Goal: Task Accomplishment & Management: Manage account settings

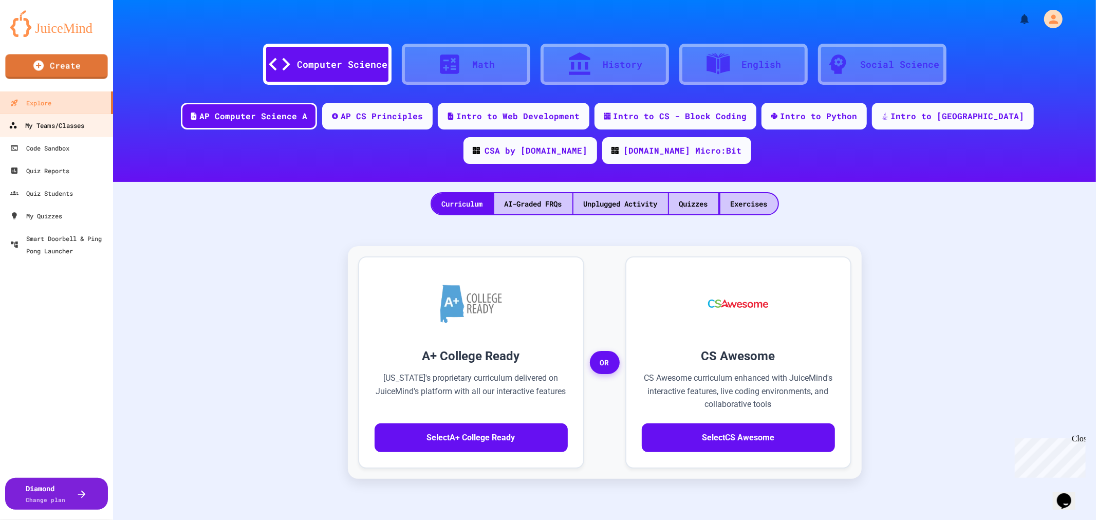
click at [42, 115] on link "My Teams/Classes" at bounding box center [56, 125] width 117 height 23
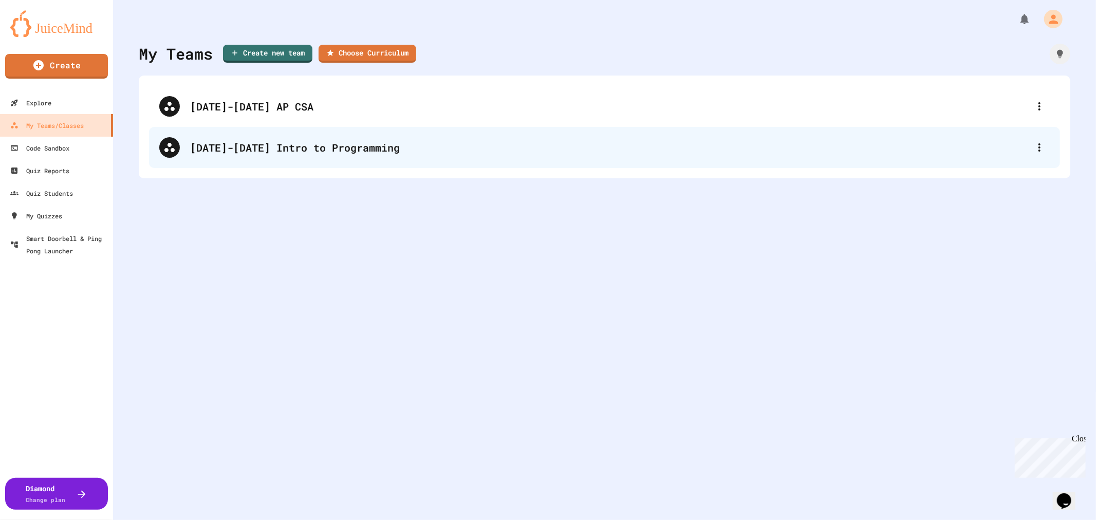
click at [270, 163] on div "[DATE]-[DATE] Intro to Programming" at bounding box center [604, 147] width 911 height 41
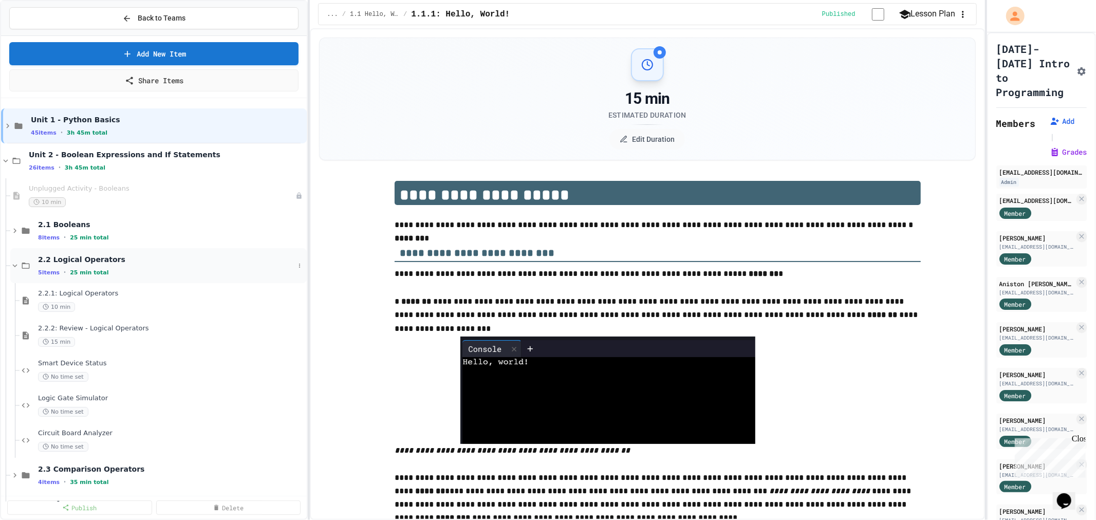
click at [24, 261] on icon at bounding box center [26, 265] width 12 height 9
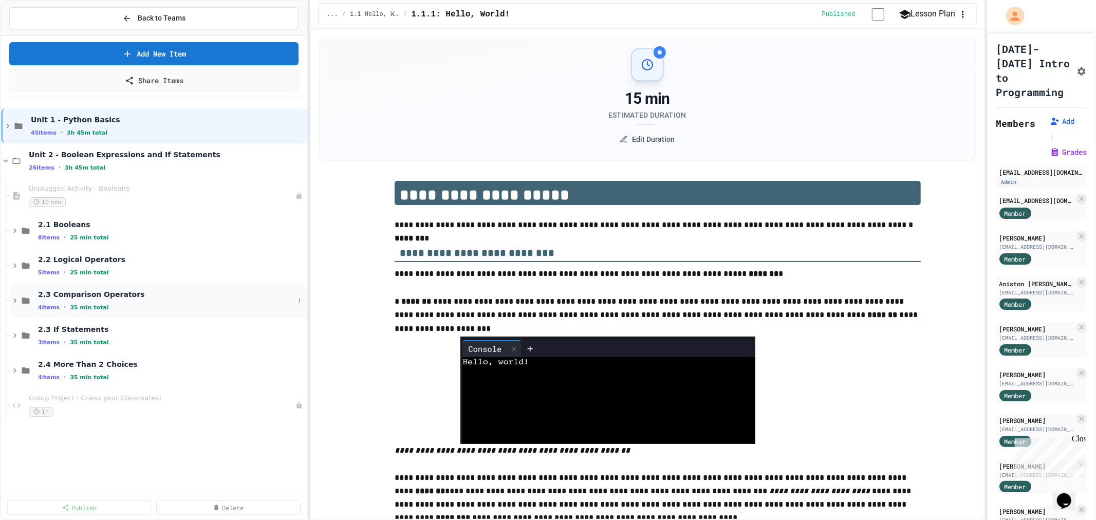
click at [38, 290] on span "2.3 Comparison Operators" at bounding box center [166, 294] width 256 height 9
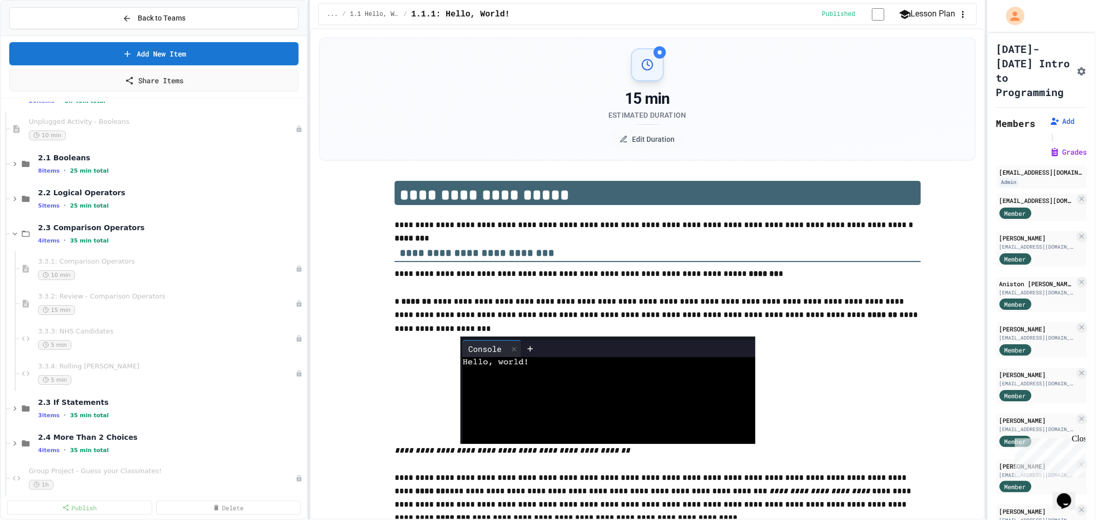
scroll to position [67, 0]
click at [80, 188] on span "2.2 Logical Operators" at bounding box center [166, 191] width 256 height 9
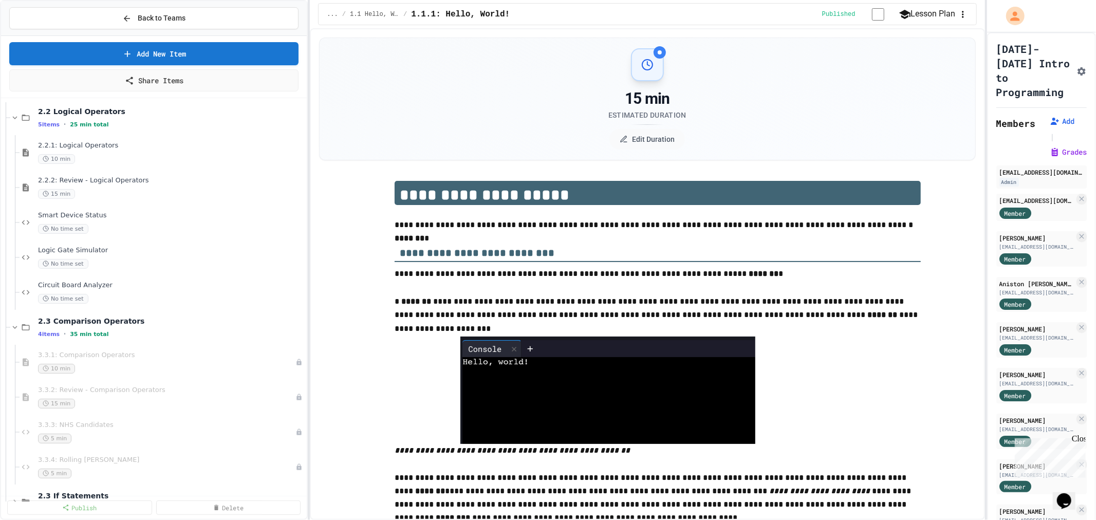
scroll to position [124, 0]
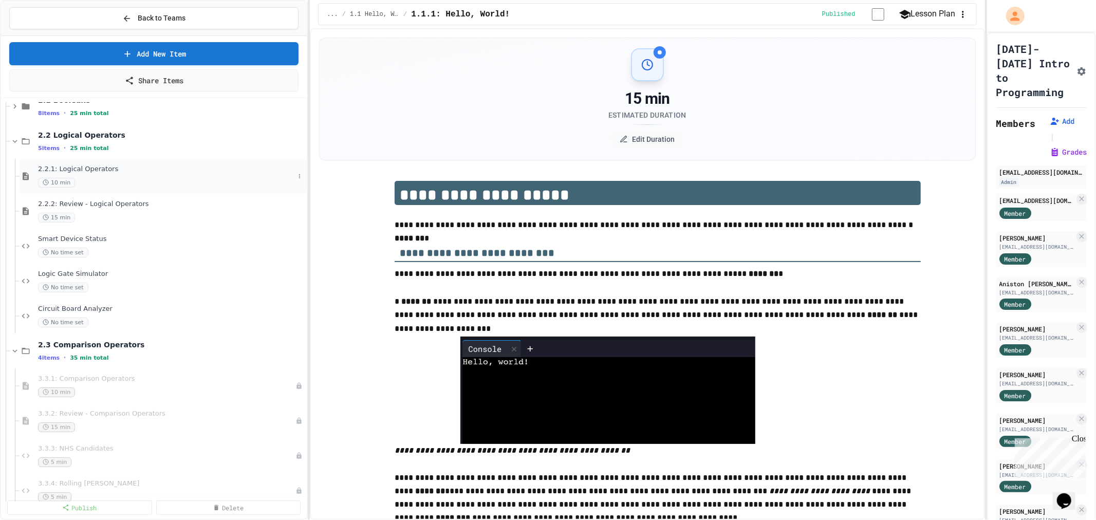
click at [89, 178] on div "10 min" at bounding box center [166, 183] width 256 height 10
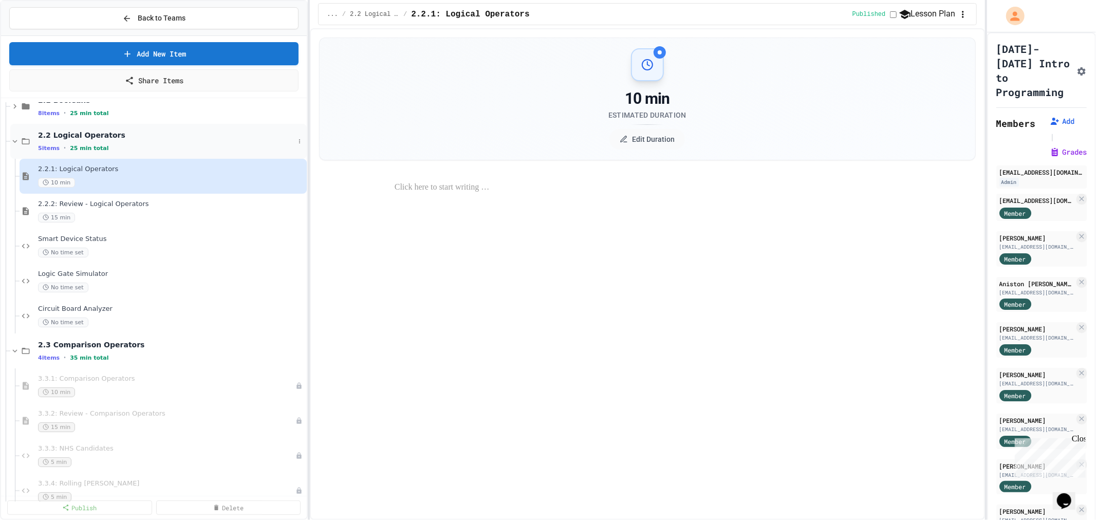
select select "***"
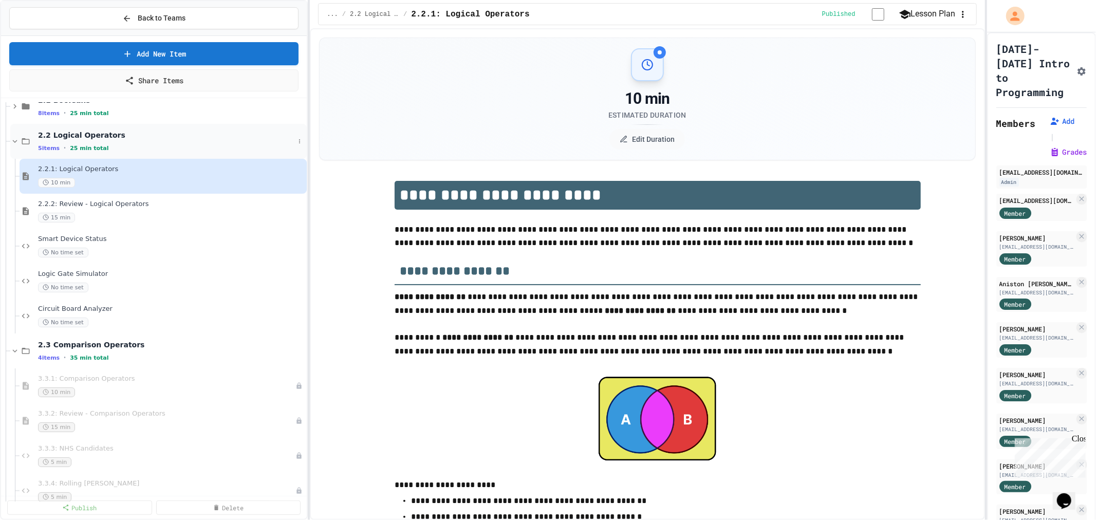
click at [91, 144] on div "5 items • 25 min total" at bounding box center [166, 148] width 256 height 8
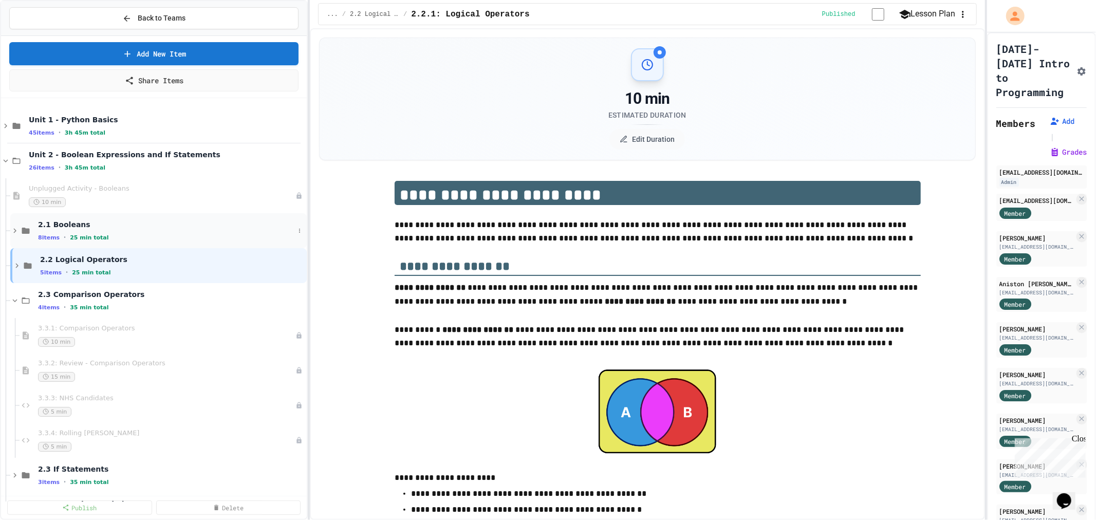
click at [81, 222] on span "2.1 Booleans" at bounding box center [166, 224] width 256 height 9
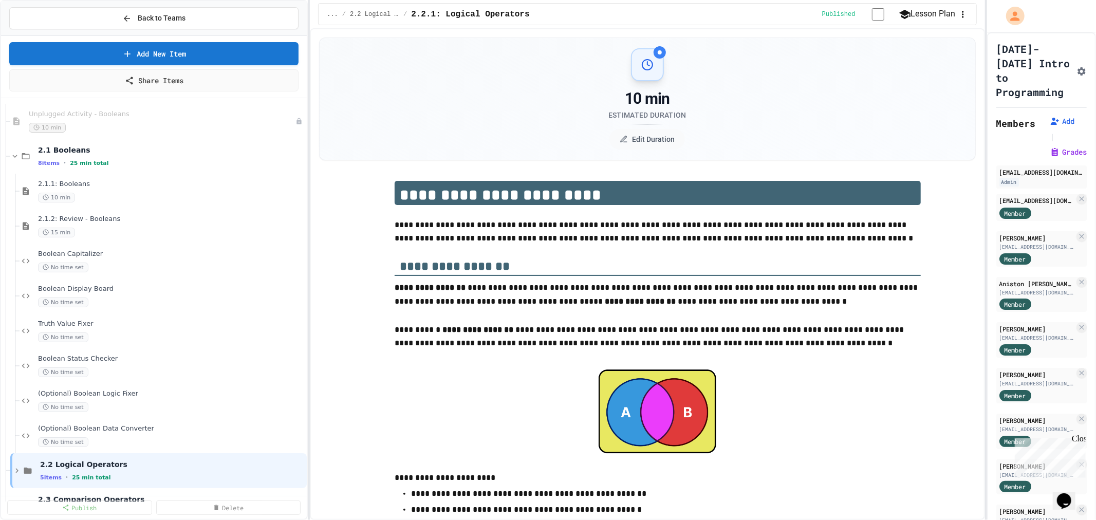
scroll to position [114, 0]
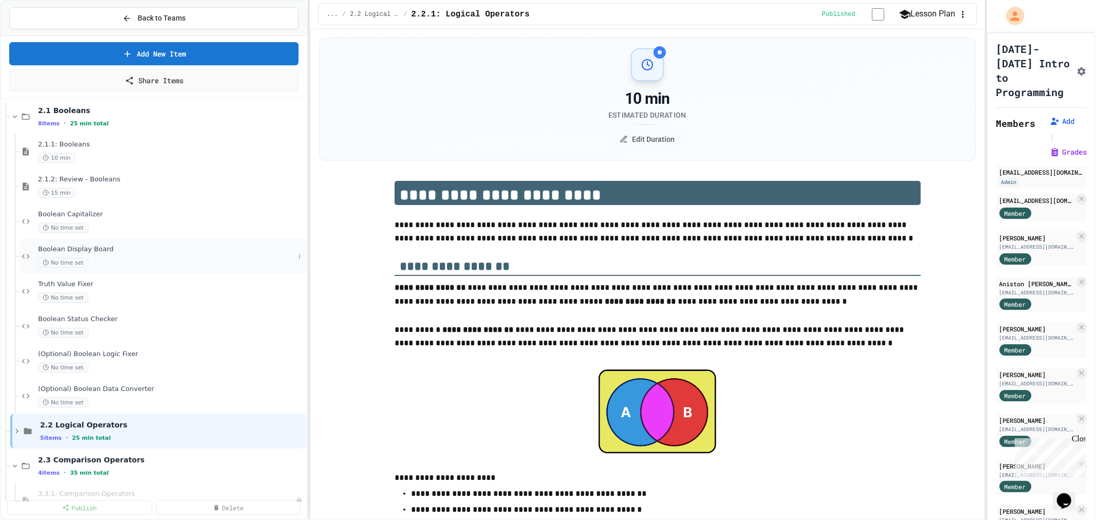
click at [123, 245] on span "Boolean Display Board" at bounding box center [166, 249] width 256 height 9
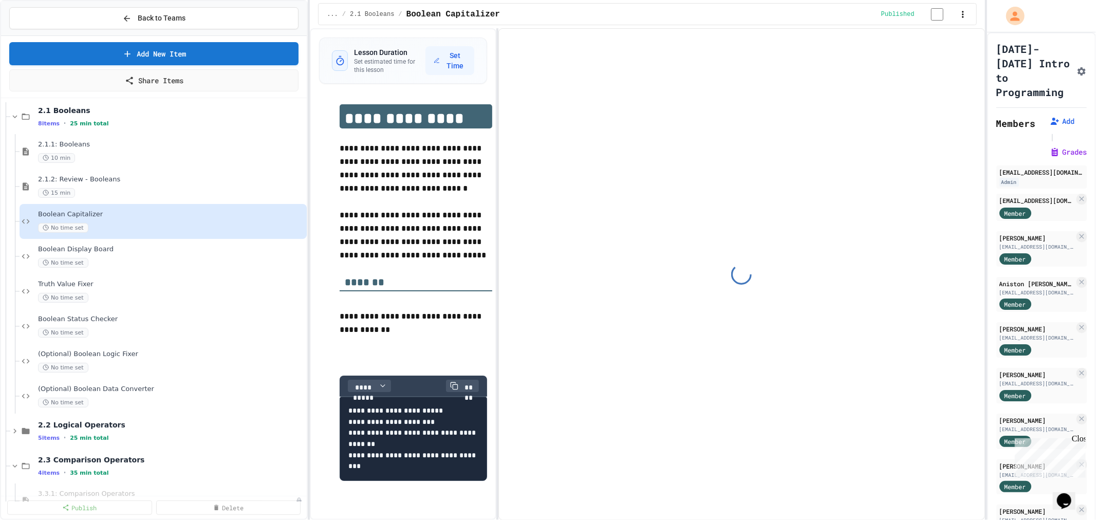
click at [96, 296] on div "Truth Value Fixer No time set" at bounding box center [154, 291] width 306 height 35
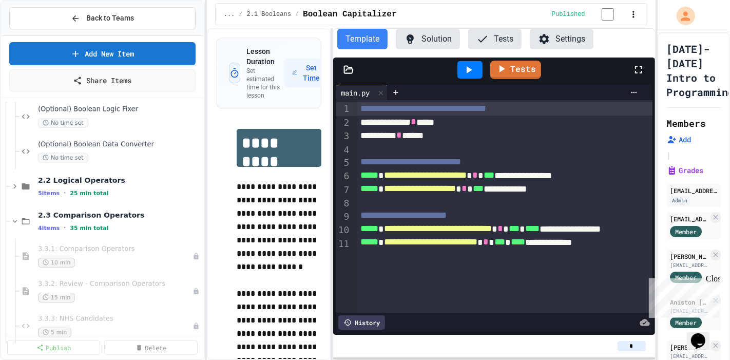
scroll to position [360, 0]
click at [96, 177] on div "2.2 Logical Operators 5 items • 25 min total" at bounding box center [120, 186] width 164 height 22
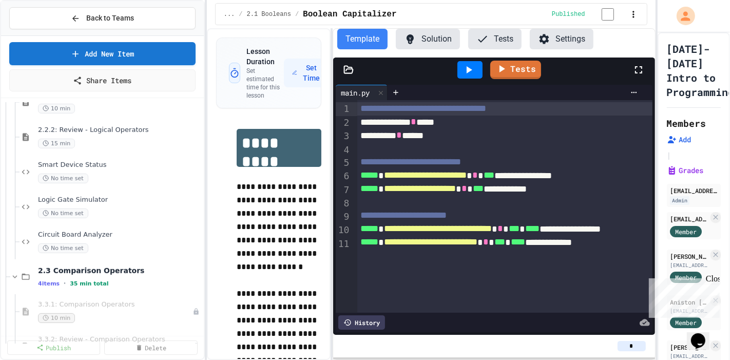
scroll to position [491, 0]
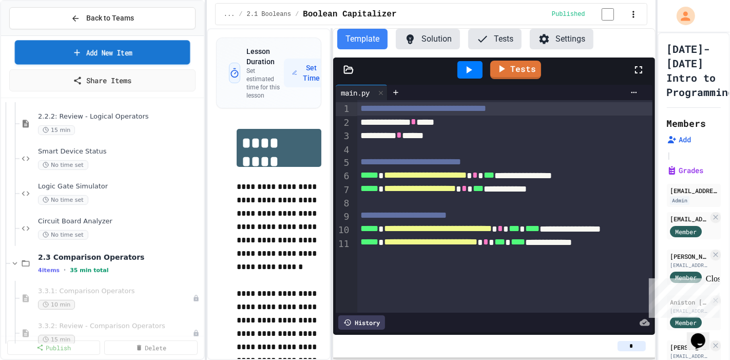
click at [109, 47] on link "Add New Item" at bounding box center [102, 52] width 175 height 24
select select "**********"
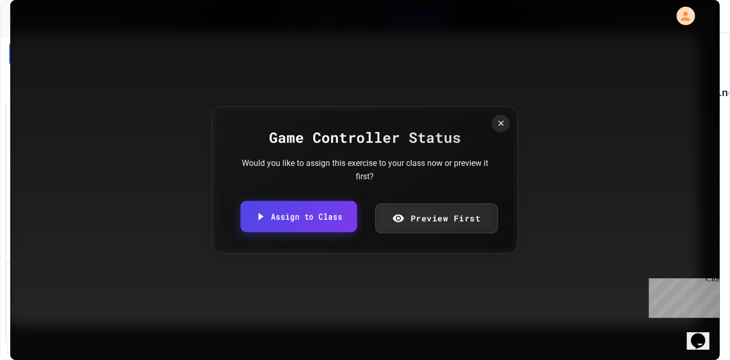
click at [333, 218] on link "Assign to Class" at bounding box center [298, 216] width 117 height 31
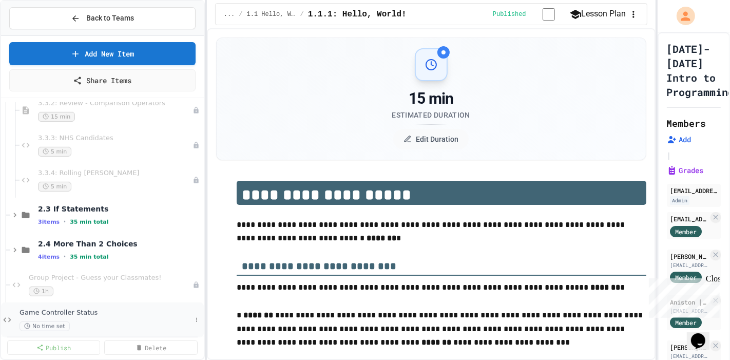
click at [114, 309] on span "Game Controller Status" at bounding box center [106, 313] width 172 height 9
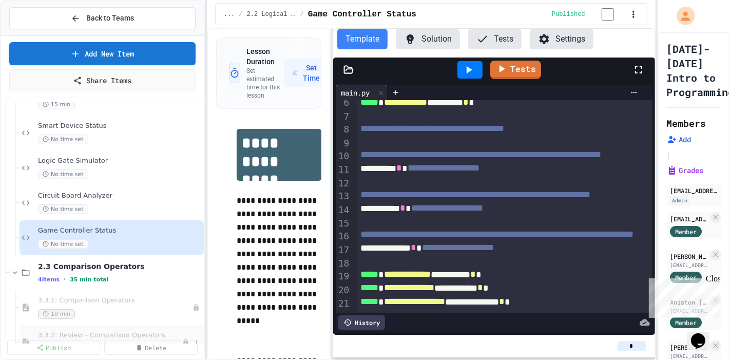
scroll to position [515, 0]
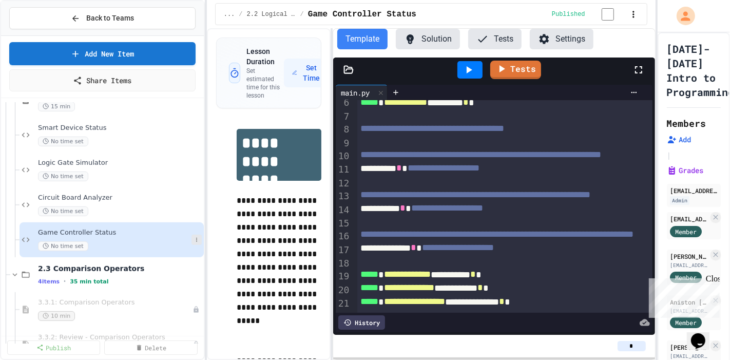
click at [194, 237] on icon at bounding box center [197, 240] width 6 height 6
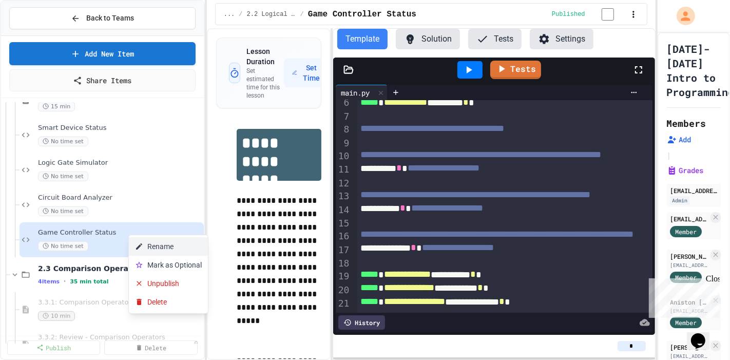
click at [178, 237] on button "Rename" at bounding box center [168, 246] width 79 height 18
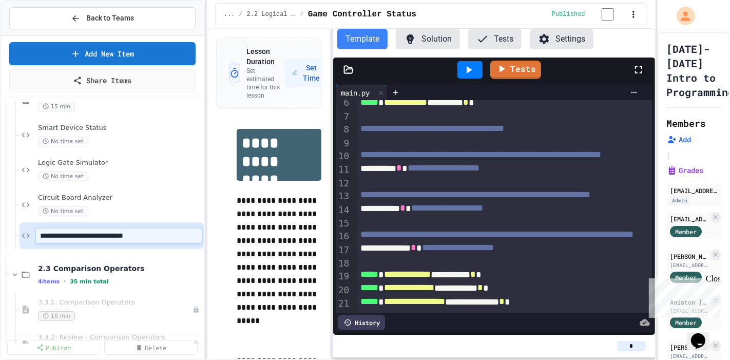
type input "**********"
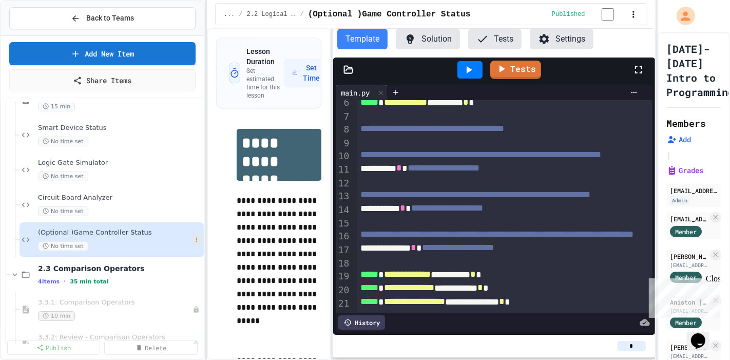
click at [194, 237] on icon at bounding box center [197, 240] width 6 height 6
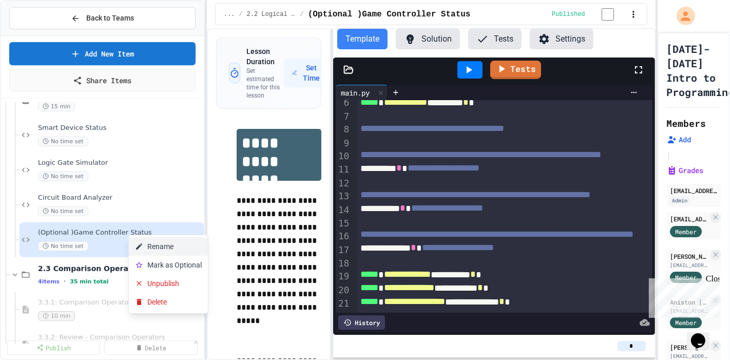
click at [162, 249] on button "Rename" at bounding box center [168, 246] width 79 height 18
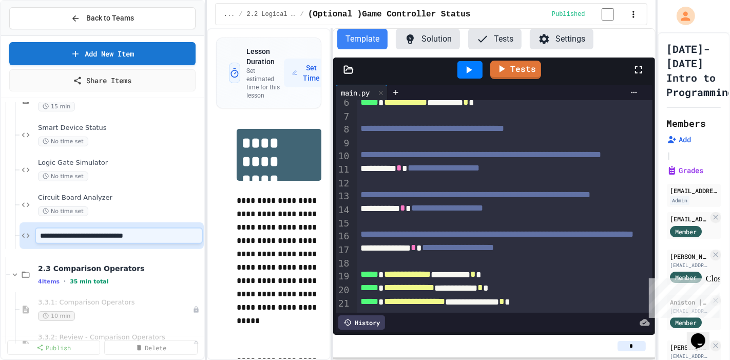
type input "**********"
click at [237, 234] on p "**********" at bounding box center [279, 267] width 85 height 147
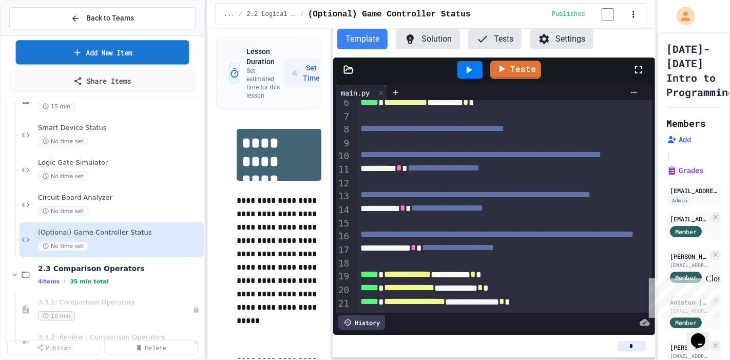
click at [137, 46] on link "Add New Item" at bounding box center [102, 52] width 173 height 24
select select "**********"
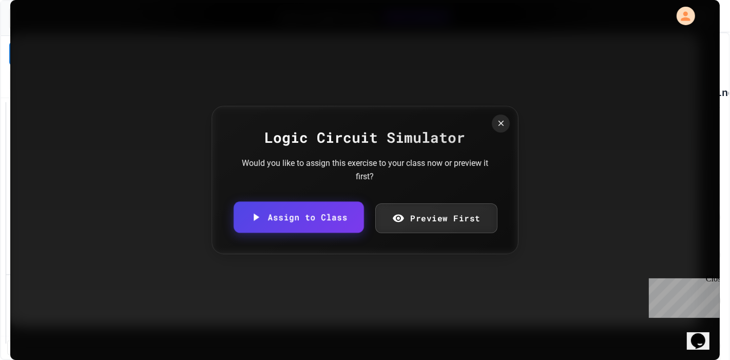
click at [321, 214] on link "Assign to Class" at bounding box center [299, 217] width 130 height 31
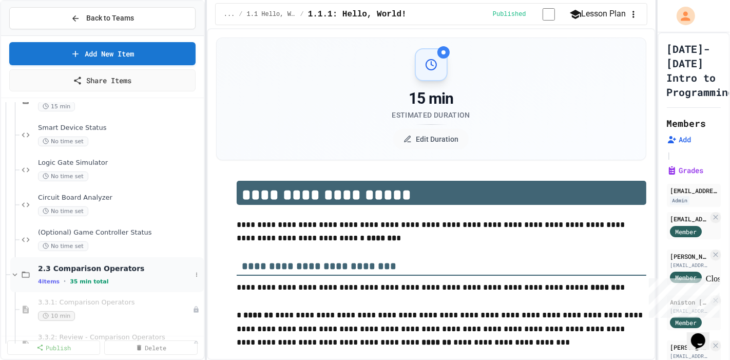
click at [26, 274] on div "2.3 Comparison Operators 4 items • 35 min total" at bounding box center [107, 274] width 194 height 35
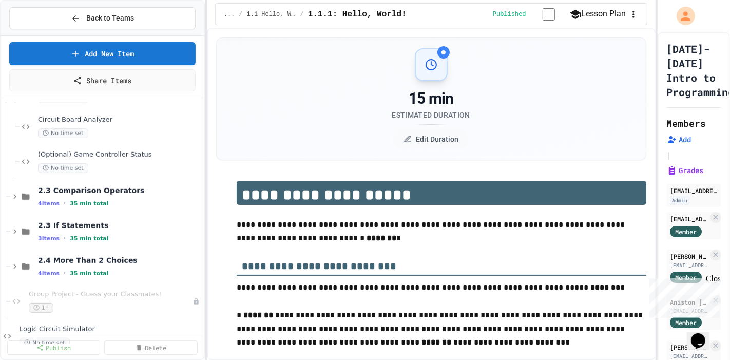
scroll to position [609, 0]
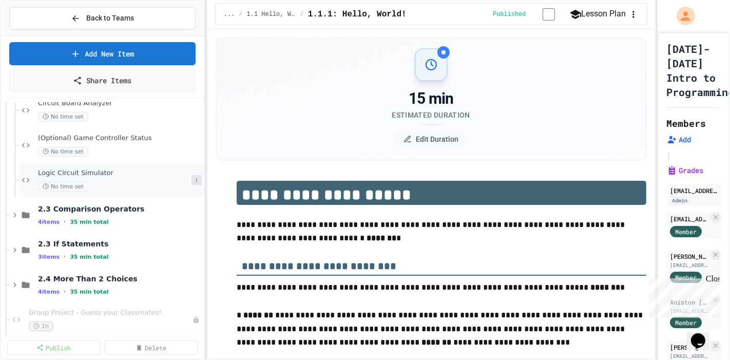
click at [194, 177] on icon at bounding box center [197, 180] width 6 height 6
click at [188, 178] on button "Rename" at bounding box center [168, 187] width 79 height 18
type input "**********"
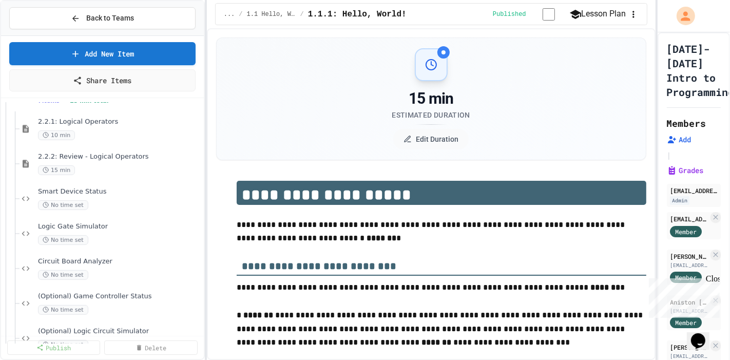
scroll to position [438, 0]
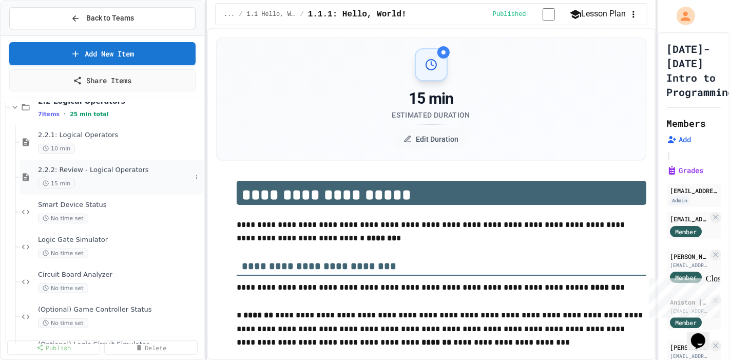
click at [81, 166] on span "2.2.2: Review - Logical Operators" at bounding box center [115, 170] width 154 height 9
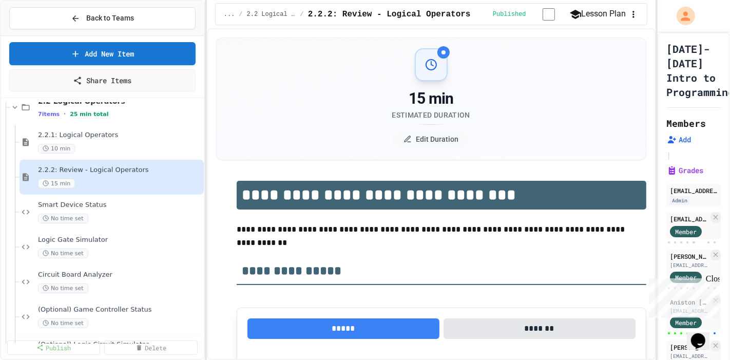
click at [62, 97] on span "2.2 Logical Operators" at bounding box center [120, 101] width 164 height 9
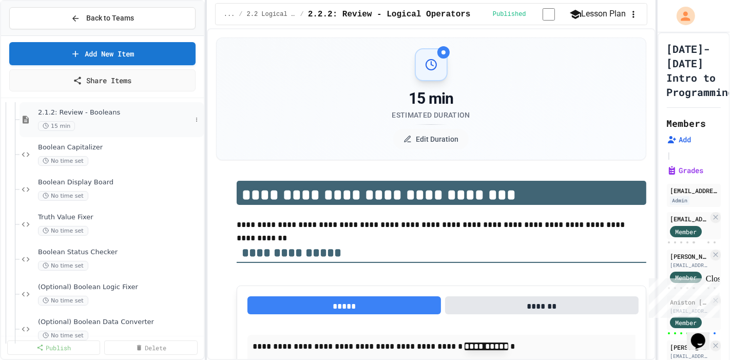
click at [95, 108] on div "2.1.2: Review - Booleans 15 min" at bounding box center [115, 119] width 154 height 23
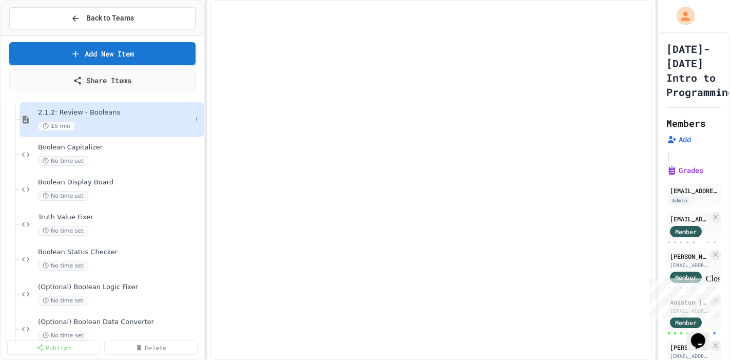
scroll to position [175, 0]
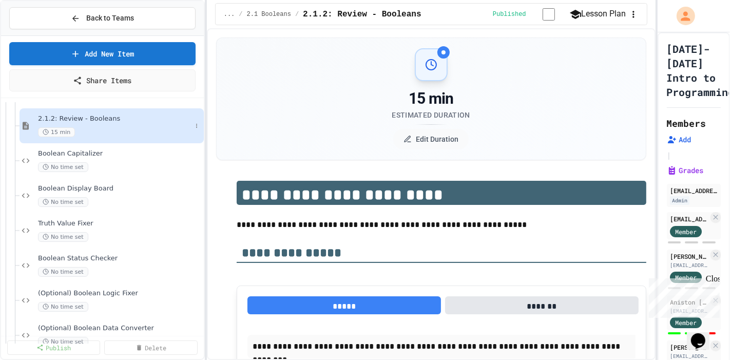
click at [83, 115] on span "2.1.2: Review - Booleans" at bounding box center [115, 119] width 154 height 9
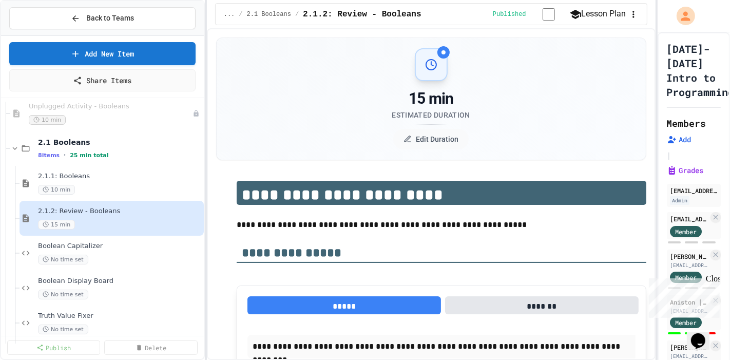
scroll to position [60, 0]
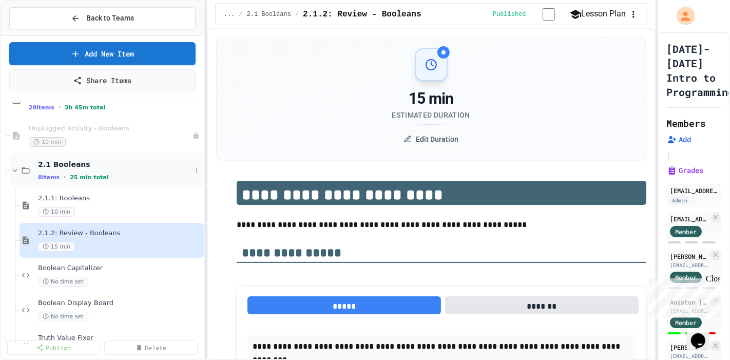
click at [64, 173] on span "•" at bounding box center [65, 177] width 2 height 8
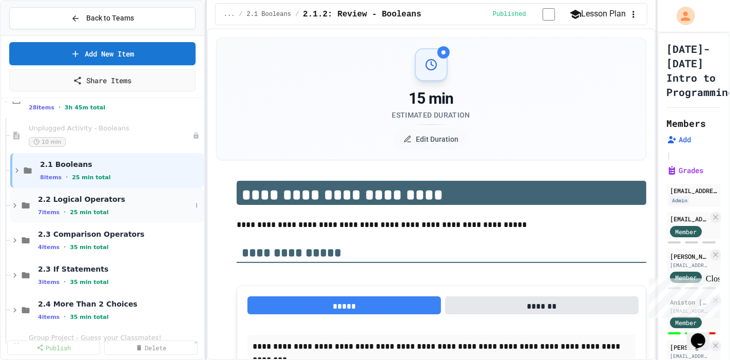
click at [54, 196] on span "2.2 Logical Operators" at bounding box center [115, 199] width 154 height 9
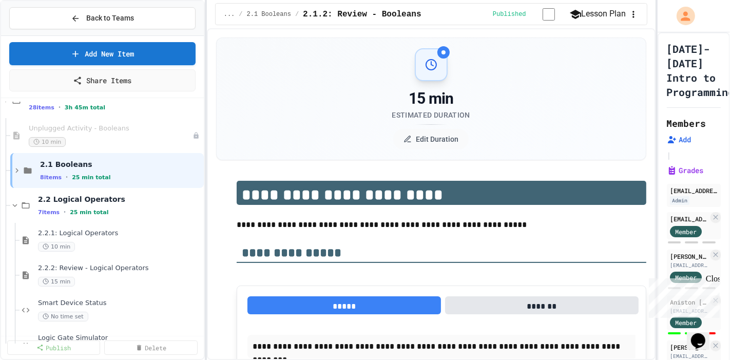
click at [54, 196] on span "2.2 Logical Operators" at bounding box center [120, 199] width 164 height 9
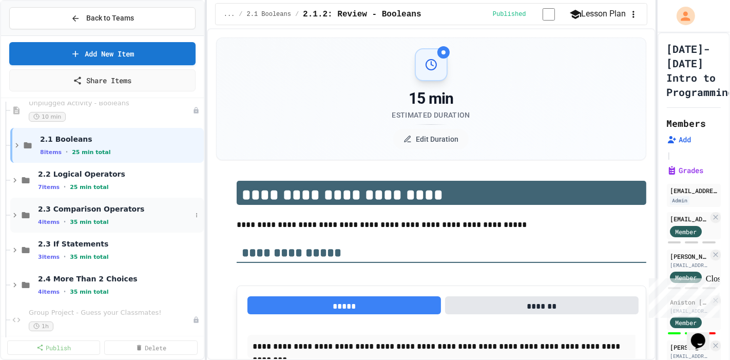
click at [73, 204] on span "2.3 Comparison Operators" at bounding box center [115, 208] width 154 height 9
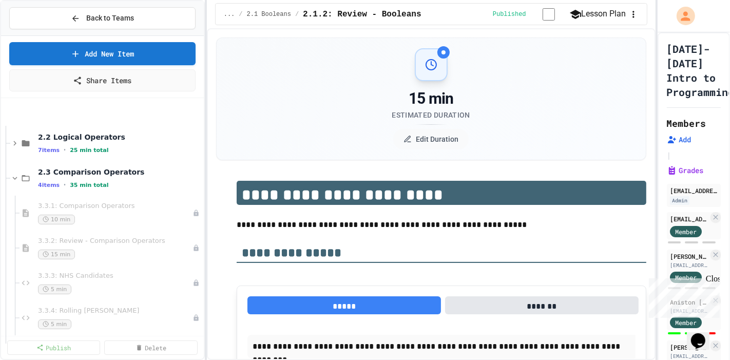
scroll to position [199, 0]
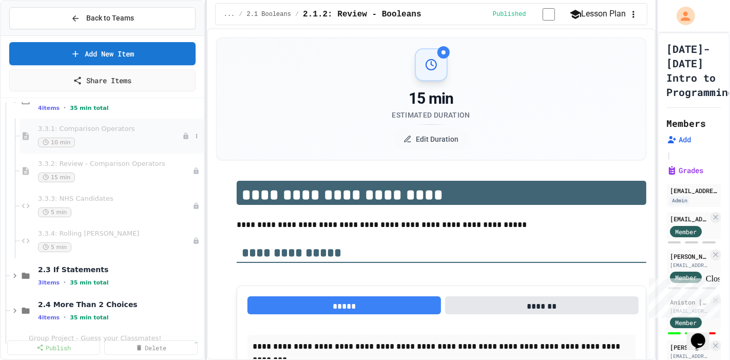
click at [147, 125] on div "3.3.1: Comparison Operators 10 min" at bounding box center [110, 136] width 144 height 23
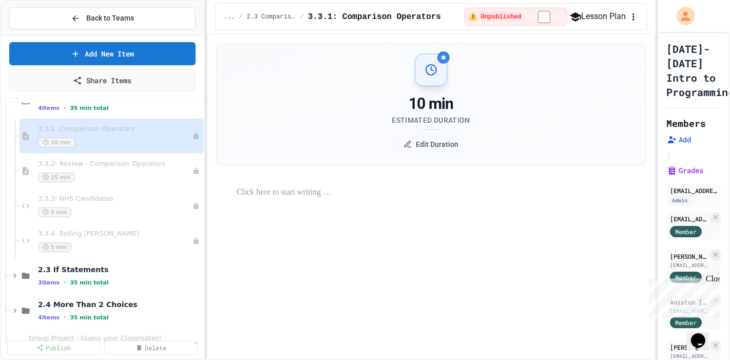
select select "***"
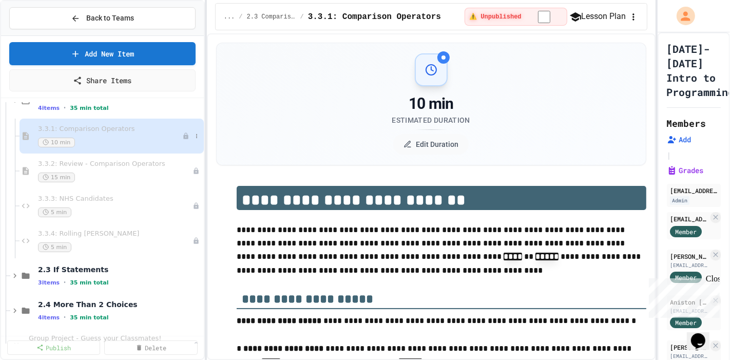
click at [190, 131] on div "3.3.1: Comparison Operators 10 min" at bounding box center [112, 136] width 184 height 35
click at [0, 0] on icon at bounding box center [0, 0] width 0 height 0
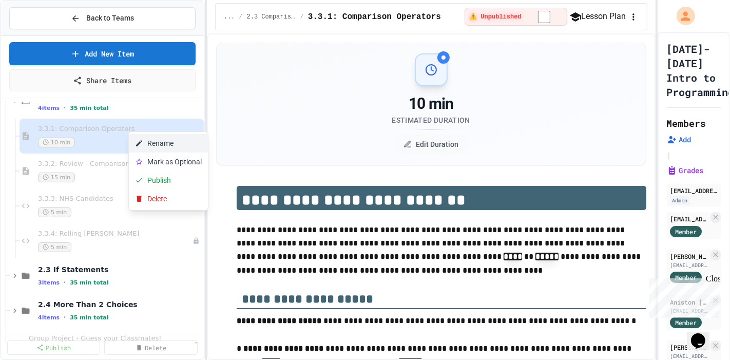
click at [170, 139] on button "Rename" at bounding box center [168, 143] width 79 height 18
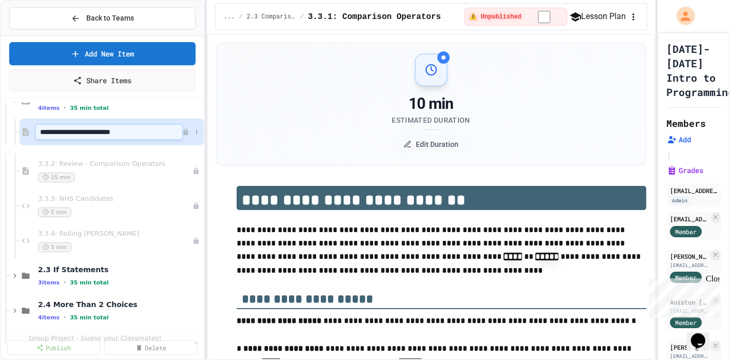
click at [44, 125] on input "**********" at bounding box center [109, 132] width 146 height 14
click at [192, 131] on button at bounding box center [197, 136] width 10 height 10
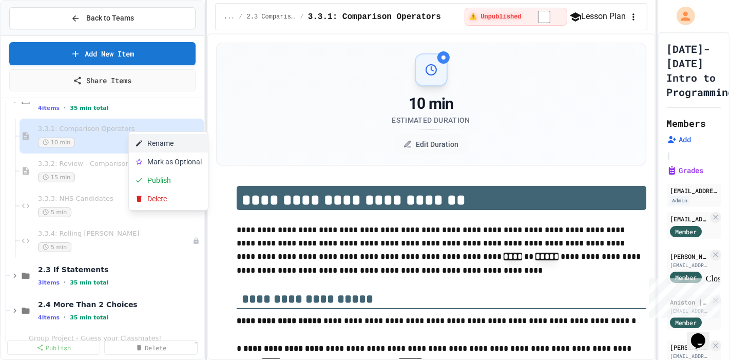
click at [173, 136] on button "Rename" at bounding box center [168, 143] width 79 height 18
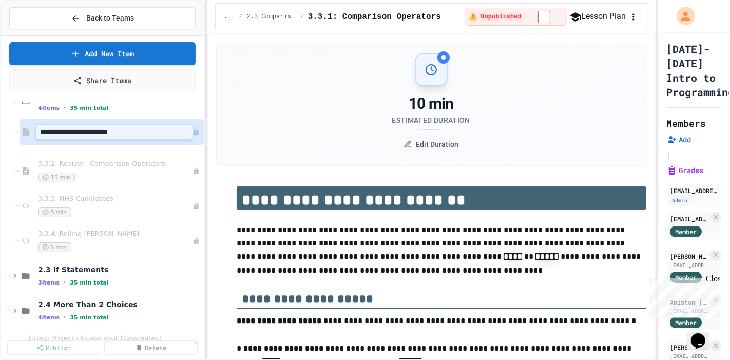
type input "**********"
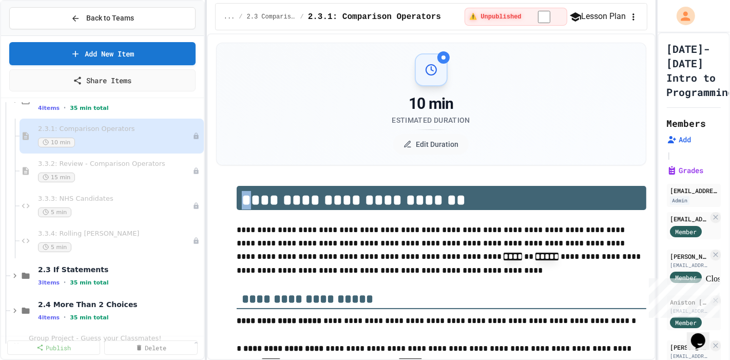
drag, startPoint x: 246, startPoint y: 162, endPoint x: 240, endPoint y: 160, distance: 5.9
click at [240, 186] on h1 "**********" at bounding box center [442, 198] width 410 height 24
click at [184, 131] on div at bounding box center [192, 136] width 20 height 10
click at [194, 133] on icon at bounding box center [197, 136] width 6 height 6
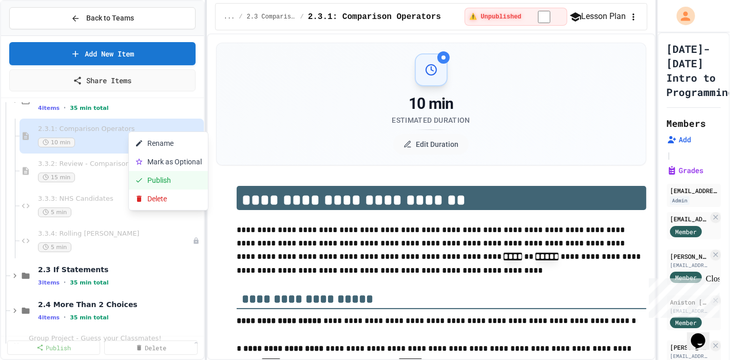
click at [170, 172] on button "Publish" at bounding box center [168, 180] width 79 height 18
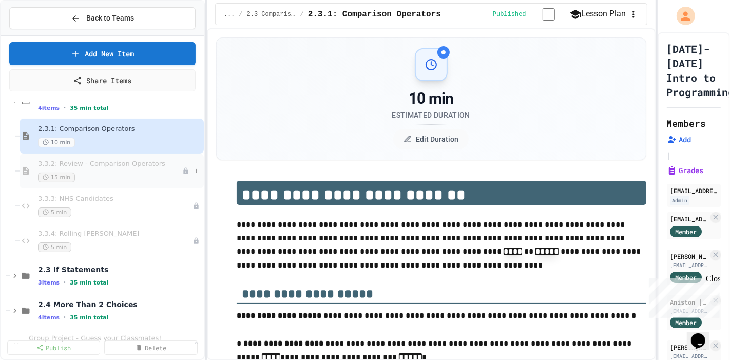
click at [135, 173] on div "15 min" at bounding box center [110, 178] width 144 height 10
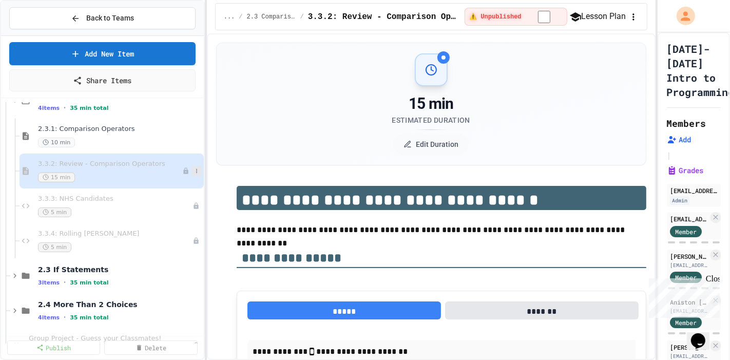
click at [194, 168] on icon at bounding box center [197, 171] width 6 height 6
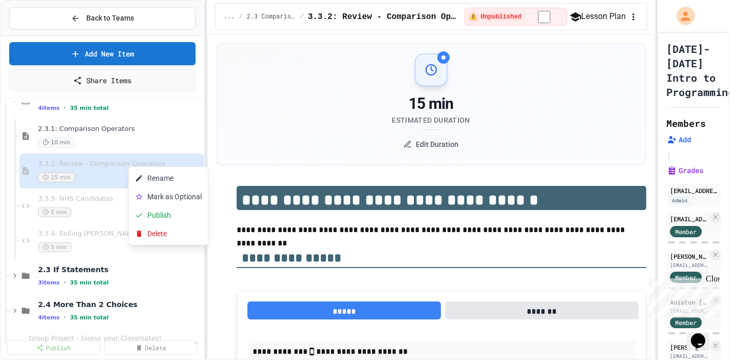
click at [176, 172] on button "Rename" at bounding box center [168, 178] width 79 height 18
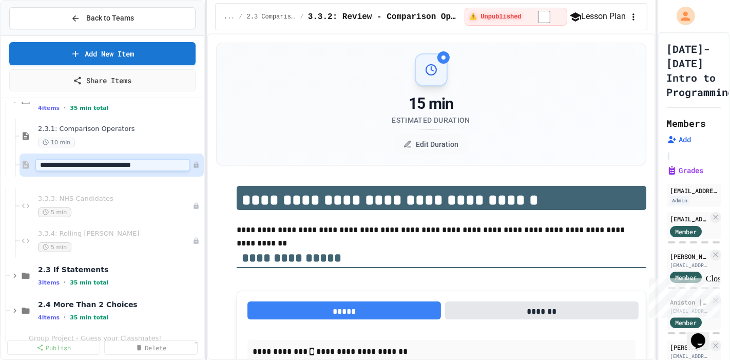
type input "**********"
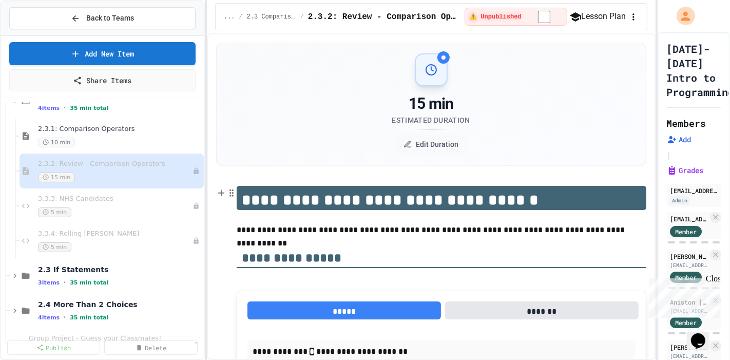
click at [242, 186] on h1 "**********" at bounding box center [442, 198] width 410 height 24
click at [244, 186] on h1 "**********" at bounding box center [442, 198] width 410 height 24
drag, startPoint x: 214, startPoint y: 186, endPoint x: 203, endPoint y: 179, distance: 13.3
click at [194, 168] on icon at bounding box center [197, 171] width 6 height 6
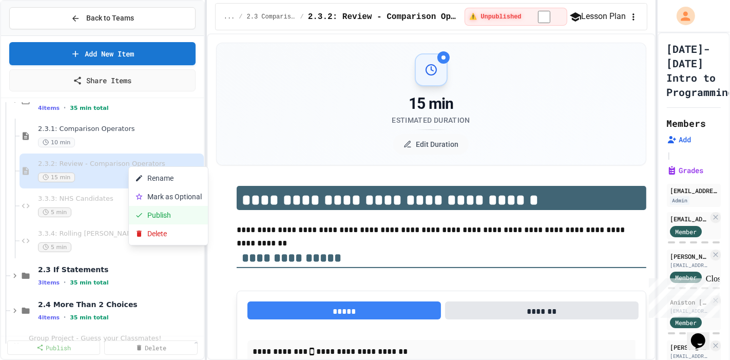
click at [150, 206] on button "Publish" at bounding box center [168, 215] width 79 height 18
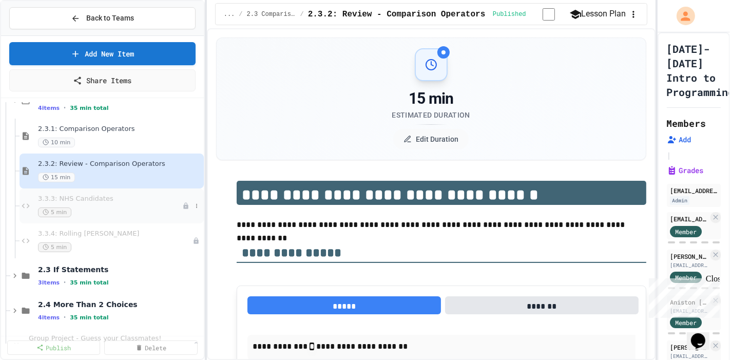
click at [106, 195] on span "3.3.3: NHS Candidates" at bounding box center [110, 199] width 144 height 9
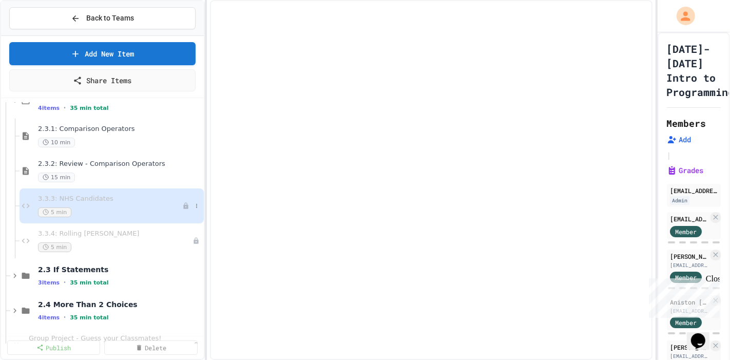
select select "***"
select select "*******"
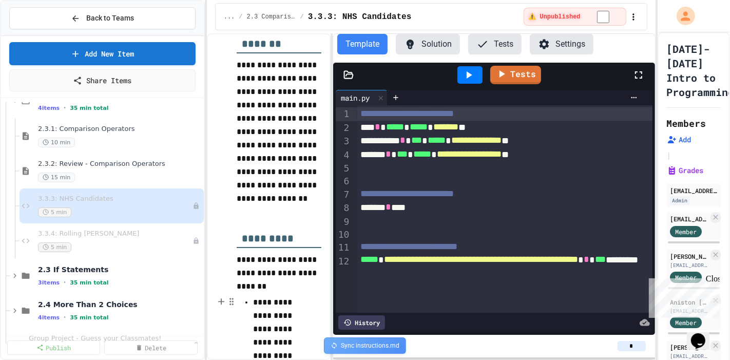
scroll to position [456, 0]
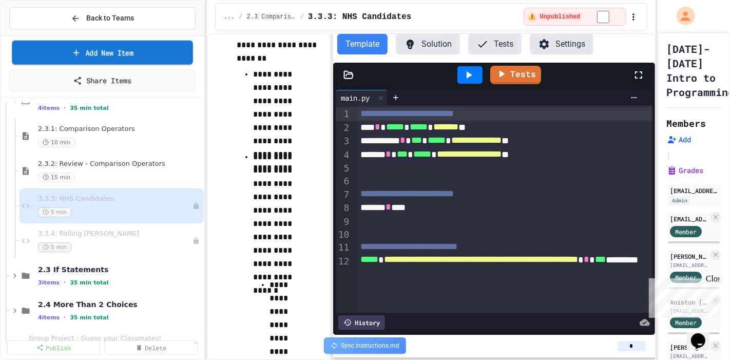
click at [63, 45] on link "Add New Item" at bounding box center [102, 53] width 181 height 24
select select "**********"
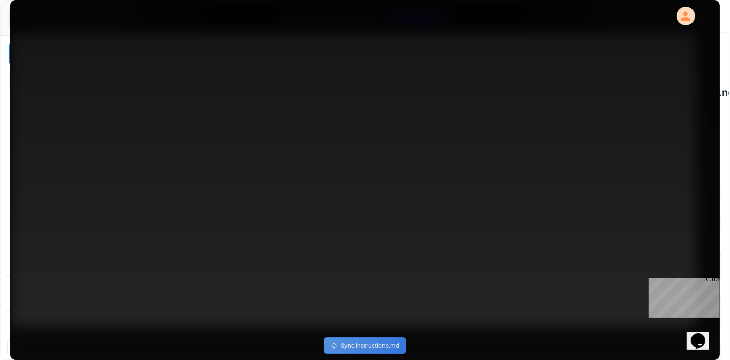
click at [291, 217] on link "Assign to Class" at bounding box center [299, 218] width 133 height 30
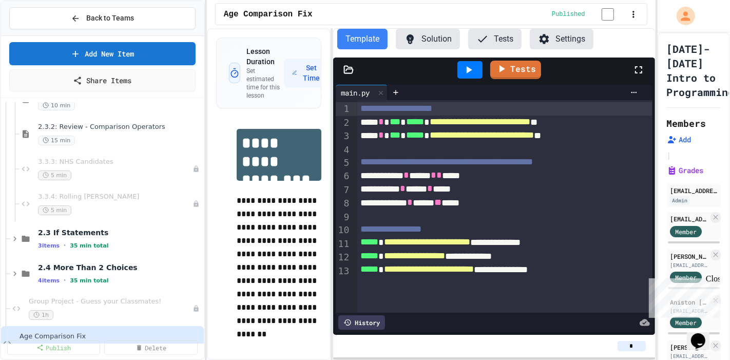
scroll to position [260, 0]
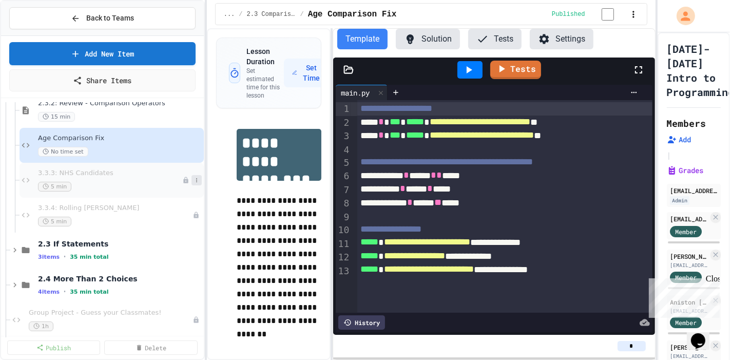
click at [194, 177] on icon at bounding box center [197, 180] width 6 height 6
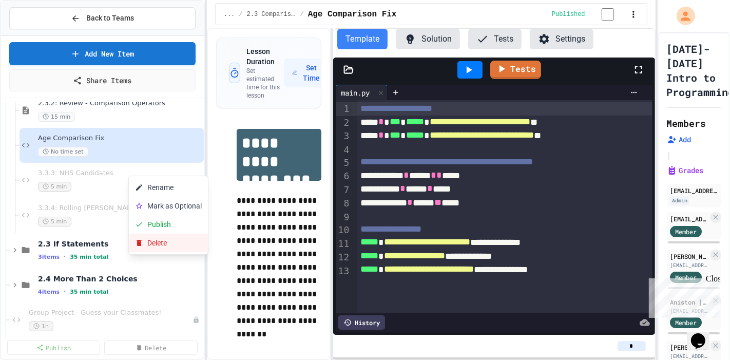
click at [177, 234] on button "Delete" at bounding box center [168, 243] width 79 height 18
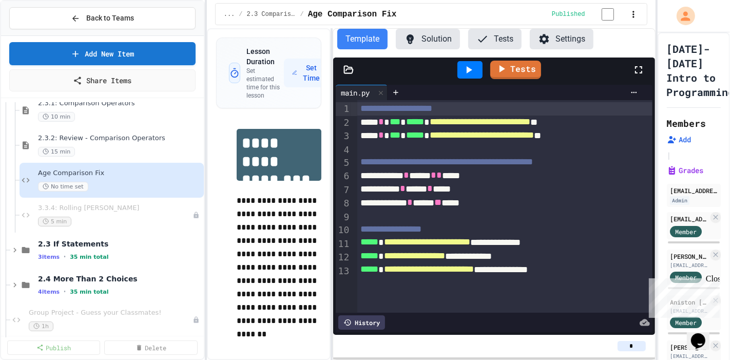
scroll to position [224, 0]
click at [192, 211] on button at bounding box center [197, 216] width 10 height 10
click at [164, 269] on button "Delete" at bounding box center [168, 278] width 79 height 18
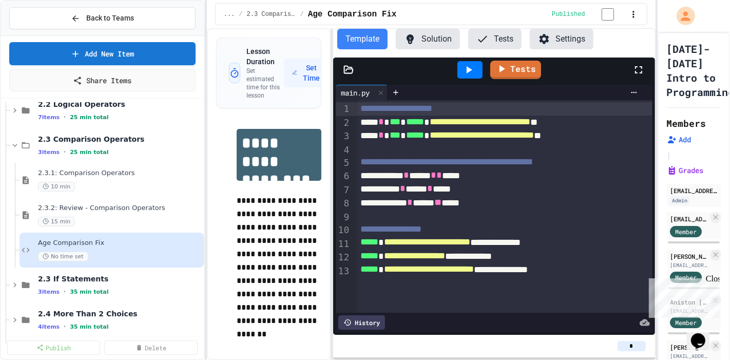
scroll to position [133, 0]
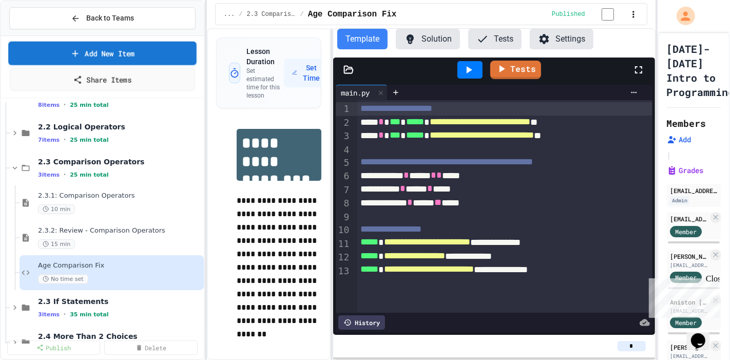
click at [108, 52] on link "Add New Item" at bounding box center [102, 54] width 188 height 24
select select "**********"
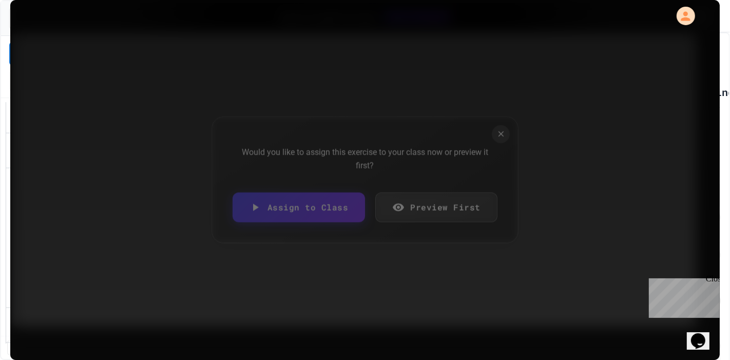
click at [497, 124] on div "Would you like to assign this exercise to your class now or preview it first? A…" at bounding box center [365, 180] width 307 height 127
click at [499, 137] on icon at bounding box center [501, 133] width 9 height 9
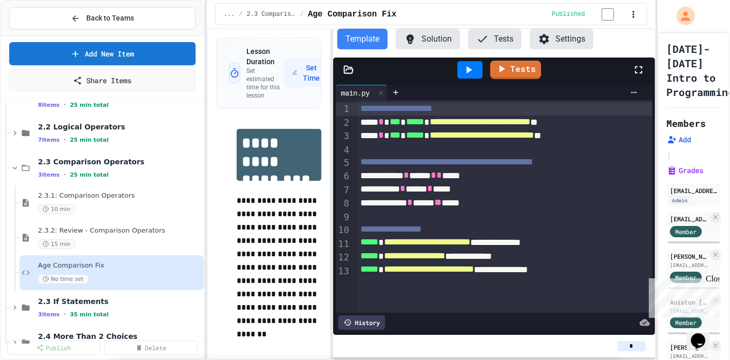
scroll to position [1255, 0]
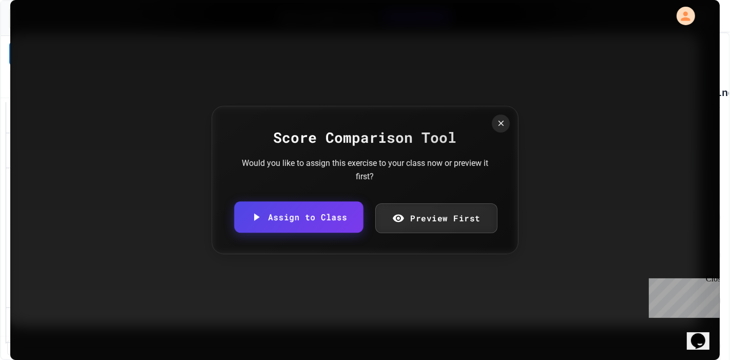
click at [316, 221] on link "Assign to Class" at bounding box center [298, 216] width 129 height 31
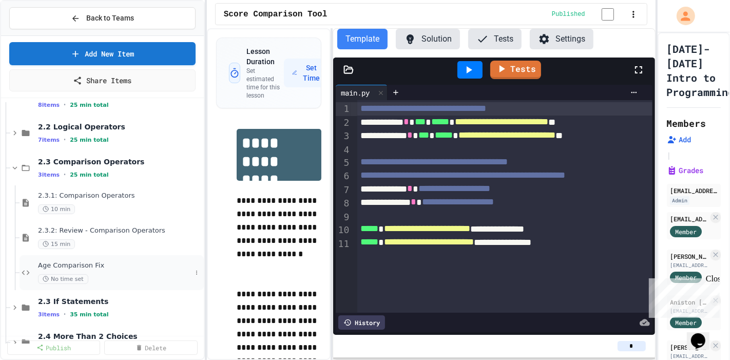
click at [118, 274] on div "No time set" at bounding box center [115, 279] width 154 height 10
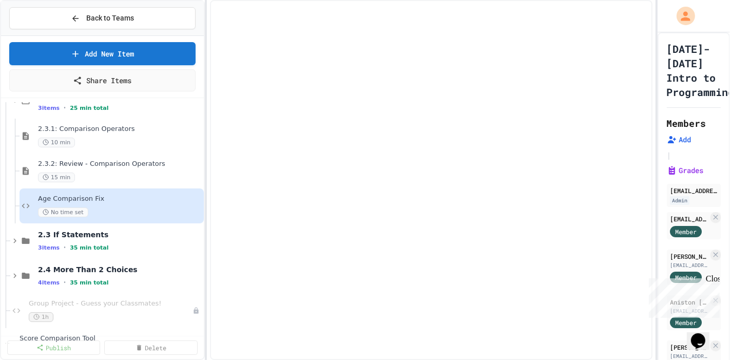
scroll to position [224, 0]
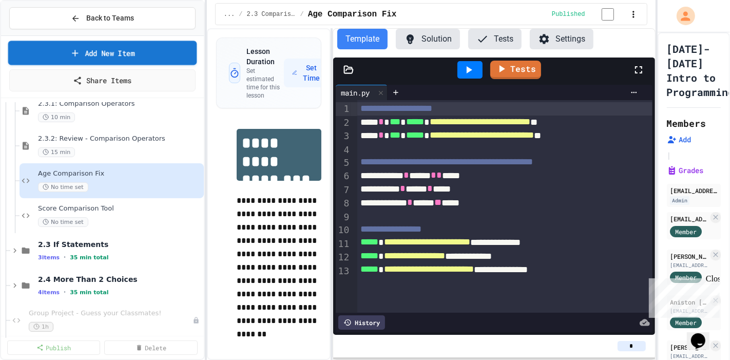
click at [118, 49] on link "Add New Item" at bounding box center [102, 53] width 189 height 24
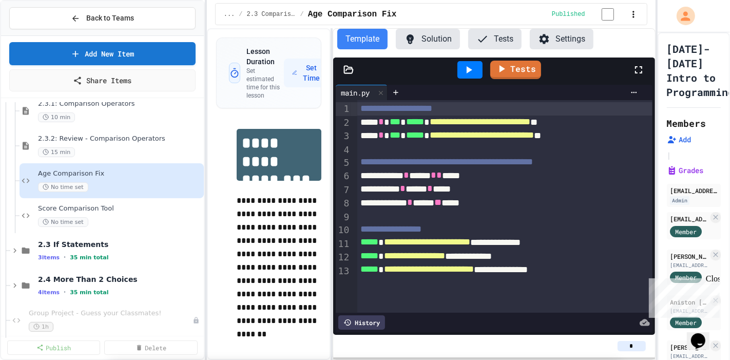
select select "**********"
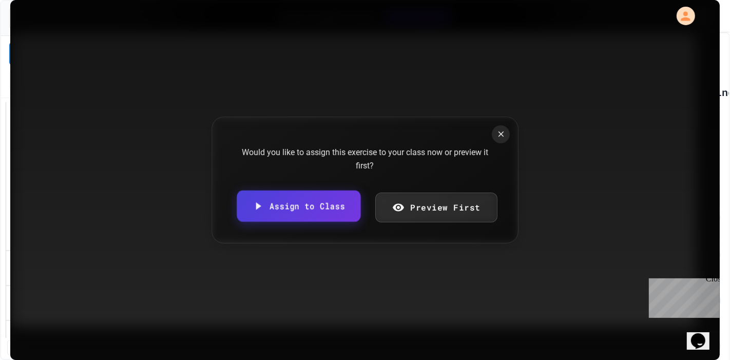
click at [279, 205] on link "Assign to Class" at bounding box center [299, 206] width 124 height 31
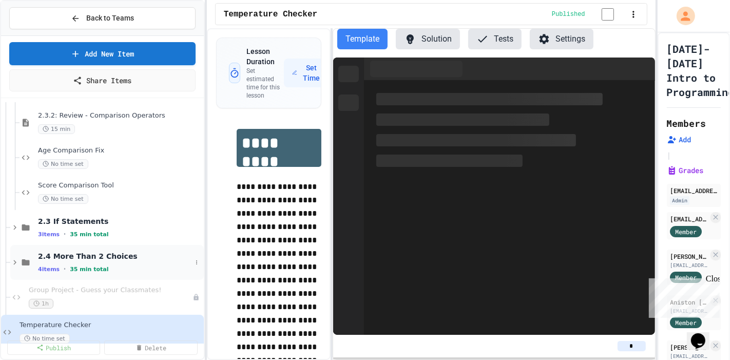
scroll to position [260, 0]
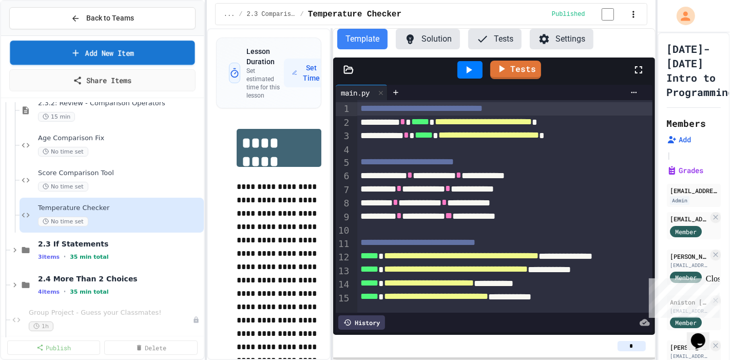
click at [160, 47] on link "Add New Item" at bounding box center [102, 53] width 185 height 24
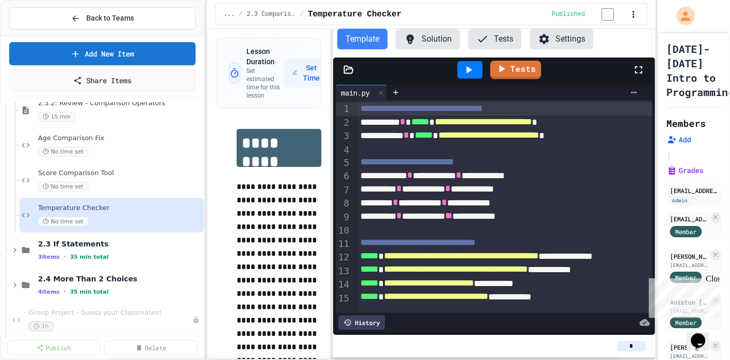
select select "**********"
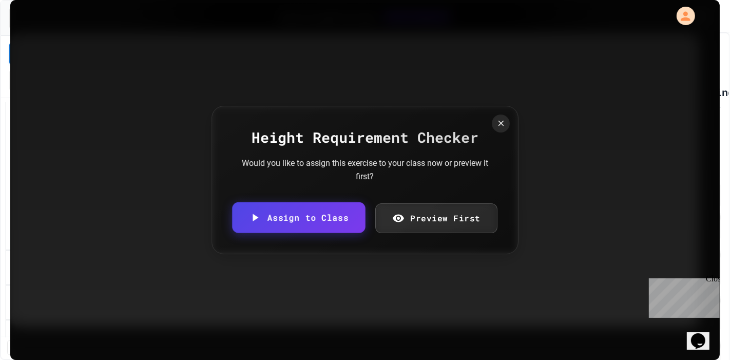
click at [312, 215] on link "Assign to Class" at bounding box center [298, 217] width 133 height 31
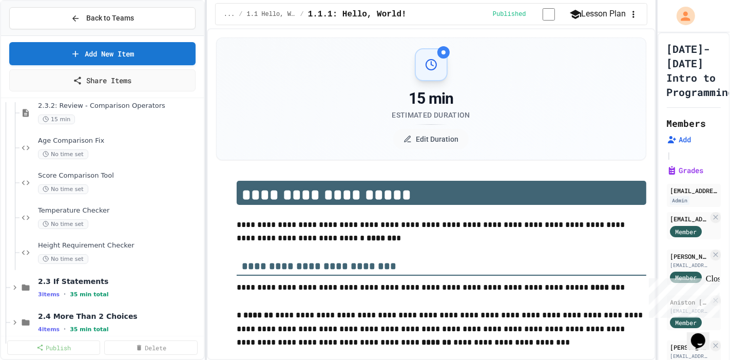
scroll to position [180, 0]
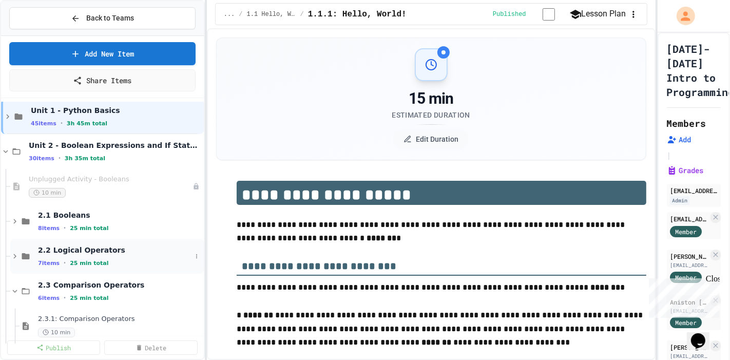
click at [97, 246] on span "2.2 Logical Operators" at bounding box center [115, 250] width 154 height 9
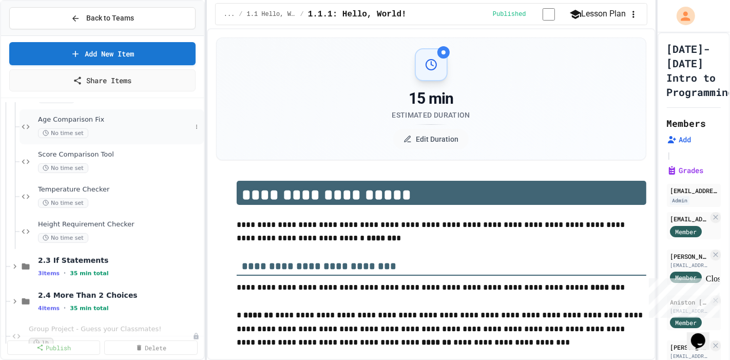
scroll to position [466, 0]
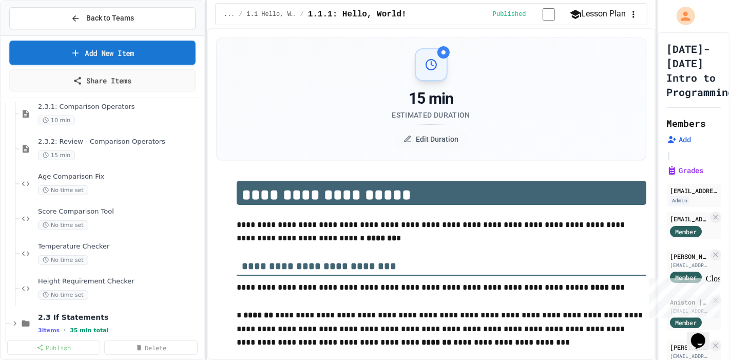
click at [98, 44] on link "Add New Item" at bounding box center [102, 53] width 186 height 24
drag, startPoint x: 335, startPoint y: 155, endPoint x: 286, endPoint y: 194, distance: 63.3
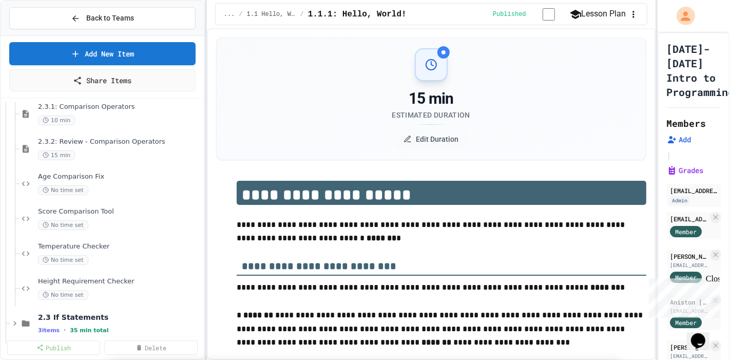
scroll to position [0, 0]
select select "**********"
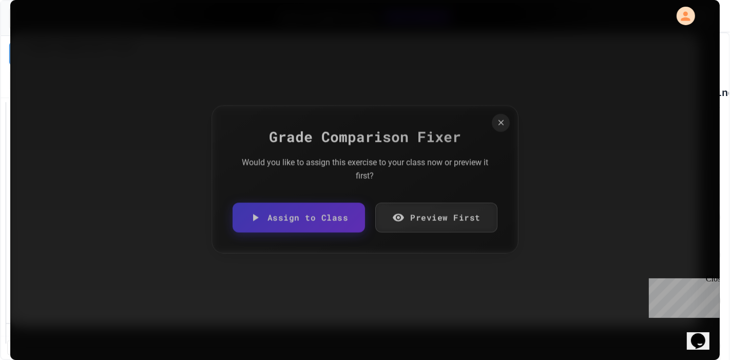
click at [249, 214] on link "Assign to Class" at bounding box center [299, 218] width 133 height 30
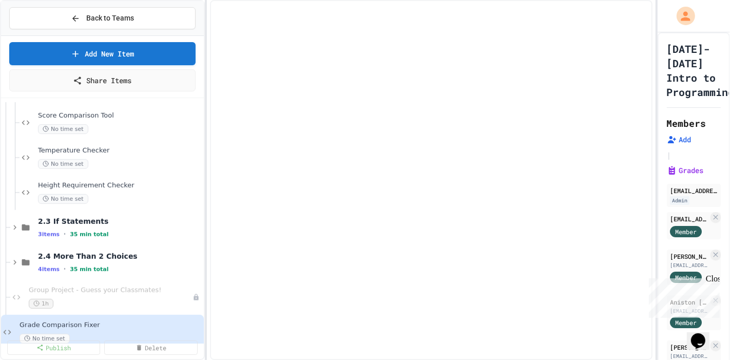
scroll to position [574, 0]
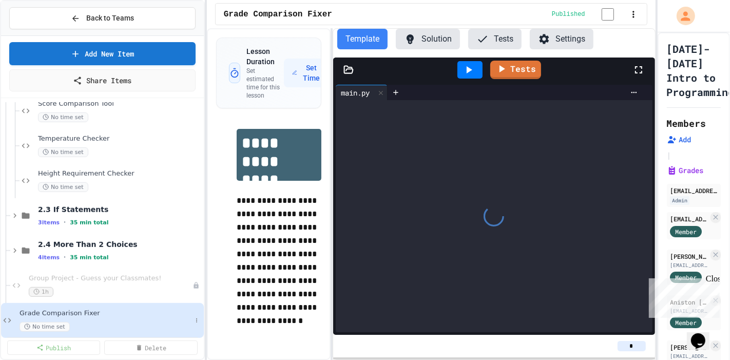
click at [191, 313] on div "Grade Comparison Fixer No time set" at bounding box center [102, 320] width 203 height 35
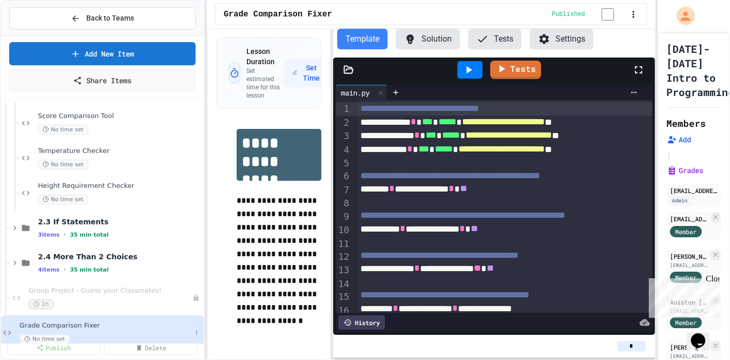
click at [177, 322] on div "Grade Comparison Fixer No time set" at bounding box center [106, 333] width 172 height 23
click at [194, 330] on icon at bounding box center [197, 333] width 6 height 6
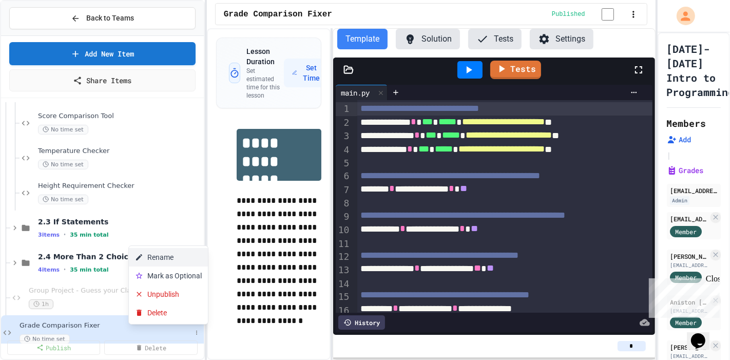
click at [175, 256] on button "Rename" at bounding box center [168, 257] width 79 height 18
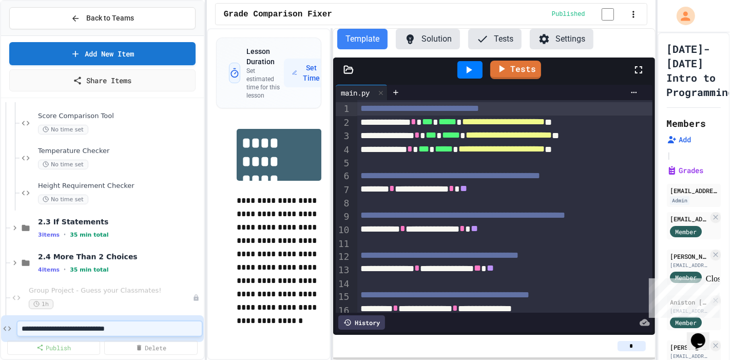
type input "**********"
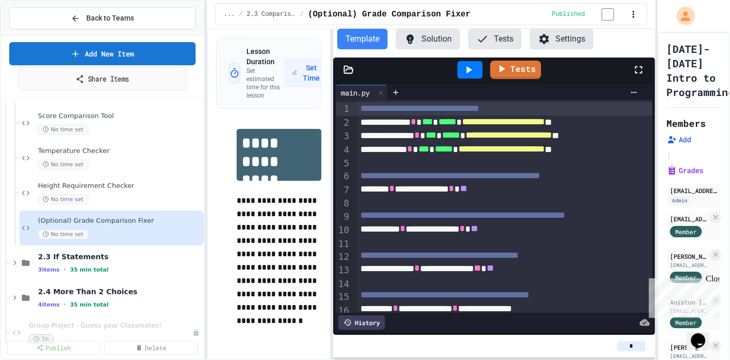
click at [139, 55] on link "Add New Item" at bounding box center [102, 53] width 186 height 23
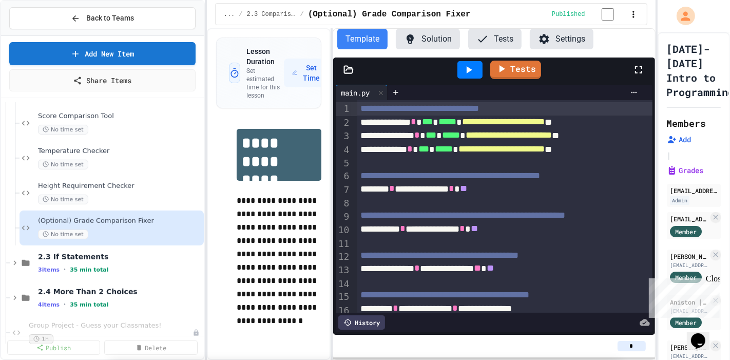
select select "**********"
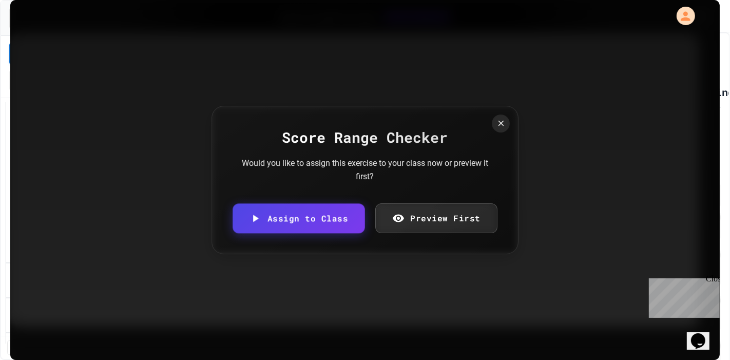
click at [286, 211] on link "Assign to Class" at bounding box center [299, 218] width 132 height 30
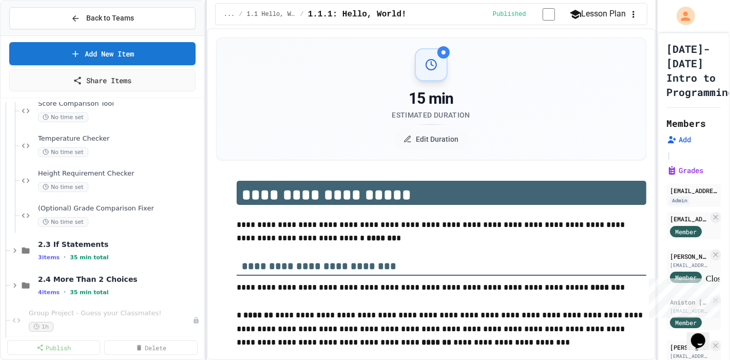
scroll to position [609, 0]
click at [192, 210] on button at bounding box center [197, 215] width 10 height 10
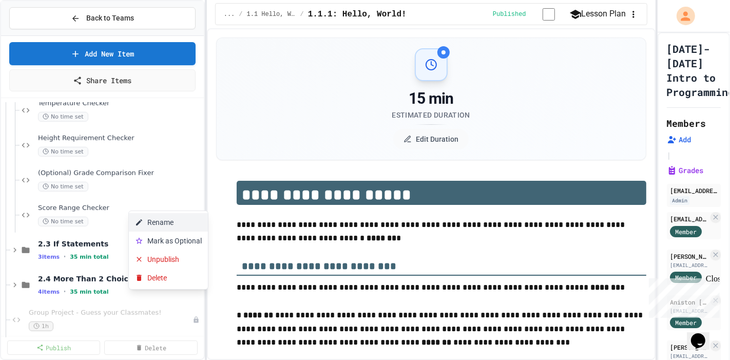
click at [176, 220] on button "Rename" at bounding box center [168, 222] width 79 height 18
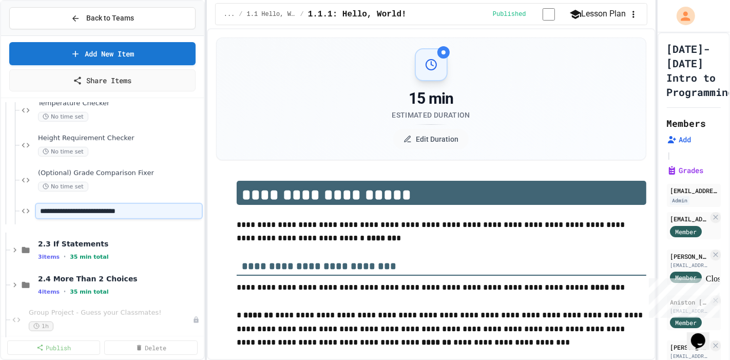
type input "**********"
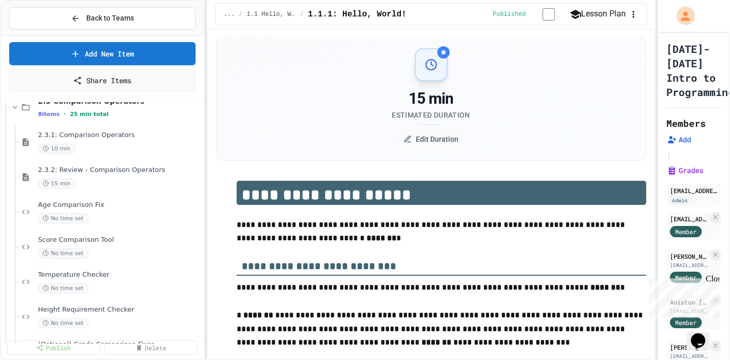
scroll to position [324, 0]
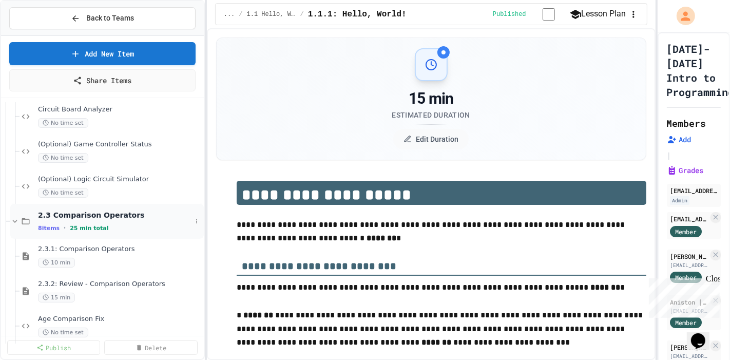
click at [77, 212] on div "2.3 Comparison Operators 8 items • 25 min total" at bounding box center [115, 222] width 154 height 22
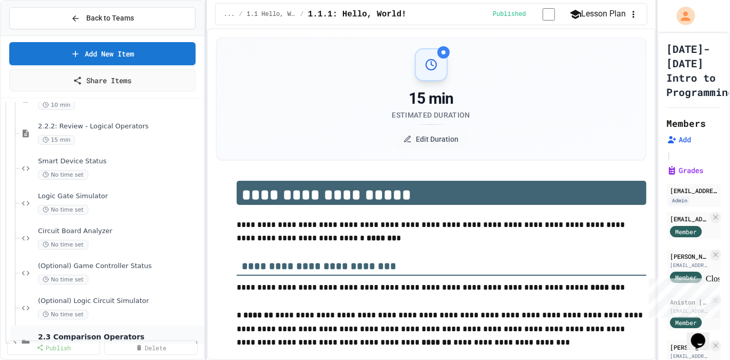
scroll to position [146, 0]
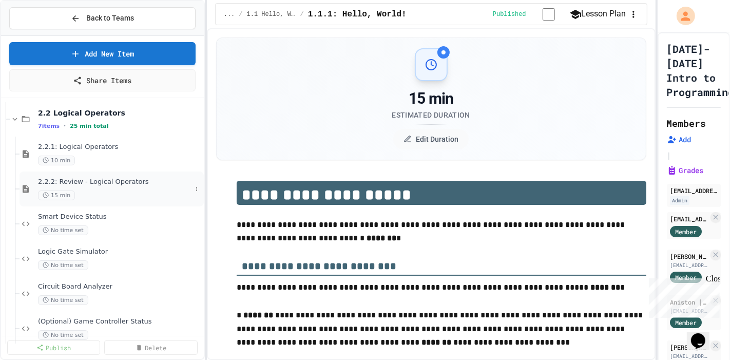
click at [98, 178] on span "2.2.2: Review - Logical Operators" at bounding box center [115, 182] width 154 height 9
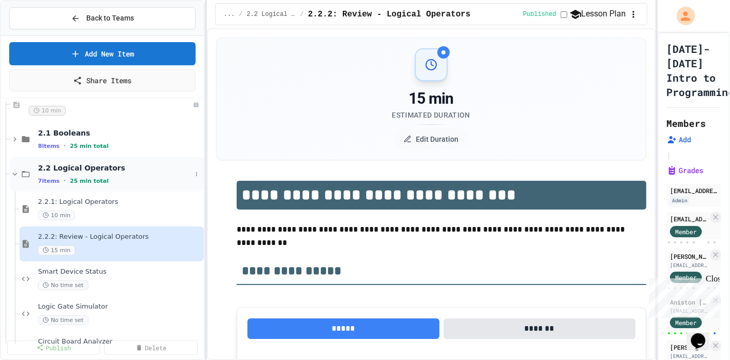
click at [72, 162] on div "Unit 2 - Boolean Expressions and If Statements 32 items • 3h 35m total Unplugge…" at bounding box center [102, 222] width 203 height 241
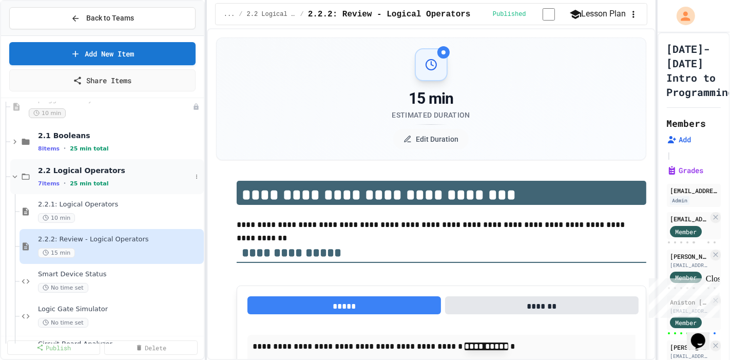
click at [60, 179] on div "7 items • 25 min total" at bounding box center [115, 183] width 154 height 8
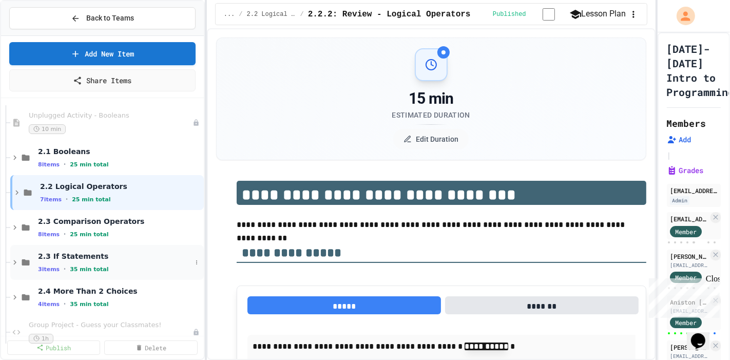
click at [141, 245] on div "2.3 If Statements 3 items • 35 min total" at bounding box center [107, 262] width 194 height 35
click at [130, 252] on span "2.3 If Statements" at bounding box center [115, 256] width 154 height 9
click at [193, 257] on button at bounding box center [197, 262] width 10 height 10
click at [247, 257] on div at bounding box center [365, 180] width 730 height 360
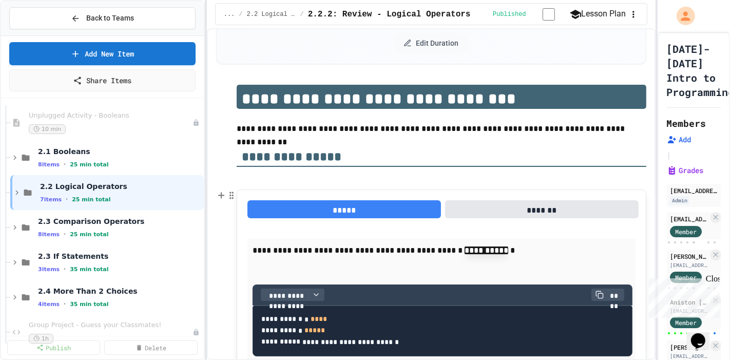
scroll to position [114, 0]
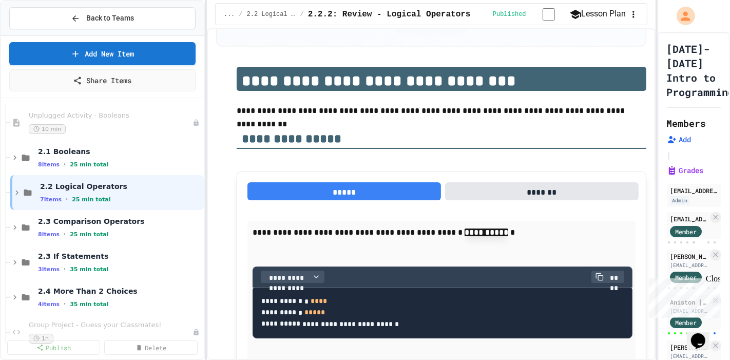
click at [633, 11] on icon "button" at bounding box center [634, 14] width 10 height 10
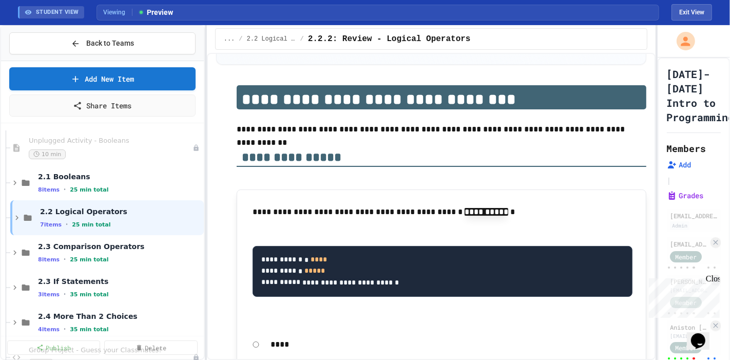
scroll to position [39, 0]
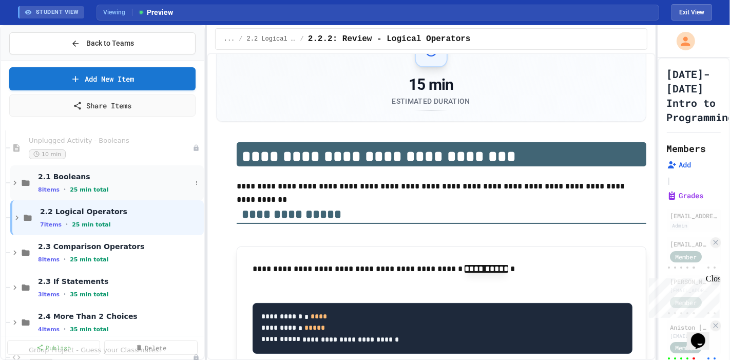
click at [101, 172] on span "2.1 Booleans" at bounding box center [115, 176] width 154 height 9
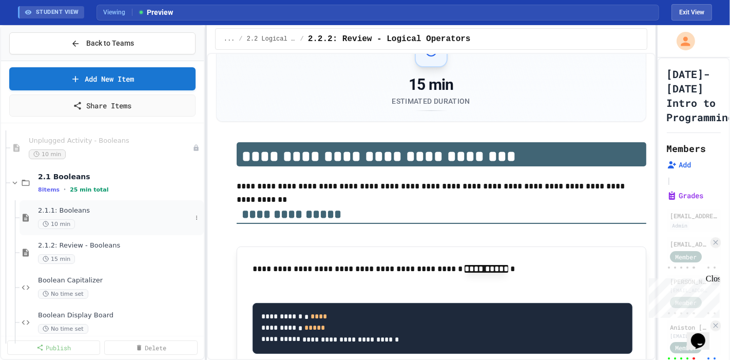
click at [90, 206] on div "2.1.1: Booleans 10 min" at bounding box center [115, 217] width 154 height 23
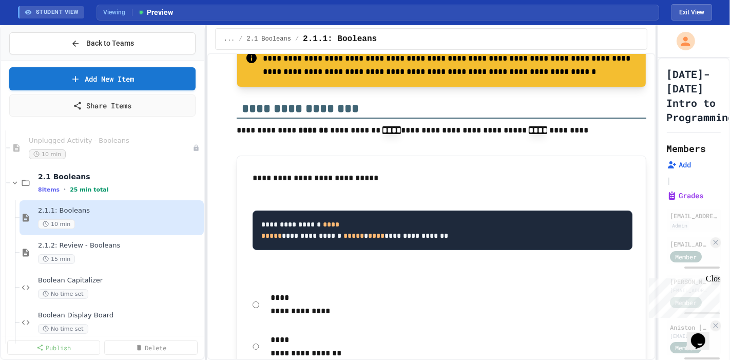
scroll to position [799, 0]
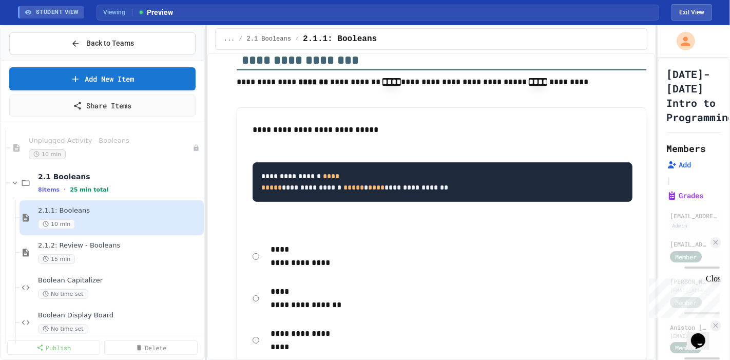
click at [266, 238] on div "**********" at bounding box center [452, 256] width 373 height 37
type input "*"
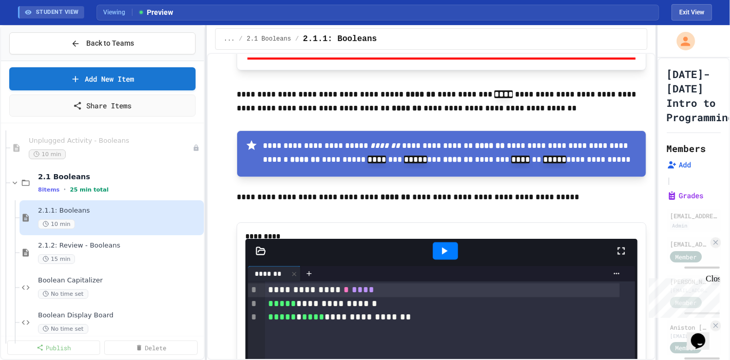
scroll to position [1198, 0]
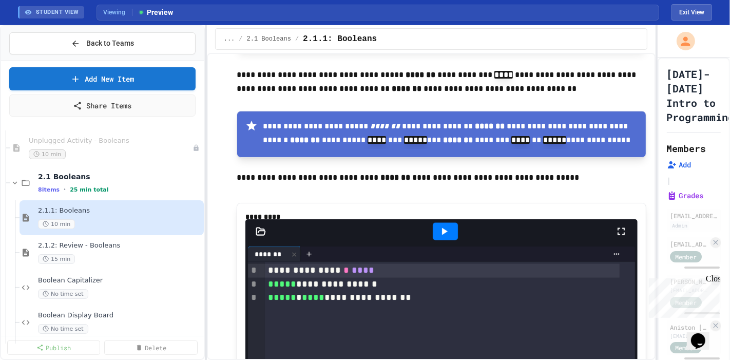
click at [442, 228] on icon at bounding box center [445, 231] width 6 height 7
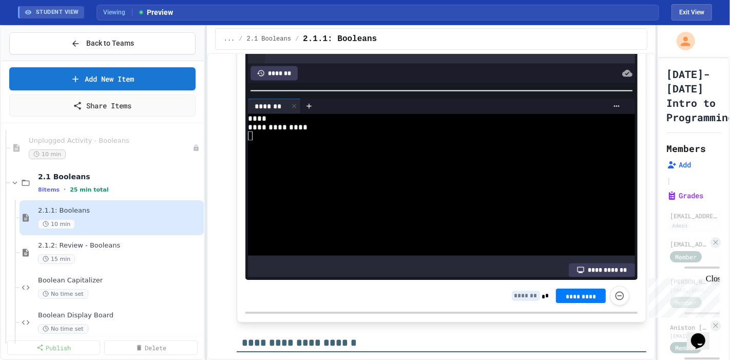
scroll to position [1655, 0]
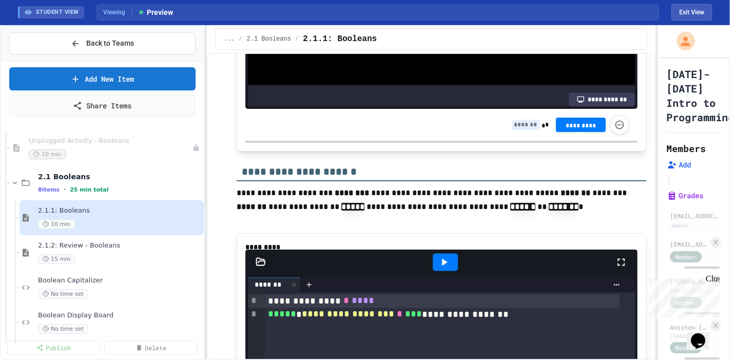
click at [440, 256] on icon at bounding box center [444, 262] width 12 height 12
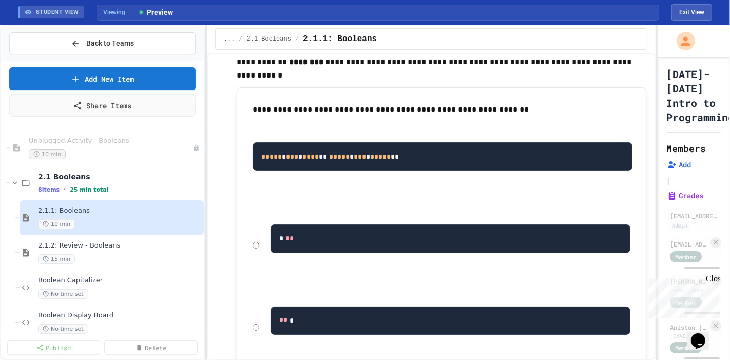
scroll to position [2397, 0]
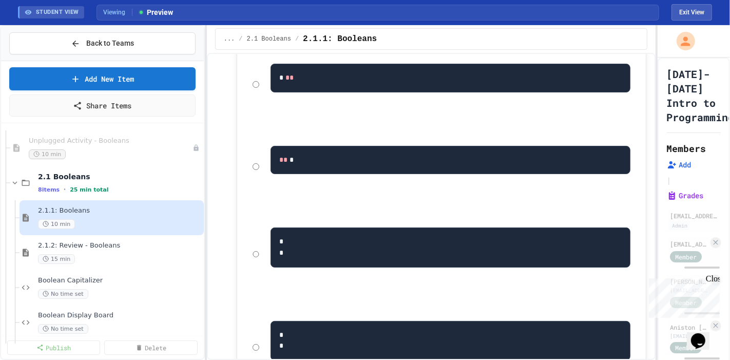
scroll to position [2568, 0]
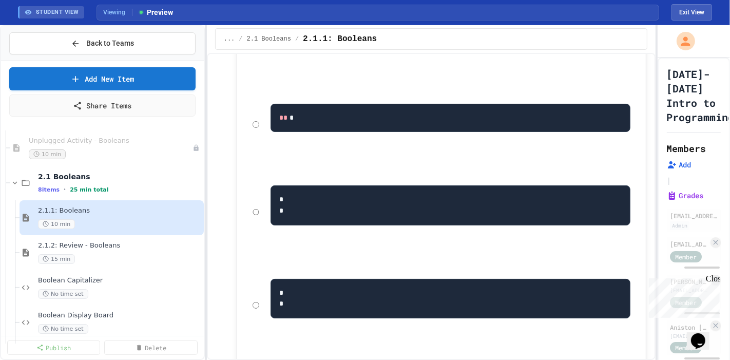
type input "*"
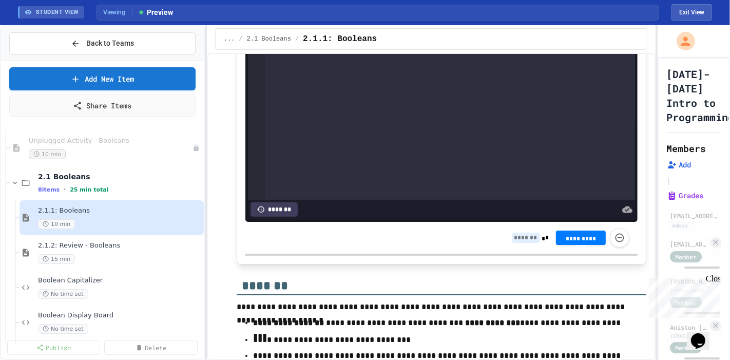
scroll to position [3819, 0]
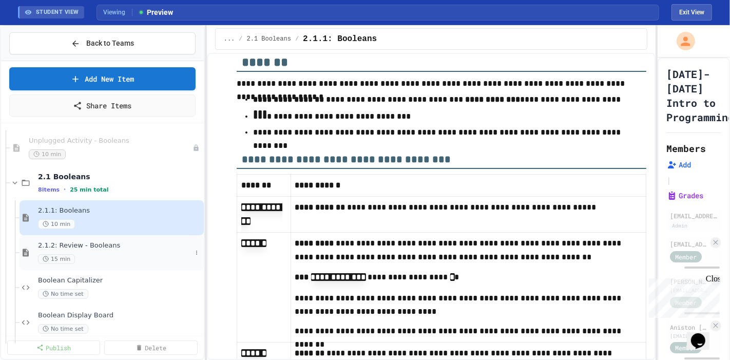
click at [148, 254] on div "15 min" at bounding box center [115, 259] width 154 height 10
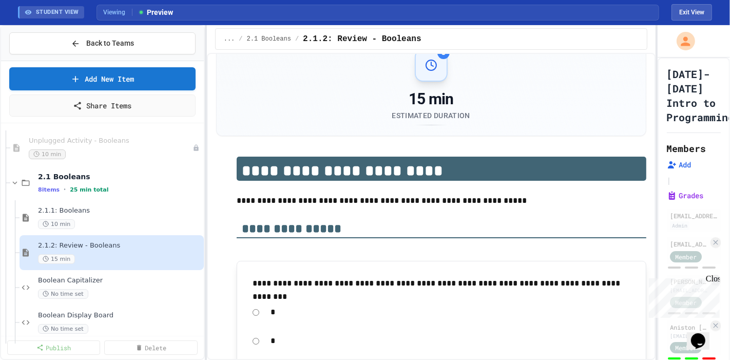
scroll to position [114, 0]
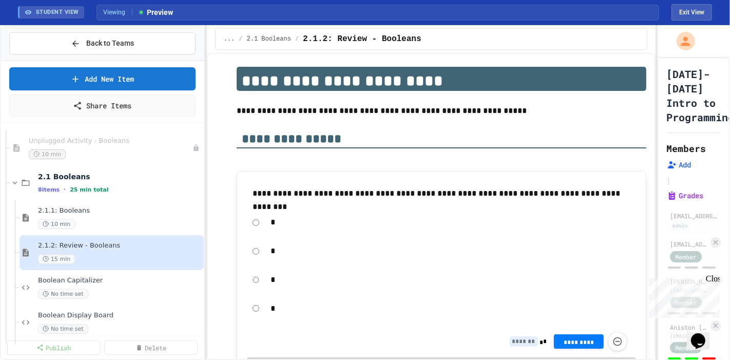
click at [586, 326] on div "**********" at bounding box center [442, 342] width 388 height 32
click at [586, 332] on div "**********" at bounding box center [590, 342] width 73 height 20
click at [585, 334] on button "**********" at bounding box center [578, 341] width 49 height 14
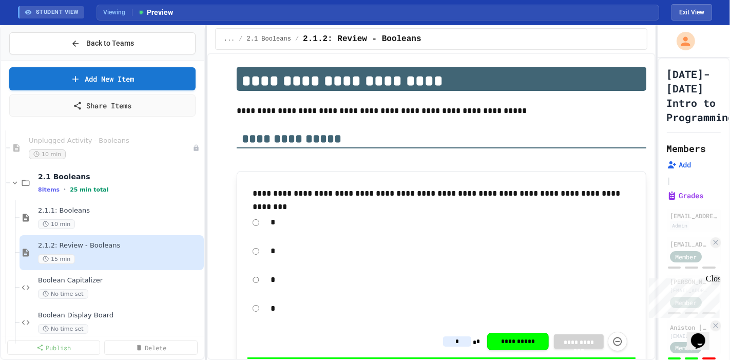
type input "*"
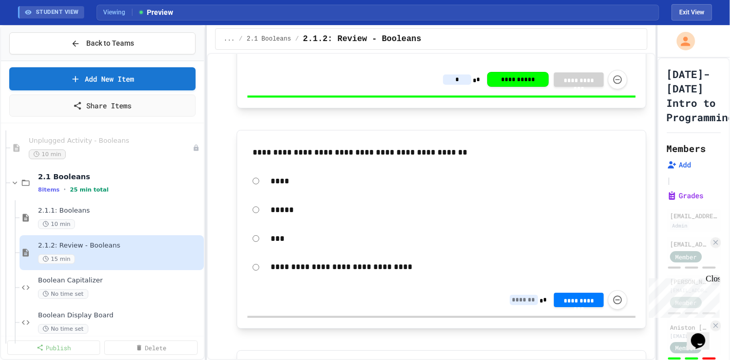
scroll to position [399, 0]
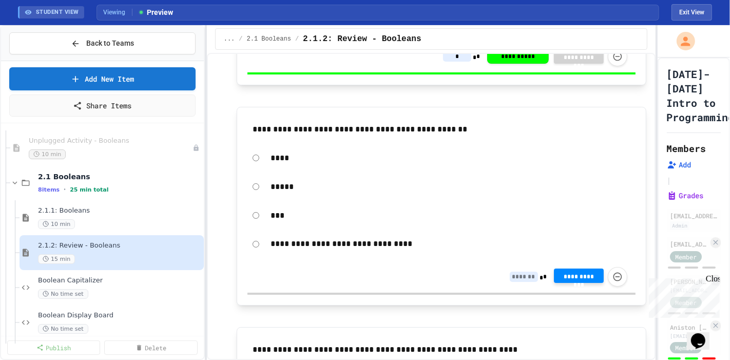
click at [586, 269] on button "**********" at bounding box center [578, 276] width 49 height 14
type input "*"
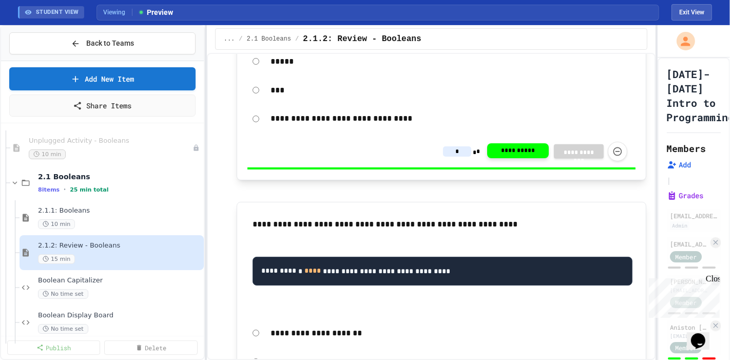
scroll to position [571, 0]
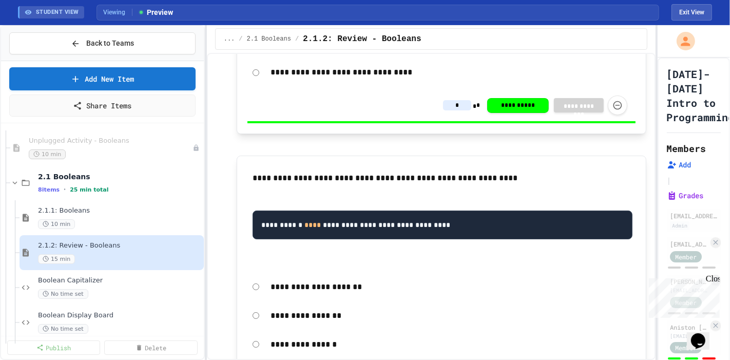
drag, startPoint x: 357, startPoint y: 297, endPoint x: 473, endPoint y: 296, distance: 116.1
drag, startPoint x: 263, startPoint y: 297, endPoint x: 257, endPoint y: 296, distance: 6.2
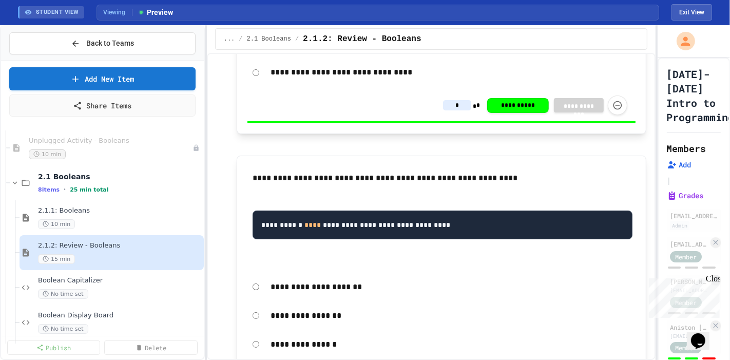
type input "*"
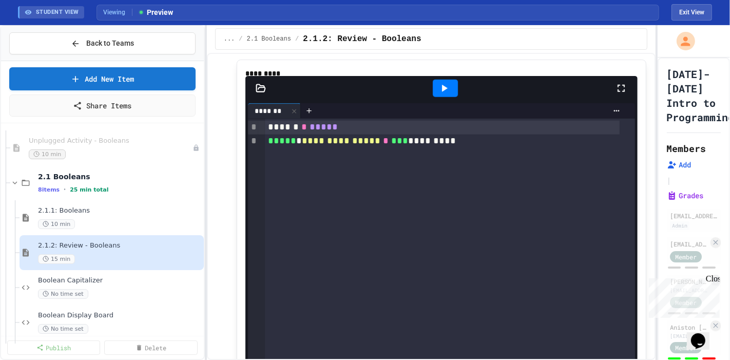
scroll to position [1248, 0]
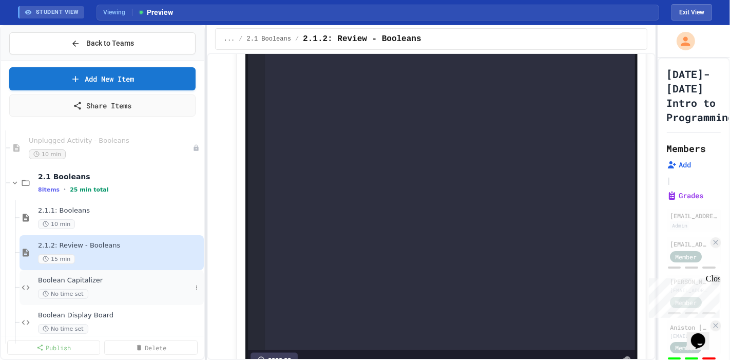
click at [125, 276] on span "Boolean Capitalizer" at bounding box center [115, 280] width 154 height 9
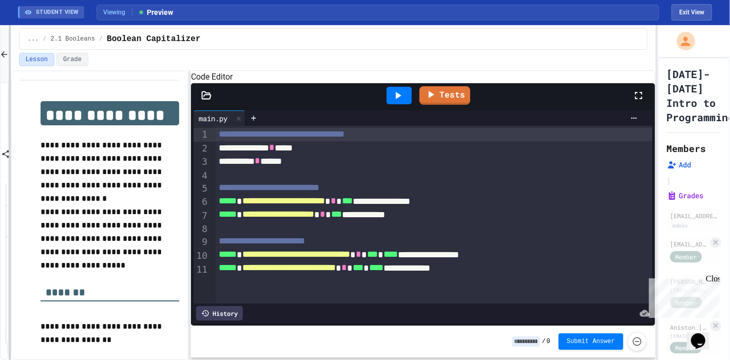
click at [7, 184] on div "**********" at bounding box center [365, 192] width 730 height 335
click at [348, 244] on div "**********" at bounding box center [434, 241] width 437 height 13
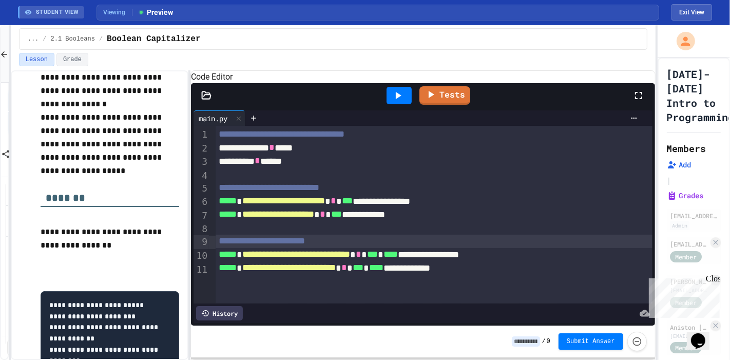
scroll to position [137, 0]
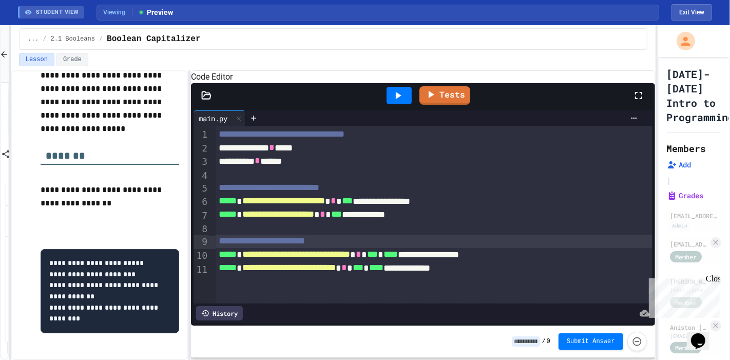
click at [300, 155] on div "**********" at bounding box center [427, 148] width 423 height 14
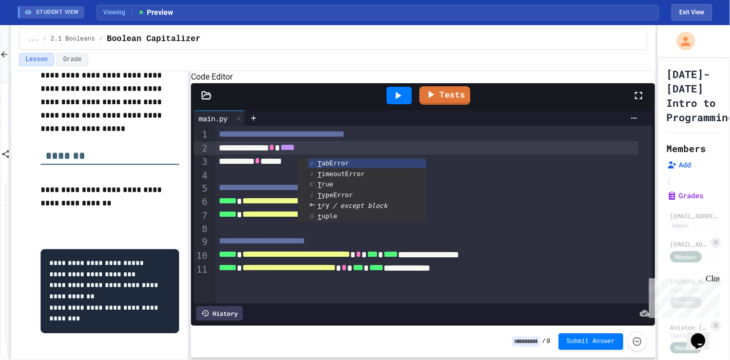
click at [286, 163] on div "********* * *****" at bounding box center [427, 162] width 423 height 14
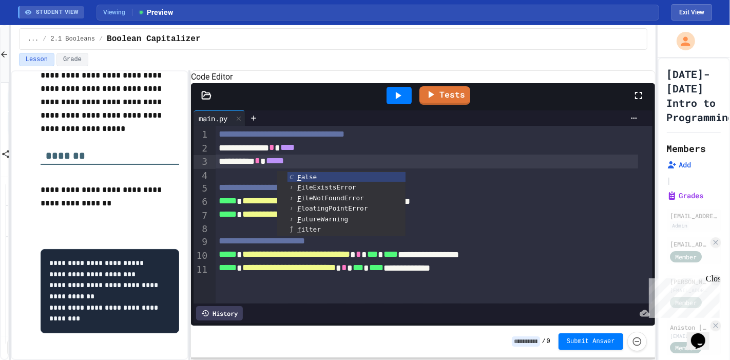
click at [393, 96] on icon at bounding box center [398, 95] width 12 height 12
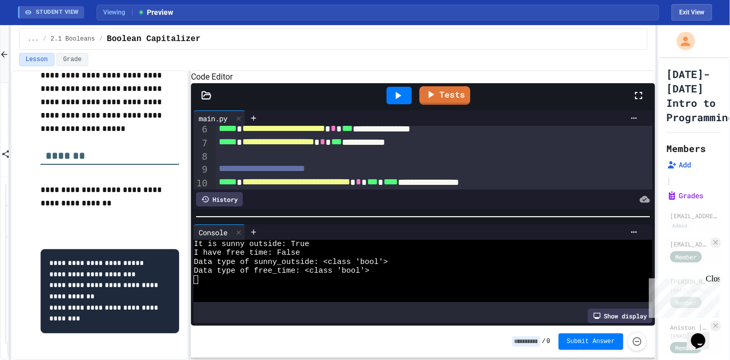
scroll to position [101, 0]
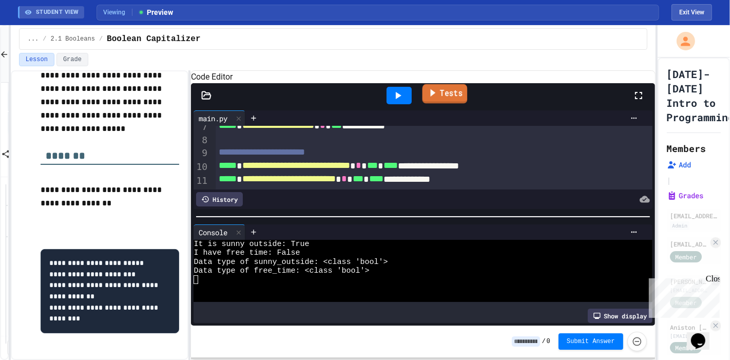
click at [431, 104] on link "Tests" at bounding box center [445, 94] width 45 height 20
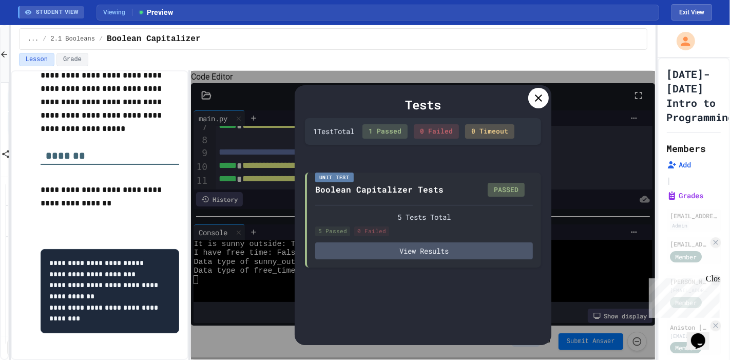
click at [533, 90] on div at bounding box center [539, 98] width 21 height 21
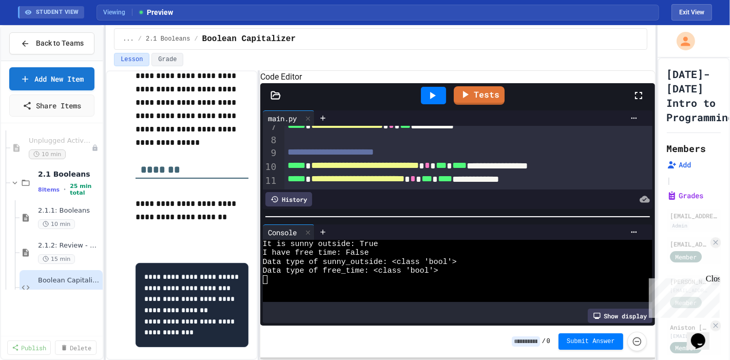
click at [115, 70] on div "**********" at bounding box center [365, 192] width 730 height 335
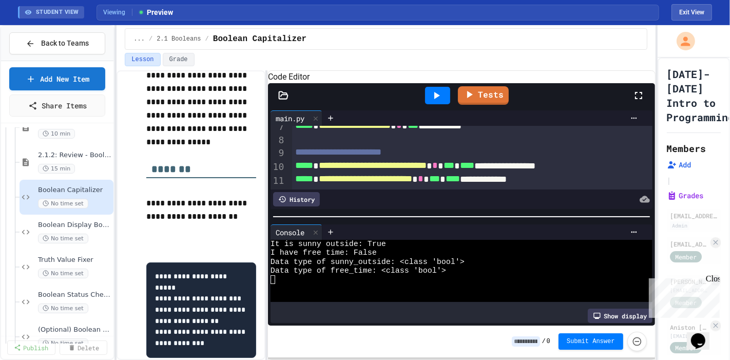
scroll to position [174, 0]
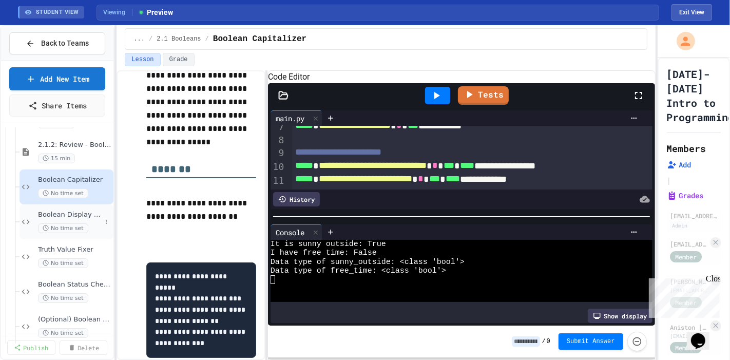
click at [78, 211] on span "Boolean Display Board" at bounding box center [69, 215] width 63 height 9
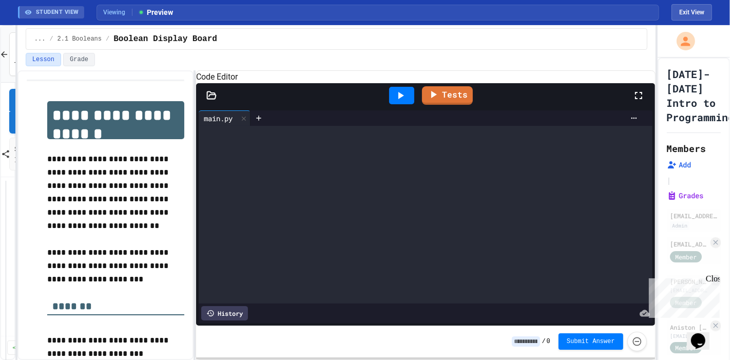
click at [14, 161] on div "**********" at bounding box center [365, 192] width 730 height 335
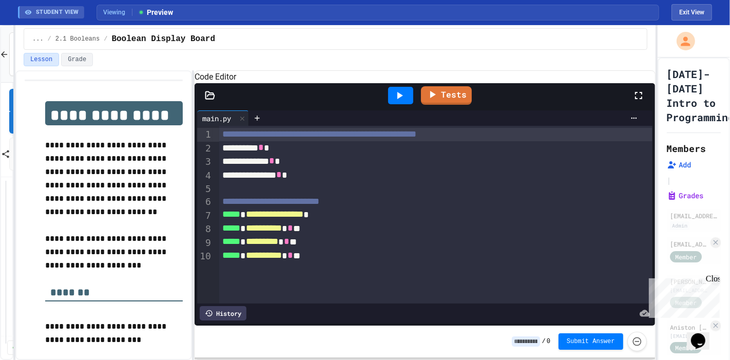
click at [357, 158] on div "**********" at bounding box center [428, 162] width 419 height 14
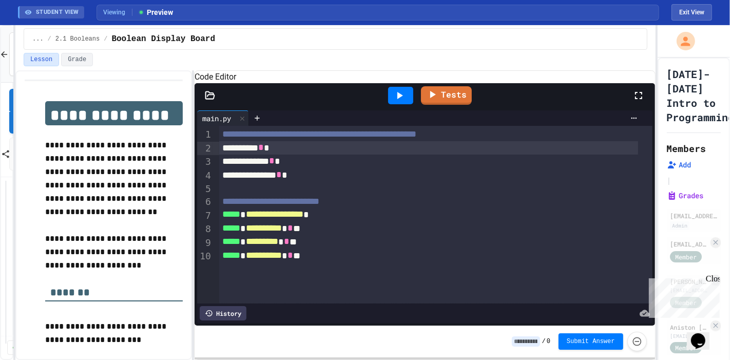
scroll to position [100, 0]
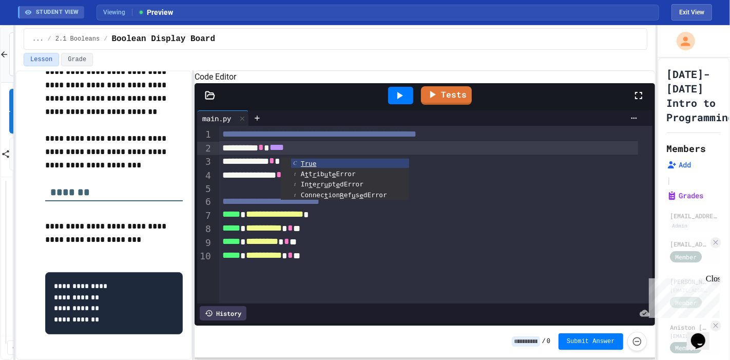
click at [424, 173] on div "**********" at bounding box center [428, 175] width 419 height 14
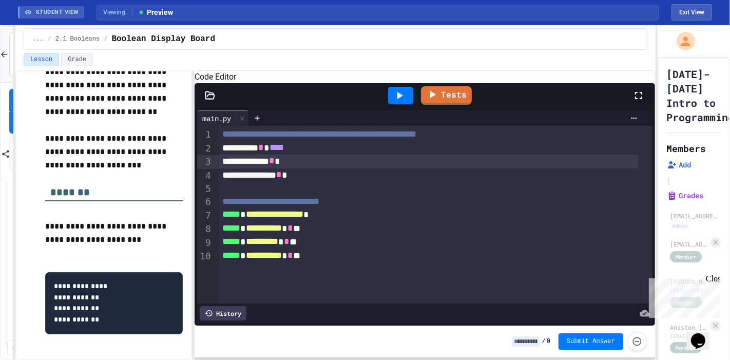
click at [421, 163] on div "**********" at bounding box center [428, 162] width 419 height 14
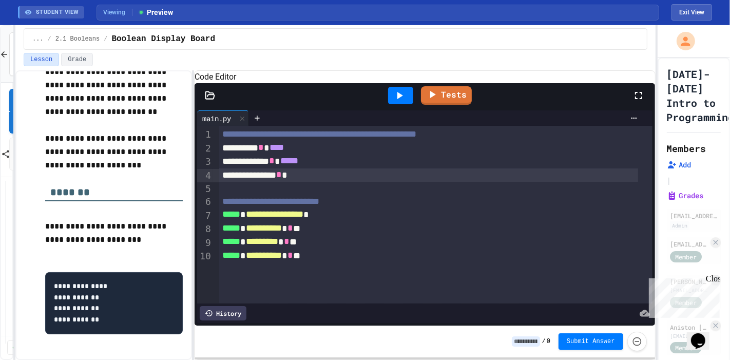
click at [427, 175] on div "**********" at bounding box center [428, 175] width 419 height 14
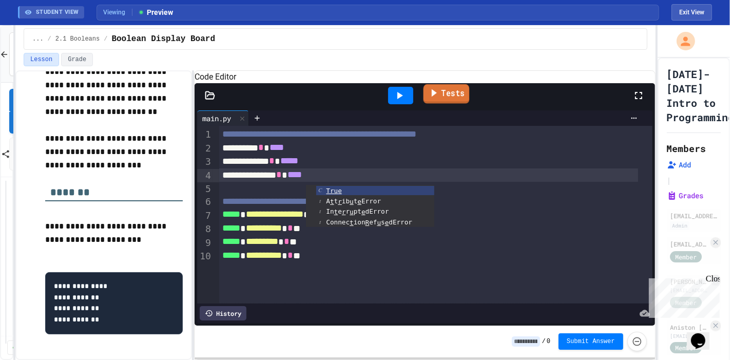
click at [435, 104] on link "Tests" at bounding box center [447, 94] width 46 height 20
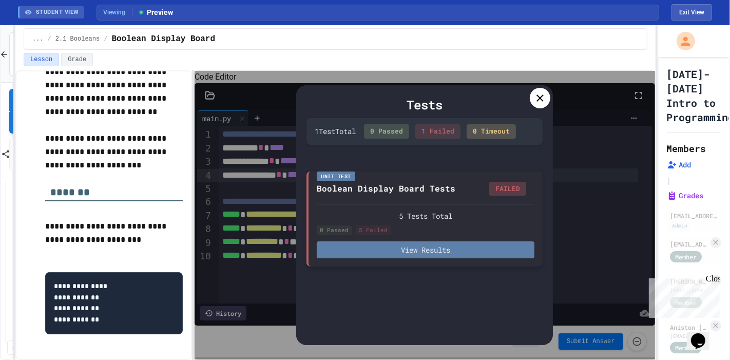
click at [455, 241] on button "View Results" at bounding box center [426, 249] width 218 height 17
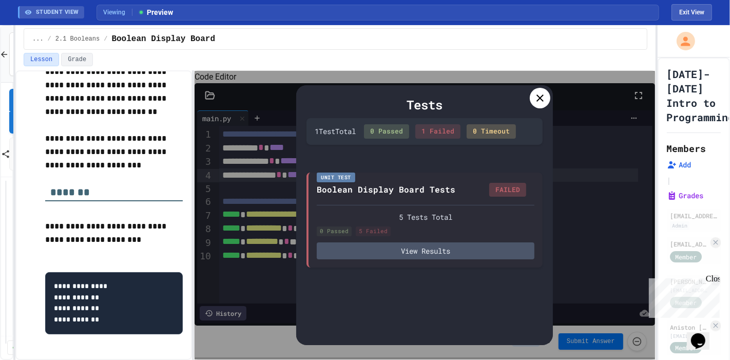
click at [528, 96] on div "Tests" at bounding box center [425, 105] width 236 height 18
click at [539, 88] on div at bounding box center [540, 98] width 21 height 21
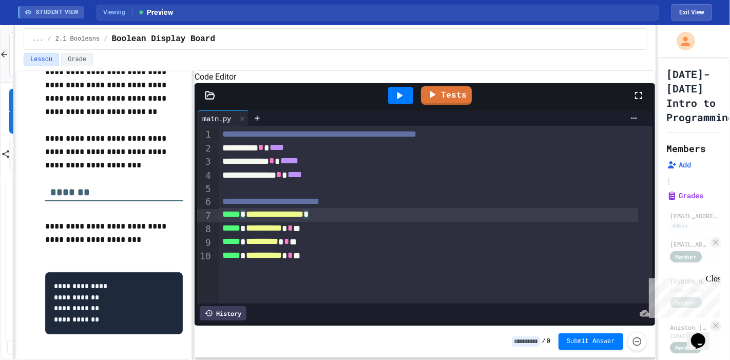
click at [333, 217] on div "**********" at bounding box center [428, 215] width 419 height 14
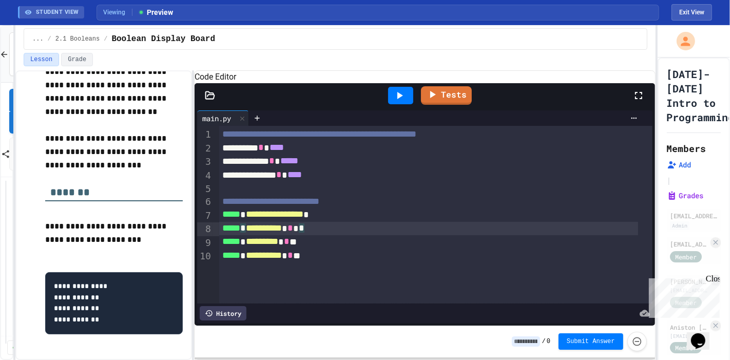
click at [316, 233] on div "**********" at bounding box center [428, 229] width 419 height 14
click at [312, 247] on div "***** * ********* * *" at bounding box center [428, 242] width 419 height 14
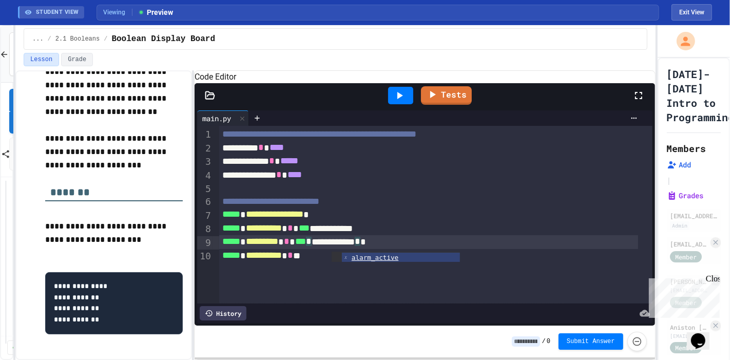
click at [316, 262] on div "**********" at bounding box center [428, 256] width 419 height 14
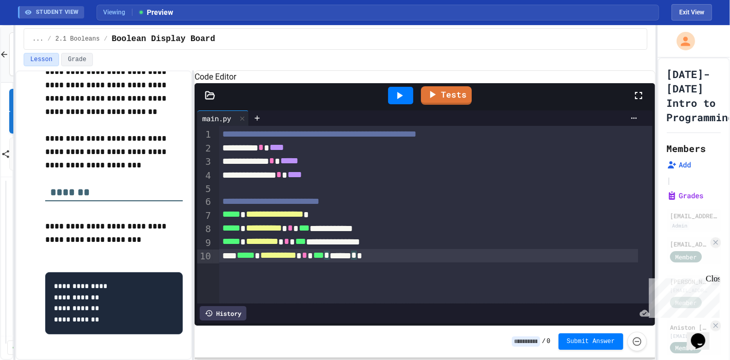
click at [243, 260] on span "*****" at bounding box center [246, 255] width 18 height 9
click at [240, 260] on span "*****" at bounding box center [246, 255] width 18 height 9
click at [430, 93] on icon at bounding box center [433, 93] width 12 height 13
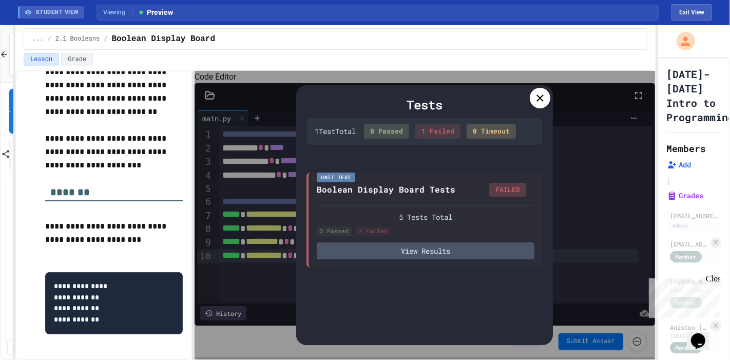
click at [536, 92] on icon at bounding box center [540, 98] width 12 height 12
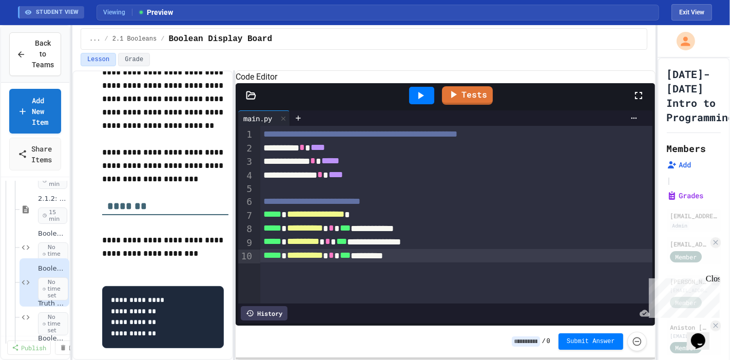
scroll to position [114, 0]
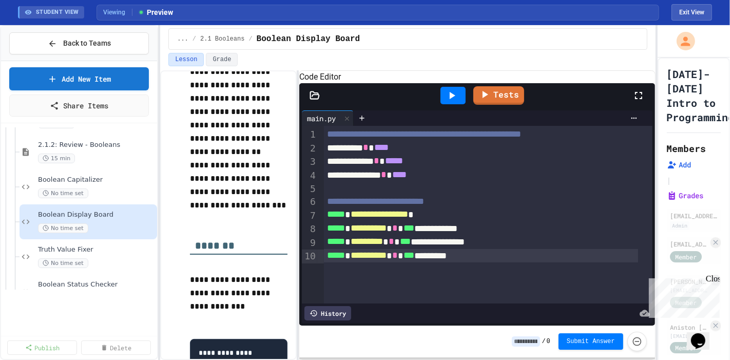
click at [161, 117] on div "**********" at bounding box center [365, 192] width 730 height 335
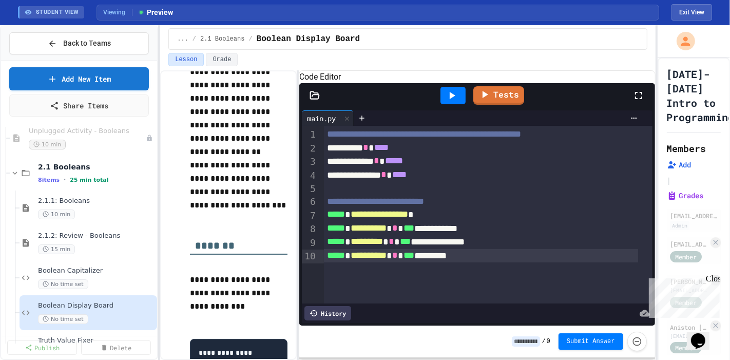
scroll to position [83, 0]
click at [108, 197] on span "2.1.1: Booleans" at bounding box center [91, 201] width 107 height 9
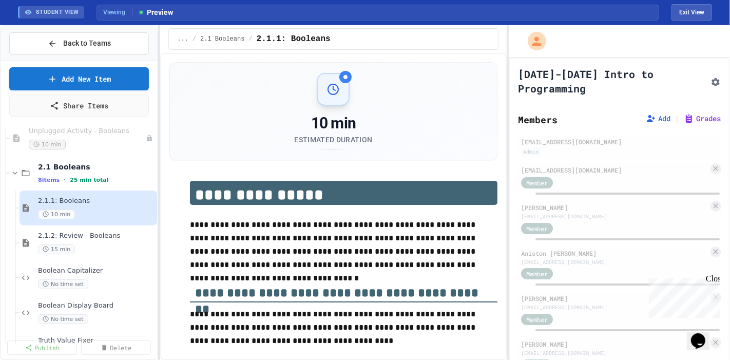
click at [503, 77] on div "**********" at bounding box center [365, 192] width 730 height 335
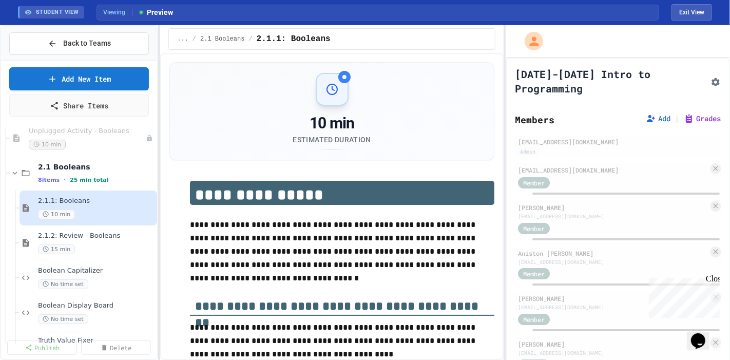
click at [674, 74] on div "[DATE]-[DATE] Intro to Programming" at bounding box center [618, 81] width 206 height 29
click at [712, 78] on icon "Assignment Settings" at bounding box center [716, 82] width 8 height 8
click at [100, 244] on div "15 min" at bounding box center [91, 249] width 107 height 10
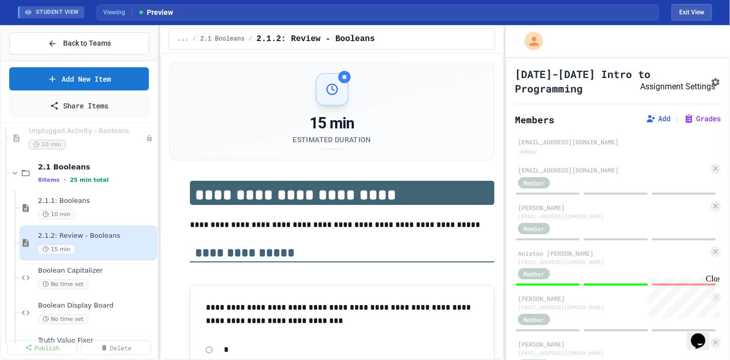
click at [712, 78] on icon "Assignment Settings" at bounding box center [716, 82] width 8 height 8
click at [78, 279] on div "No time set" at bounding box center [91, 284] width 107 height 10
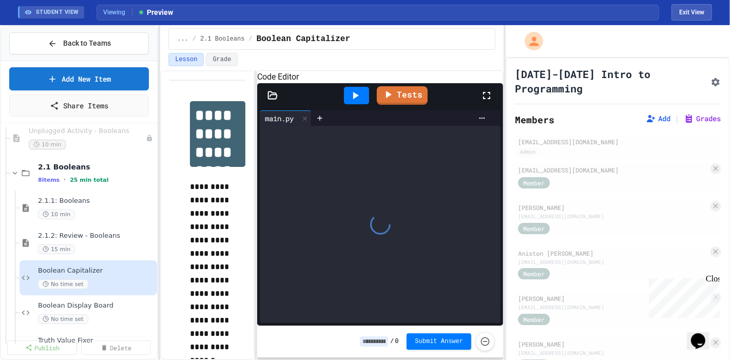
click at [711, 78] on button "Assignment Settings" at bounding box center [716, 81] width 10 height 12
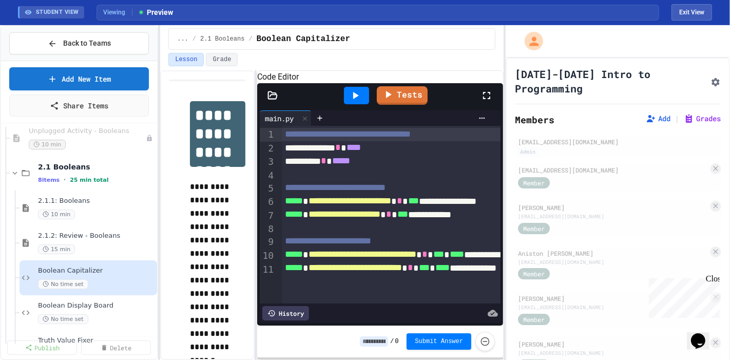
scroll to position [81, 0]
click at [80, 302] on span "Boolean Display Board" at bounding box center [91, 306] width 107 height 9
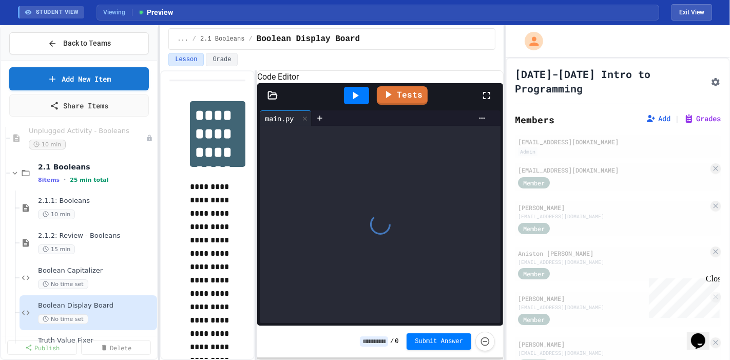
click at [711, 77] on icon "Assignment Settings" at bounding box center [716, 82] width 10 height 10
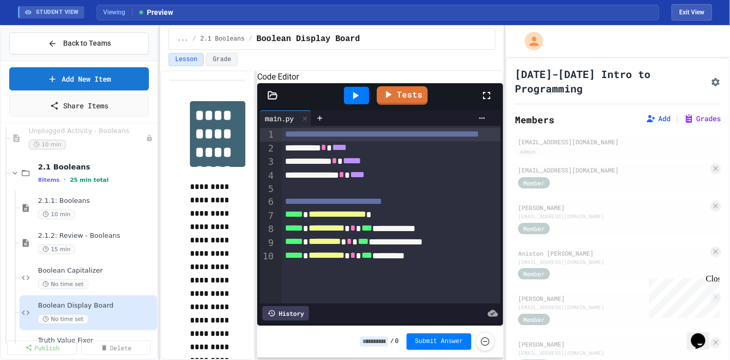
click at [106, 267] on span "Boolean Capitalizer" at bounding box center [91, 271] width 107 height 9
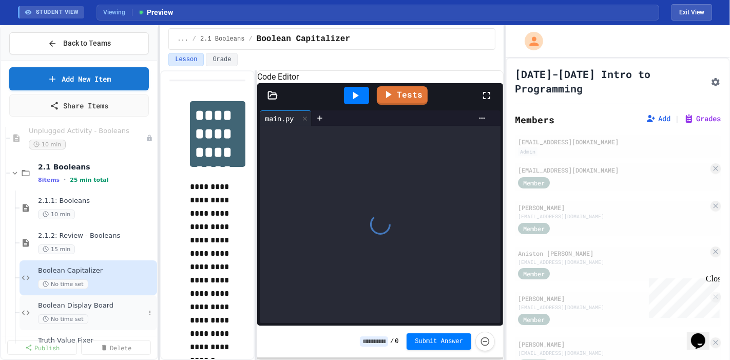
click at [109, 302] on span "Boolean Display Board" at bounding box center [91, 306] width 107 height 9
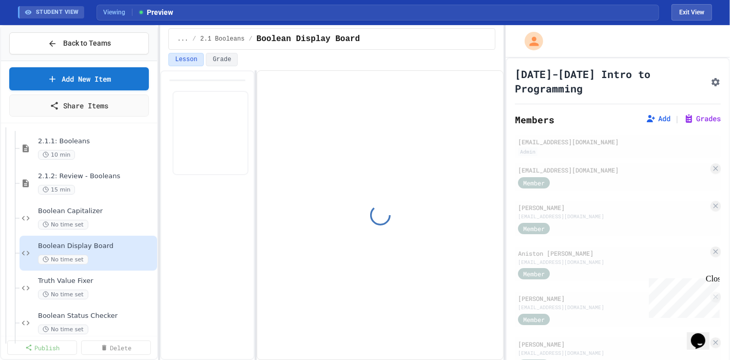
scroll to position [153, 0]
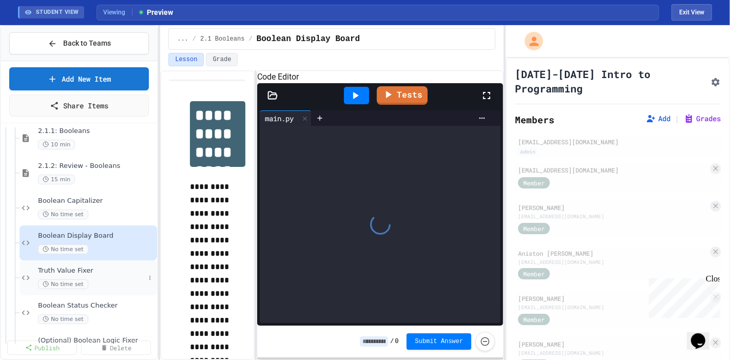
click at [100, 279] on div "No time set" at bounding box center [91, 284] width 107 height 10
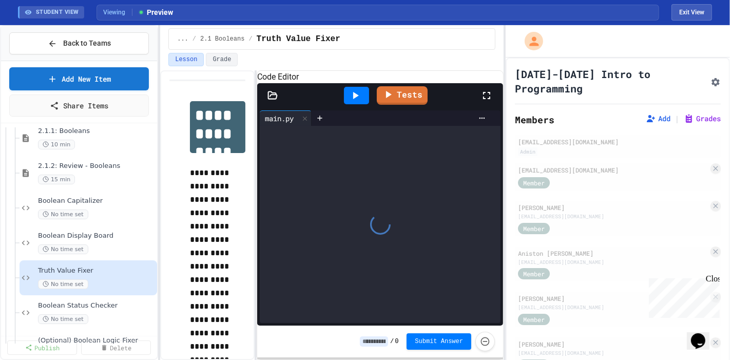
click at [711, 75] on button "Assignment Settings" at bounding box center [716, 81] width 10 height 12
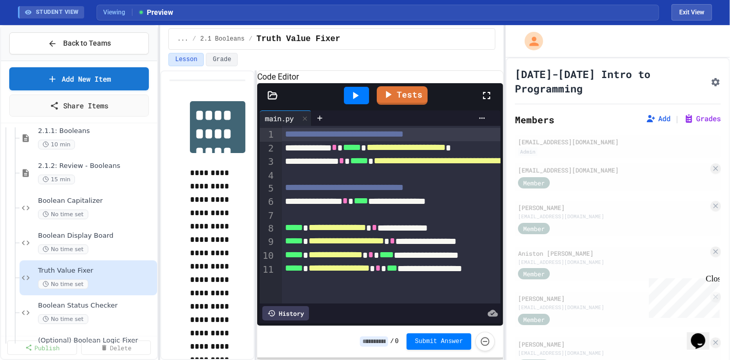
scroll to position [79, 0]
click at [96, 302] on span "Boolean Status Checker" at bounding box center [91, 306] width 107 height 9
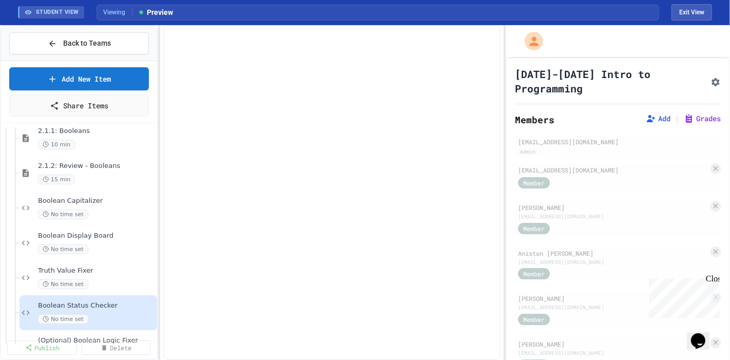
click at [712, 78] on icon "Assignment Settings" at bounding box center [716, 82] width 8 height 8
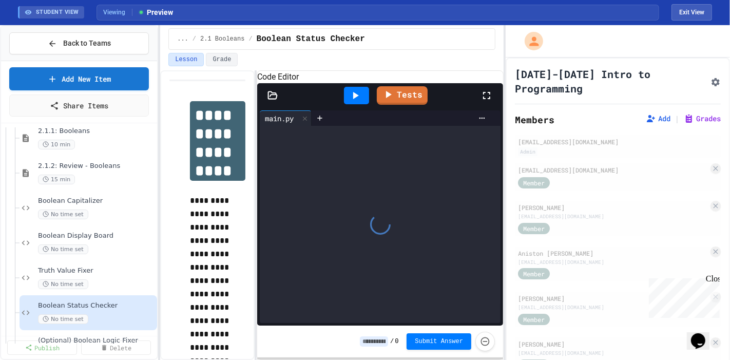
scroll to position [37, 0]
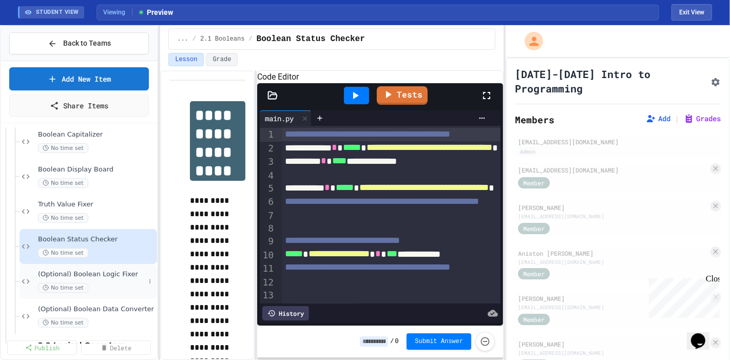
click at [108, 270] on span "(Optional) Boolean Logic Fixer" at bounding box center [91, 274] width 107 height 9
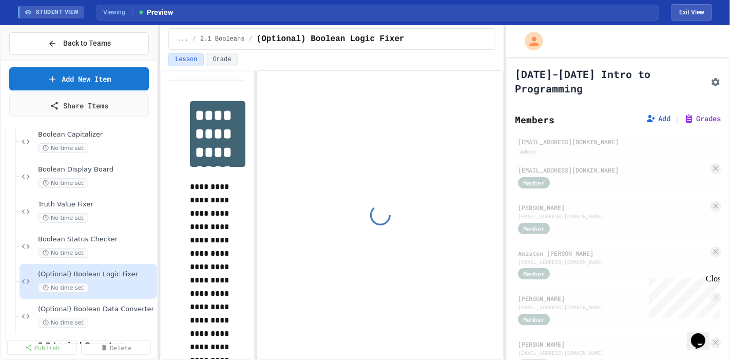
click at [711, 76] on div at bounding box center [716, 81] width 10 height 12
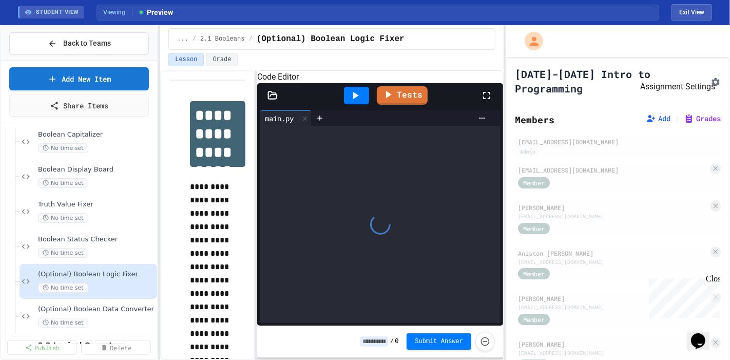
click at [711, 77] on icon "Assignment Settings" at bounding box center [716, 82] width 10 height 10
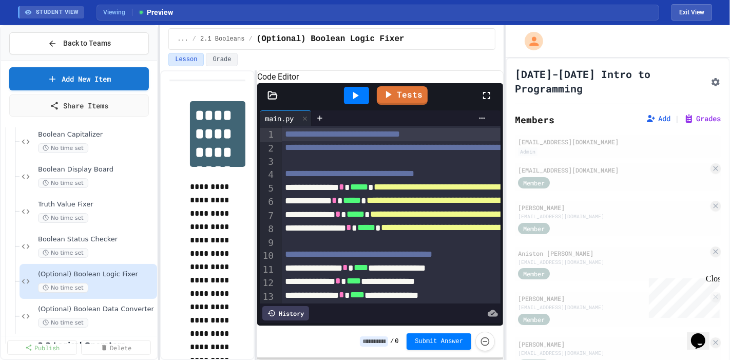
scroll to position [48, 0]
click at [86, 305] on span "(Optional) Boolean Data Converter" at bounding box center [91, 309] width 107 height 9
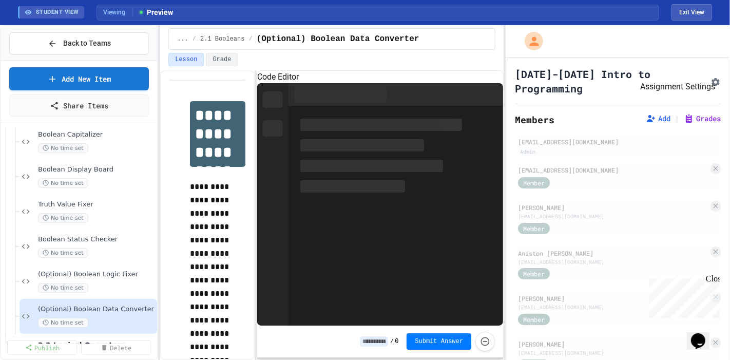
click at [711, 77] on icon "Assignment Settings" at bounding box center [716, 82] width 10 height 10
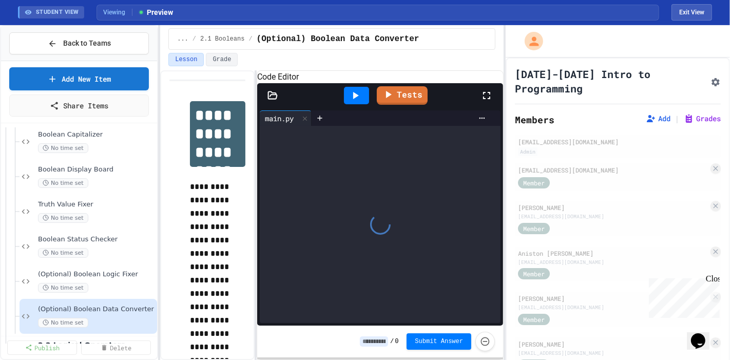
scroll to position [193, 0]
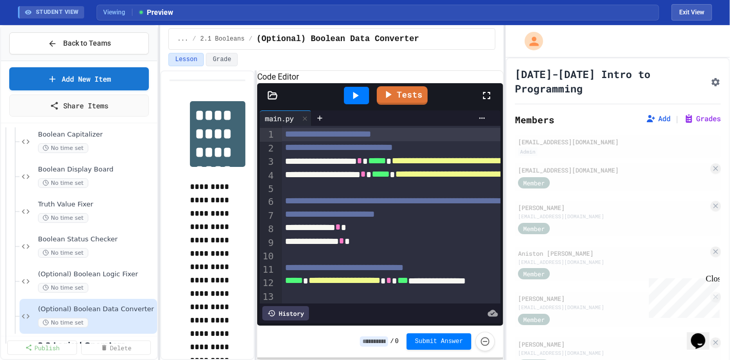
click at [104, 130] on span "Boolean Capitalizer" at bounding box center [91, 134] width 107 height 9
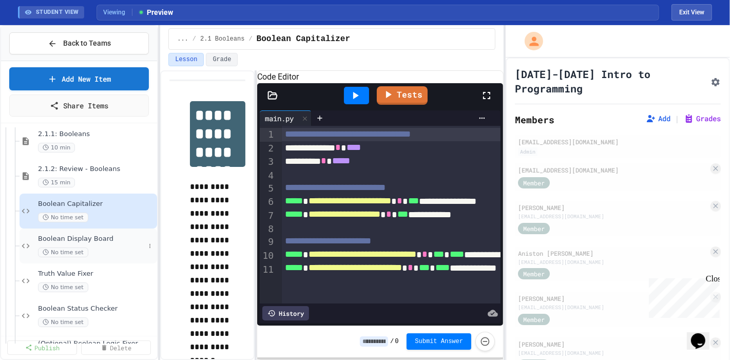
scroll to position [150, 0]
click at [90, 177] on div "15 min" at bounding box center [91, 182] width 107 height 10
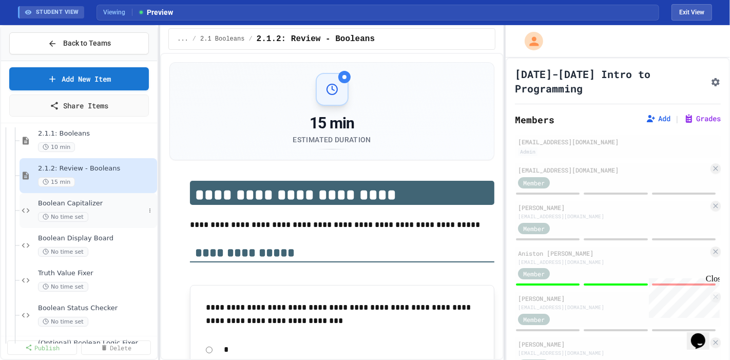
click at [98, 212] on div "No time set" at bounding box center [91, 217] width 107 height 10
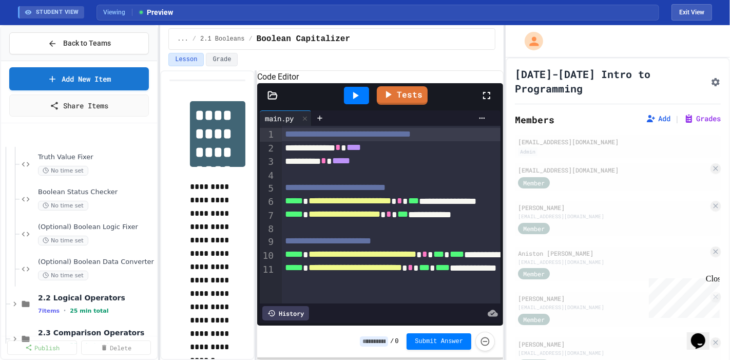
scroll to position [336, 0]
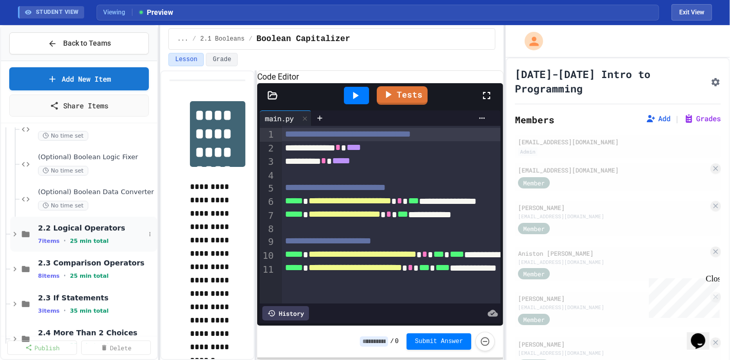
click at [77, 236] on div "2.2 Logical Operators 7 items • 25 min total" at bounding box center [83, 234] width 147 height 35
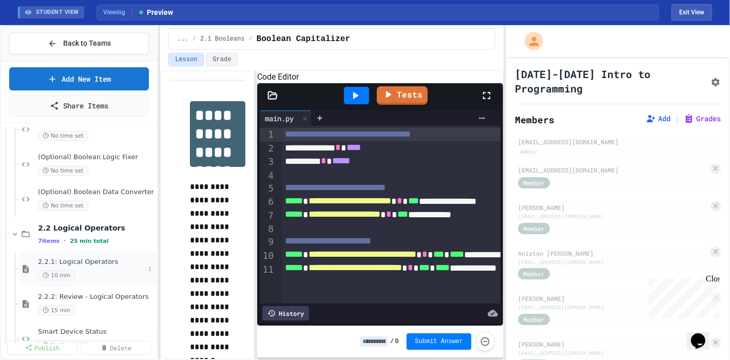
click at [71, 271] on div "10 min" at bounding box center [91, 276] width 107 height 10
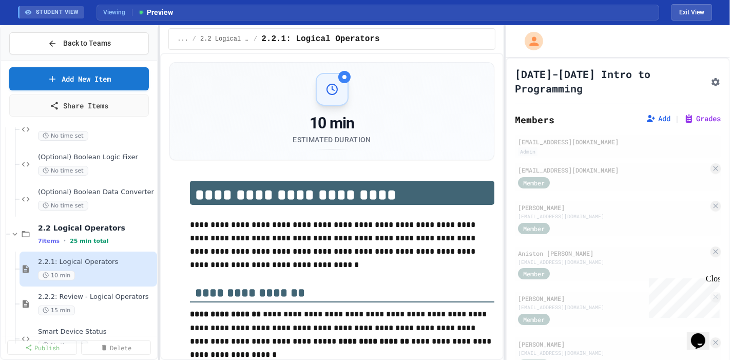
click at [711, 75] on button "Assignment Settings" at bounding box center [716, 81] width 10 height 12
click at [76, 293] on span "2.2.2: Review - Logical Operators" at bounding box center [91, 297] width 107 height 9
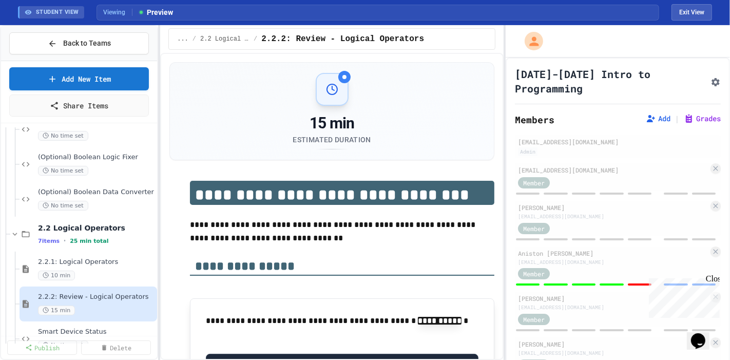
click at [712, 78] on icon "Assignment Settings" at bounding box center [716, 82] width 8 height 8
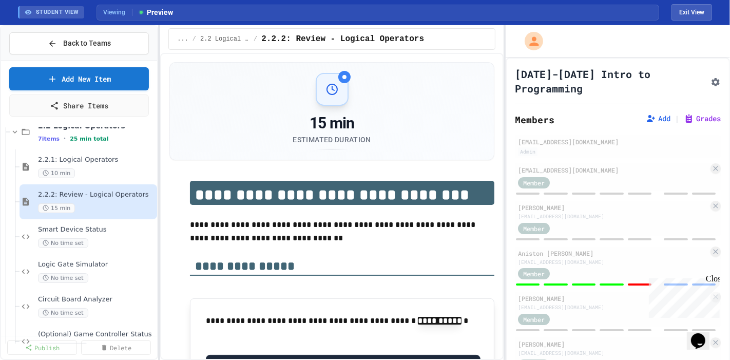
scroll to position [439, 0]
click at [69, 225] on span "Smart Device Status" at bounding box center [91, 229] width 107 height 9
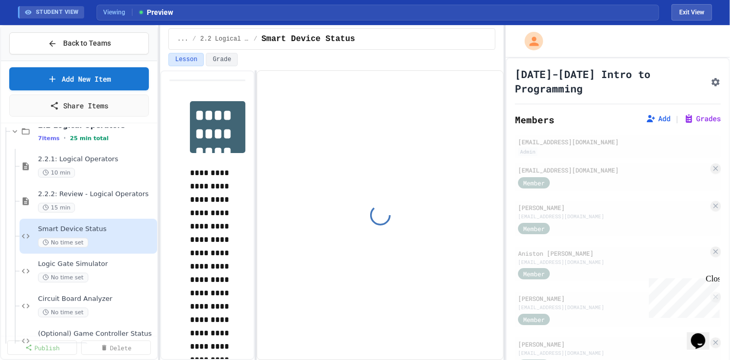
click at [711, 75] on button "Assignment Settings" at bounding box center [716, 81] width 10 height 12
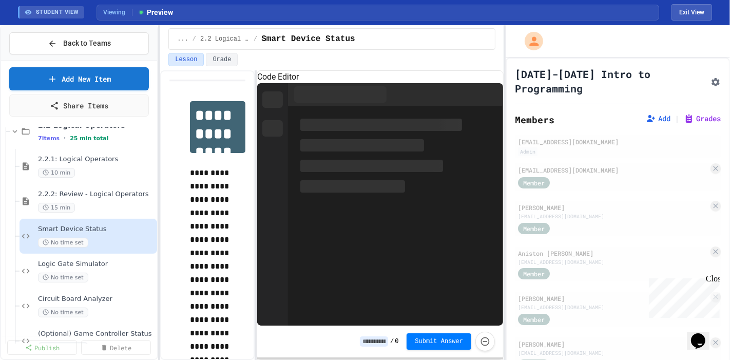
scroll to position [24, 0]
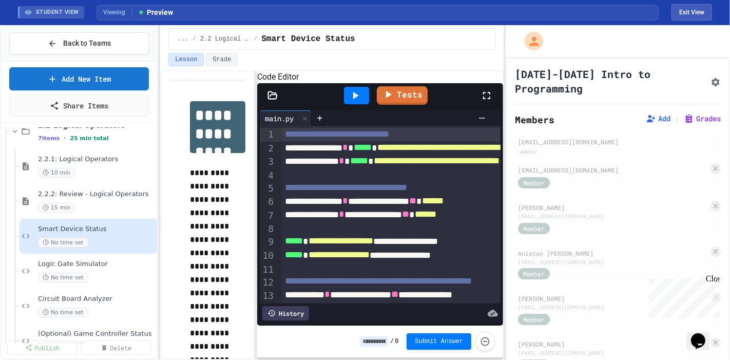
click at [97, 238] on div "No time set" at bounding box center [91, 243] width 107 height 10
click at [99, 260] on div "Logic Gate Simulator No time set" at bounding box center [91, 271] width 107 height 23
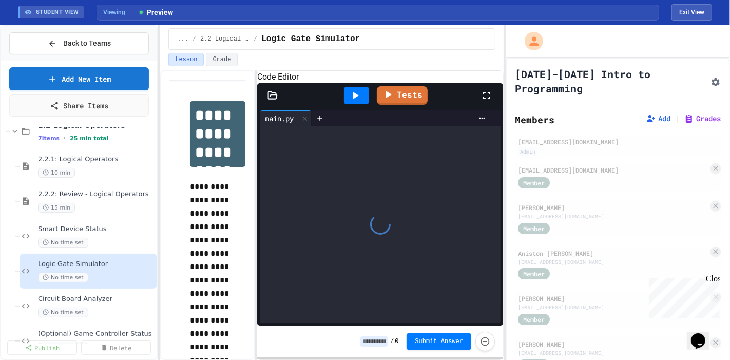
click at [711, 77] on button "Assignment Settings" at bounding box center [716, 81] width 10 height 12
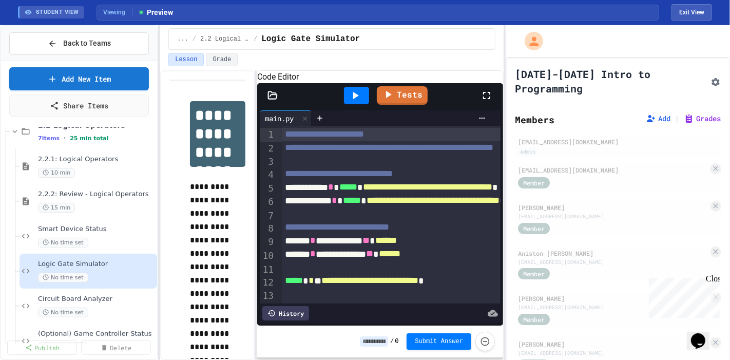
click at [64, 308] on span "No time set" at bounding box center [63, 313] width 50 height 10
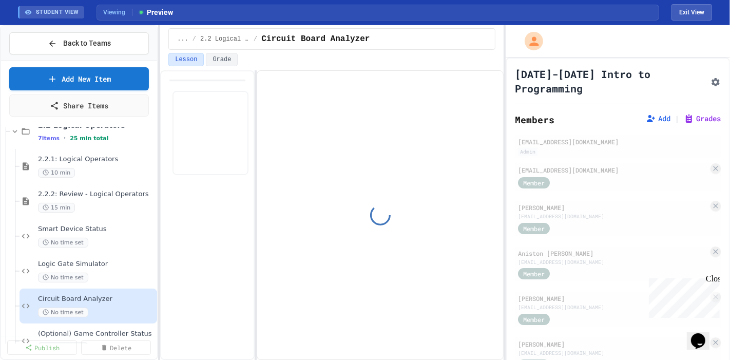
click at [711, 78] on div at bounding box center [716, 81] width 10 height 12
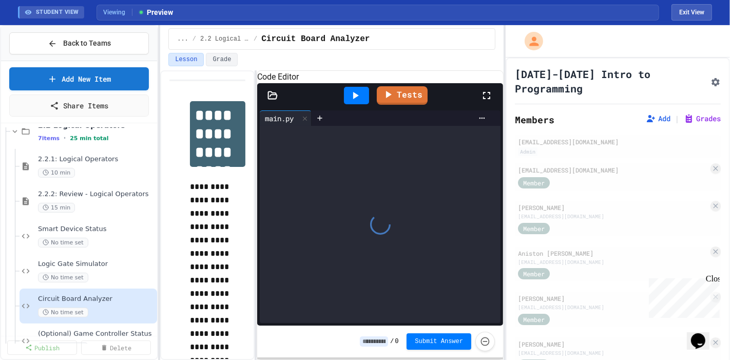
click at [711, 77] on icon "Assignment Settings" at bounding box center [716, 82] width 10 height 10
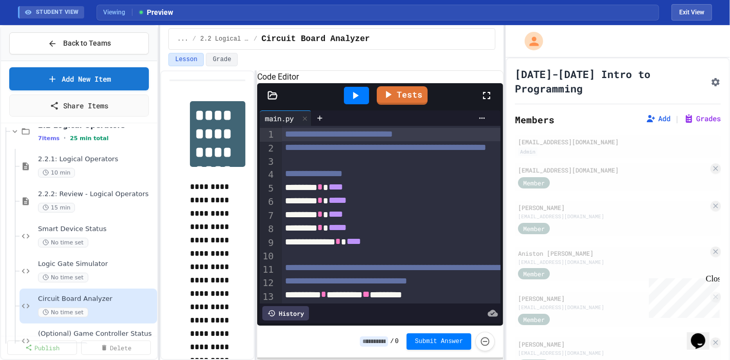
scroll to position [59, 0]
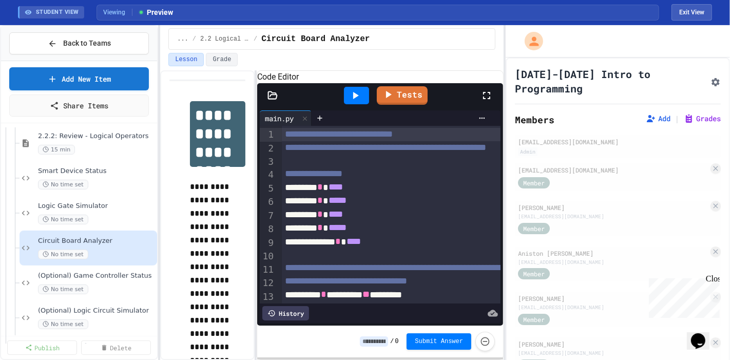
scroll to position [497, 0]
click at [101, 281] on div "(Optional) Game Controller Status No time set" at bounding box center [89, 282] width 138 height 35
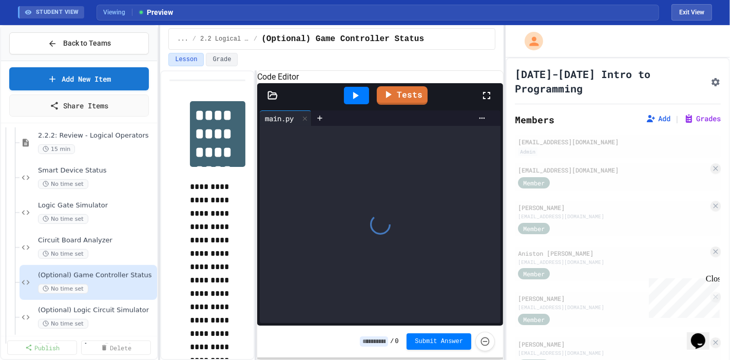
click at [711, 77] on button "Assignment Settings" at bounding box center [716, 81] width 10 height 12
click at [94, 319] on div "No time set" at bounding box center [91, 324] width 107 height 10
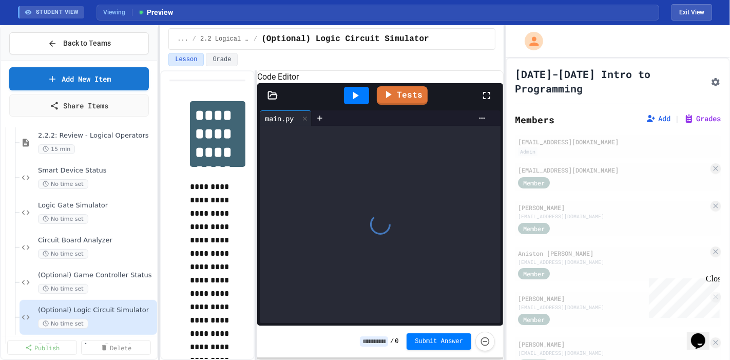
click at [712, 78] on icon "Assignment Settings" at bounding box center [716, 82] width 8 height 8
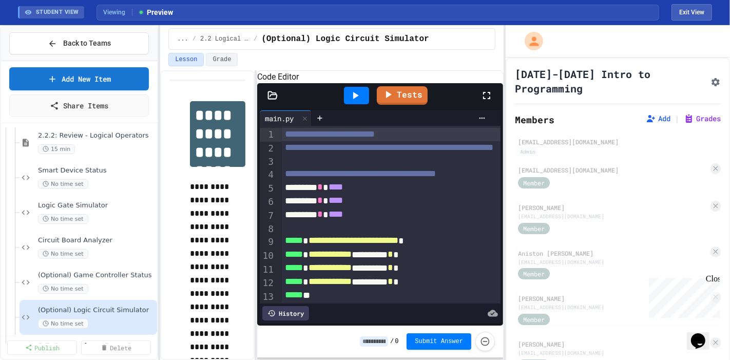
scroll to position [96, 0]
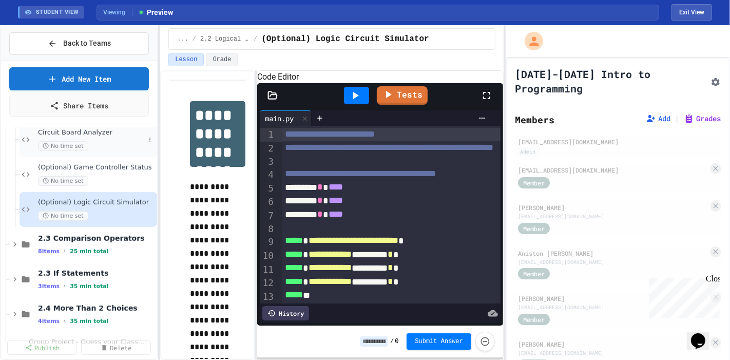
scroll to position [625, 0]
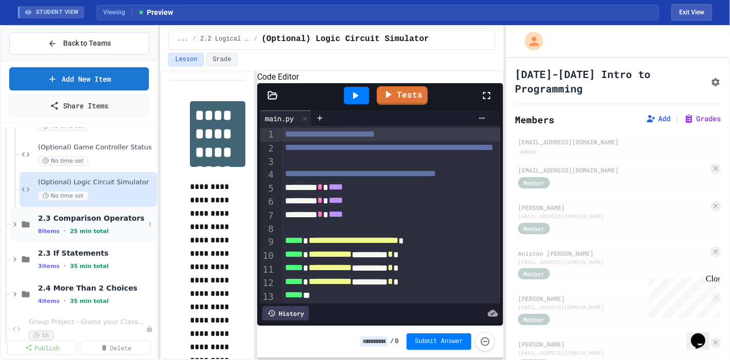
click at [63, 214] on span "2.3 Comparison Operators" at bounding box center [91, 218] width 107 height 9
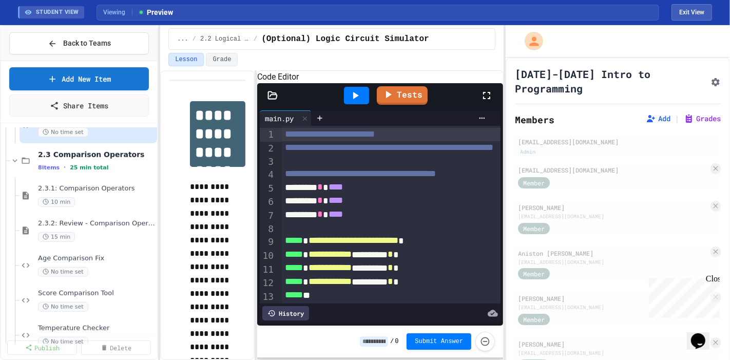
scroll to position [689, 0]
click at [77, 197] on div "10 min" at bounding box center [91, 202] width 107 height 10
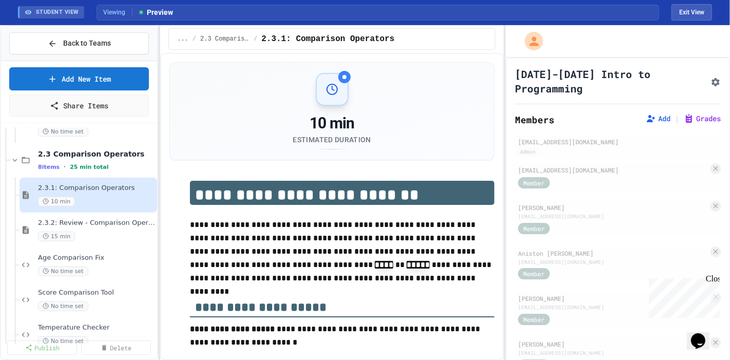
click at [711, 77] on icon "Assignment Settings" at bounding box center [716, 82] width 10 height 10
click at [65, 219] on div "2.3.2: Review - Comparison Operators 15 min" at bounding box center [91, 230] width 107 height 23
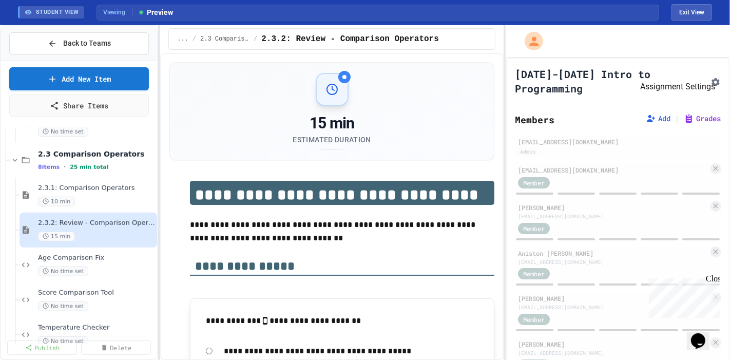
click at [712, 78] on icon "Assignment Settings" at bounding box center [716, 82] width 8 height 8
click at [71, 267] on span "No time set" at bounding box center [63, 272] width 50 height 10
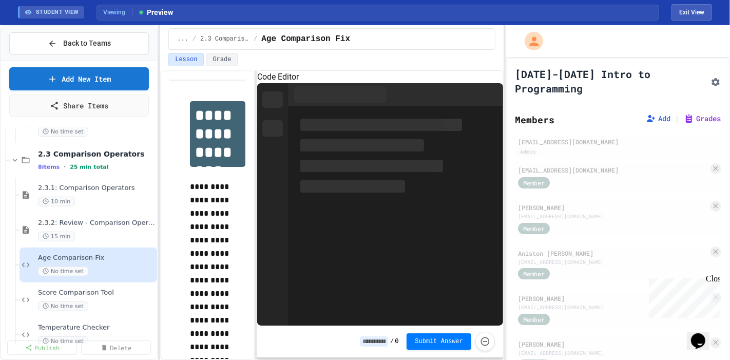
click at [663, 43] on div at bounding box center [618, 41] width 224 height 32
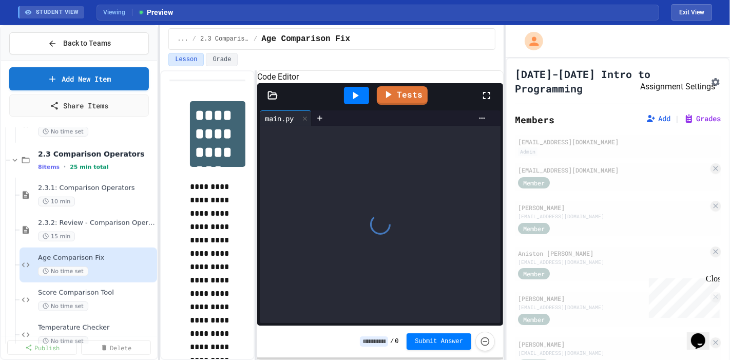
click at [711, 77] on icon "Assignment Settings" at bounding box center [716, 82] width 10 height 10
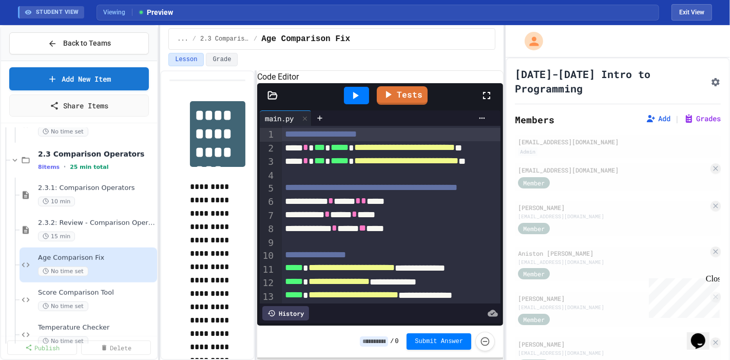
click at [104, 289] on span "Score Comparison Tool" at bounding box center [91, 293] width 107 height 9
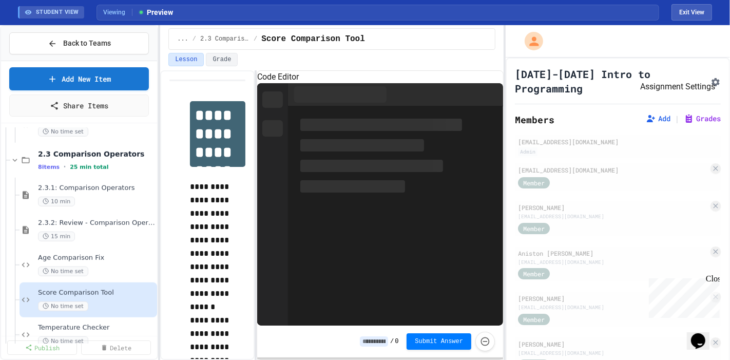
click at [711, 75] on button "Assignment Settings" at bounding box center [716, 81] width 10 height 12
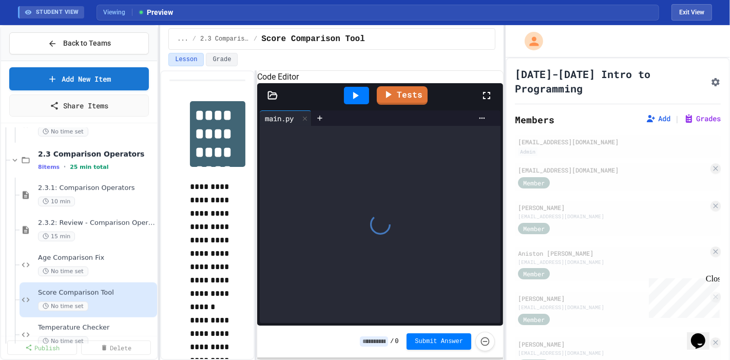
scroll to position [83, 0]
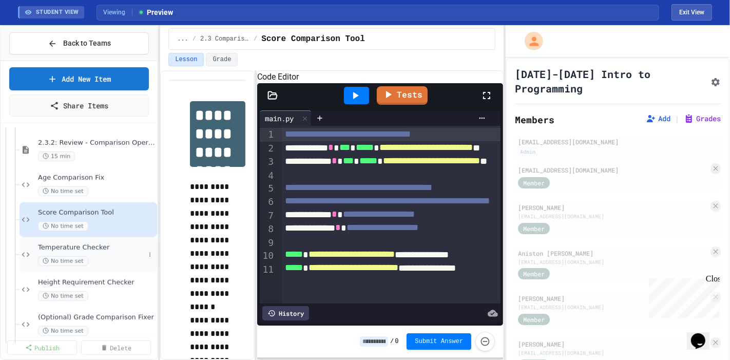
scroll to position [770, 0]
click at [102, 242] on span "Temperature Checker" at bounding box center [91, 246] width 107 height 9
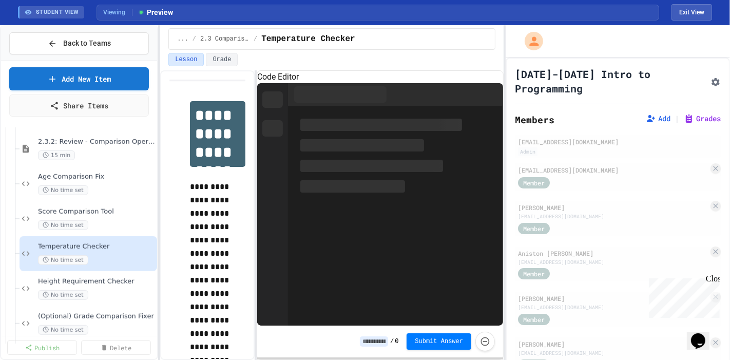
click at [711, 77] on icon "Assignment Settings" at bounding box center [716, 82] width 10 height 10
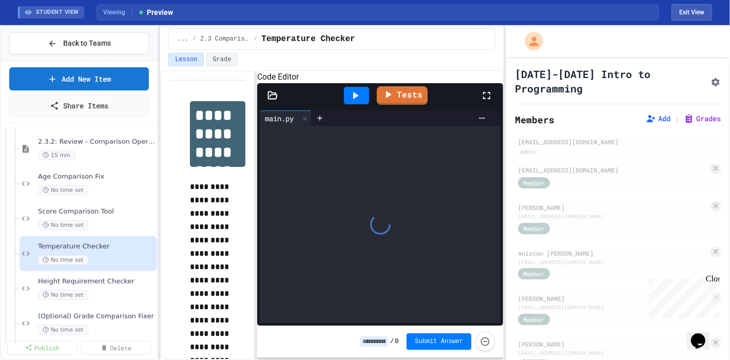
scroll to position [69, 0]
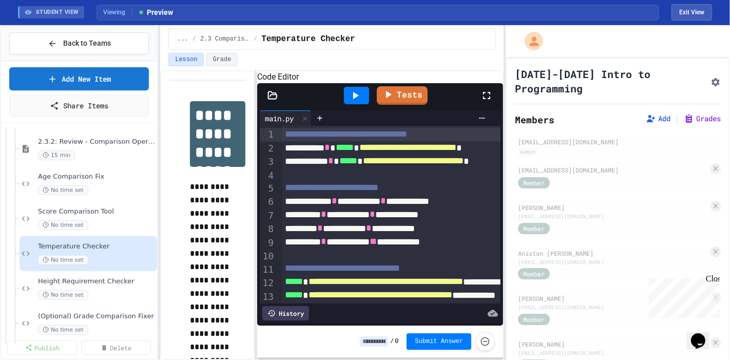
click at [114, 290] on div "No time set" at bounding box center [91, 295] width 107 height 10
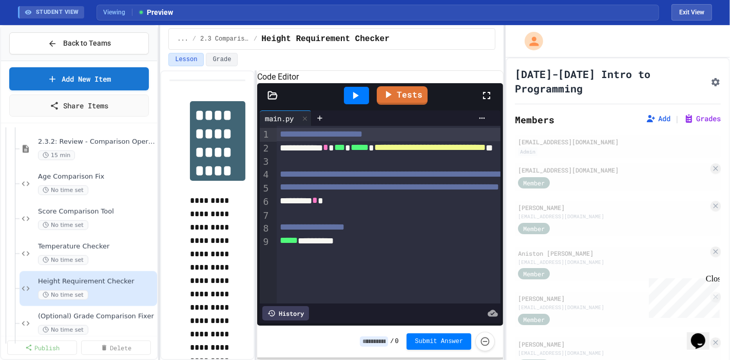
click at [711, 77] on icon "Assignment Settings" at bounding box center [716, 82] width 10 height 10
click at [70, 325] on span "No time set" at bounding box center [63, 330] width 50 height 10
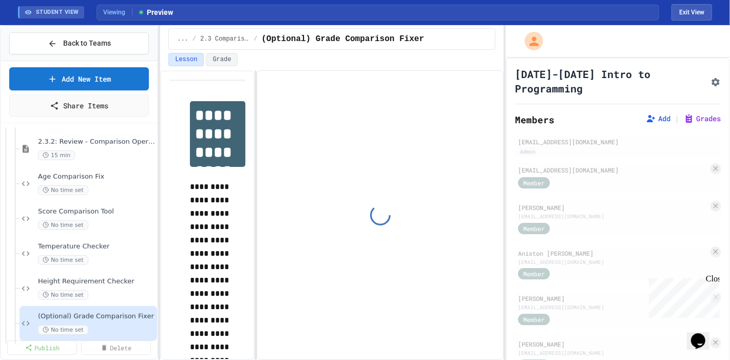
click at [711, 77] on icon "Assignment Settings" at bounding box center [716, 82] width 10 height 10
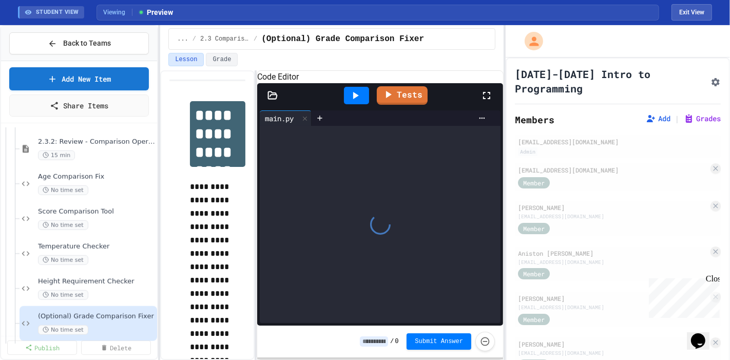
scroll to position [100, 0]
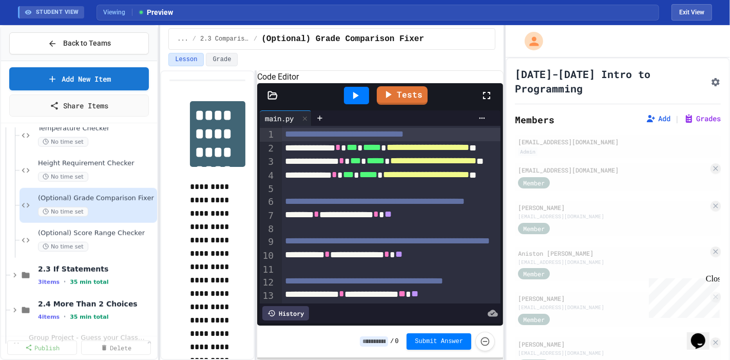
scroll to position [891, 0]
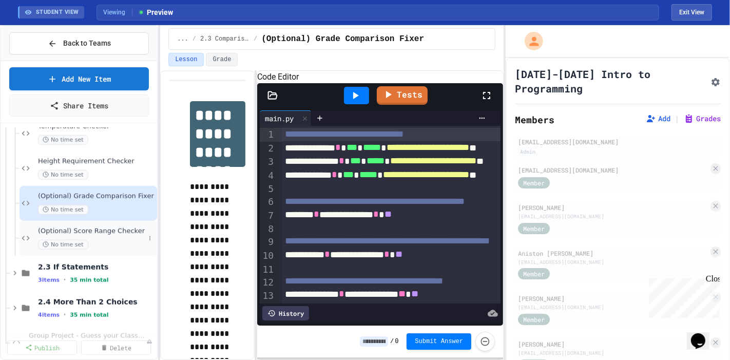
click at [39, 227] on span "(Optional) Score Range Checker" at bounding box center [91, 231] width 107 height 9
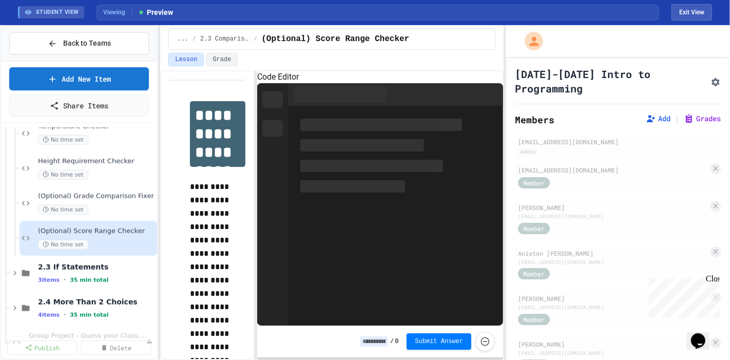
click at [711, 77] on icon "Assignment Settings" at bounding box center [716, 82] width 10 height 10
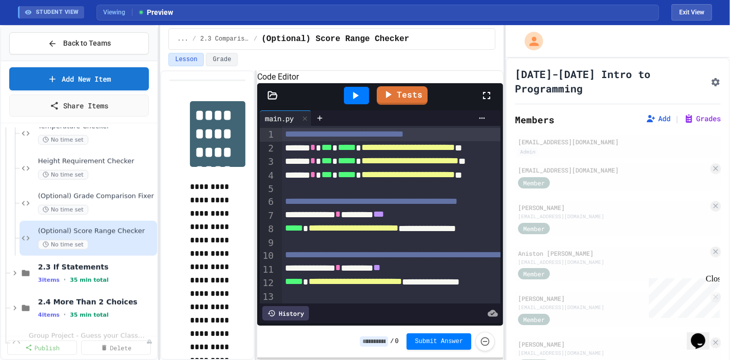
scroll to position [109, 0]
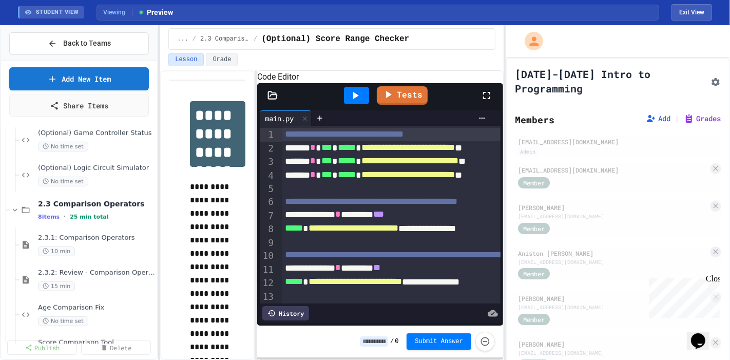
scroll to position [641, 0]
click at [58, 261] on div "2.3.2: Review - Comparison Operators 15 min" at bounding box center [89, 278] width 138 height 35
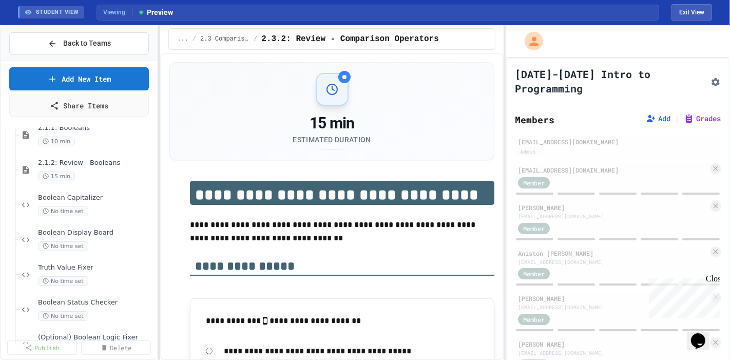
scroll to position [104, 0]
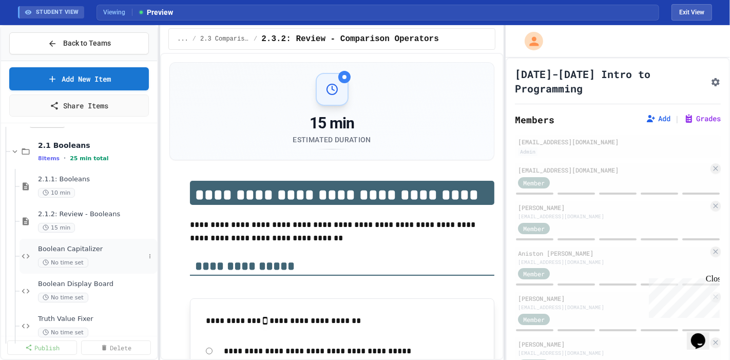
click at [102, 245] on span "Boolean Capitalizer" at bounding box center [91, 249] width 107 height 9
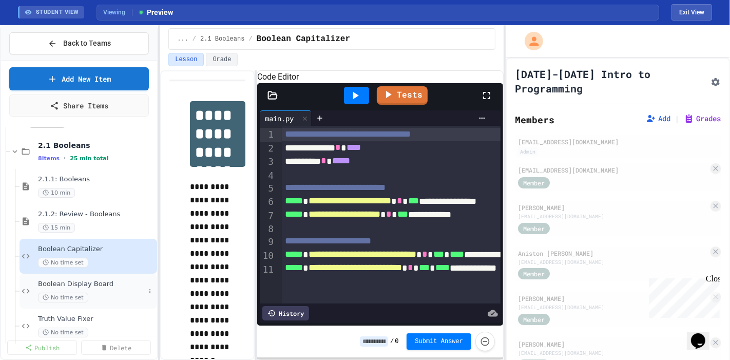
click at [87, 293] on div "No time set" at bounding box center [91, 298] width 107 height 10
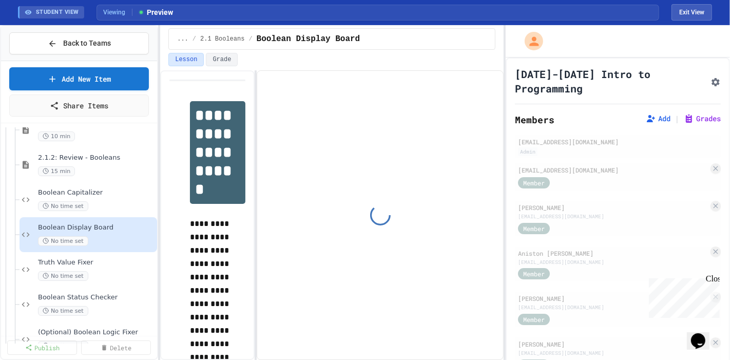
scroll to position [188, 0]
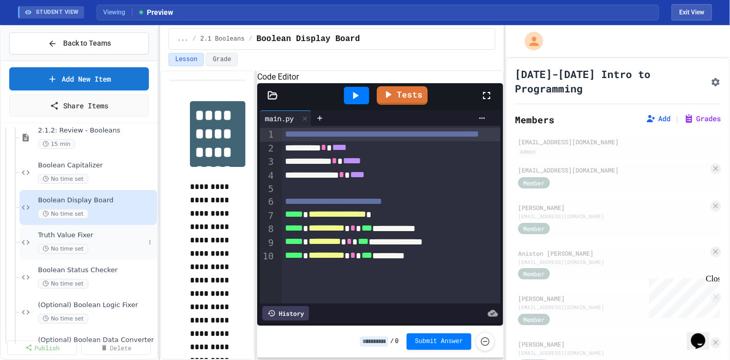
click at [97, 244] on div "No time set" at bounding box center [91, 249] width 107 height 10
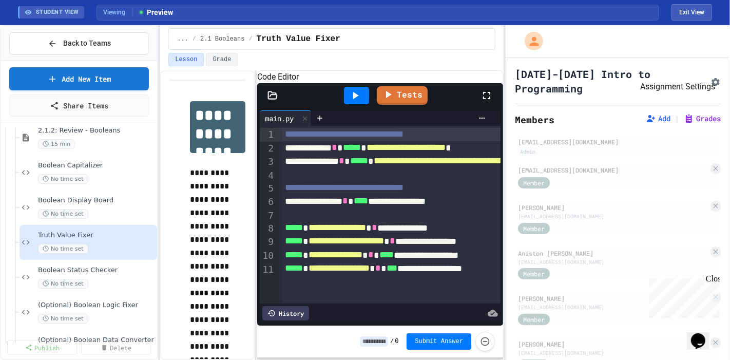
click at [711, 75] on button "Assignment Settings" at bounding box center [716, 81] width 10 height 12
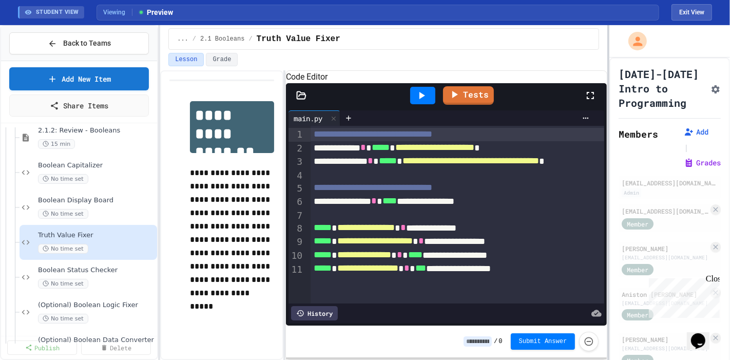
click at [638, 66] on div "**********" at bounding box center [365, 192] width 730 height 335
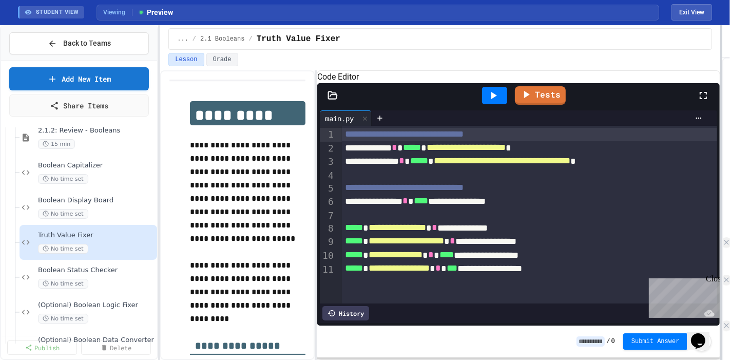
click at [730, 62] on div "**********" at bounding box center [365, 192] width 730 height 335
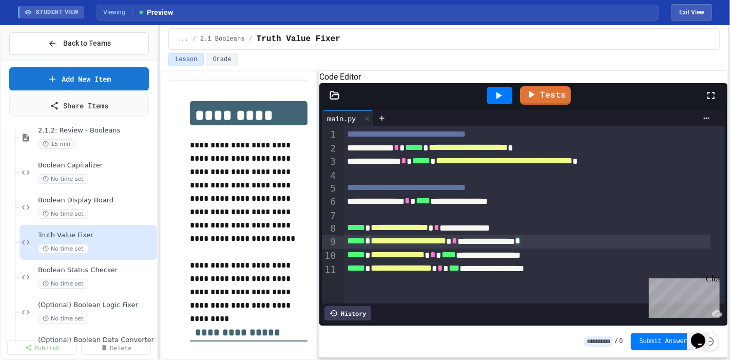
click at [600, 242] on div "**********" at bounding box center [527, 242] width 367 height 14
click at [716, 278] on div "Close" at bounding box center [712, 280] width 13 height 13
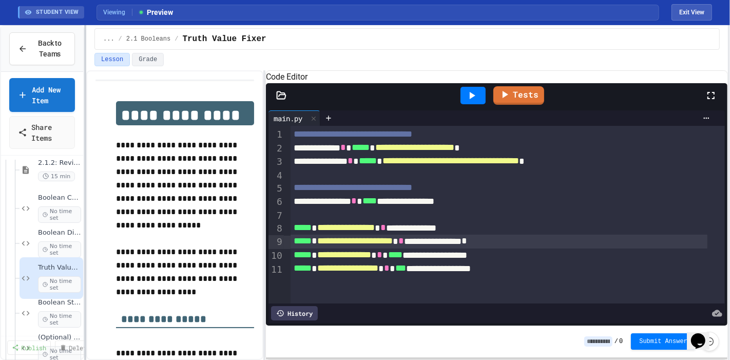
click at [83, 168] on div "**********" at bounding box center [365, 192] width 730 height 335
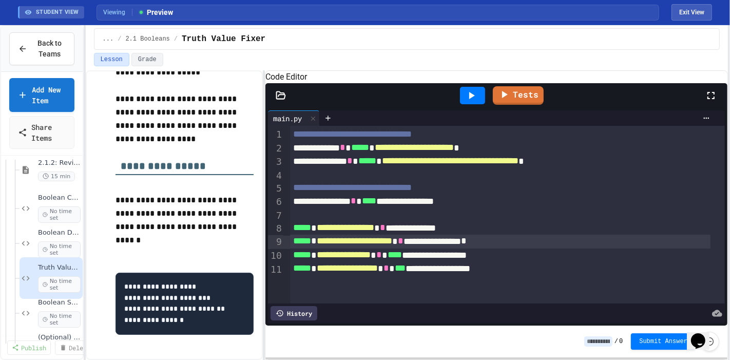
click at [473, 102] on icon at bounding box center [471, 95] width 12 height 12
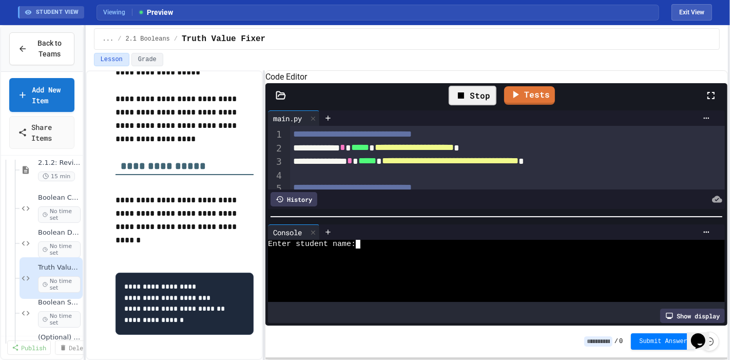
click at [437, 270] on div at bounding box center [487, 271] width 439 height 9
type textarea "*"
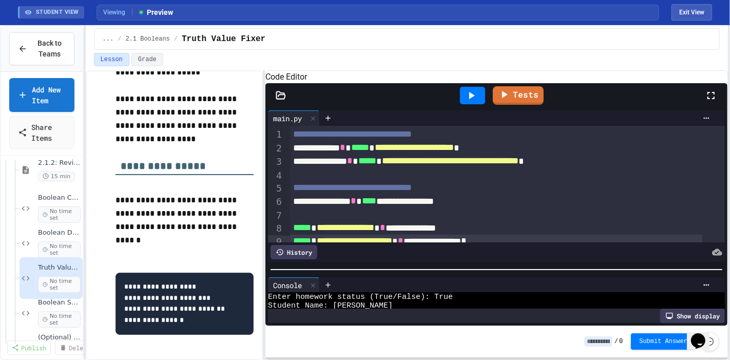
click at [473, 275] on div at bounding box center [497, 270] width 462 height 10
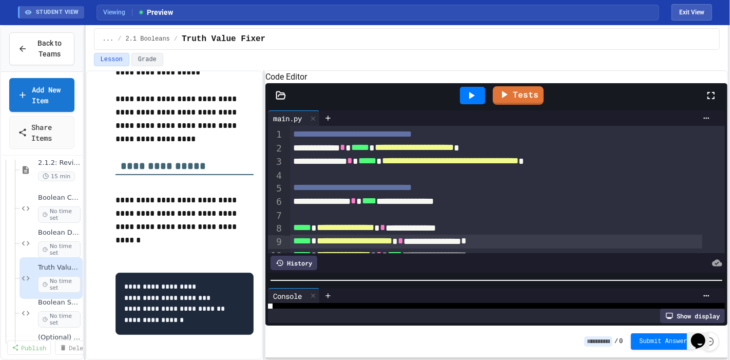
scroll to position [39, 0]
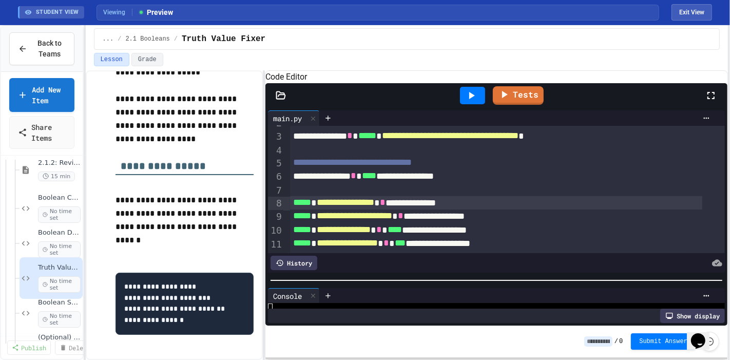
click at [418, 196] on div "**********" at bounding box center [496, 203] width 412 height 14
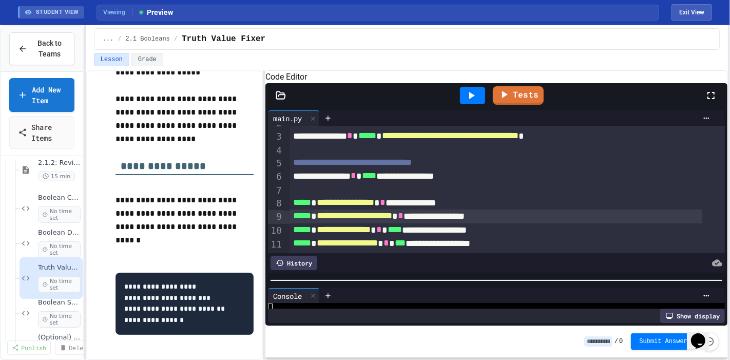
click at [446, 210] on div "**********" at bounding box center [496, 217] width 412 height 14
click at [550, 210] on div "**********" at bounding box center [496, 217] width 412 height 14
click at [471, 95] on icon at bounding box center [471, 95] width 12 height 12
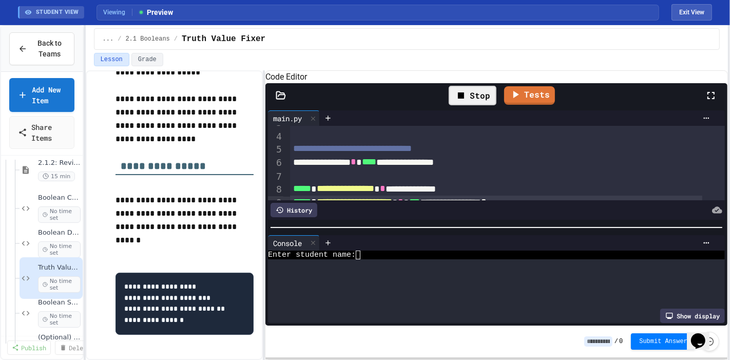
click at [410, 223] on div at bounding box center [497, 227] width 462 height 10
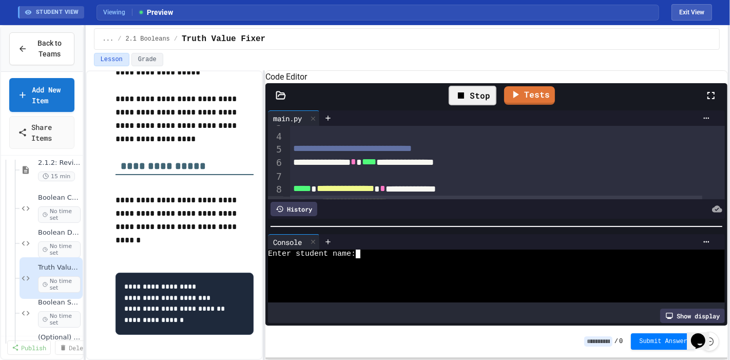
click at [402, 256] on div "Enter student name:" at bounding box center [487, 254] width 439 height 9
type textarea "*"
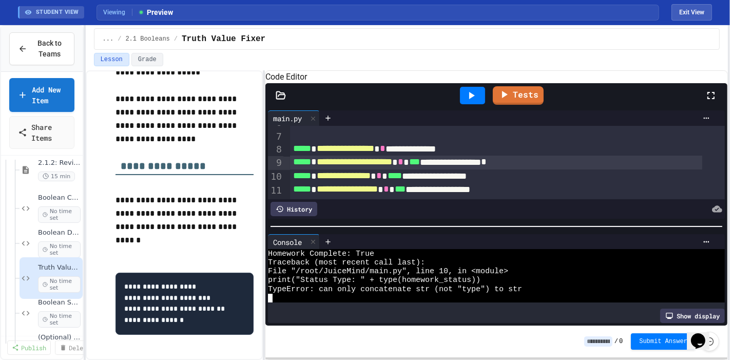
scroll to position [91, 0]
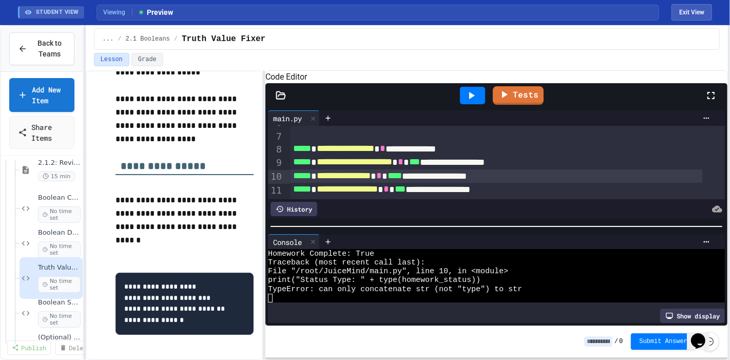
click at [415, 175] on div "**********" at bounding box center [496, 177] width 412 height 14
click at [485, 171] on span "*" at bounding box center [483, 175] width 6 height 9
click at [475, 98] on icon at bounding box center [471, 95] width 12 height 12
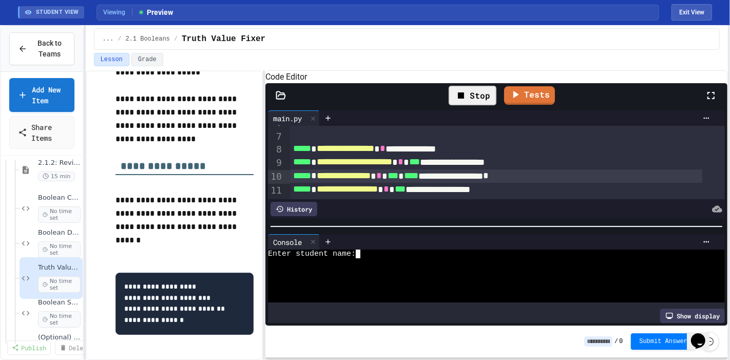
click at [490, 290] on div at bounding box center [487, 289] width 439 height 9
type textarea "*"
drag, startPoint x: 528, startPoint y: 296, endPoint x: 531, endPoint y: 287, distance: 9.7
click at [530, 287] on div "Enter student name: [PERSON_NAME] Enter homework status (True/False):" at bounding box center [487, 276] width 439 height 53
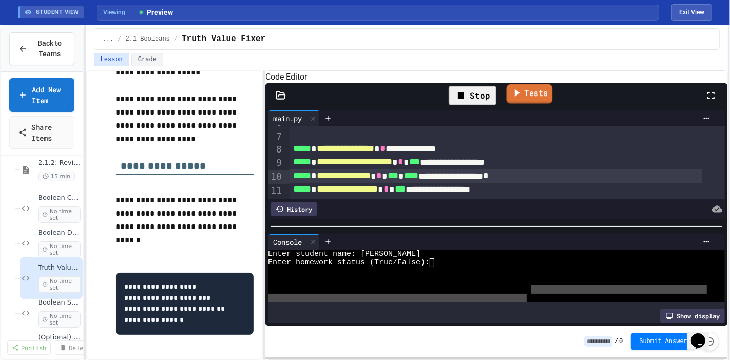
click at [513, 102] on link "Tests" at bounding box center [530, 94] width 46 height 20
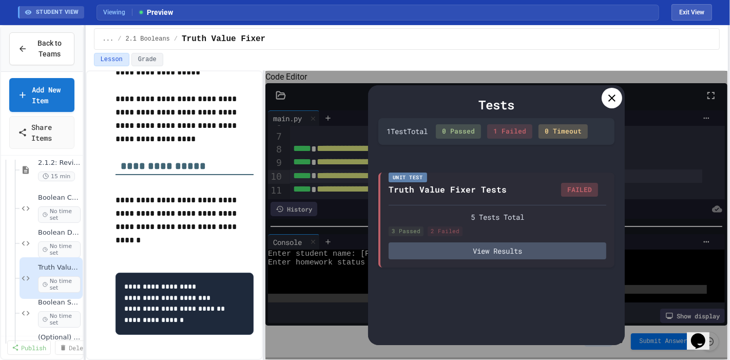
click at [616, 89] on div at bounding box center [612, 98] width 21 height 21
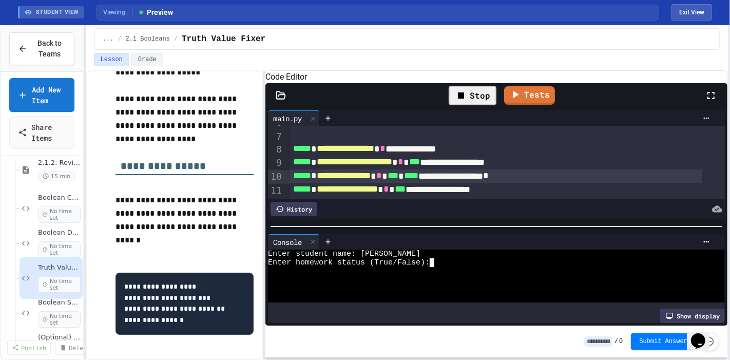
click at [495, 261] on div "Enter homework status (True/False):" at bounding box center [487, 262] width 439 height 9
type textarea "*"
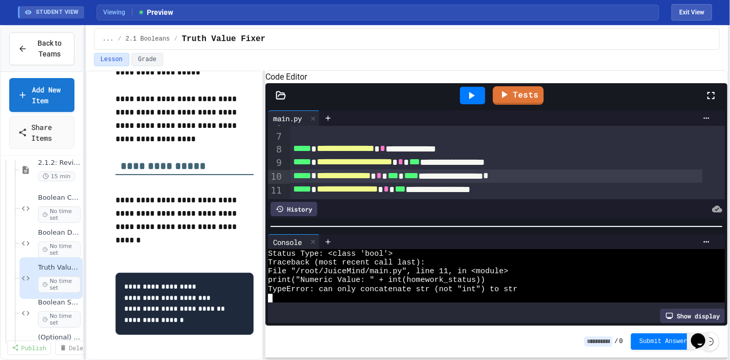
click at [406, 184] on span "***" at bounding box center [400, 188] width 11 height 9
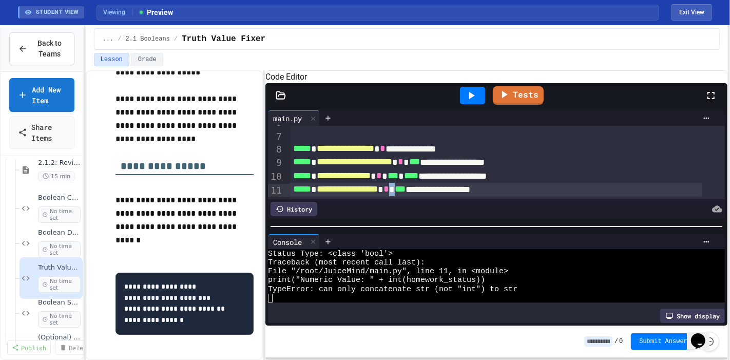
click at [406, 184] on span "***" at bounding box center [400, 188] width 11 height 9
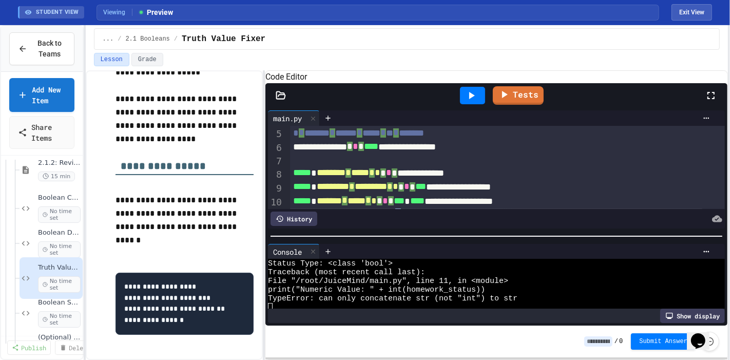
click at [425, 241] on div at bounding box center [497, 236] width 462 height 10
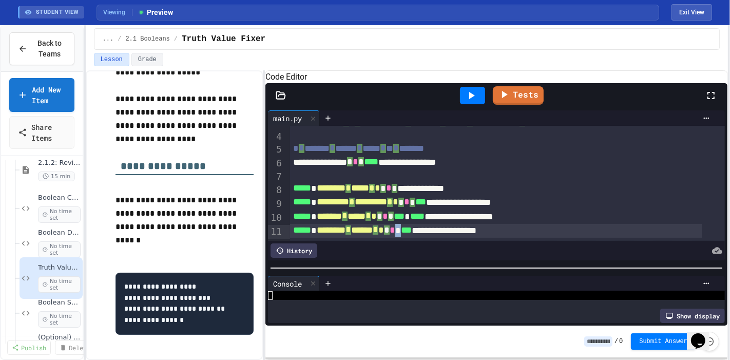
scroll to position [80, 0]
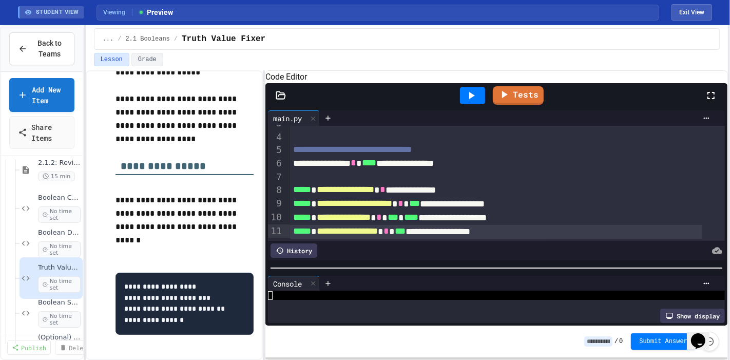
drag, startPoint x: 423, startPoint y: 221, endPoint x: 442, endPoint y: 226, distance: 19.6
click at [406, 227] on span "***" at bounding box center [400, 231] width 11 height 9
drag, startPoint x: 560, startPoint y: 218, endPoint x: 563, endPoint y: 229, distance: 11.1
click at [562, 224] on div "**********" at bounding box center [496, 231] width 412 height 14
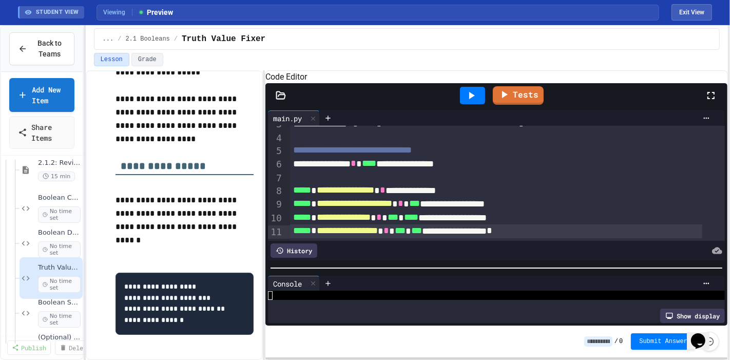
click at [480, 96] on div at bounding box center [472, 95] width 25 height 17
click at [374, 321] on div "Console WWWWWWWWWWWWWWWWWWWWWWWWWWWWWWWW Enter student name: Show display" at bounding box center [497, 299] width 462 height 52
click at [390, 288] on div at bounding box center [517, 283] width 395 height 15
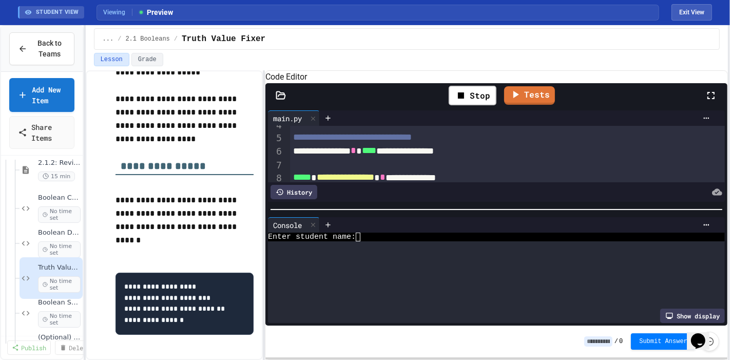
click at [441, 209] on div at bounding box center [497, 209] width 462 height 10
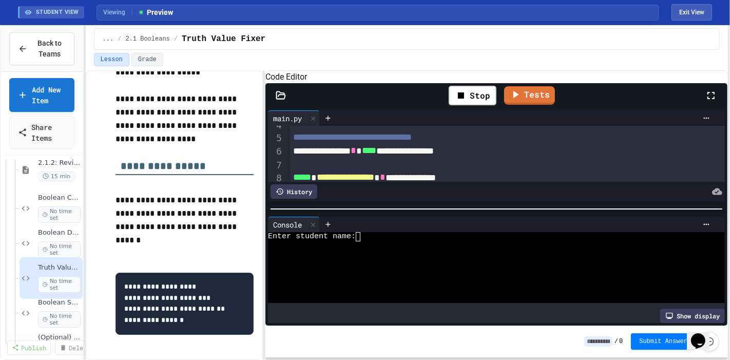
click at [424, 237] on div "Enter student name:" at bounding box center [487, 236] width 439 height 9
type textarea "*"
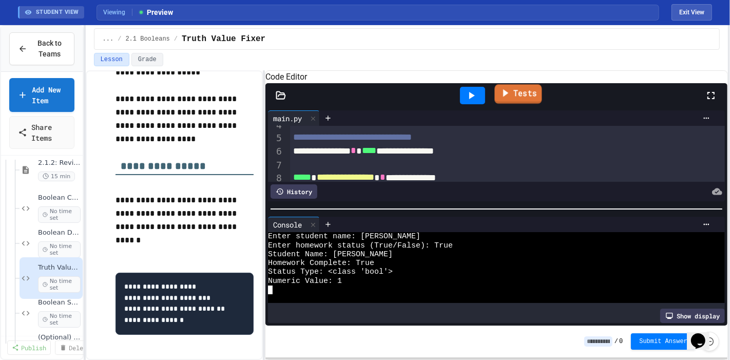
click at [517, 96] on link "Tests" at bounding box center [518, 94] width 47 height 20
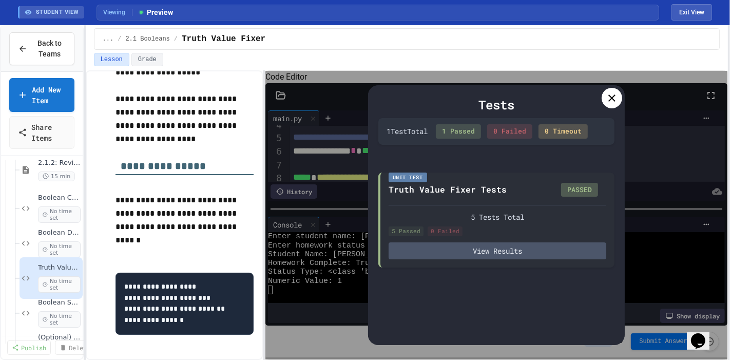
click at [608, 92] on icon at bounding box center [612, 98] width 12 height 12
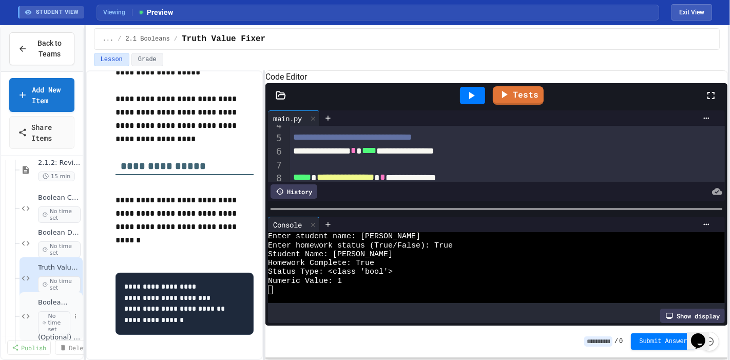
click at [38, 311] on span "No time set" at bounding box center [54, 323] width 32 height 24
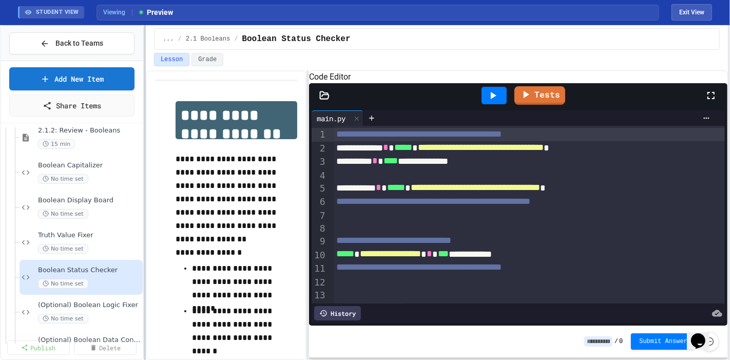
click at [145, 211] on div at bounding box center [145, 192] width 2 height 335
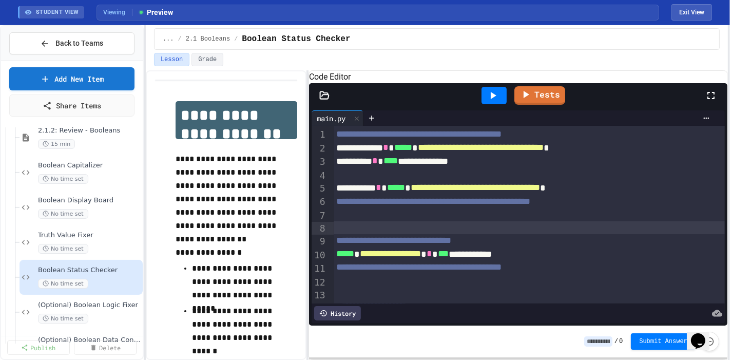
click at [436, 232] on div at bounding box center [529, 227] width 391 height 13
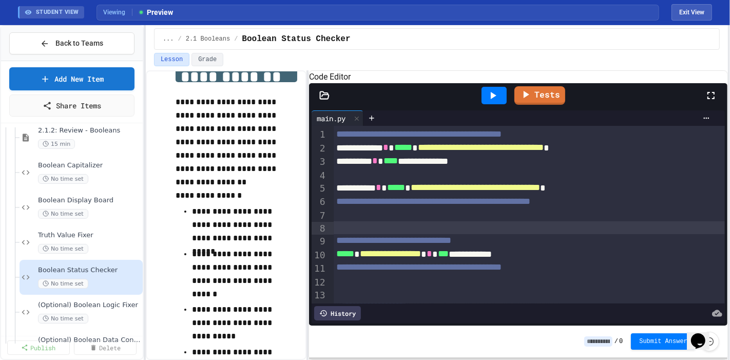
click at [555, 160] on div "**********" at bounding box center [518, 162] width 369 height 14
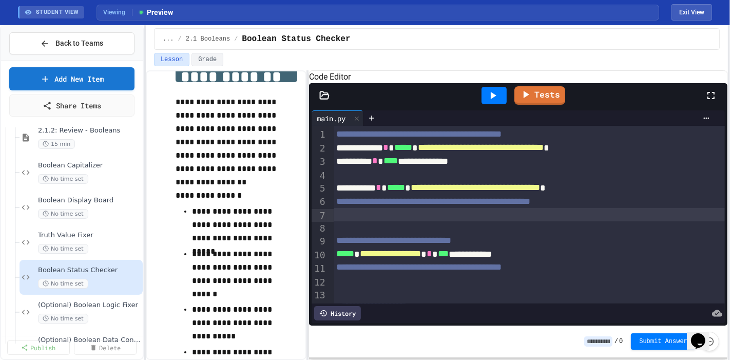
click at [641, 225] on div at bounding box center [529, 227] width 391 height 13
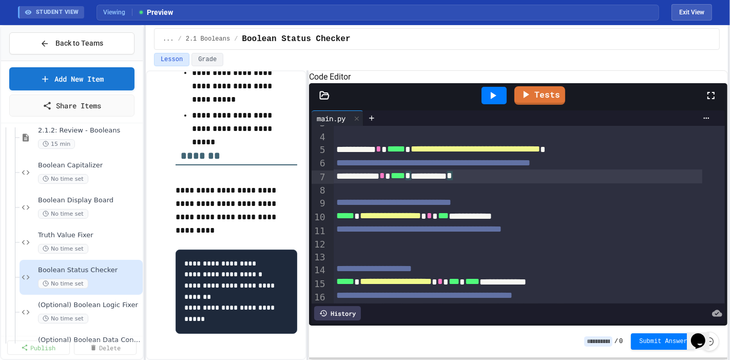
scroll to position [82, 0]
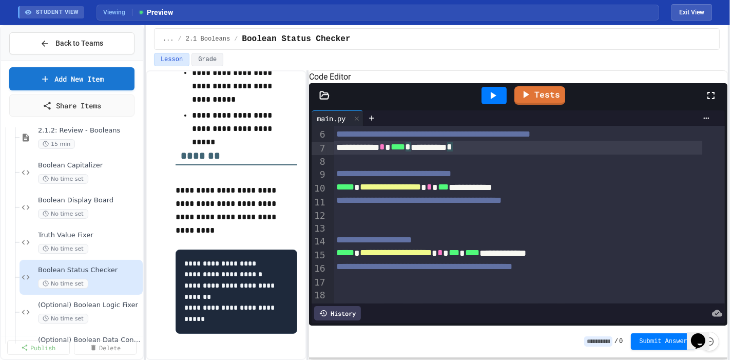
click at [491, 97] on icon at bounding box center [493, 95] width 12 height 12
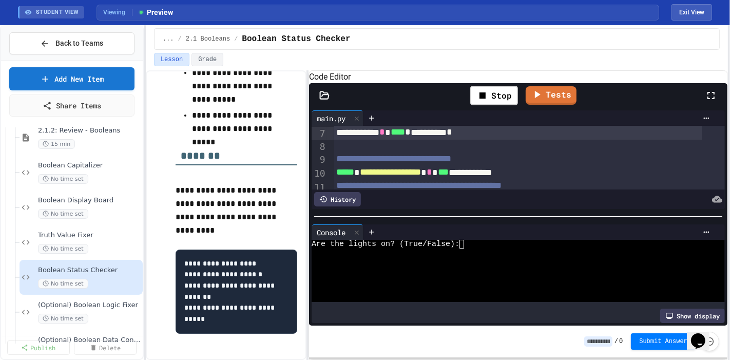
click at [518, 263] on div at bounding box center [511, 262] width 398 height 9
type textarea "*"
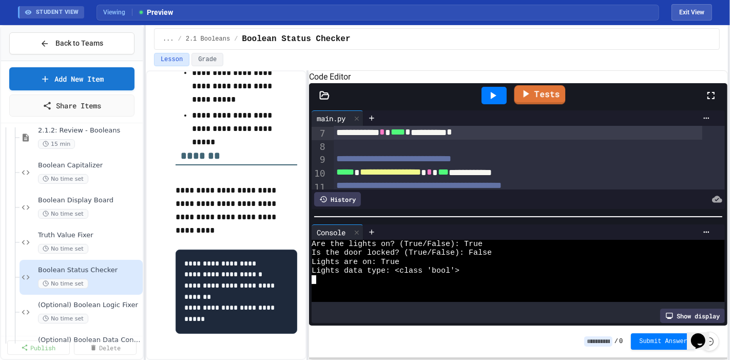
click at [551, 101] on link "Tests" at bounding box center [540, 94] width 51 height 19
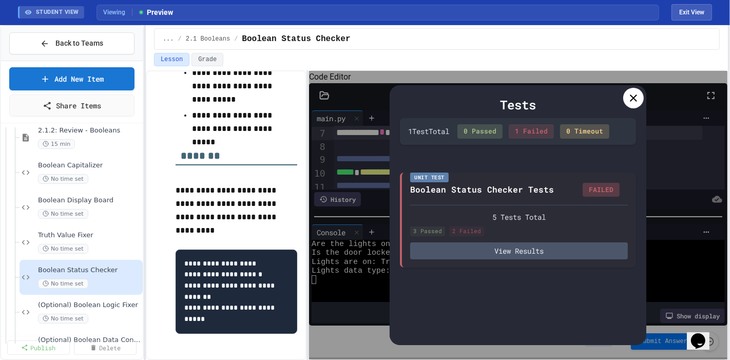
drag, startPoint x: 622, startPoint y: 85, endPoint x: 637, endPoint y: 90, distance: 16.2
click at [627, 88] on div "Tests 1 Test Total 0 Passed 1 Failed 0 Timeout Unit Test Boolean Status Checker…" at bounding box center [518, 215] width 257 height 260
click at [638, 92] on div at bounding box center [634, 98] width 21 height 21
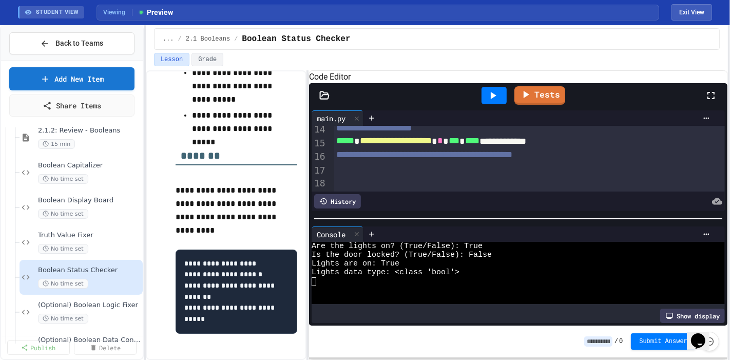
scroll to position [129, 0]
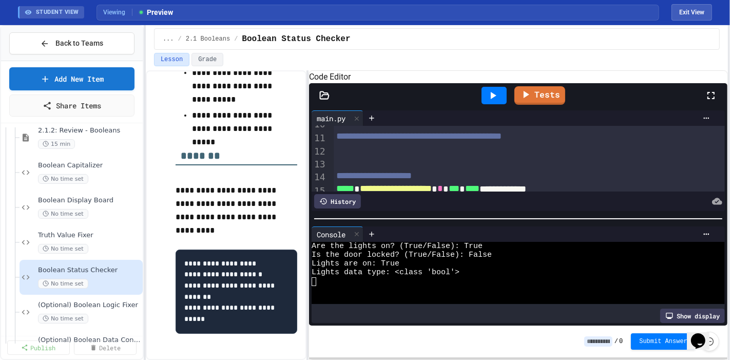
click at [498, 224] on div at bounding box center [518, 219] width 419 height 10
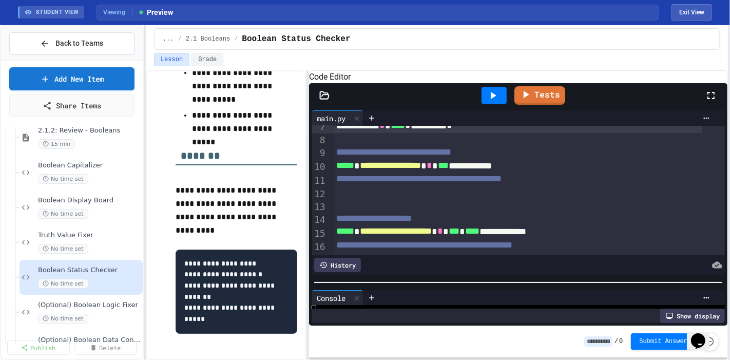
scroll to position [72, 0]
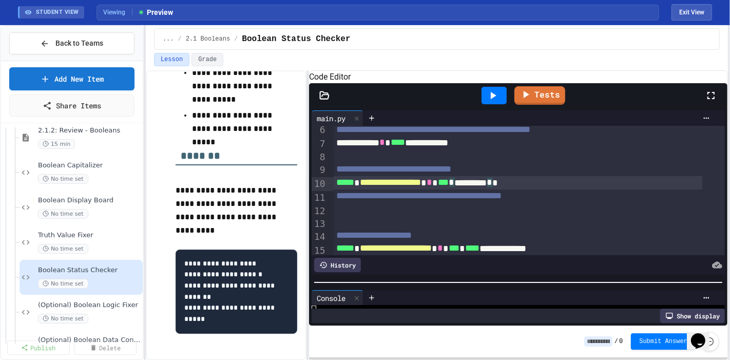
click at [488, 189] on div "**********" at bounding box center [518, 183] width 369 height 14
click at [571, 190] on div "**********" at bounding box center [518, 183] width 369 height 14
click at [490, 104] on div at bounding box center [494, 95] width 25 height 17
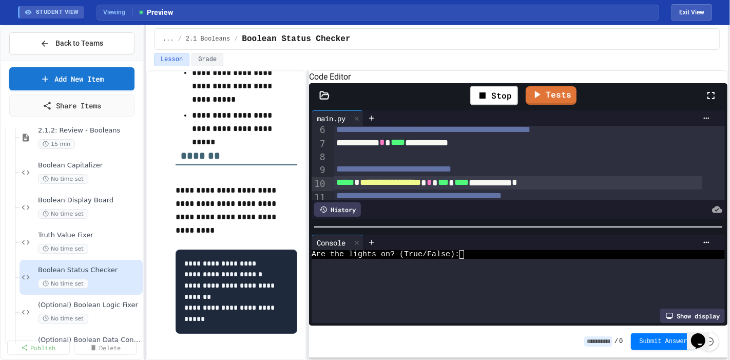
click at [463, 222] on div at bounding box center [518, 227] width 419 height 10
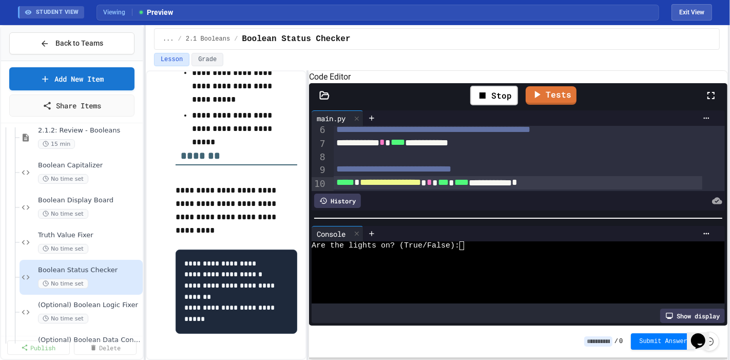
click at [491, 255] on div at bounding box center [511, 254] width 398 height 9
type textarea "*"
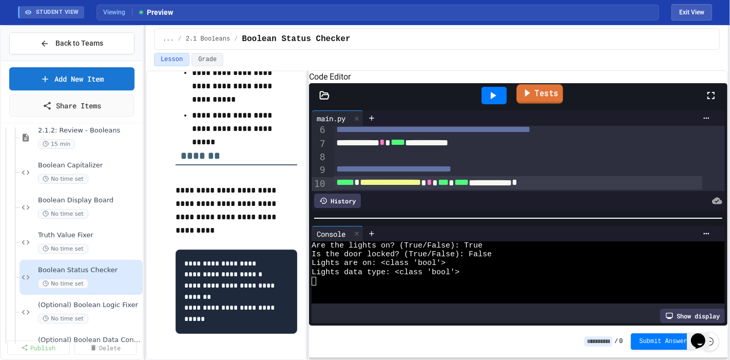
click at [526, 98] on icon at bounding box center [527, 92] width 11 height 13
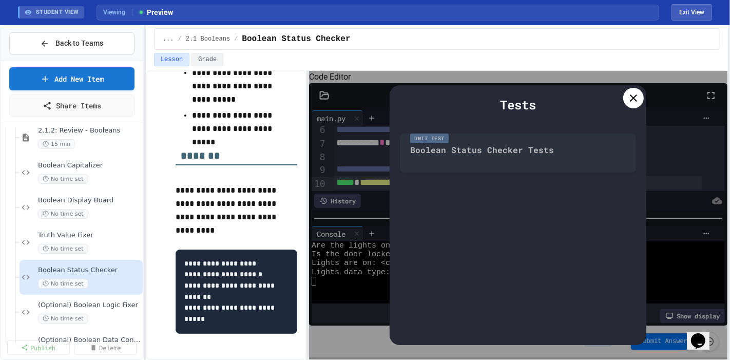
click at [632, 92] on icon at bounding box center [634, 98] width 12 height 12
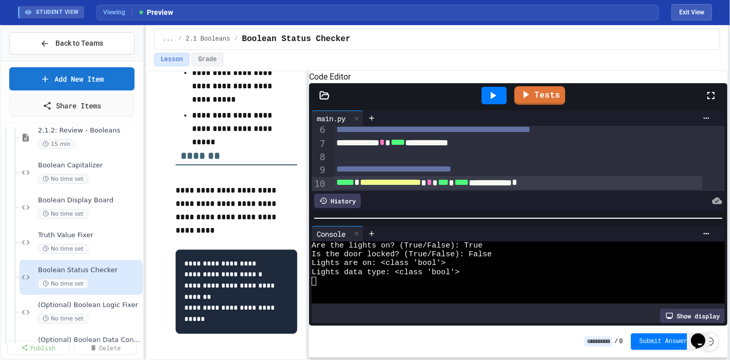
click at [537, 101] on link "Tests" at bounding box center [540, 95] width 51 height 18
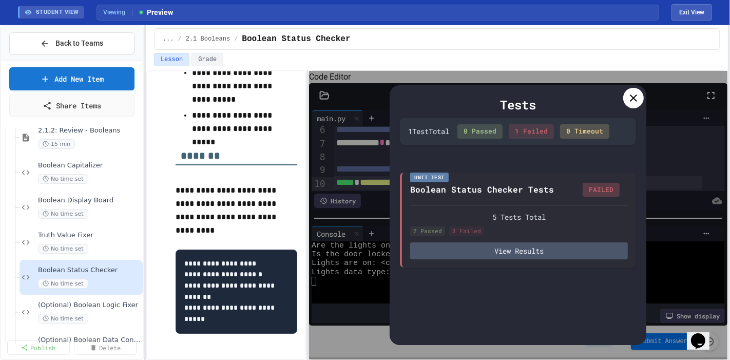
click at [709, 125] on div "Tests 1 Test Total 0 Passed 1 Failed 0 Timeout Unit Test Boolean Status Checker…" at bounding box center [518, 215] width 419 height 289
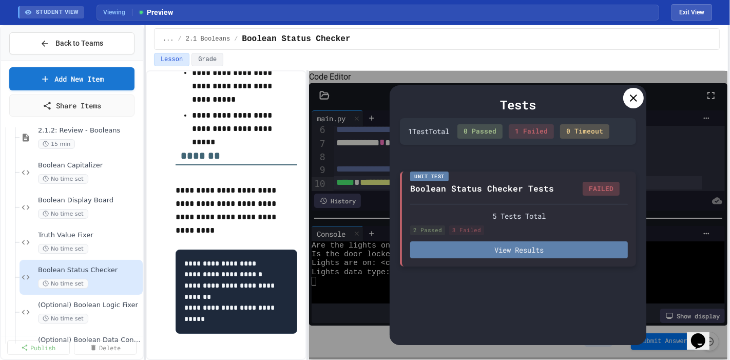
click at [543, 249] on button "View Results" at bounding box center [519, 249] width 218 height 17
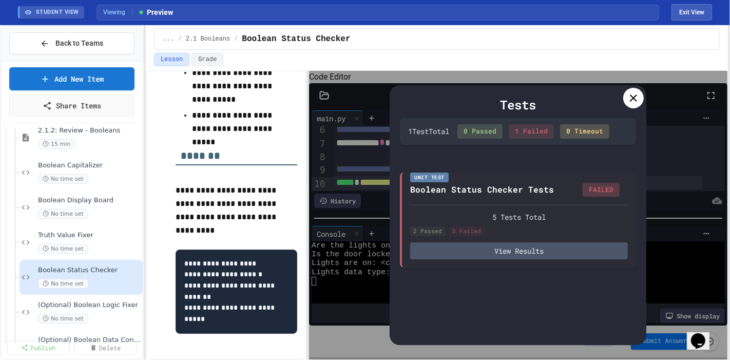
drag, startPoint x: 631, startPoint y: 88, endPoint x: 614, endPoint y: 90, distance: 17.6
click at [630, 92] on icon at bounding box center [634, 98] width 12 height 12
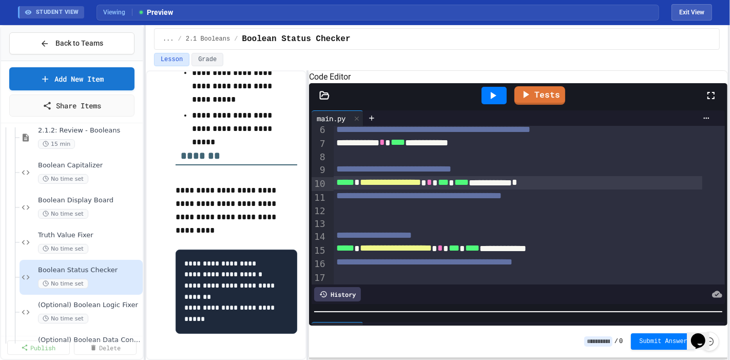
click at [512, 316] on div "**********" at bounding box center [518, 217] width 419 height 218
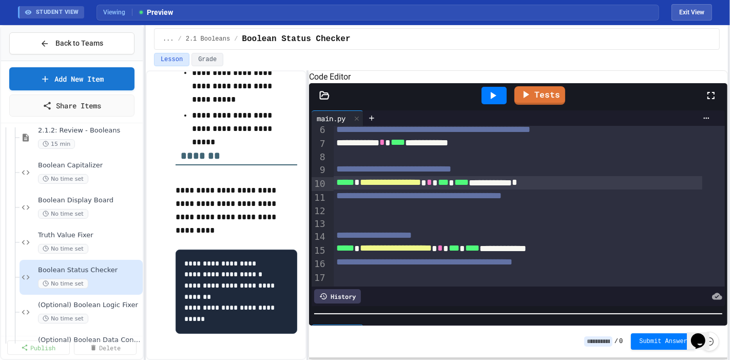
click at [447, 216] on div at bounding box center [529, 209] width 391 height 13
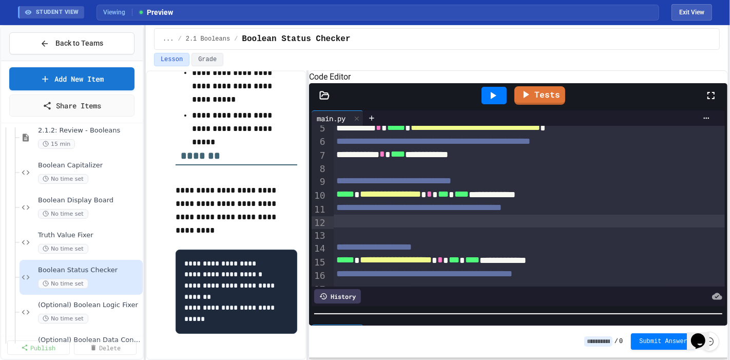
scroll to position [99, 0]
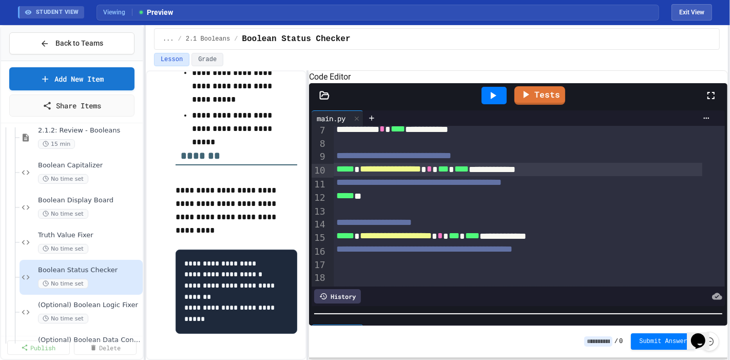
drag, startPoint x: 466, startPoint y: 161, endPoint x: 474, endPoint y: 161, distance: 8.2
click at [474, 163] on div "**********" at bounding box center [518, 170] width 369 height 14
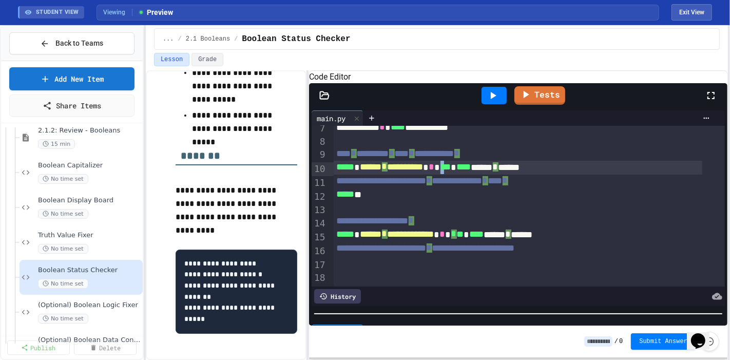
click at [483, 161] on div "***** * ****** * ********* * *** * **** ****** * ******" at bounding box center [518, 168] width 369 height 14
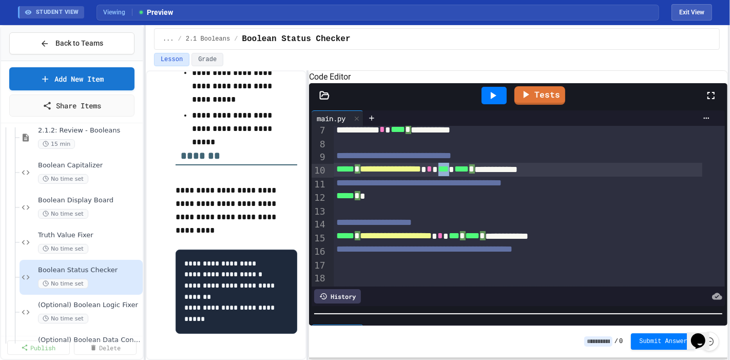
click at [469, 164] on span "****" at bounding box center [462, 168] width 14 height 9
click at [548, 163] on div "**********" at bounding box center [518, 170] width 369 height 14
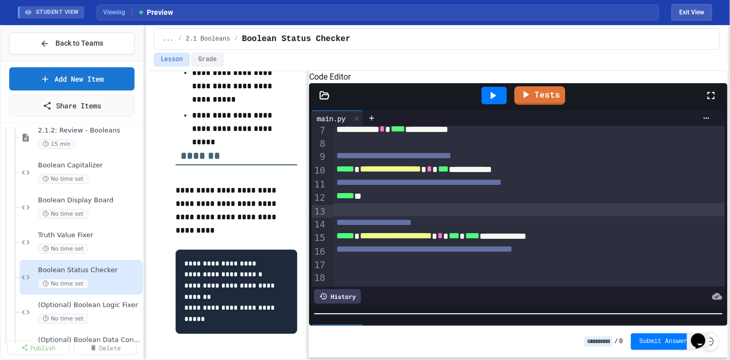
click at [407, 361] on div at bounding box center [365, 361] width 730 height 0
click at [397, 190] on div "***** **" at bounding box center [518, 197] width 369 height 14
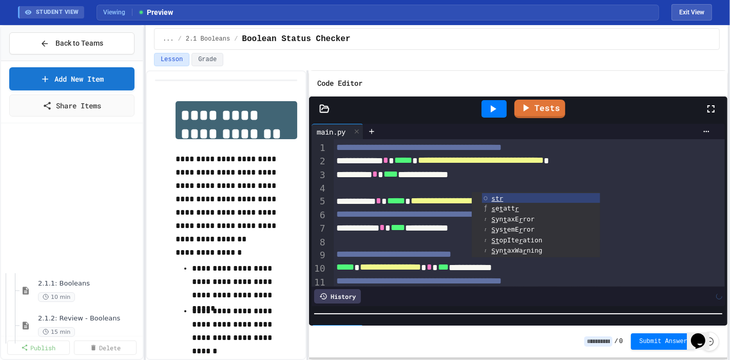
scroll to position [100, 0]
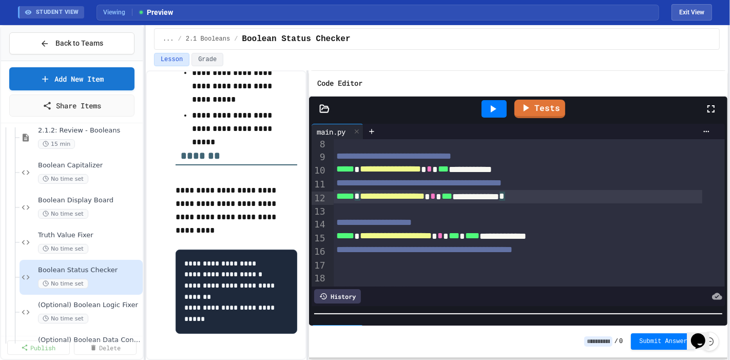
click at [460, 231] on span "***" at bounding box center [454, 235] width 11 height 9
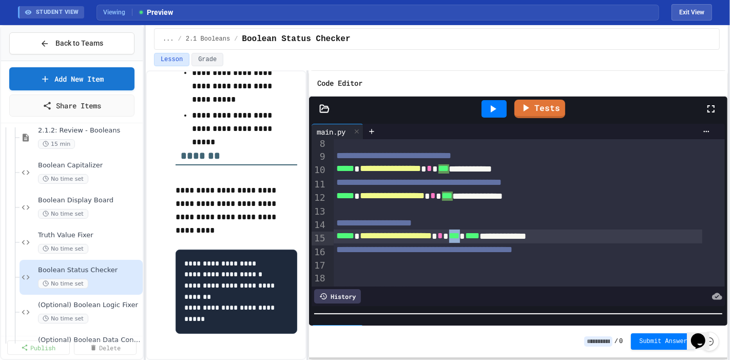
click at [460, 231] on span "***" at bounding box center [454, 235] width 11 height 9
click at [480, 231] on span "****" at bounding box center [473, 235] width 14 height 9
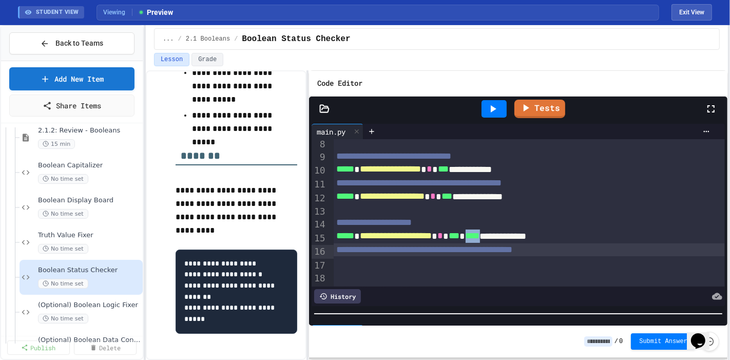
click at [480, 231] on span "****" at bounding box center [473, 235] width 14 height 9
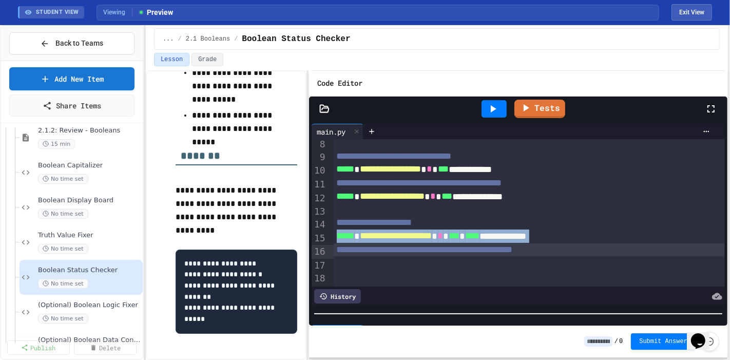
click at [480, 231] on span "****" at bounding box center [473, 235] width 14 height 9
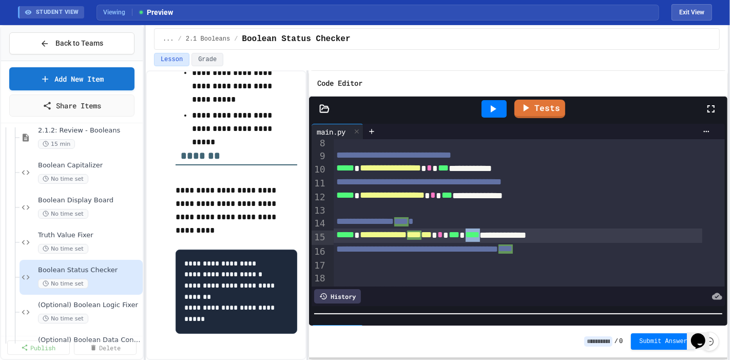
click at [480, 231] on span "****" at bounding box center [473, 235] width 14 height 9
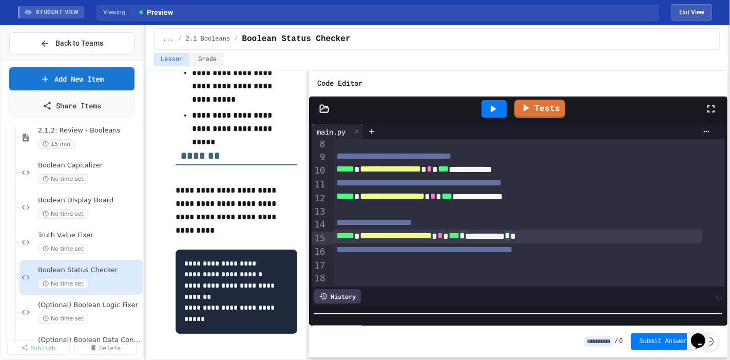
click at [576, 230] on div "**********" at bounding box center [518, 237] width 369 height 14
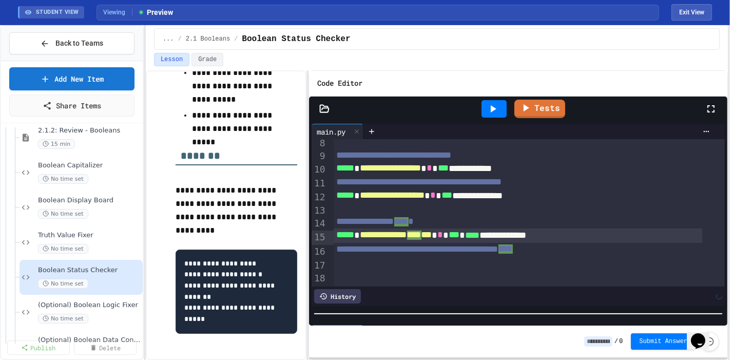
click at [574, 269] on div at bounding box center [529, 275] width 391 height 13
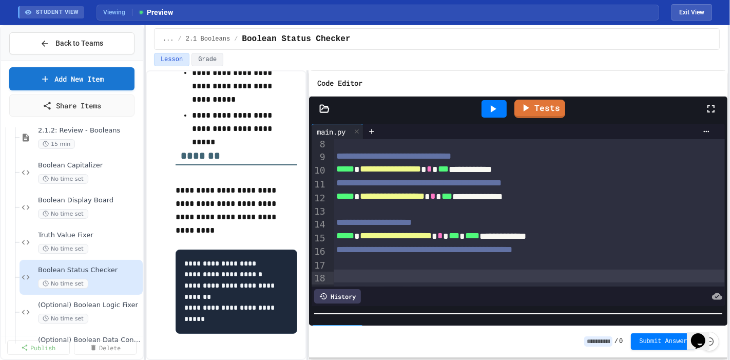
click at [553, 256] on div at bounding box center [529, 262] width 391 height 13
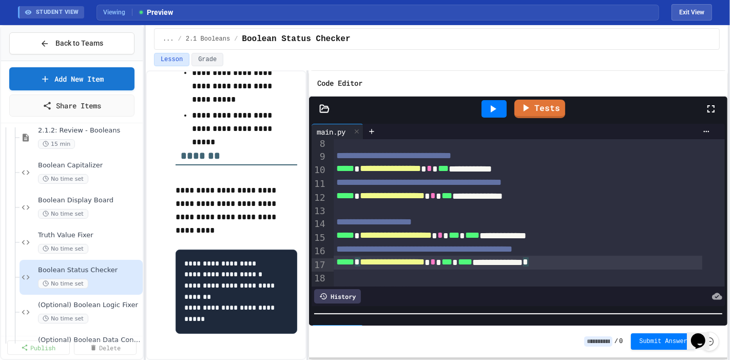
click at [492, 104] on div at bounding box center [494, 108] width 25 height 17
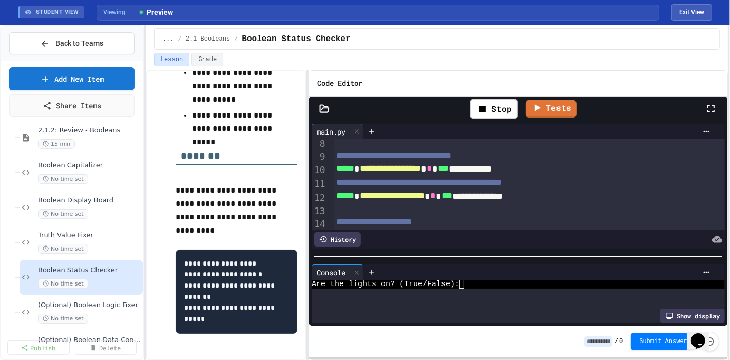
click at [509, 252] on div at bounding box center [518, 257] width 419 height 10
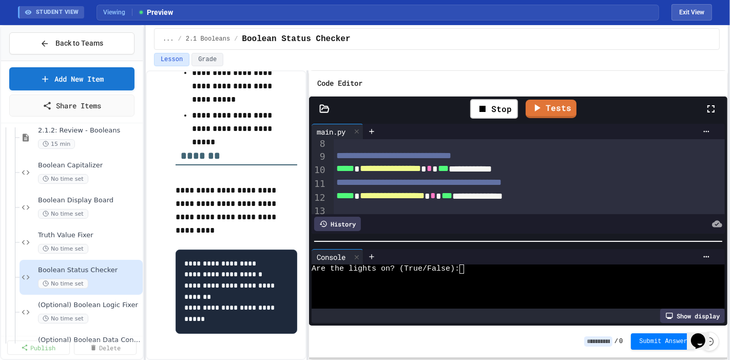
click at [499, 283] on div at bounding box center [511, 287] width 398 height 9
type textarea "*"
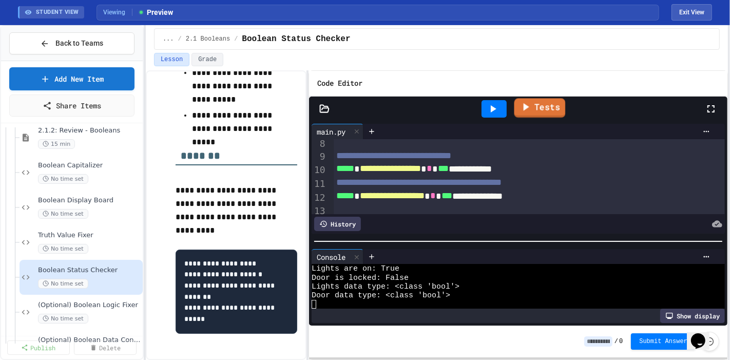
click at [548, 98] on link "Tests" at bounding box center [540, 108] width 51 height 20
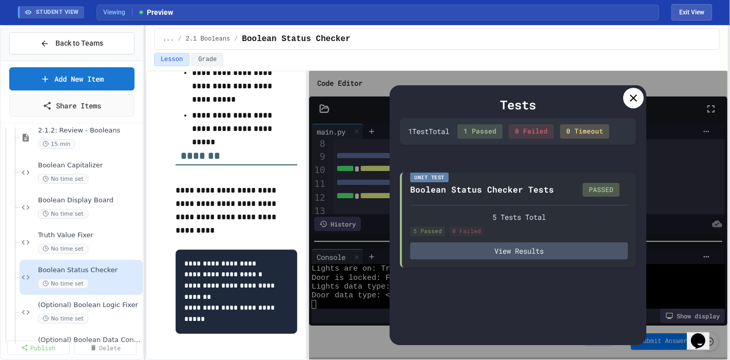
click at [636, 92] on icon at bounding box center [634, 98] width 12 height 12
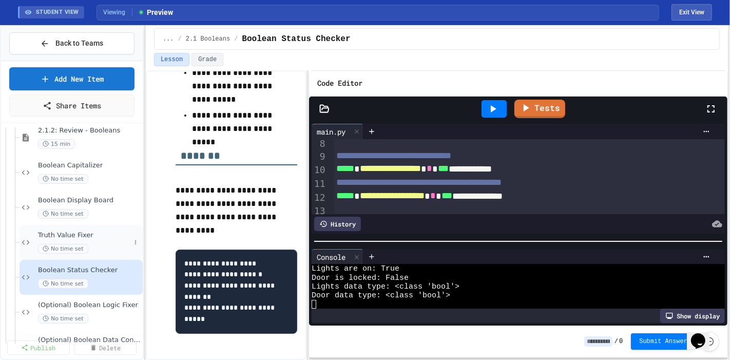
click at [98, 244] on div "No time set" at bounding box center [84, 249] width 92 height 10
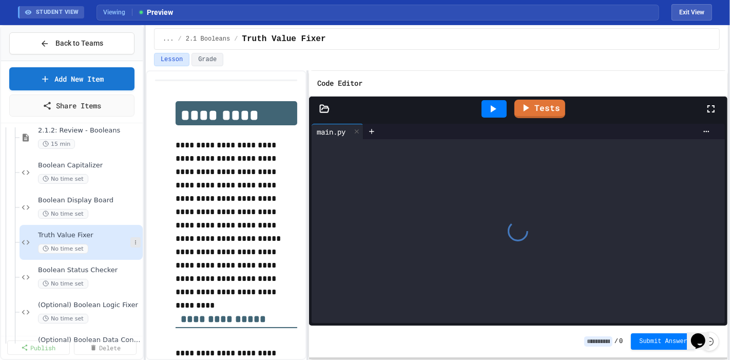
click at [133, 239] on icon at bounding box center [136, 242] width 6 height 6
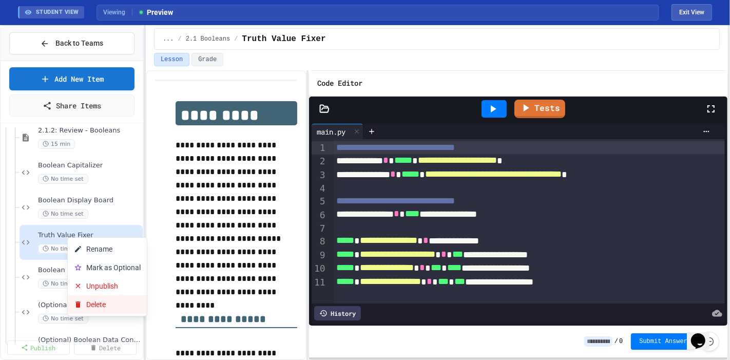
click at [109, 295] on button "Delete" at bounding box center [107, 304] width 79 height 18
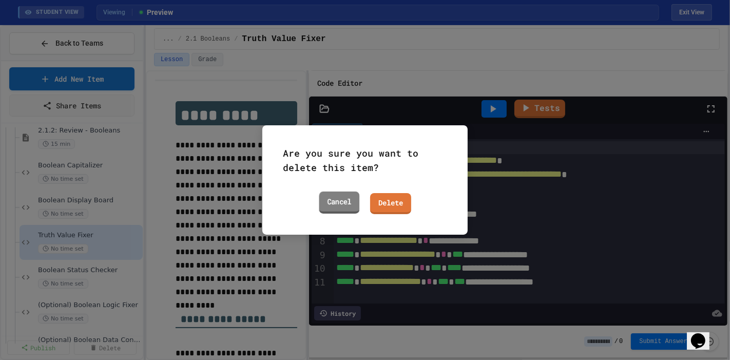
click at [338, 195] on link "Cancel" at bounding box center [339, 203] width 41 height 22
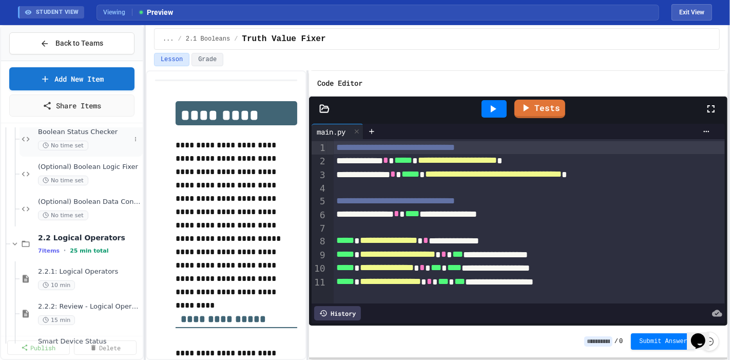
scroll to position [335, 0]
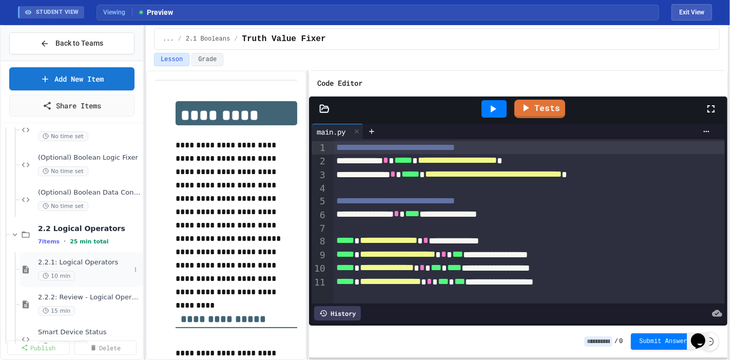
click at [87, 271] on div "2.2.1: Logical Operators 10 min" at bounding box center [81, 269] width 123 height 35
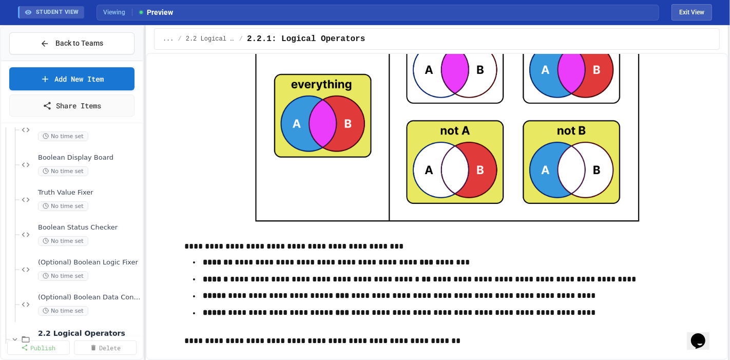
scroll to position [230, 0]
click at [97, 237] on div "No time set" at bounding box center [84, 242] width 92 height 10
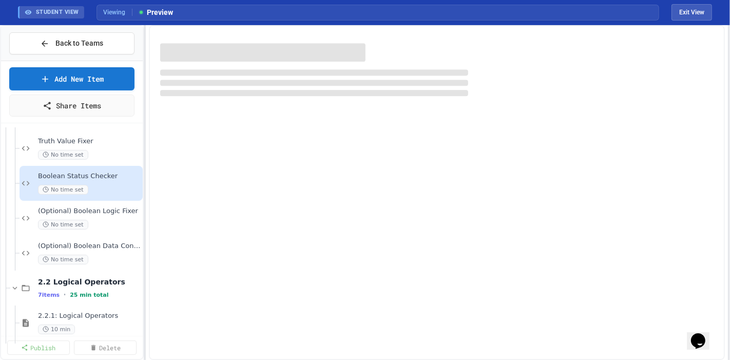
scroll to position [282, 0]
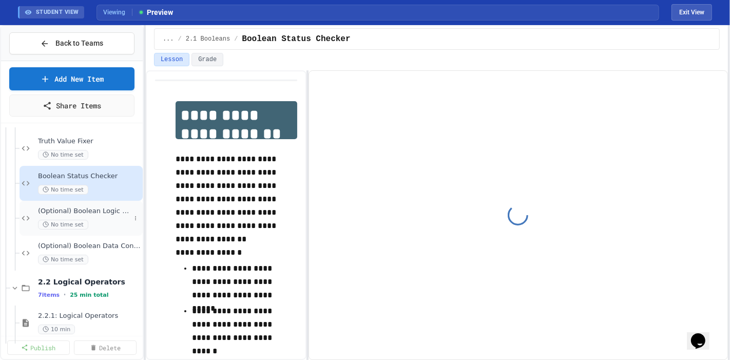
click at [96, 207] on span "(Optional) Boolean Logic Fixer" at bounding box center [84, 211] width 92 height 9
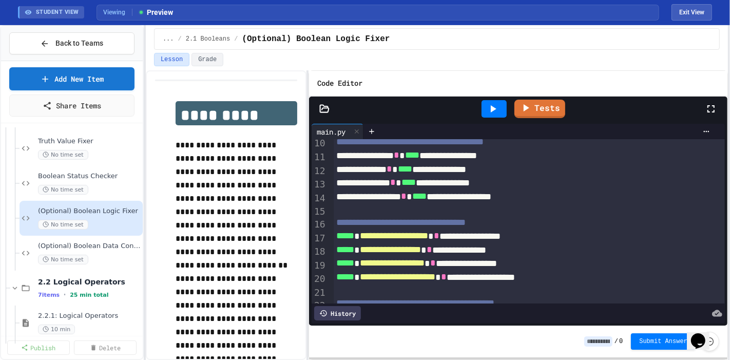
scroll to position [174, 0]
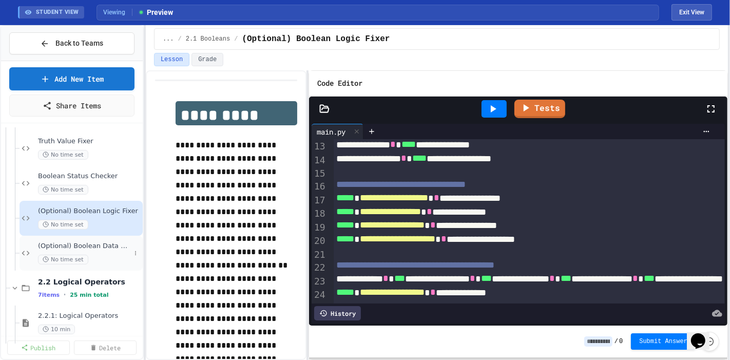
click at [55, 242] on span "(Optional) Boolean Data Converter" at bounding box center [84, 246] width 92 height 9
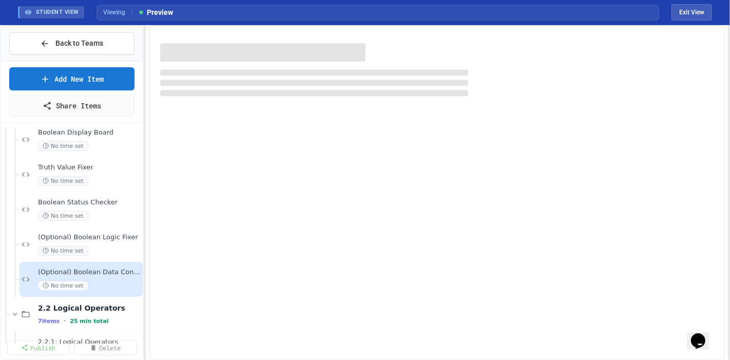
scroll to position [252, 0]
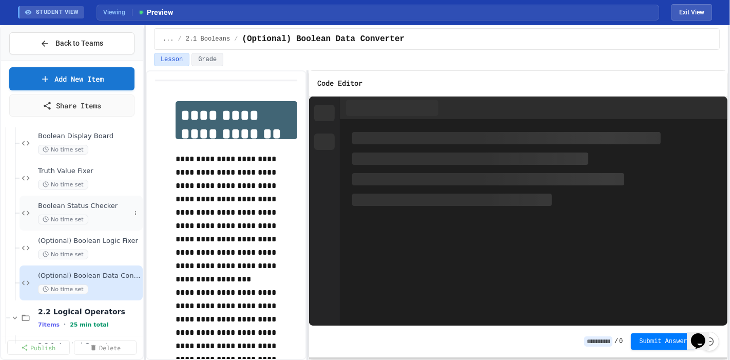
click at [68, 215] on span "No time set" at bounding box center [63, 220] width 50 height 10
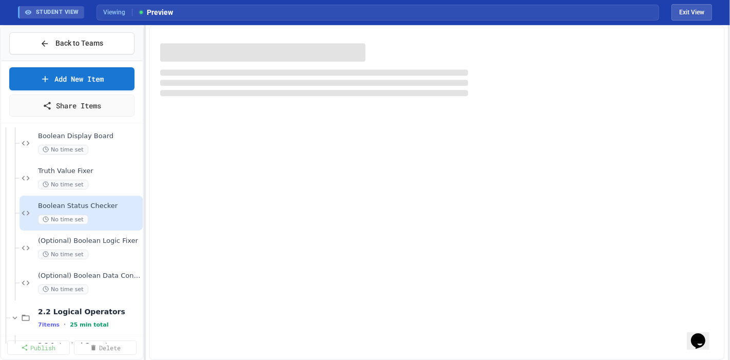
click at [80, 180] on div "No time set" at bounding box center [89, 185] width 103 height 10
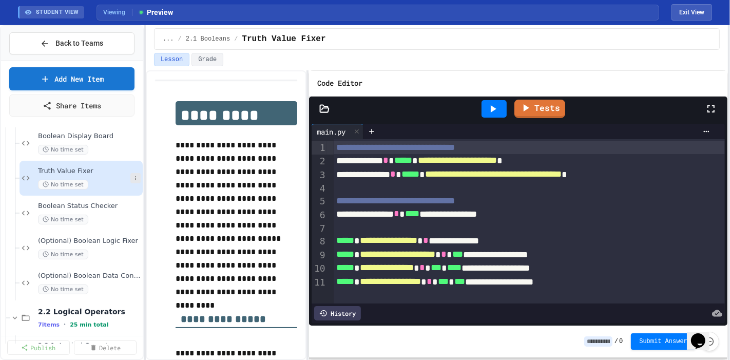
click at [133, 175] on icon at bounding box center [136, 178] width 6 height 6
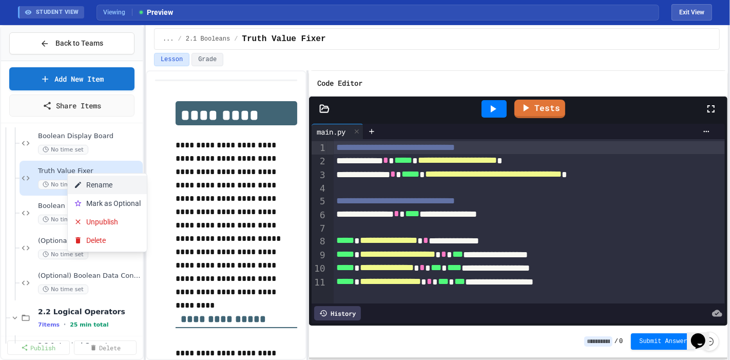
click at [117, 185] on button "Rename" at bounding box center [107, 185] width 79 height 18
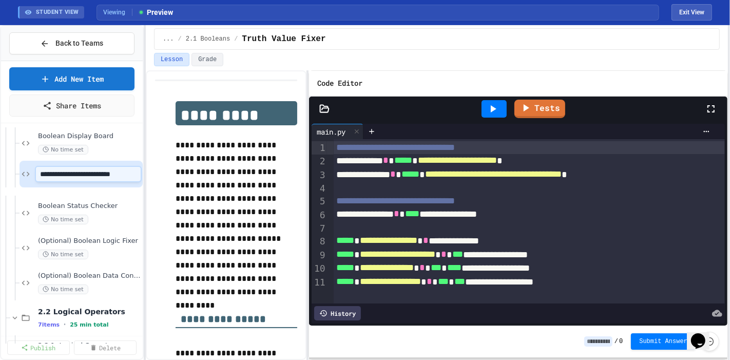
type input "**********"
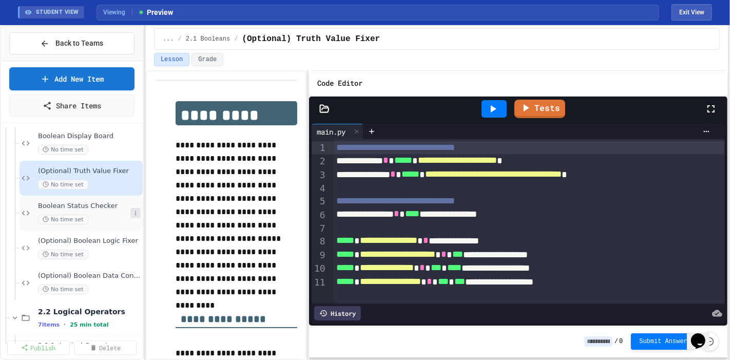
click at [133, 210] on icon at bounding box center [136, 213] width 6 height 6
click at [108, 216] on button "Rename" at bounding box center [107, 220] width 79 height 18
type input "**********"
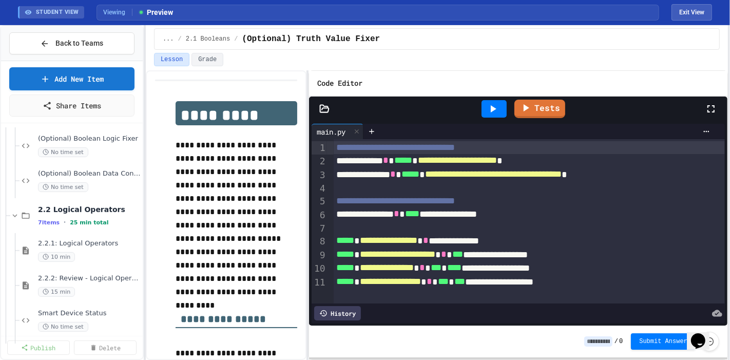
scroll to position [363, 0]
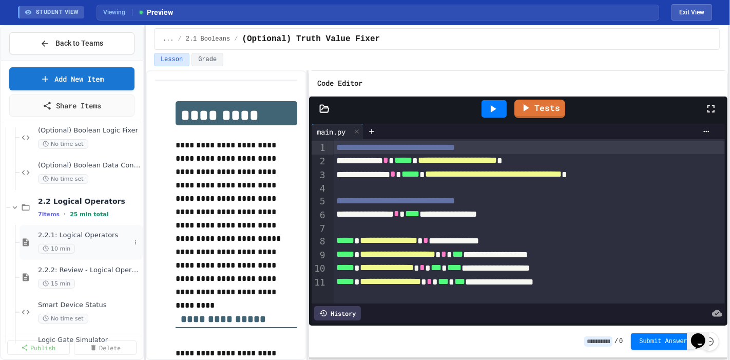
click at [80, 244] on div "10 min" at bounding box center [84, 249] width 92 height 10
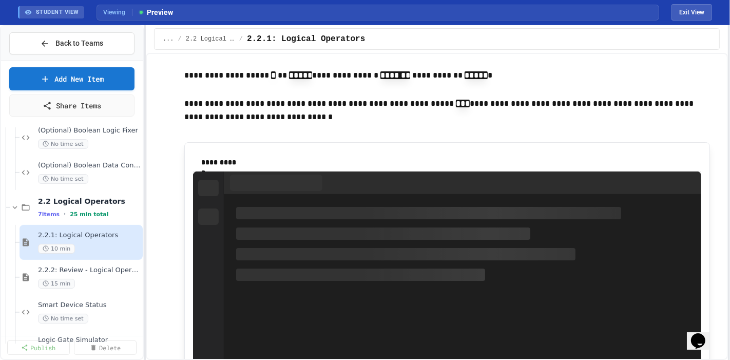
scroll to position [1027, 0]
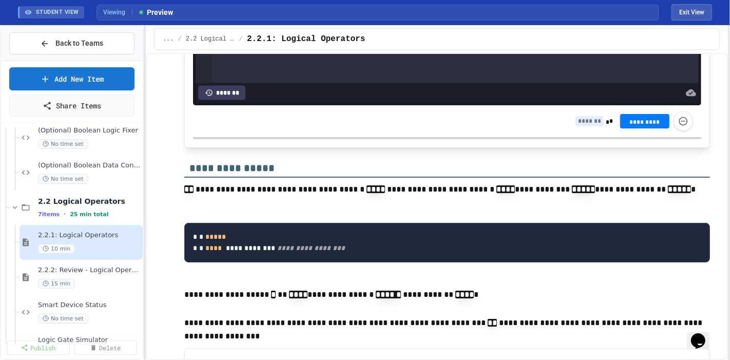
scroll to position [1712, 0]
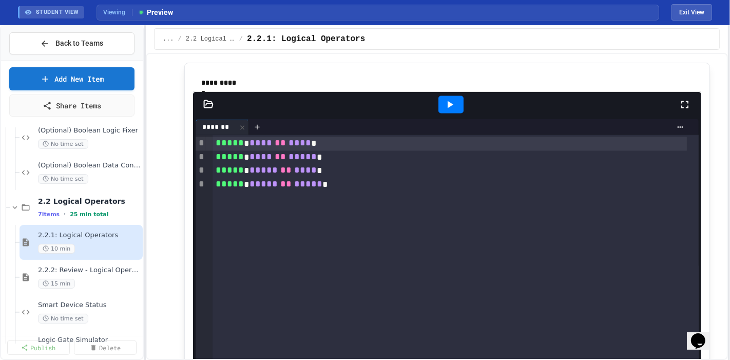
click at [444, 104] on icon at bounding box center [450, 104] width 12 height 12
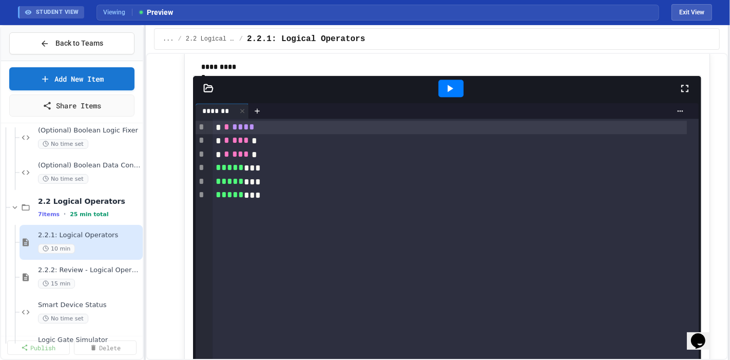
scroll to position [2454, 0]
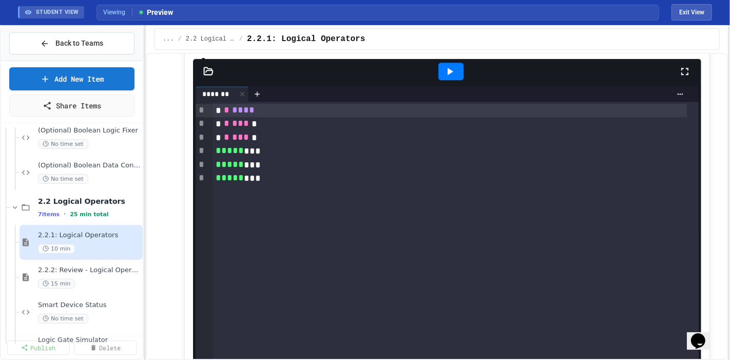
click at [439, 73] on div at bounding box center [451, 71] width 25 height 17
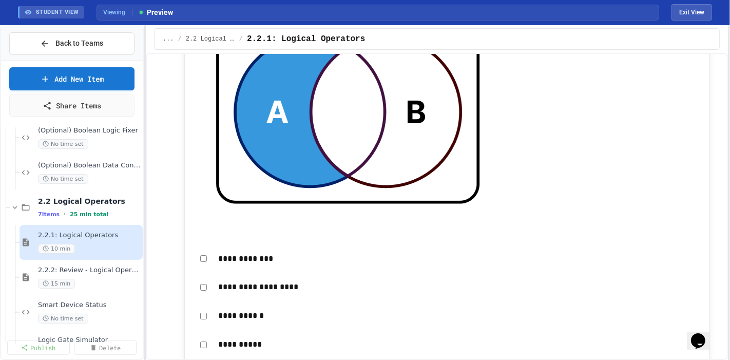
scroll to position [3139, 0]
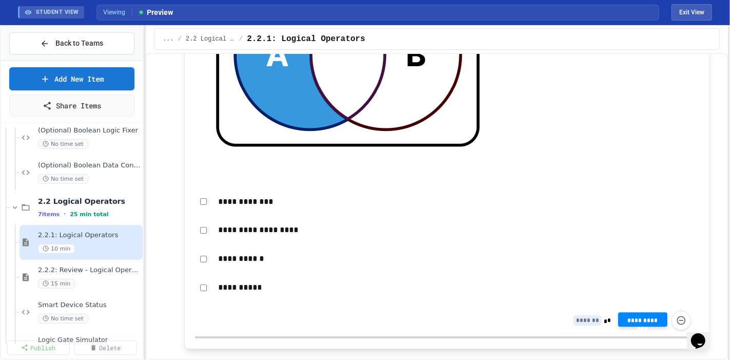
click at [638, 316] on span "**********" at bounding box center [643, 319] width 33 height 6
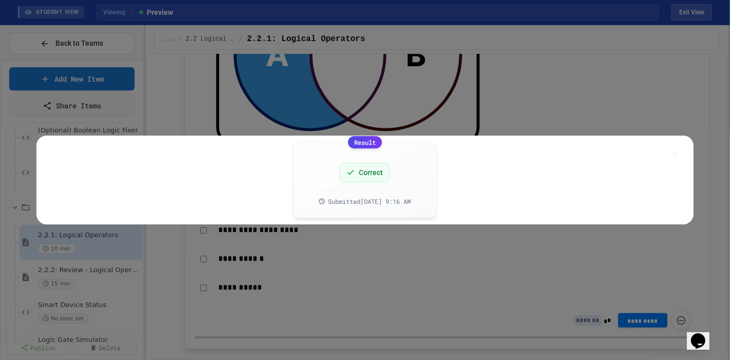
type input "*"
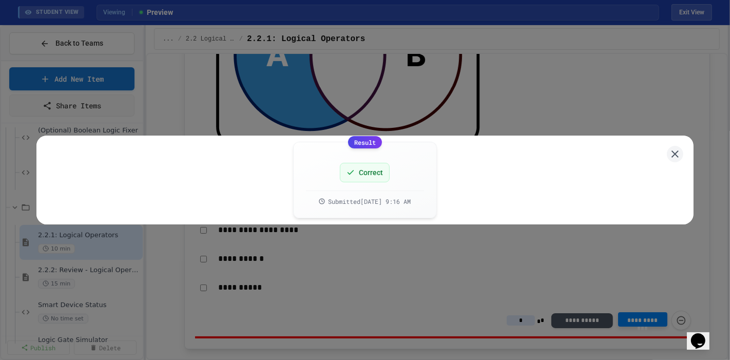
click at [370, 292] on div "Result Correct Submitted Sep 29, 2025, 9:16 AM" at bounding box center [365, 180] width 730 height 360
click at [669, 150] on button at bounding box center [675, 154] width 16 height 16
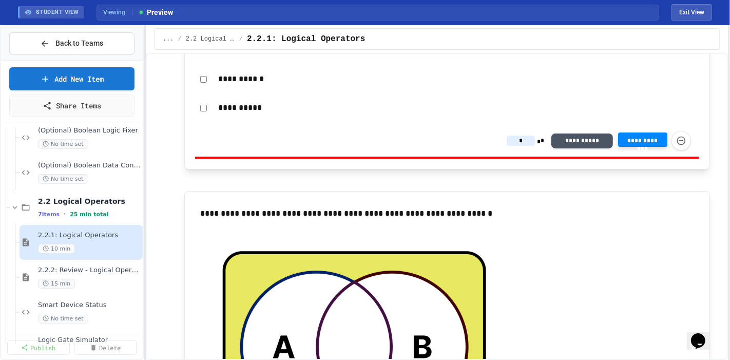
scroll to position [3367, 0]
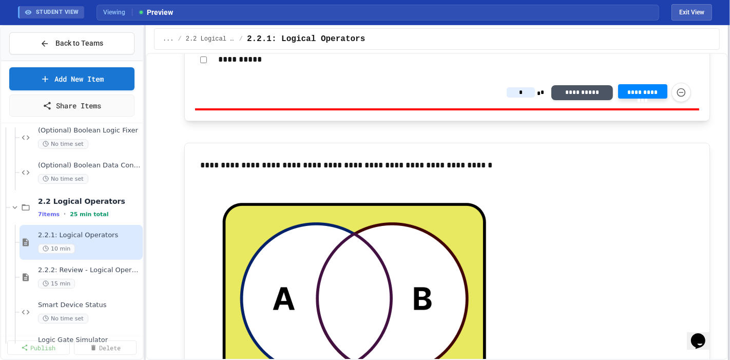
click at [730, 111] on div at bounding box center [729, 192] width 2 height 335
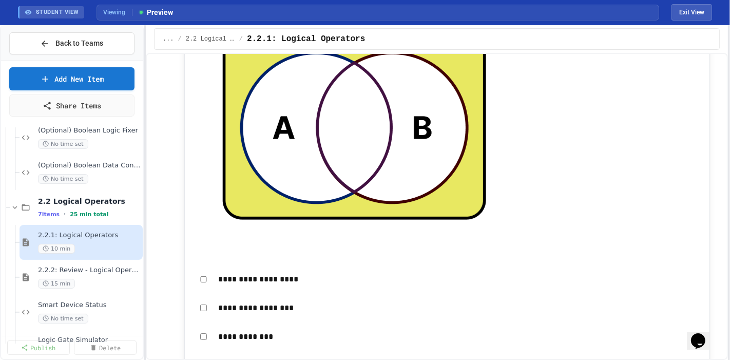
scroll to position [3596, 0]
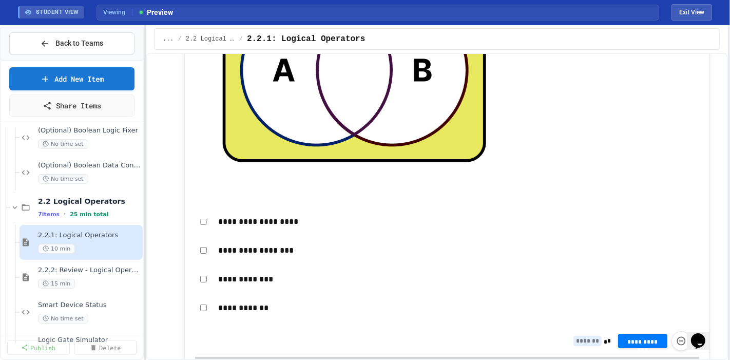
click at [228, 215] on p "**********" at bounding box center [459, 221] width 482 height 13
click at [195, 210] on div "**********" at bounding box center [447, 222] width 504 height 24
click at [656, 333] on button "**********" at bounding box center [642, 340] width 49 height 14
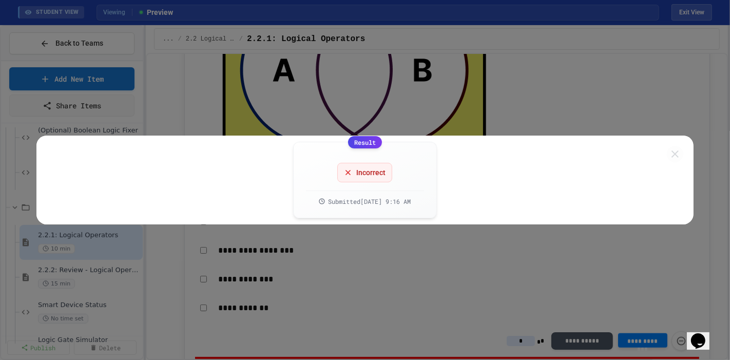
type input "*"
click at [429, 308] on div "Result Incorrect Submitted Sep 29, 2025, 9:16 AM" at bounding box center [365, 180] width 730 height 360
click at [672, 156] on icon at bounding box center [675, 153] width 7 height 7
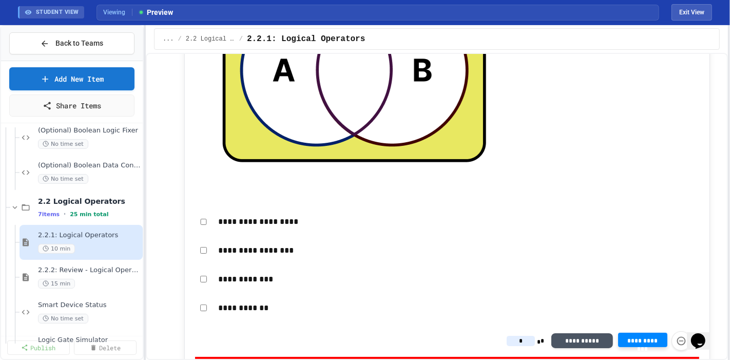
click at [244, 244] on p "**********" at bounding box center [459, 250] width 482 height 13
click at [243, 244] on p "**********" at bounding box center [459, 250] width 482 height 13
click at [195, 239] on div "**********" at bounding box center [447, 251] width 504 height 24
click at [200, 239] on div "**********" at bounding box center [447, 251] width 504 height 24
click at [235, 302] on p "**********" at bounding box center [459, 308] width 482 height 13
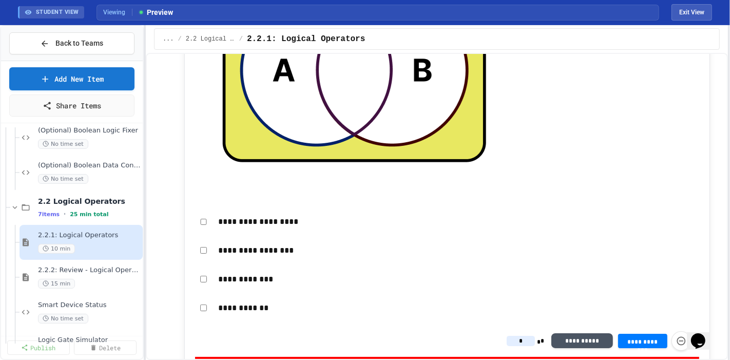
click at [195, 296] on div "**********" at bounding box center [447, 308] width 504 height 24
click at [197, 296] on div "**********" at bounding box center [447, 308] width 504 height 24
click at [655, 337] on span "**********" at bounding box center [643, 340] width 33 height 6
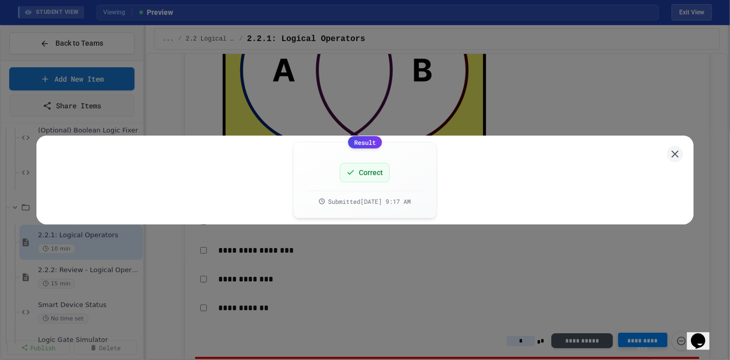
click at [417, 301] on div "Result Correct Submitted Sep 29, 2025, 9:17 AM" at bounding box center [365, 180] width 730 height 360
click at [676, 162] on div "Result Correct Submitted Sep 29, 2025, 9:17 AM" at bounding box center [364, 180] width 657 height 89
click at [669, 160] on icon at bounding box center [675, 153] width 13 height 13
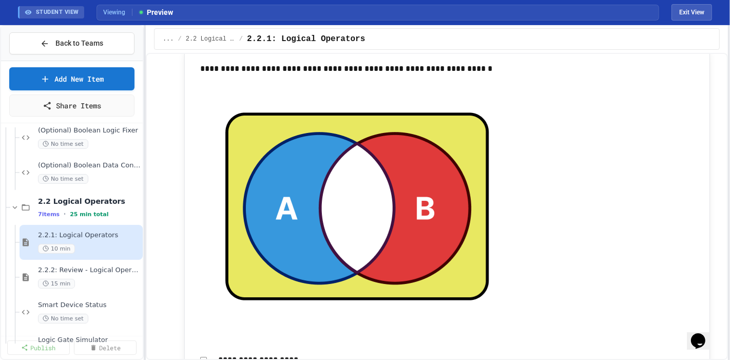
scroll to position [4052, 0]
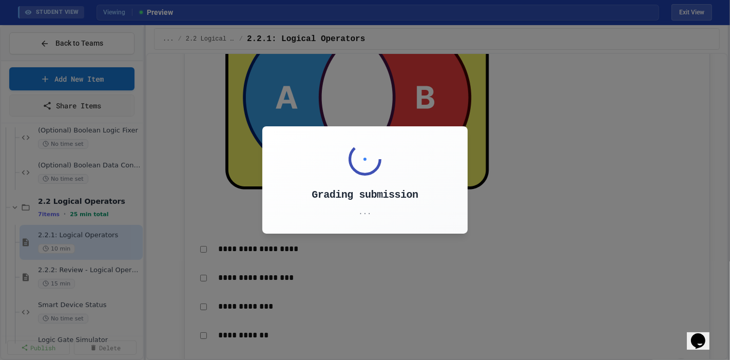
type input "*"
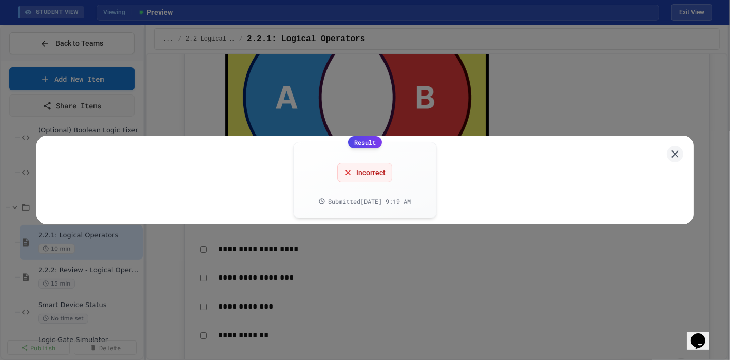
click at [558, 111] on div "Result Incorrect Submitted Sep 29, 2025, 9:19 AM" at bounding box center [365, 180] width 730 height 360
click at [670, 156] on icon at bounding box center [675, 153] width 13 height 13
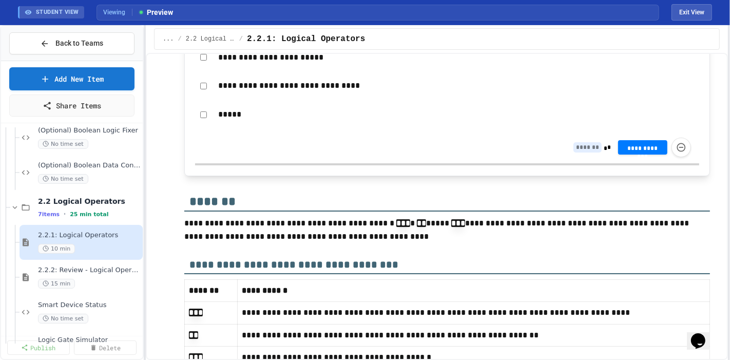
scroll to position [5988, 0]
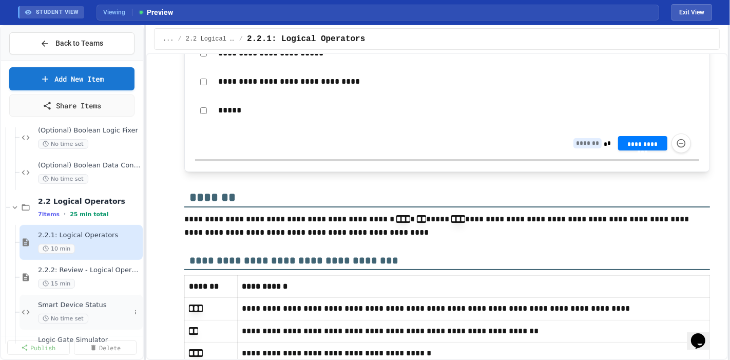
click at [68, 301] on div "Smart Device Status No time set" at bounding box center [84, 312] width 92 height 23
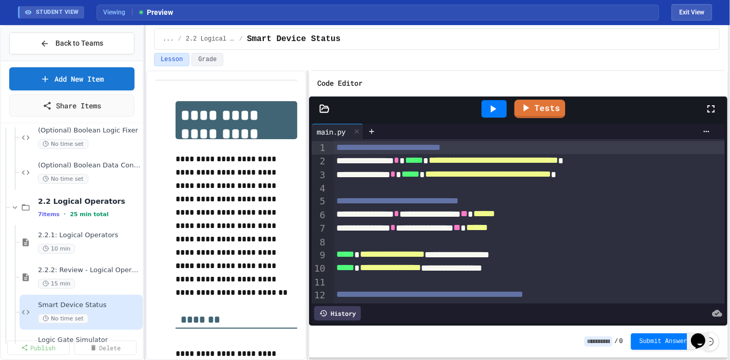
scroll to position [137, 0]
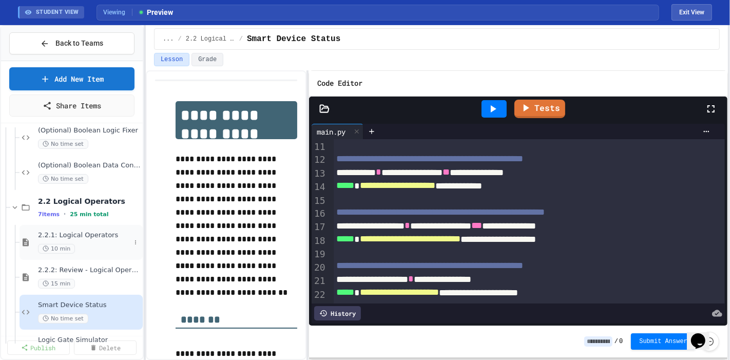
click at [85, 244] on div "10 min" at bounding box center [84, 249] width 92 height 10
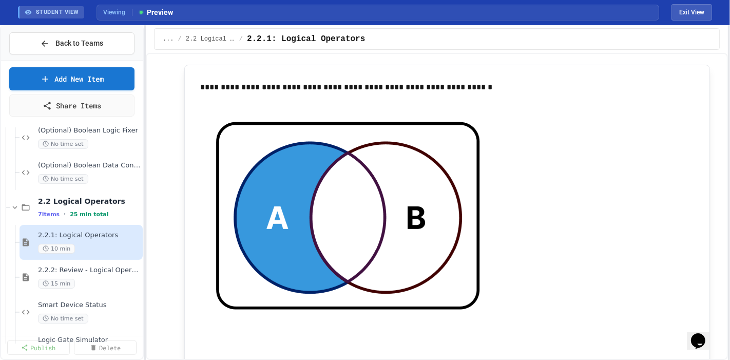
scroll to position [2944, 0]
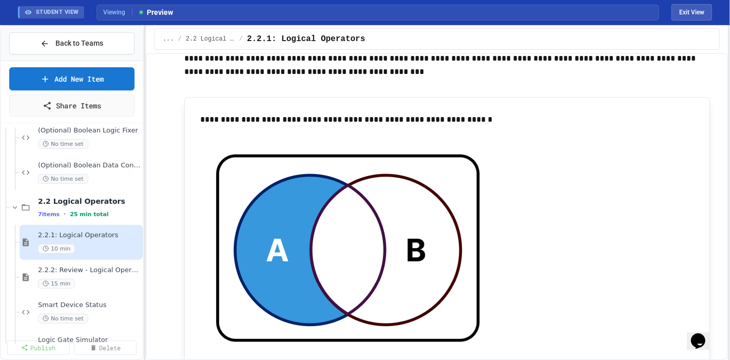
click at [702, 21] on div "STUDENT VIEW Viewing Preview Exit View" at bounding box center [365, 12] width 719 height 25
click at [690, 12] on button "Exit View" at bounding box center [692, 12] width 41 height 16
select select "***"
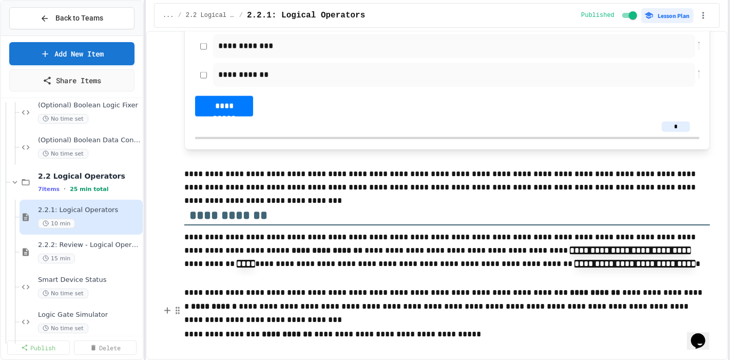
scroll to position [4521, 0]
click at [72, 254] on div "15 min" at bounding box center [84, 259] width 92 height 10
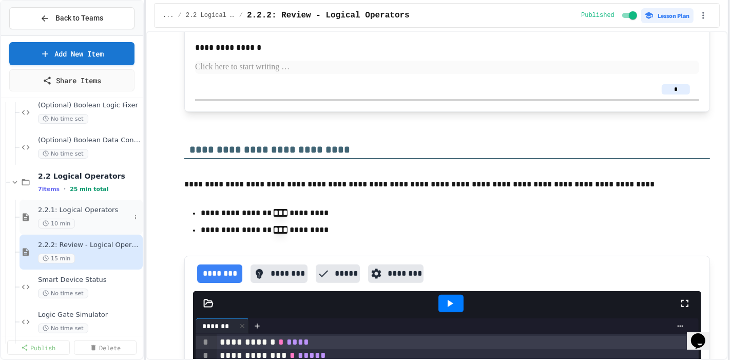
scroll to position [3832, 0]
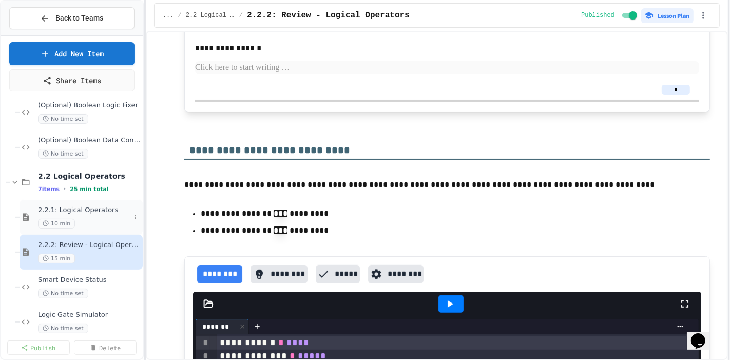
click at [103, 219] on div "10 min" at bounding box center [84, 224] width 92 height 10
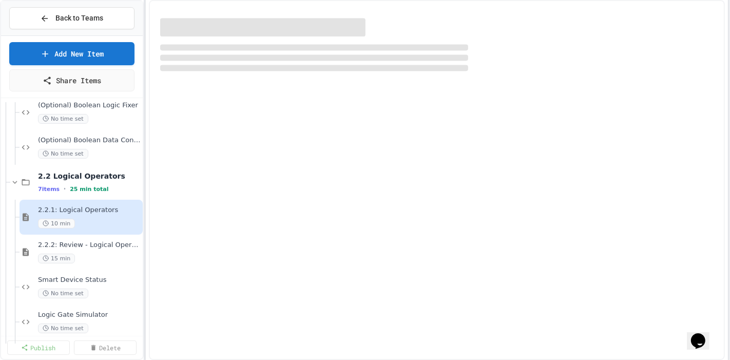
select select "***"
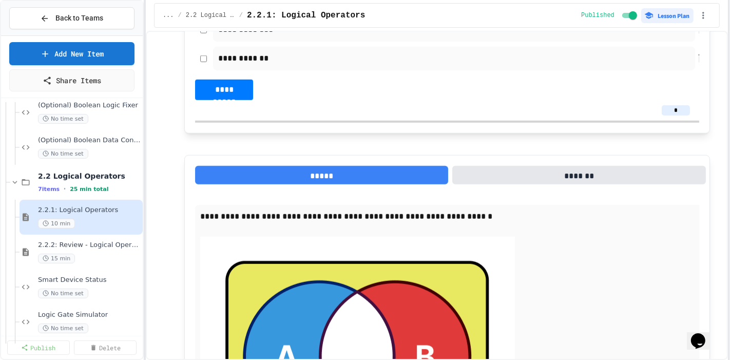
scroll to position [4059, 0]
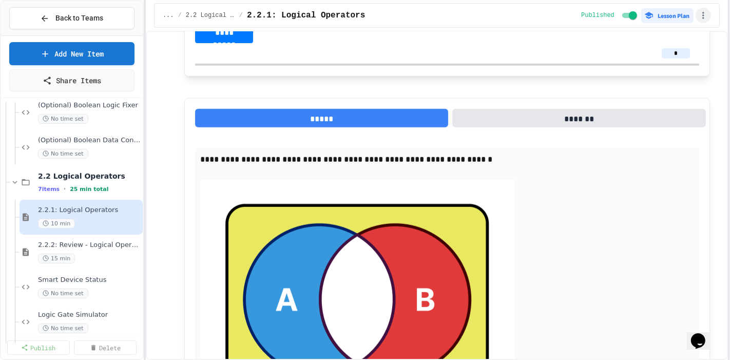
click at [709, 13] on icon "button" at bounding box center [704, 15] width 10 height 10
click at [645, 67] on span "Student Preview" at bounding box center [671, 64] width 62 height 11
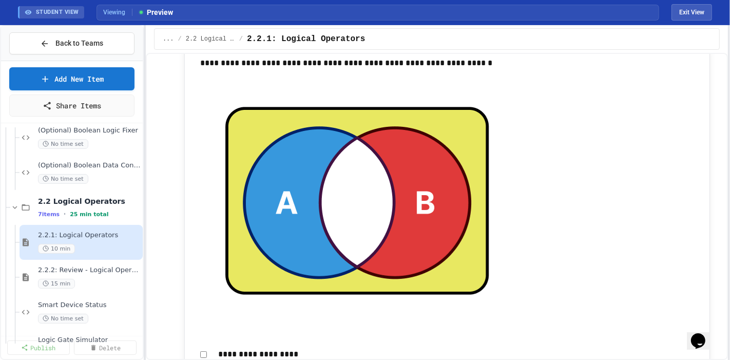
scroll to position [4060, 0]
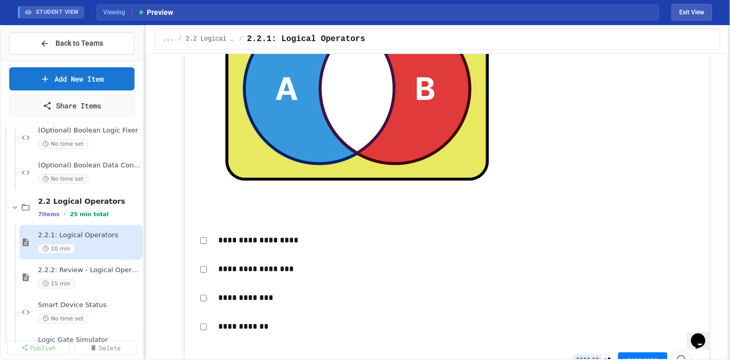
click at [224, 291] on p "**********" at bounding box center [459, 297] width 482 height 13
click at [654, 356] on span "**********" at bounding box center [643, 359] width 33 height 6
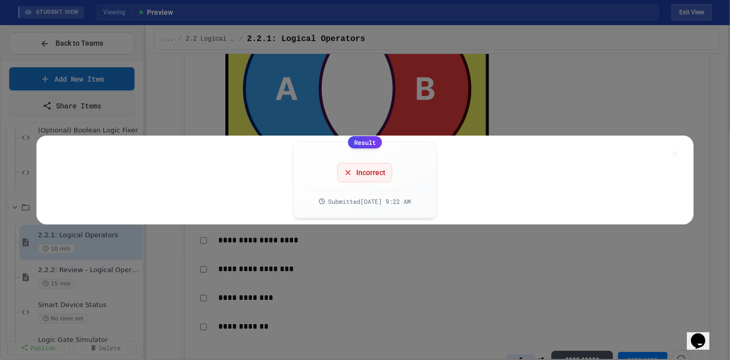
type input "*"
click at [623, 288] on div "Result Incorrect Submitted Sep 29, 2025, 9:22 AM" at bounding box center [365, 180] width 730 height 360
click at [671, 148] on div "Result Incorrect Submitted Sep 29, 2025, 9:22 AM" at bounding box center [364, 180] width 657 height 89
drag, startPoint x: 665, startPoint y: 164, endPoint x: 668, endPoint y: 159, distance: 5.6
click at [666, 162] on div "Result Incorrect Submitted Sep 29, 2025, 9:22 AM" at bounding box center [364, 180] width 657 height 89
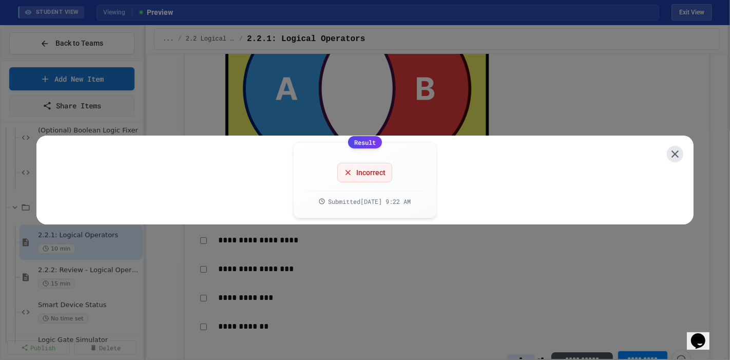
click at [671, 150] on button at bounding box center [675, 154] width 16 height 16
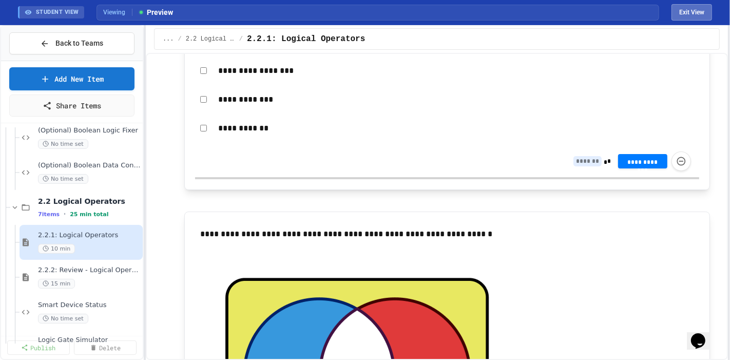
click at [689, 15] on button "Exit View" at bounding box center [692, 12] width 41 height 16
select select "***"
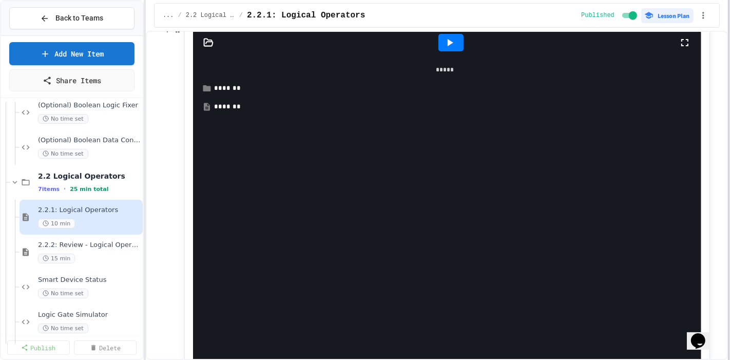
scroll to position [2526, 0]
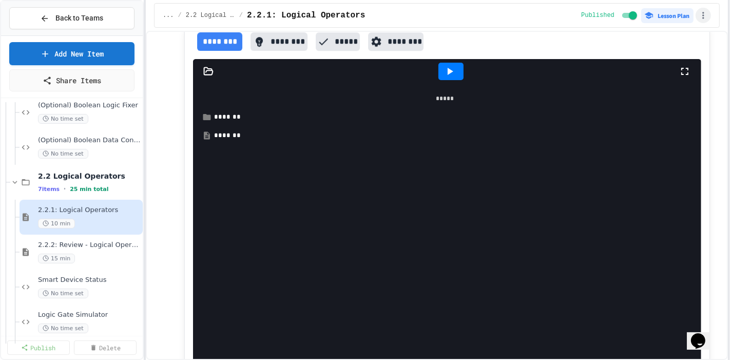
click at [705, 18] on button "button" at bounding box center [703, 15] width 15 height 15
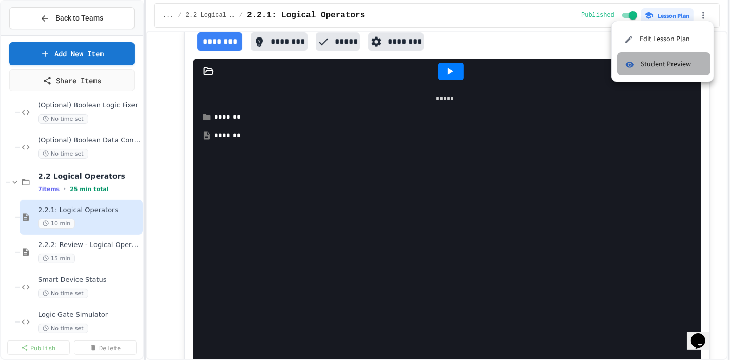
click at [683, 71] on li "Student Preview" at bounding box center [663, 63] width 93 height 23
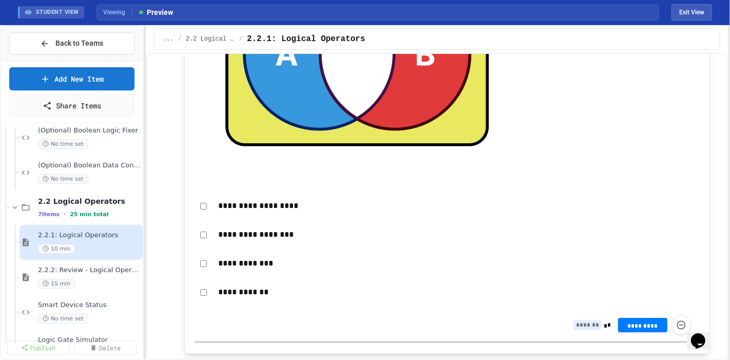
scroll to position [4109, 0]
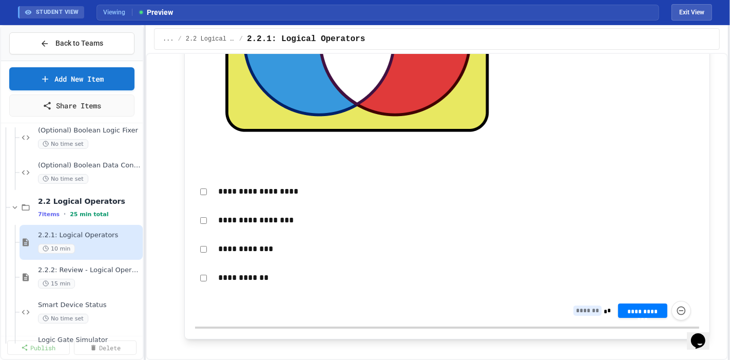
click at [250, 214] on p "**********" at bounding box center [459, 220] width 482 height 13
click at [661, 303] on button "**********" at bounding box center [642, 310] width 49 height 14
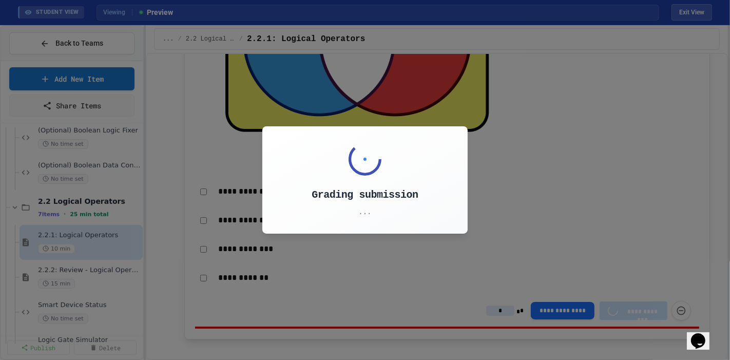
type input "*"
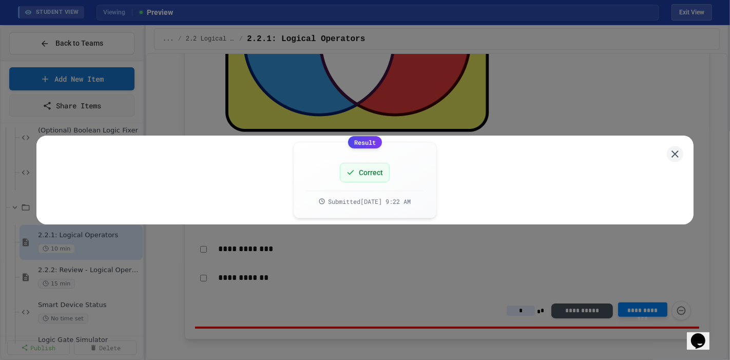
click at [575, 83] on div "Result Correct Submitted Sep 29, 2025, 9:22 AM" at bounding box center [365, 180] width 730 height 360
click at [669, 160] on icon at bounding box center [675, 153] width 13 height 13
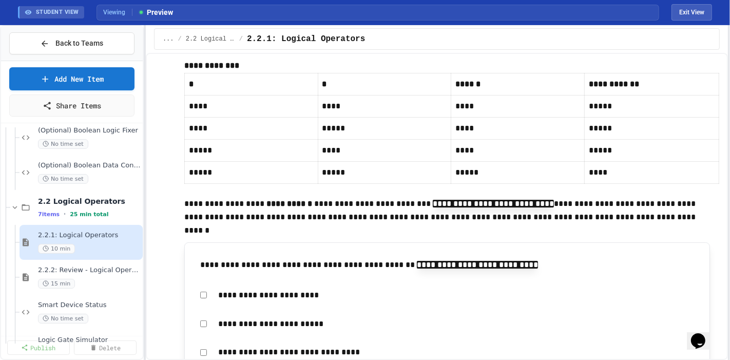
scroll to position [5703, 0]
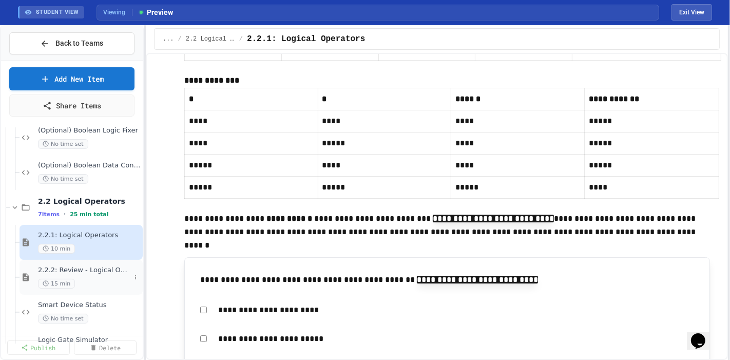
click at [65, 266] on span "2.2.2: Review - Logical Operators" at bounding box center [84, 270] width 92 height 9
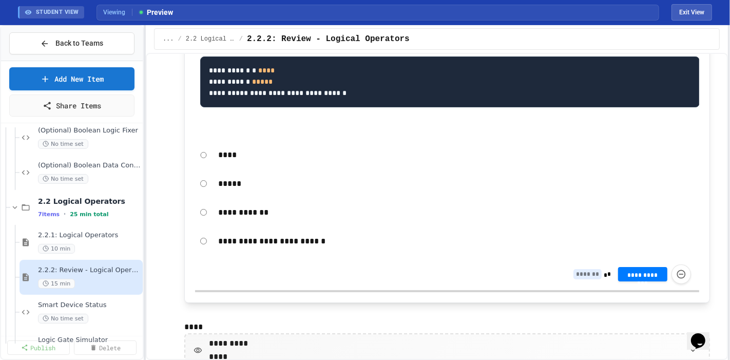
scroll to position [171, 0]
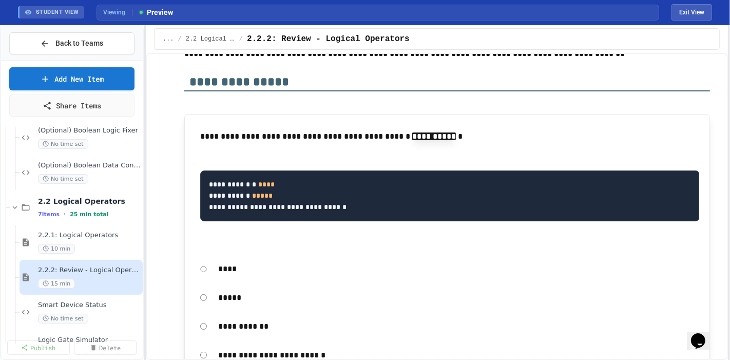
click at [202, 257] on div "****" at bounding box center [447, 269] width 504 height 24
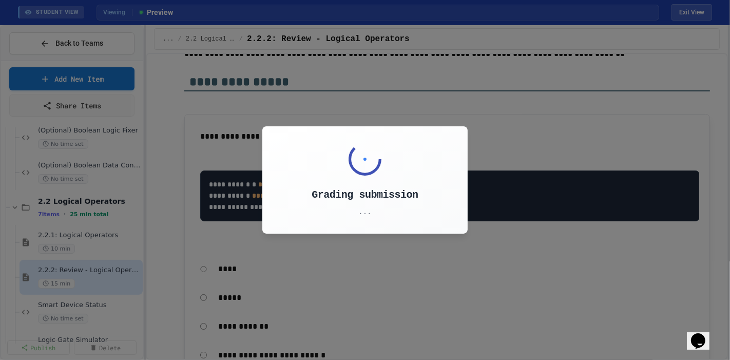
type input "*"
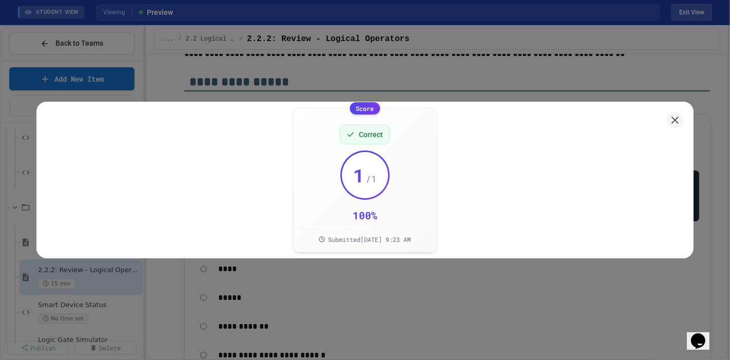
click at [488, 91] on div "Score Correct 1 / 1 100 % Submitted Sep 29, 2025, 9:23 AM" at bounding box center [365, 180] width 730 height 360
click at [684, 135] on div "Score Correct 1 / 1 100 % Submitted Sep 29, 2025, 9:23 AM" at bounding box center [364, 180] width 657 height 157
click at [675, 126] on icon at bounding box center [675, 120] width 12 height 12
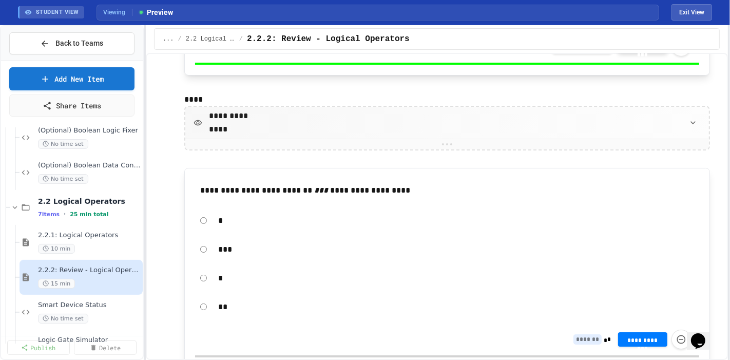
scroll to position [514, 0]
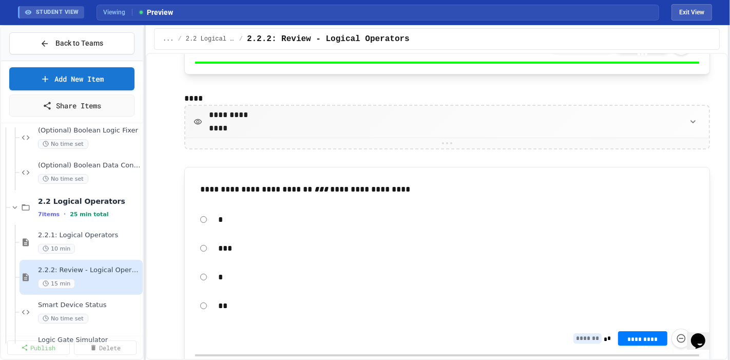
click at [661, 329] on div "**********" at bounding box center [654, 339] width 73 height 20
click at [660, 334] on span "**********" at bounding box center [643, 337] width 33 height 6
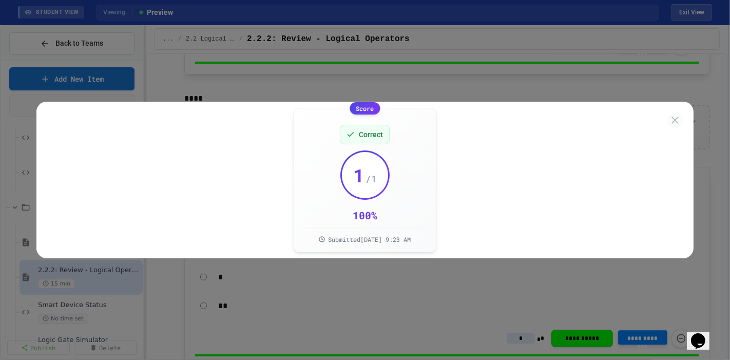
type input "*"
click at [663, 147] on div "Score Correct 1 / 1 100 % Submitted Sep 29, 2025, 9:23 AM" at bounding box center [364, 180] width 657 height 157
drag, startPoint x: 682, startPoint y: 131, endPoint x: 675, endPoint y: 131, distance: 6.7
click at [678, 131] on div "Score Correct 1 / 1 100 % Submitted Sep 29, 2025, 9:23 AM" at bounding box center [364, 180] width 657 height 157
click at [669, 126] on icon at bounding box center [675, 120] width 12 height 12
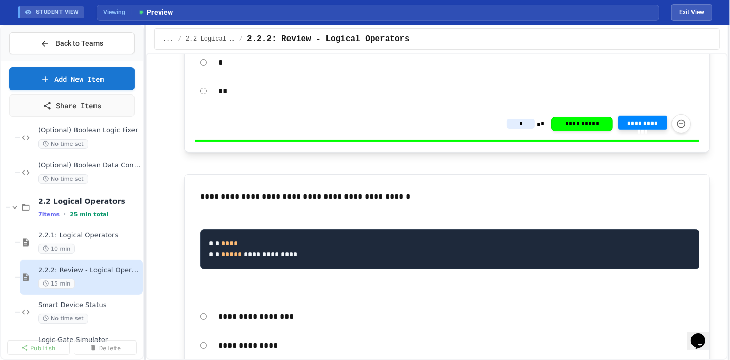
scroll to position [742, 0]
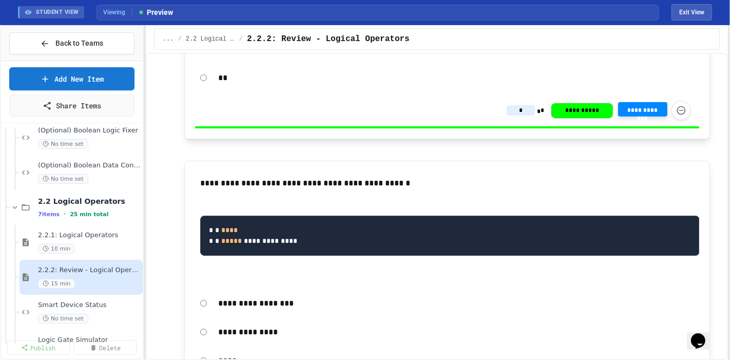
click at [614, 216] on pre "**********" at bounding box center [450, 236] width 500 height 40
click at [218, 354] on p "****" at bounding box center [459, 360] width 482 height 13
drag, startPoint x: 203, startPoint y: 294, endPoint x: 201, endPoint y: 300, distance: 6.5
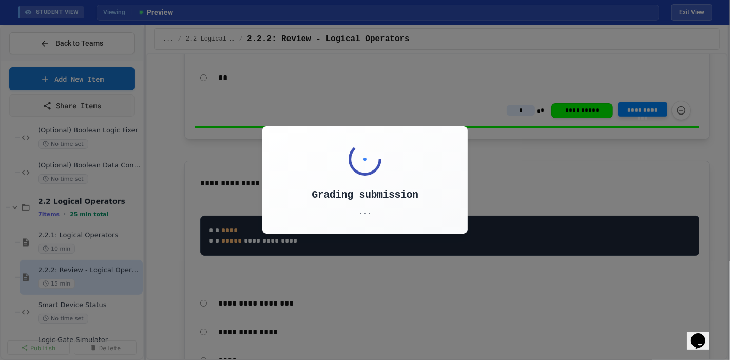
type input "*"
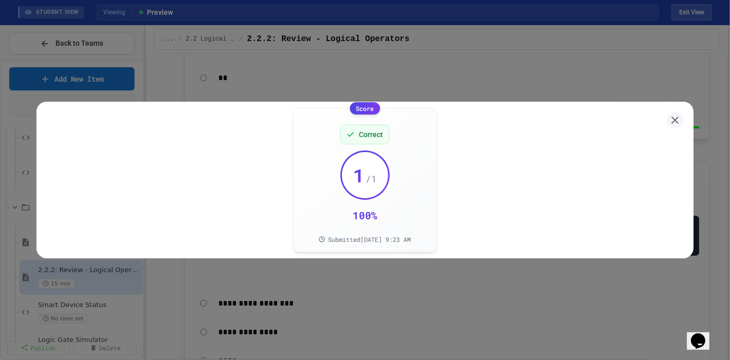
click at [637, 96] on div "Score Correct 1 / 1 100 % Submitted Sep 29, 2025, 9:23 AM" at bounding box center [365, 180] width 730 height 360
click at [680, 134] on div "Score Correct 1 / 1 100 % Submitted Sep 29, 2025, 9:23 AM" at bounding box center [364, 180] width 657 height 157
click at [676, 126] on icon at bounding box center [675, 120] width 12 height 12
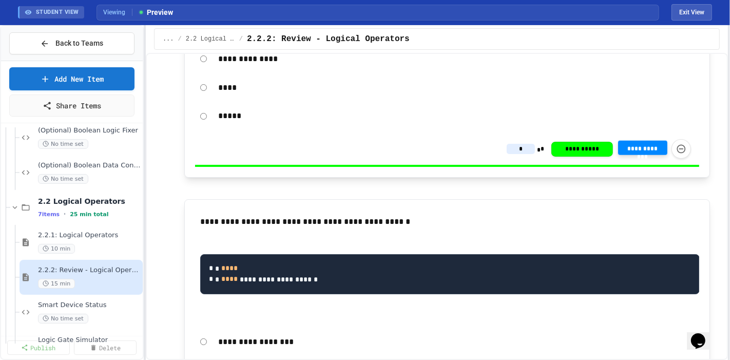
scroll to position [1027, 0]
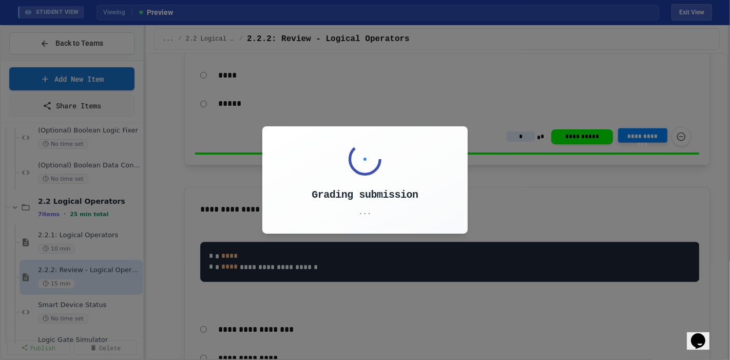
type input "*"
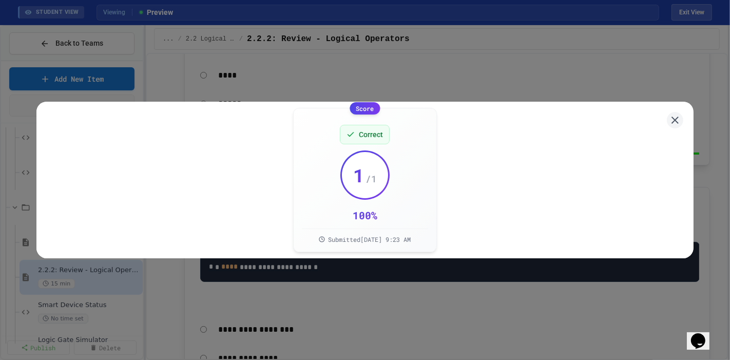
click at [507, 271] on div "Score Correct 1 / 1 100 % Submitted Sep 29, 2025, 9:23 AM" at bounding box center [365, 180] width 730 height 360
click at [390, 299] on div "Score Correct 1 / 1 100 % Submitted Sep 29, 2025, 9:23 AM" at bounding box center [365, 180] width 730 height 360
click at [669, 127] on icon at bounding box center [675, 120] width 13 height 13
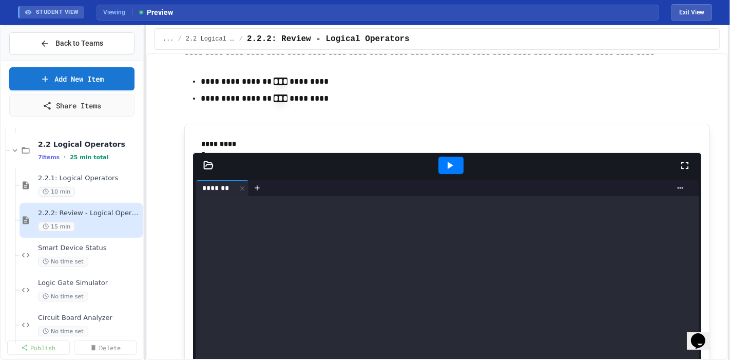
scroll to position [3547, 0]
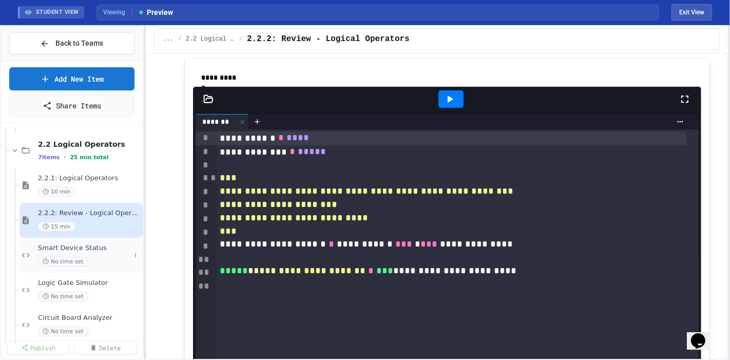
click at [105, 244] on span "Smart Device Status" at bounding box center [84, 248] width 92 height 9
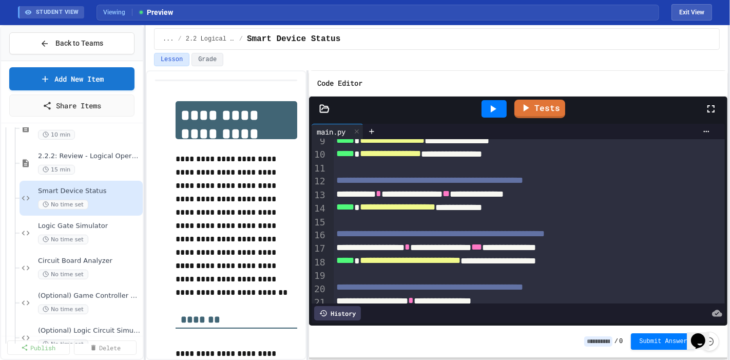
scroll to position [137, 0]
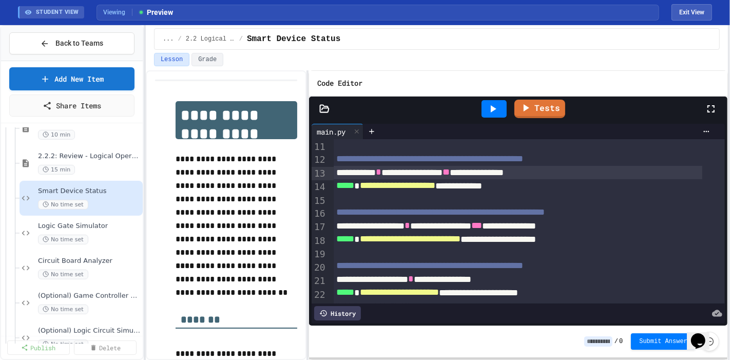
click at [450, 167] on span "**" at bounding box center [446, 171] width 7 height 9
click at [91, 235] on div "No time set" at bounding box center [84, 240] width 92 height 10
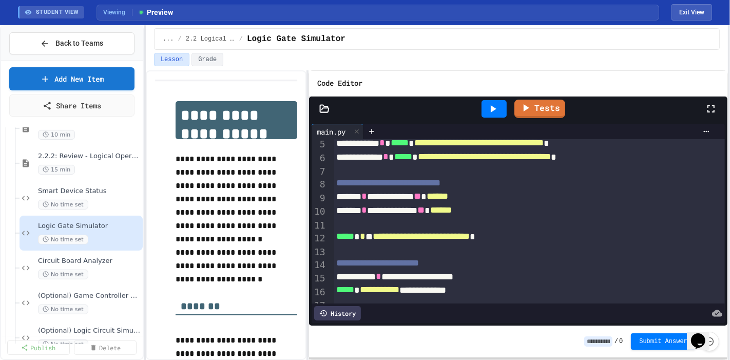
scroll to position [164, 0]
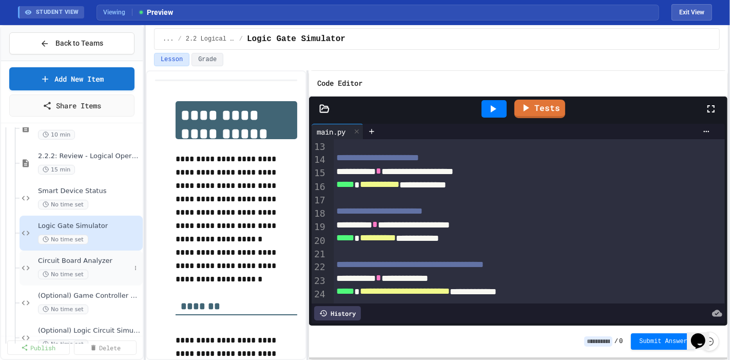
click at [108, 257] on span "Circuit Board Analyzer" at bounding box center [84, 261] width 92 height 9
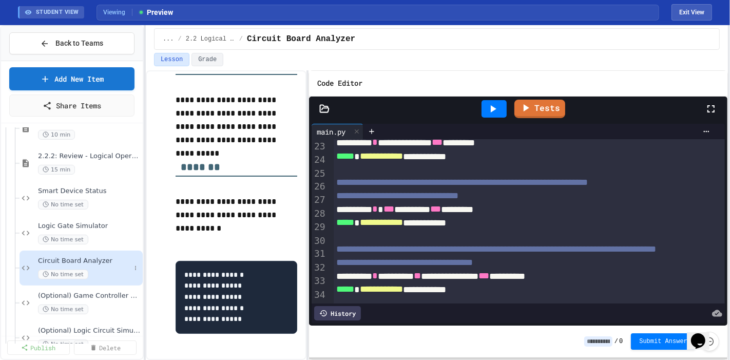
scroll to position [534, 0]
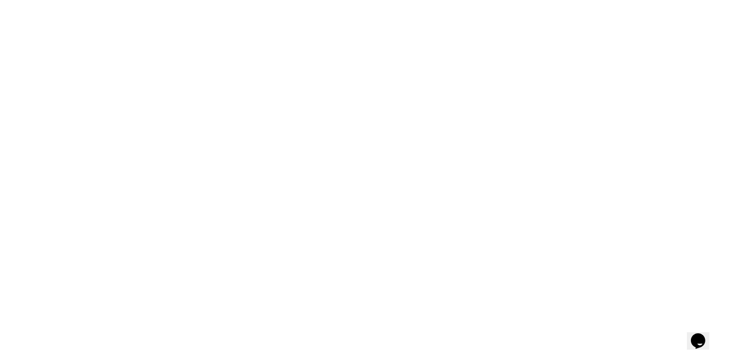
click at [290, 93] on div "We are updating our servers at 9:30PM EST [DATE]. [PERSON_NAME] should continue…" at bounding box center [365, 180] width 730 height 360
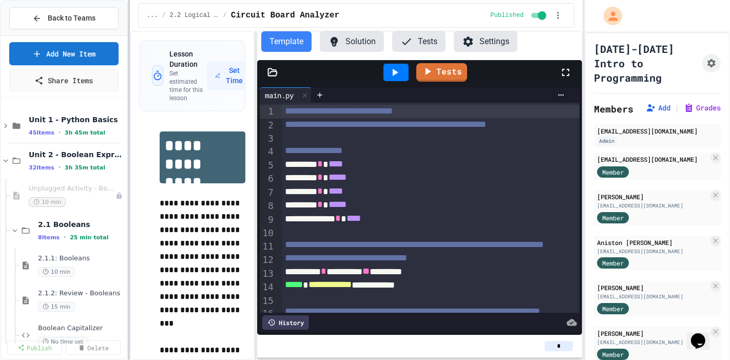
click at [130, 42] on div at bounding box center [129, 180] width 2 height 360
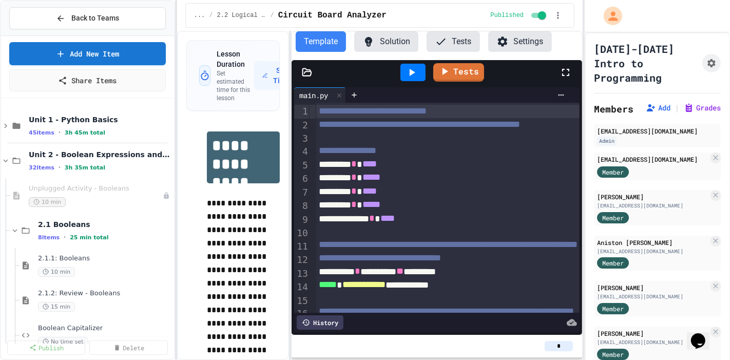
click at [176, 42] on div at bounding box center [176, 180] width 2 height 360
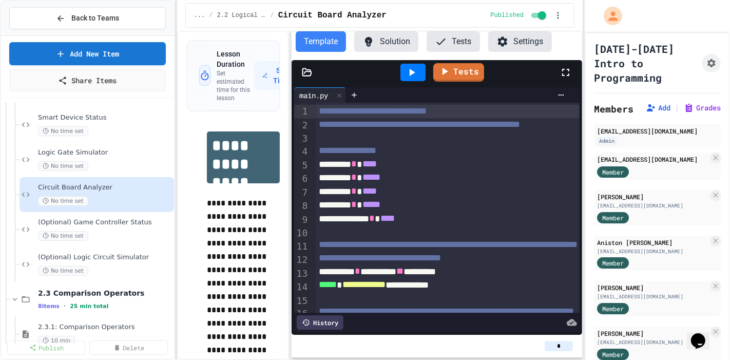
scroll to position [525, 0]
click at [106, 231] on div "No time set" at bounding box center [100, 236] width 124 height 10
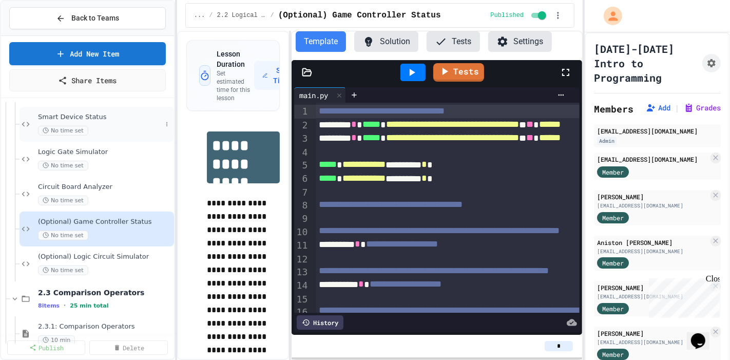
click at [140, 113] on span "Smart Device Status" at bounding box center [100, 117] width 124 height 9
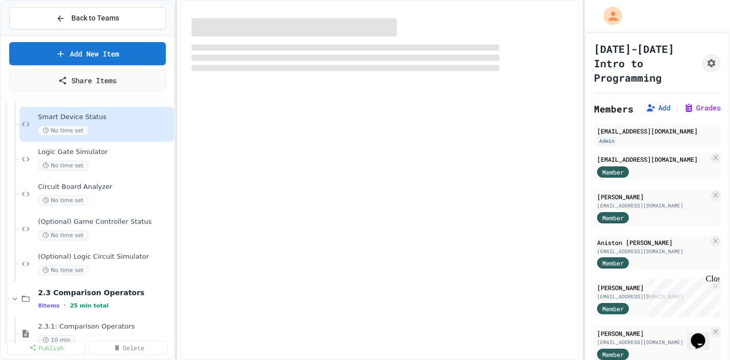
scroll to position [524, 0]
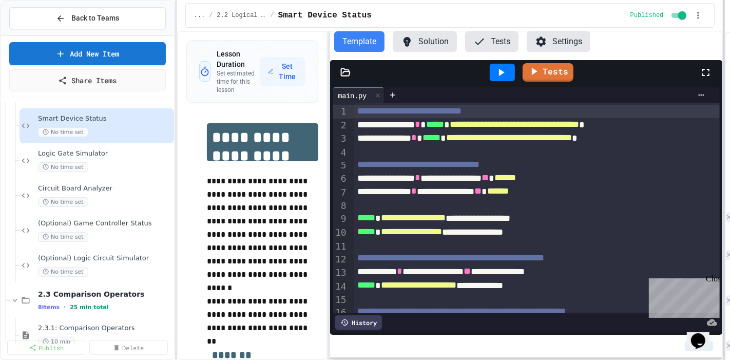
click at [725, 60] on div at bounding box center [724, 180] width 2 height 360
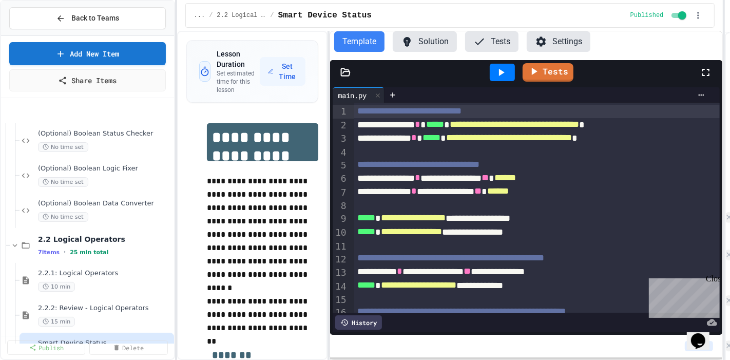
scroll to position [352, 0]
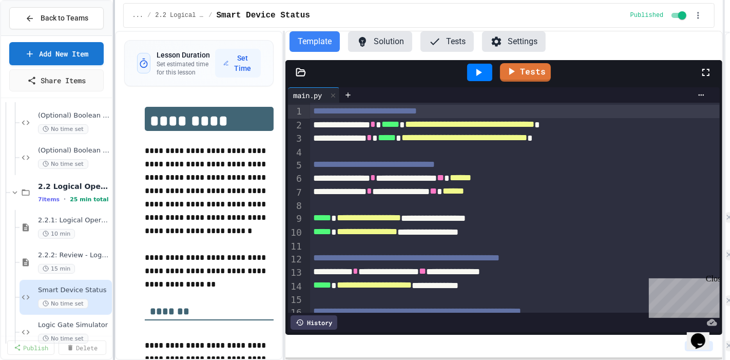
click at [112, 158] on div "**********" at bounding box center [365, 180] width 730 height 360
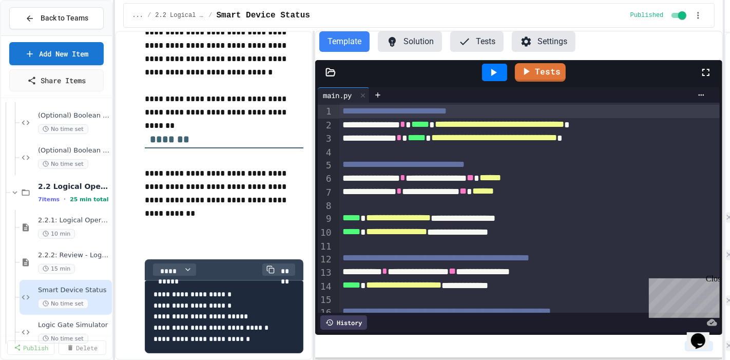
scroll to position [119, 0]
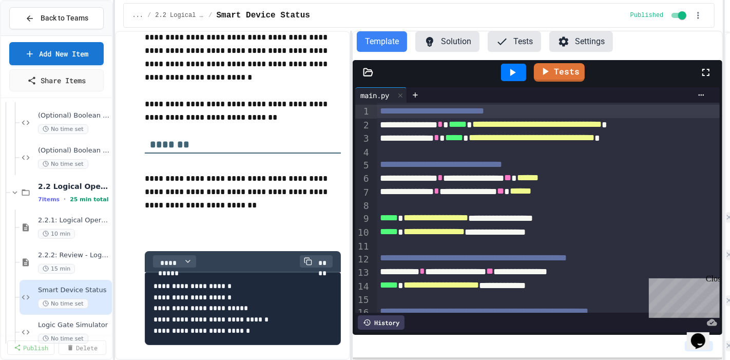
click at [349, 133] on div "**********" at bounding box center [419, 195] width 608 height 329
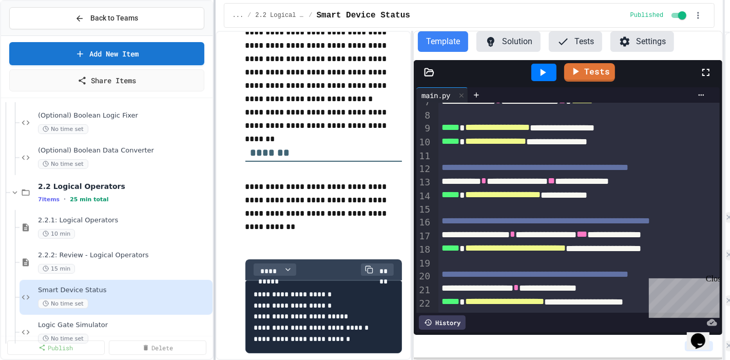
scroll to position [145, 0]
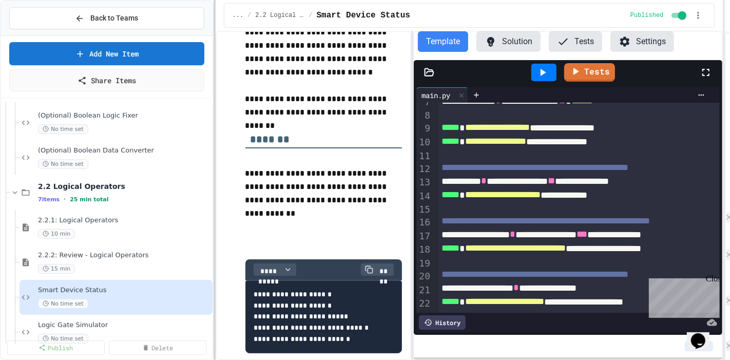
click at [214, 254] on div at bounding box center [215, 180] width 2 height 360
click at [107, 321] on span "Logic Gate Simulator" at bounding box center [119, 325] width 162 height 9
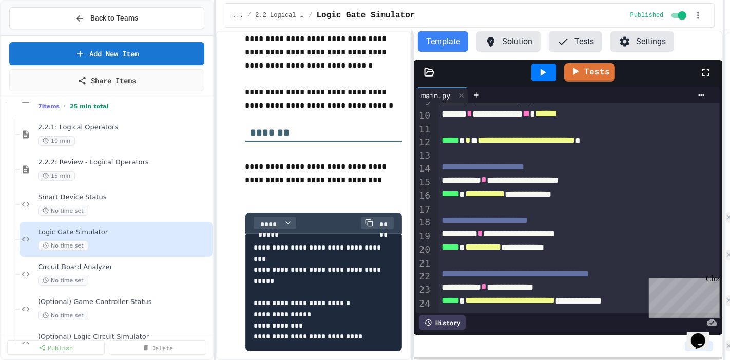
scroll to position [466, 0]
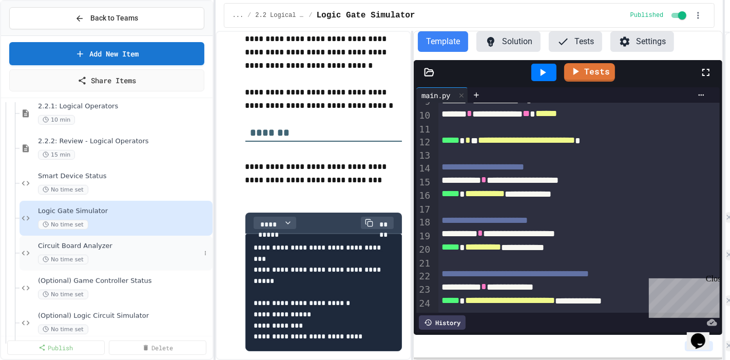
click at [157, 255] on div "No time set" at bounding box center [119, 260] width 162 height 10
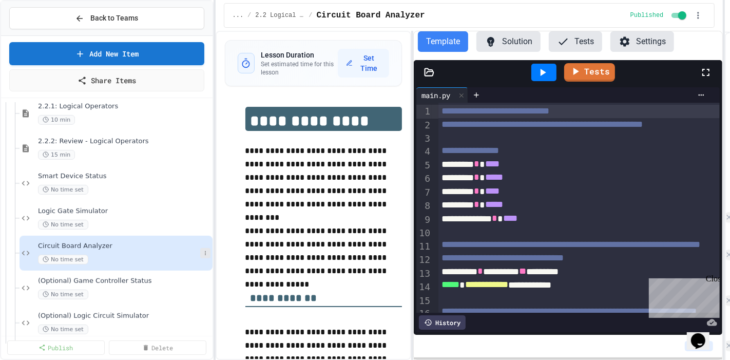
click at [205, 251] on icon at bounding box center [205, 253] width 1 height 4
click at [176, 256] on button "Rename" at bounding box center [177, 260] width 79 height 18
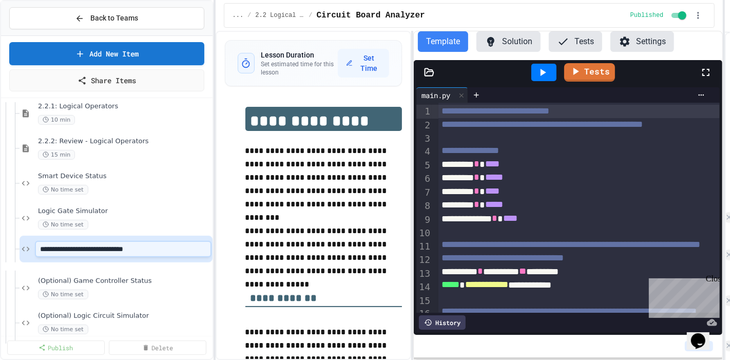
type input "**********"
click at [293, 211] on p at bounding box center [324, 217] width 157 height 13
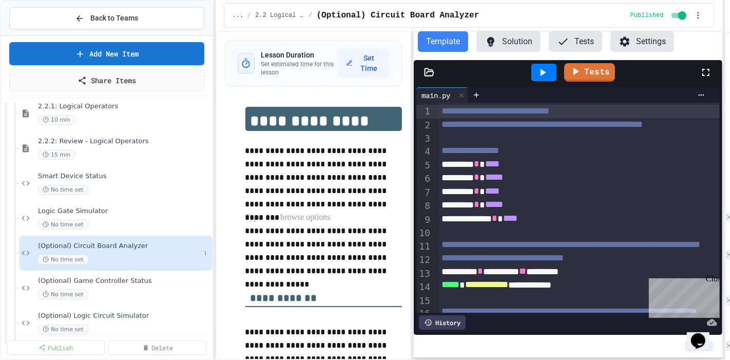
scroll to position [524, 0]
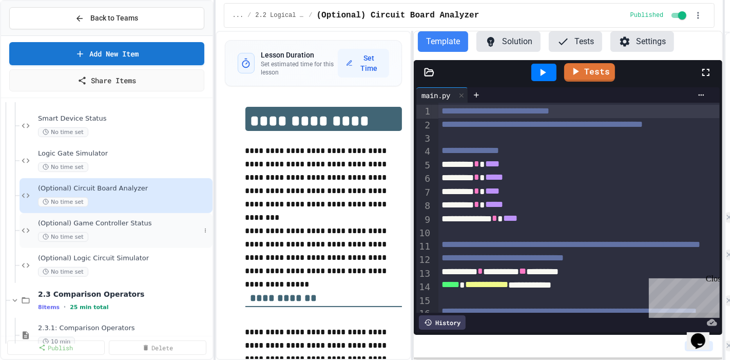
click at [159, 219] on div "(Optional) Game Controller Status No time set" at bounding box center [119, 230] width 162 height 23
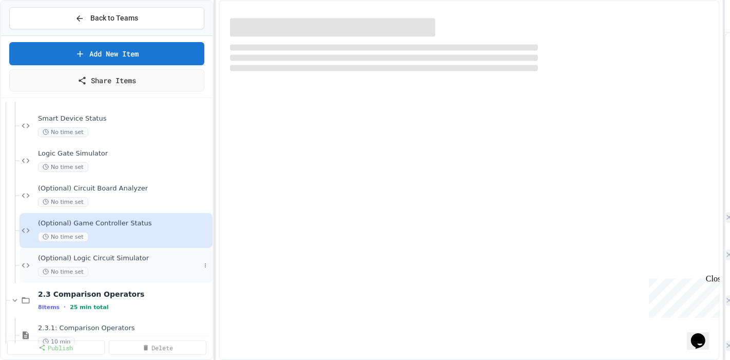
click at [142, 248] on div "(Optional) Logic Circuit Simulator No time set" at bounding box center [116, 265] width 193 height 35
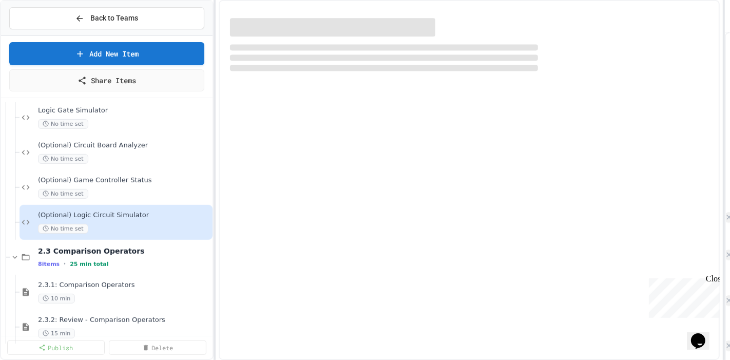
scroll to position [581, 0]
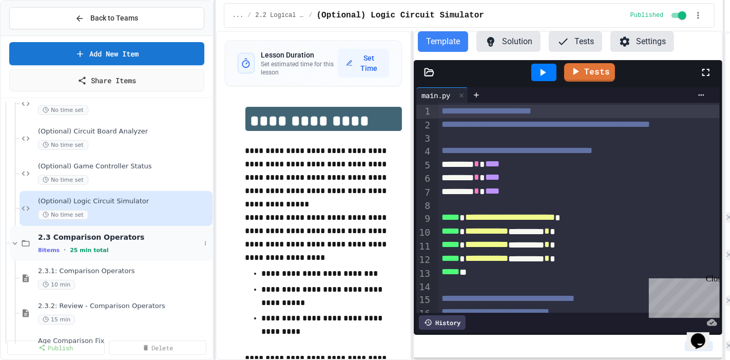
click at [99, 235] on div "2.3 Comparison Operators 8 items • 25 min total" at bounding box center [119, 244] width 162 height 22
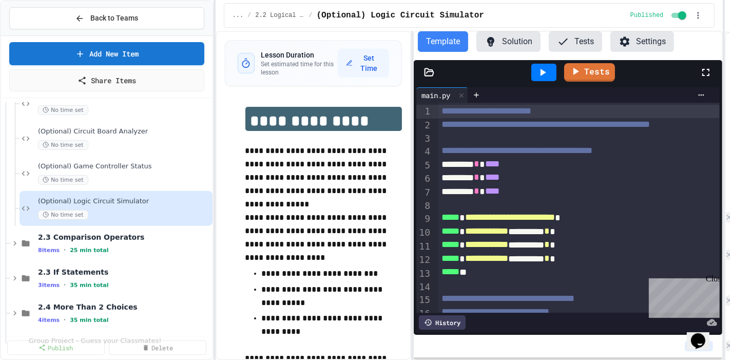
click at [99, 235] on div "2.3 Comparison Operators 8 items • 25 min total" at bounding box center [124, 244] width 173 height 22
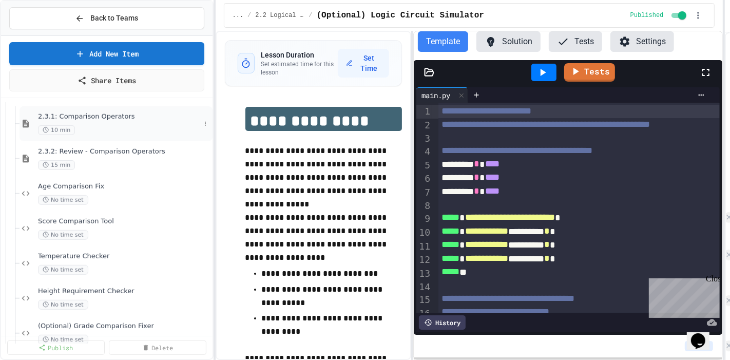
scroll to position [752, 0]
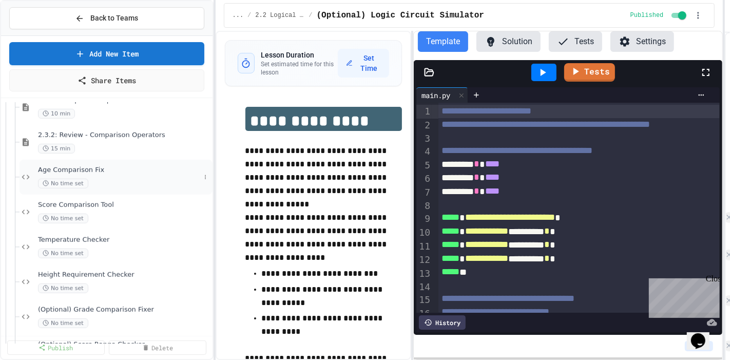
click at [117, 166] on span "Age Comparison Fix" at bounding box center [119, 170] width 162 height 9
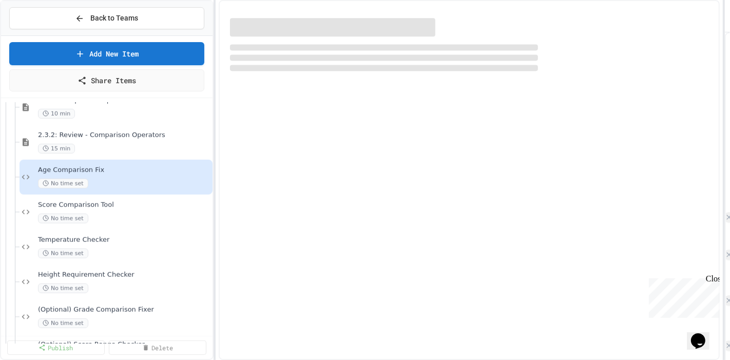
click at [124, 144] on div "15 min" at bounding box center [124, 149] width 173 height 10
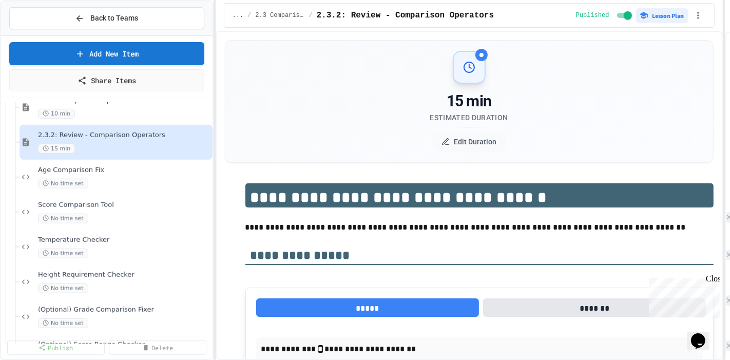
scroll to position [638, 0]
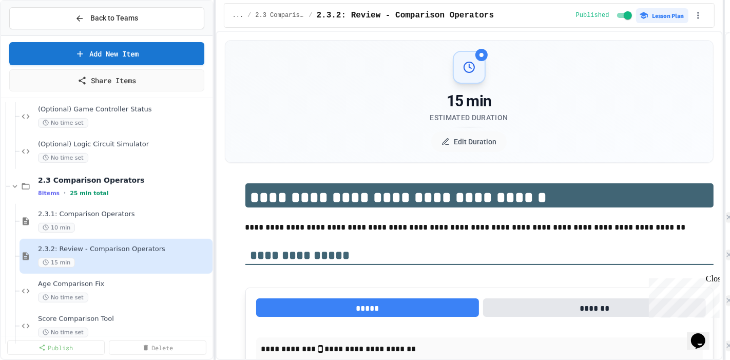
click at [94, 211] on div "(Optional) Circuit Board Analyzer No time set (Optional) Game Controller Status…" at bounding box center [107, 222] width 212 height 241
click at [94, 211] on div "2.3.1: Comparison Operators 10 min" at bounding box center [124, 221] width 173 height 23
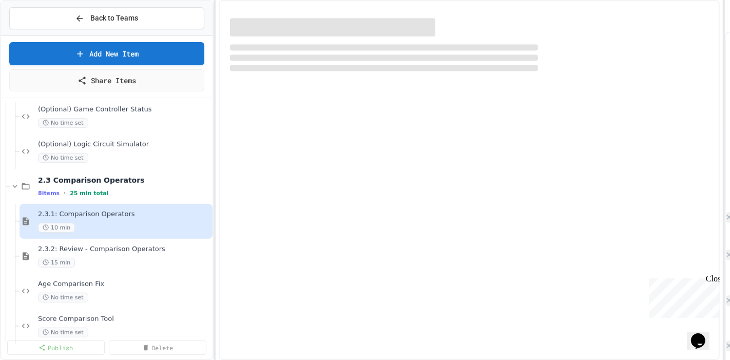
select select "***"
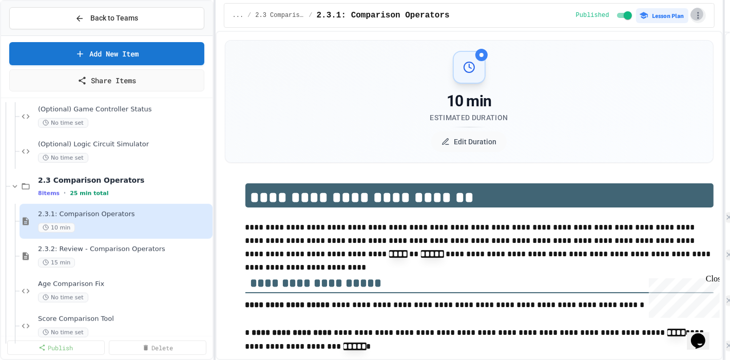
click at [700, 15] on icon "button" at bounding box center [698, 15] width 10 height 10
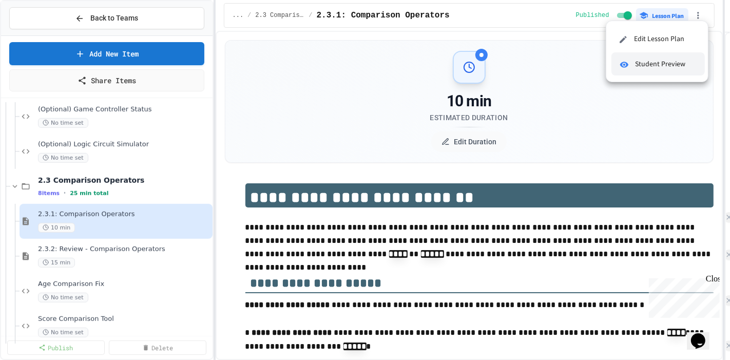
click at [680, 59] on span "Student Preview" at bounding box center [666, 64] width 62 height 11
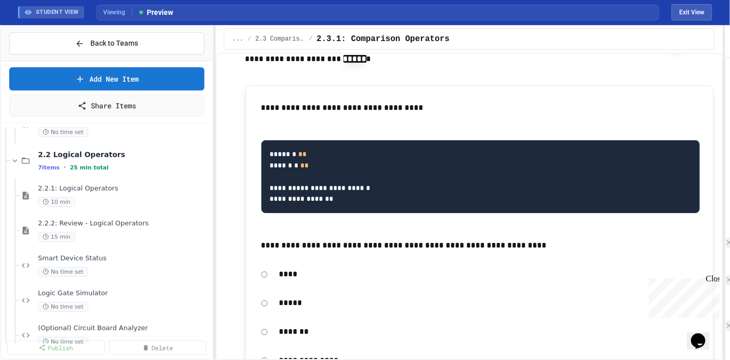
scroll to position [342, 0]
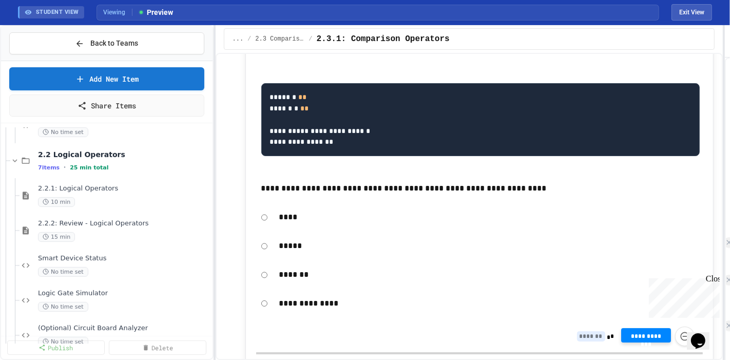
click at [632, 332] on span "**********" at bounding box center [646, 335] width 33 height 6
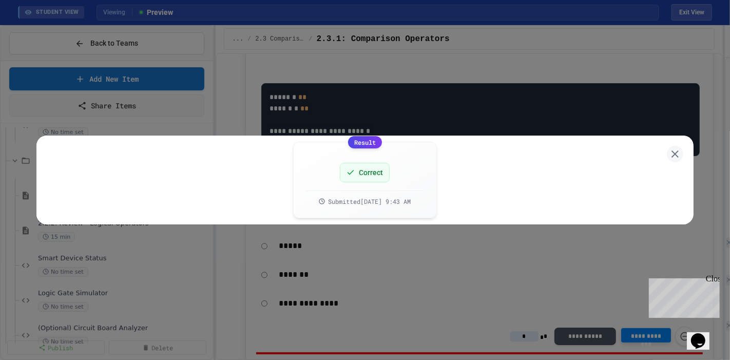
type input "*"
click at [662, 155] on div "Result Correct Submitted Sep 29, 2025, 9:43 AM" at bounding box center [364, 180] width 657 height 89
click at [672, 155] on icon at bounding box center [675, 154] width 12 height 12
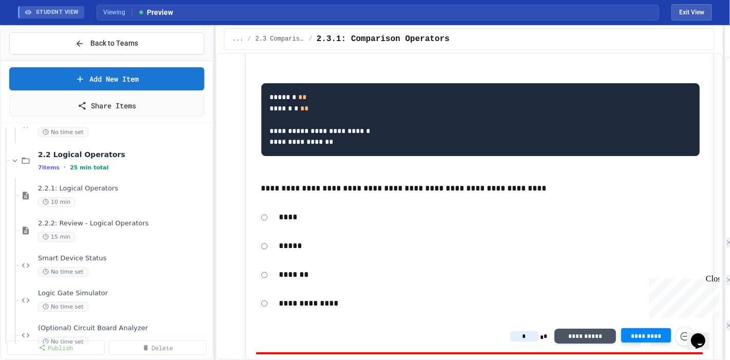
click at [716, 276] on div "Close" at bounding box center [712, 280] width 13 height 13
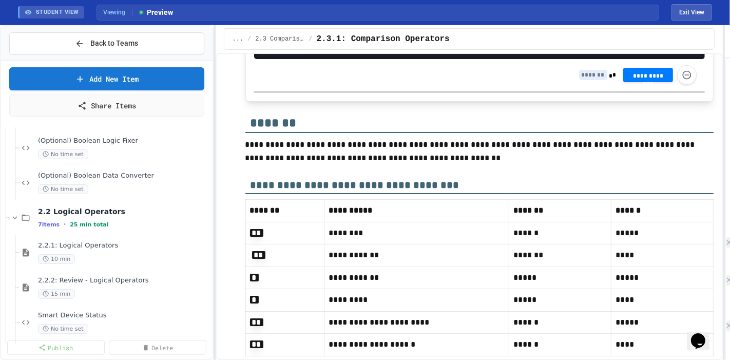
scroll to position [409, 0]
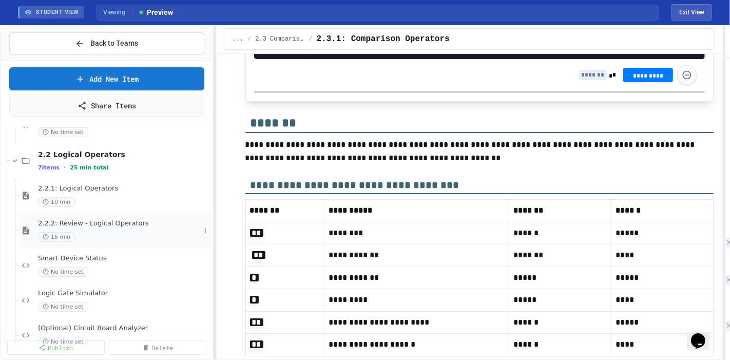
click at [121, 219] on div "2.2.2: Review - Logical Operators 15 min" at bounding box center [119, 230] width 162 height 23
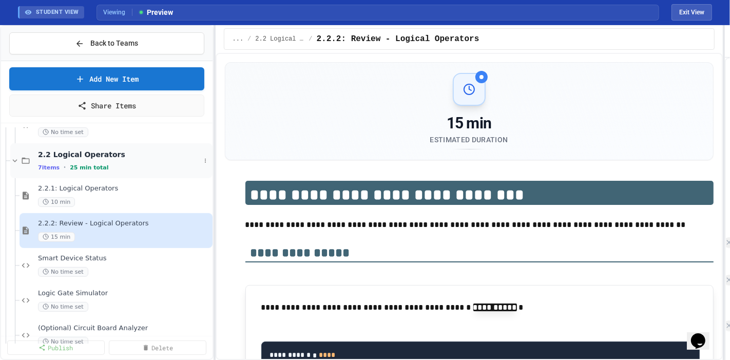
click at [110, 163] on div "7 items • 25 min total" at bounding box center [119, 167] width 162 height 8
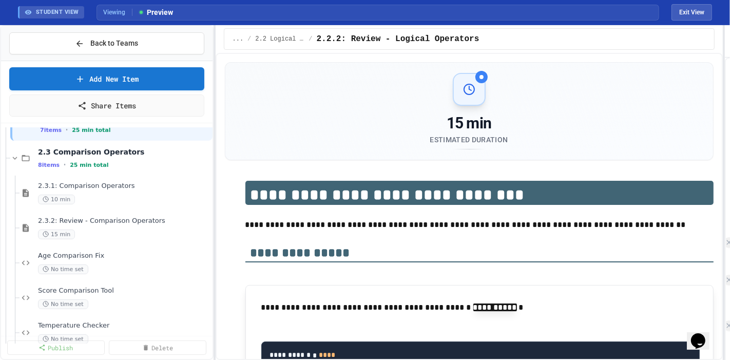
scroll to position [466, 0]
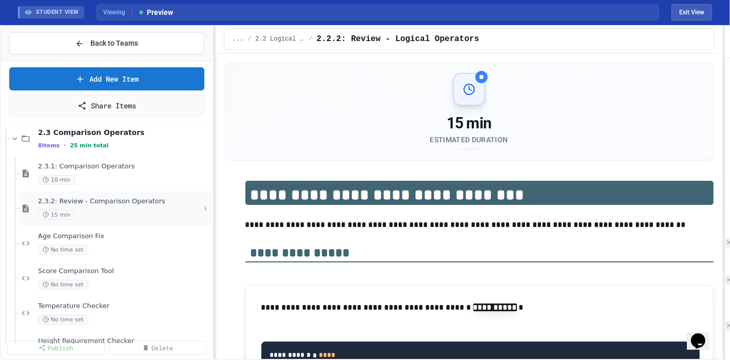
click at [135, 210] on div "15 min" at bounding box center [119, 215] width 162 height 10
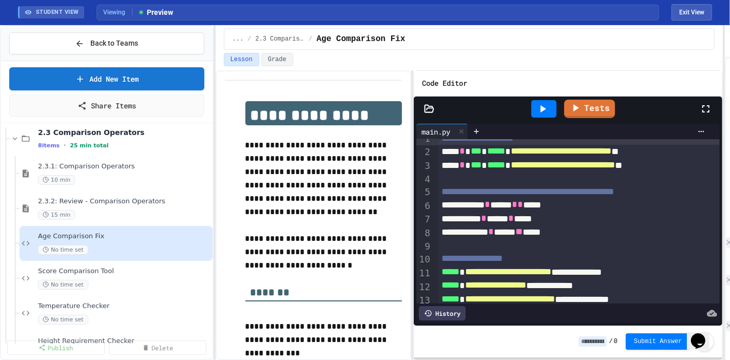
scroll to position [16, 0]
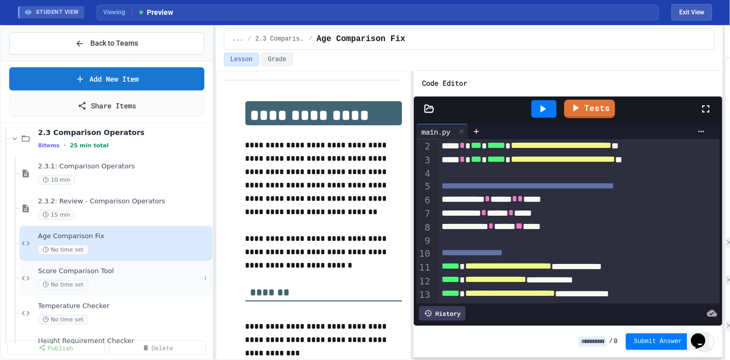
click at [159, 267] on span "Score Comparison Tool" at bounding box center [119, 271] width 162 height 9
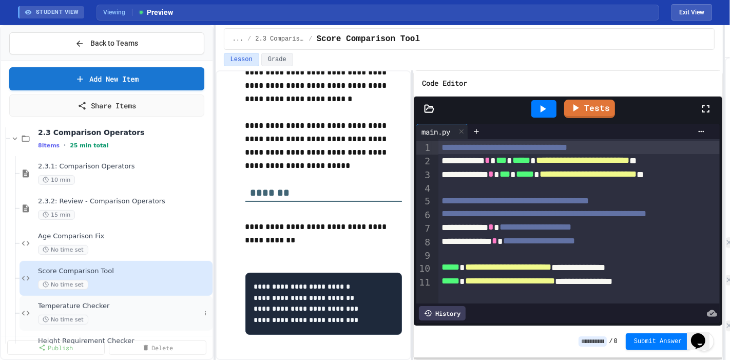
click at [155, 286] on div "2.2 Logical Operators 7 items • 25 min total 2.3 Comparison Operators 8 items •…" at bounding box center [107, 104] width 212 height 886
click at [152, 302] on span "Temperature Checker" at bounding box center [119, 306] width 162 height 9
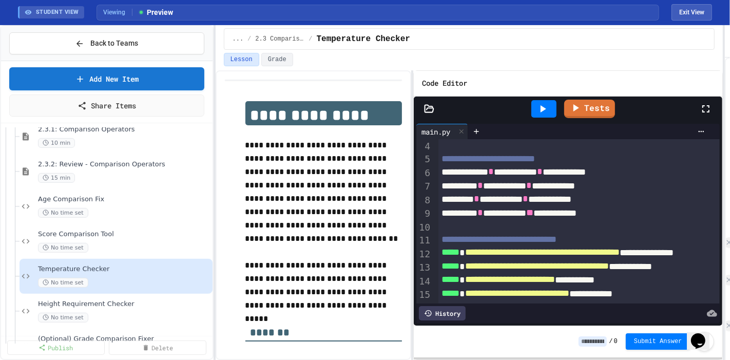
scroll to position [524, 0]
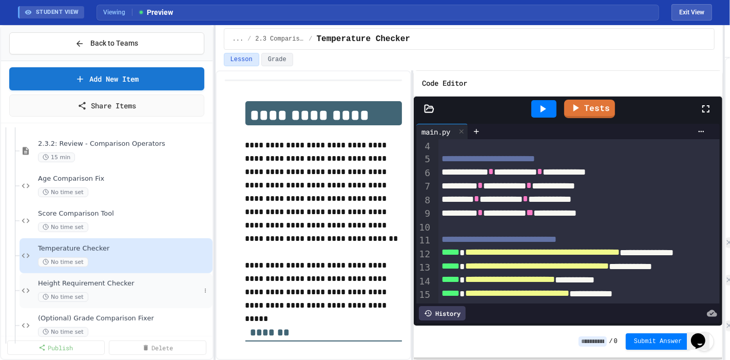
click at [113, 279] on span "Height Requirement Checker" at bounding box center [119, 283] width 162 height 9
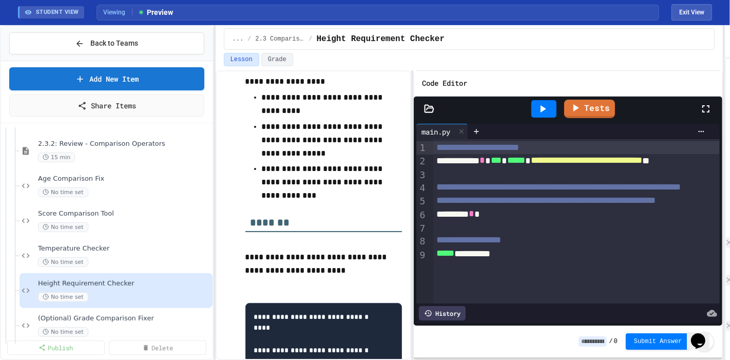
scroll to position [248, 0]
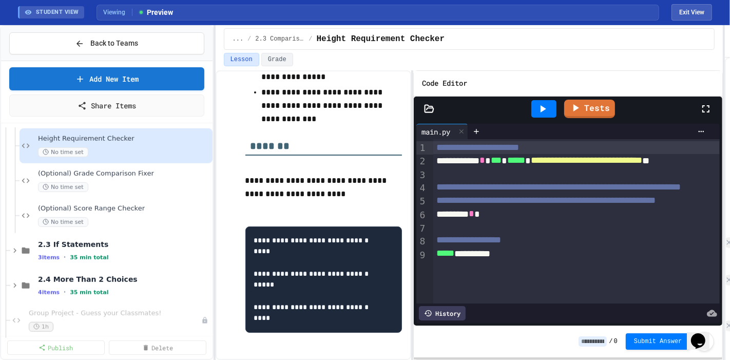
click at [153, 170] on span "(Optional) Grade Comparison Fixer" at bounding box center [124, 174] width 173 height 9
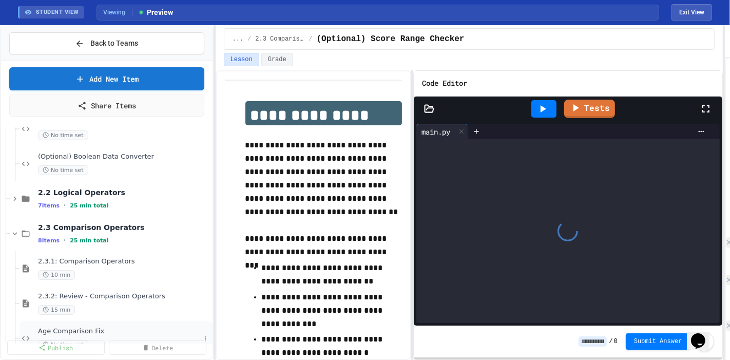
scroll to position [669, 0]
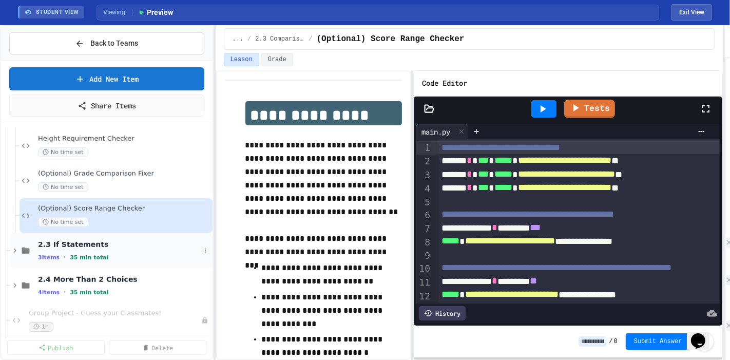
click at [109, 240] on span "2.3 If Statements" at bounding box center [119, 244] width 162 height 9
click at [109, 240] on span "2.3 If Statements" at bounding box center [124, 244] width 173 height 9
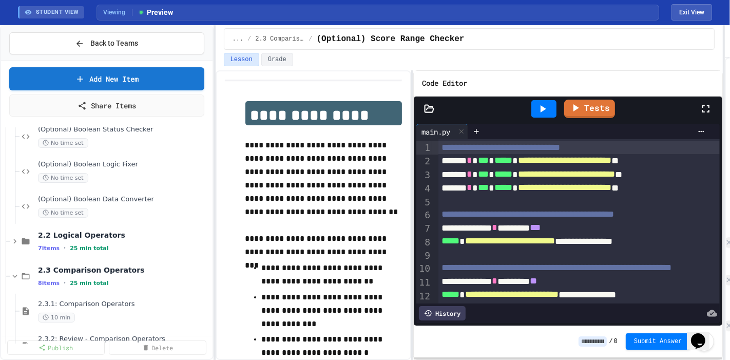
scroll to position [371, 0]
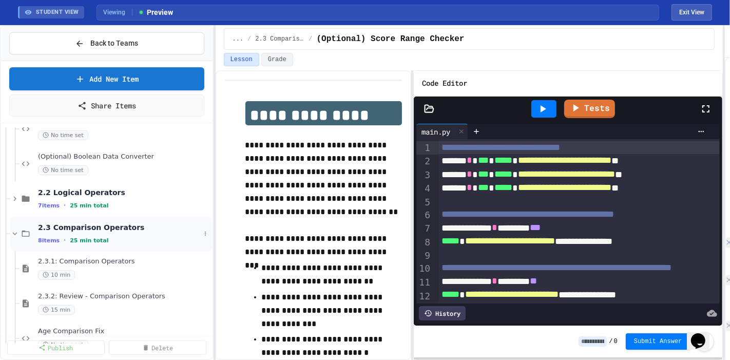
click at [88, 223] on span "2.3 Comparison Operators" at bounding box center [119, 227] width 162 height 9
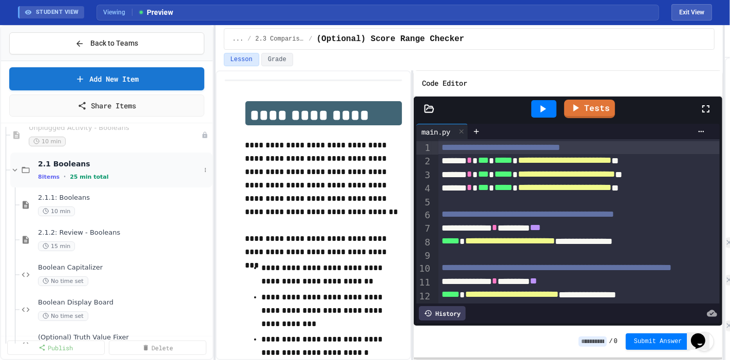
click at [100, 173] on div "8 items • 25 min total" at bounding box center [119, 177] width 162 height 8
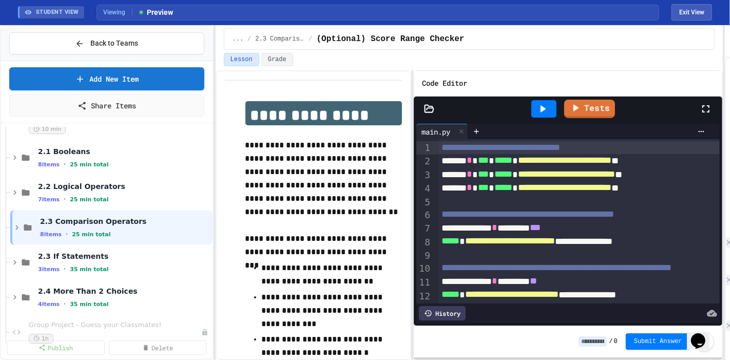
scroll to position [110, 0]
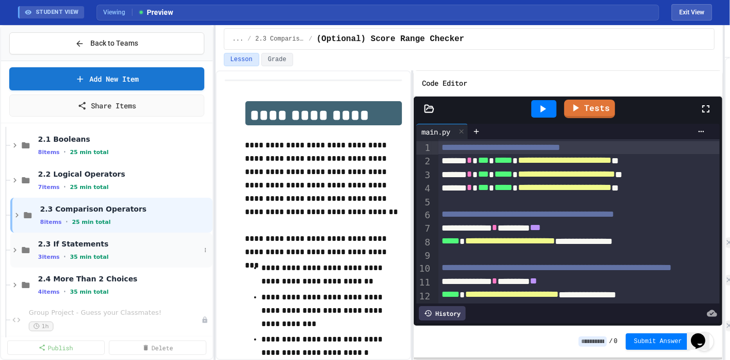
click at [140, 239] on span "2.3 If Statements" at bounding box center [119, 243] width 162 height 9
click at [202, 247] on icon at bounding box center [205, 250] width 6 height 6
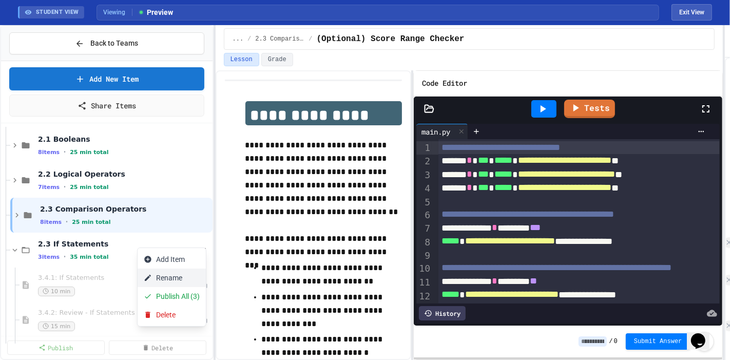
drag, startPoint x: 172, startPoint y: 251, endPoint x: 177, endPoint y: 268, distance: 17.2
click at [178, 270] on div "Add Item Rename Publish All (3) Delete" at bounding box center [171, 287] width 69 height 79
click at [177, 269] on button "Rename" at bounding box center [172, 278] width 68 height 18
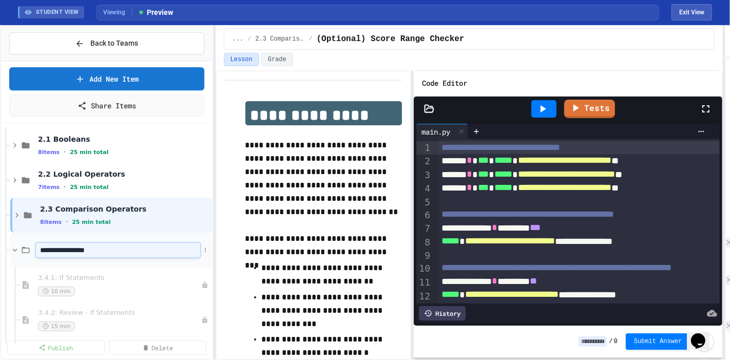
click at [48, 243] on input "**********" at bounding box center [118, 250] width 164 height 14
type input "**********"
click at [325, 191] on p "**********" at bounding box center [324, 179] width 157 height 80
click at [139, 183] on div "7 items • 25 min total" at bounding box center [119, 187] width 162 height 8
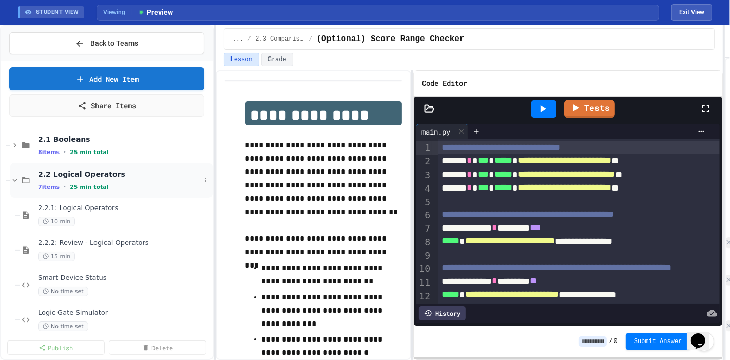
click at [62, 163] on div "2.2 Logical Operators 7 items • 25 min total" at bounding box center [111, 180] width 202 height 35
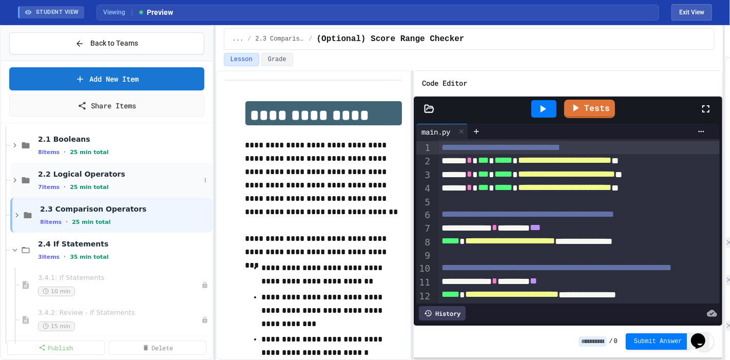
click at [70, 170] on span "2.2 Logical Operators" at bounding box center [119, 174] width 162 height 9
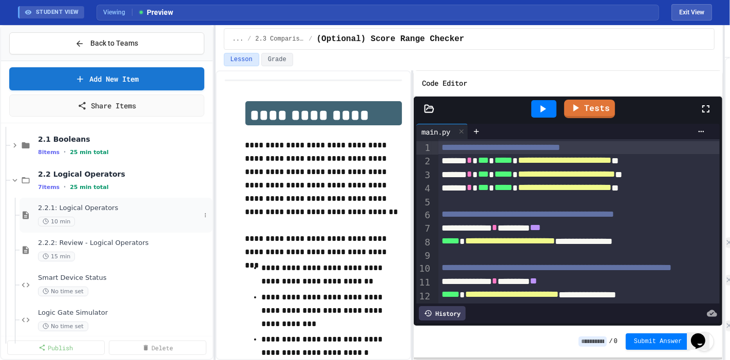
click at [78, 217] on div "10 min" at bounding box center [119, 222] width 162 height 10
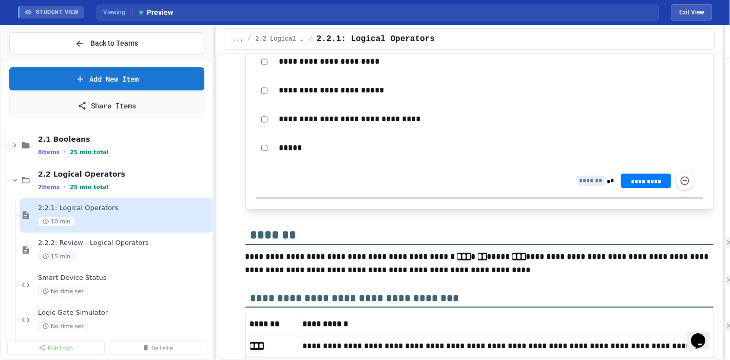
scroll to position [6026, 0]
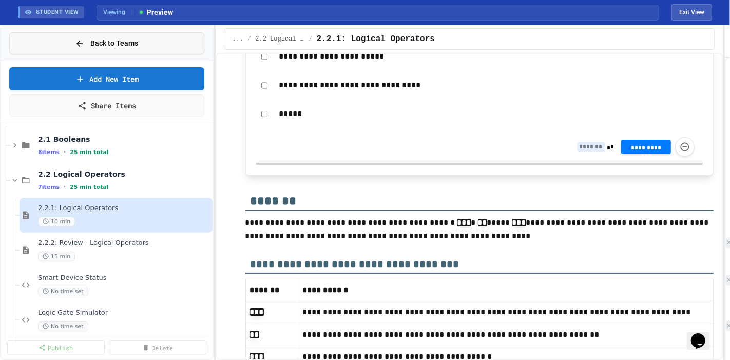
click at [64, 42] on button "Back to Teams" at bounding box center [106, 43] width 195 height 22
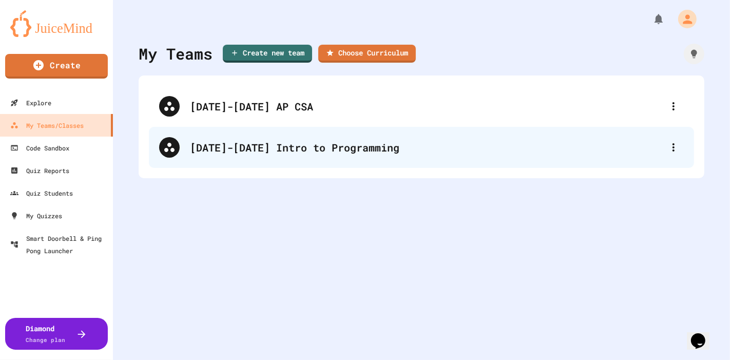
click at [271, 164] on div "[DATE]-[DATE] Intro to Programming" at bounding box center [421, 147] width 545 height 41
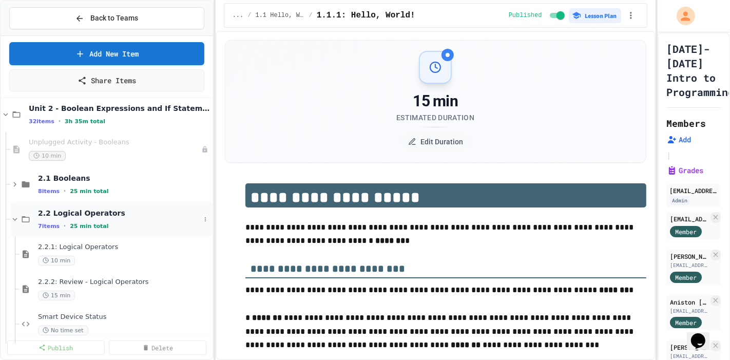
scroll to position [57, 0]
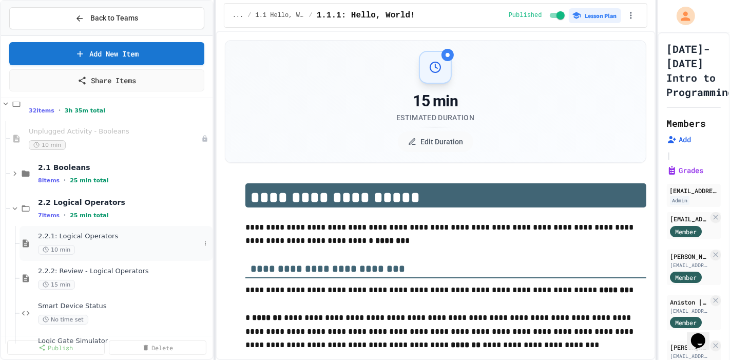
click at [84, 232] on div "2.2.1: Logical Operators 10 min" at bounding box center [119, 243] width 162 height 23
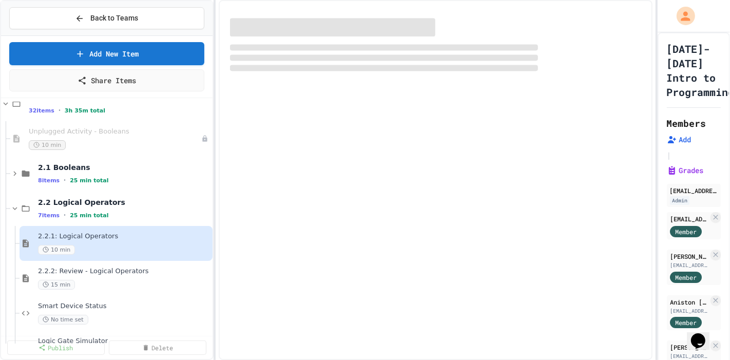
select select "***"
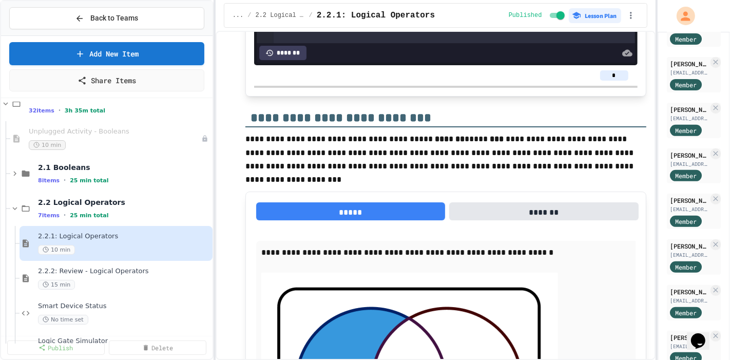
scroll to position [342, 0]
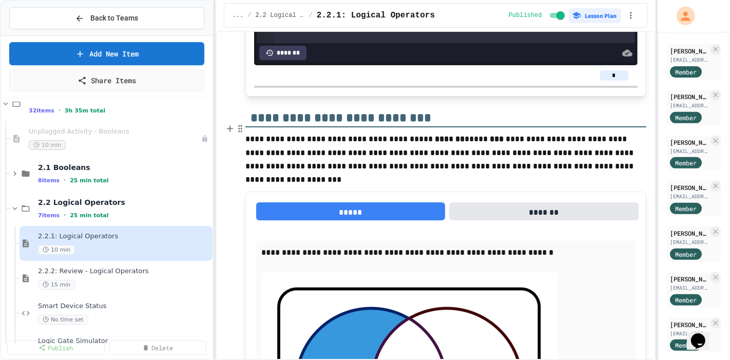
click at [626, 106] on h2 "**********" at bounding box center [446, 112] width 401 height 31
click at [258, 105] on h2 "**********" at bounding box center [446, 112] width 401 height 31
click at [625, 111] on h2 "**********" at bounding box center [446, 112] width 401 height 31
click at [237, 123] on icon "button" at bounding box center [240, 128] width 9 height 10
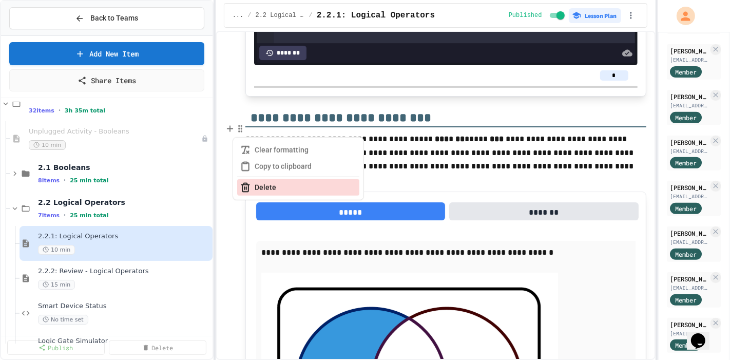
click at [256, 179] on button "Delete" at bounding box center [298, 187] width 122 height 16
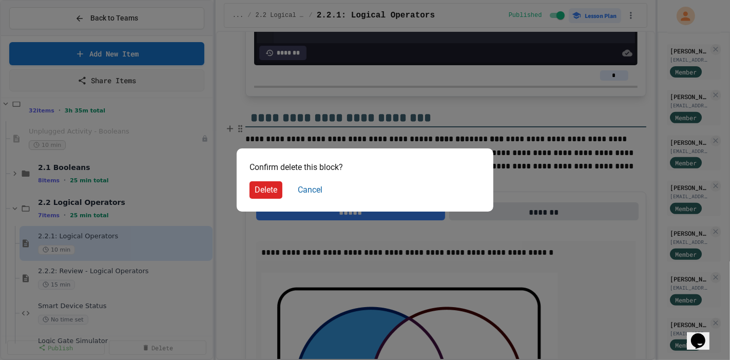
click at [260, 186] on button "Delete" at bounding box center [266, 189] width 33 height 17
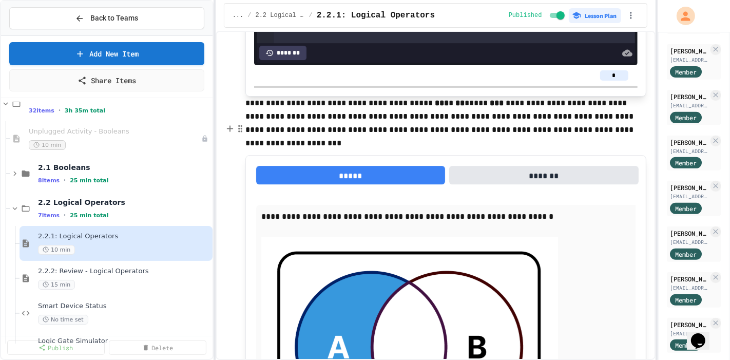
click at [252, 97] on p "**********" at bounding box center [446, 117] width 401 height 41
click at [237, 123] on icon "button" at bounding box center [240, 128] width 9 height 10
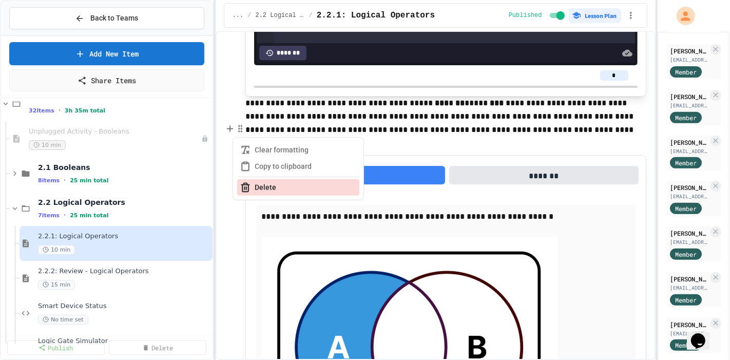
click at [247, 185] on icon "button" at bounding box center [245, 188] width 6 height 7
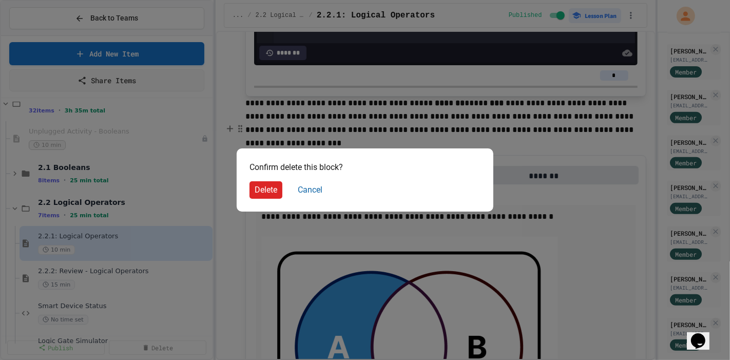
click at [269, 190] on button "Delete" at bounding box center [266, 189] width 33 height 17
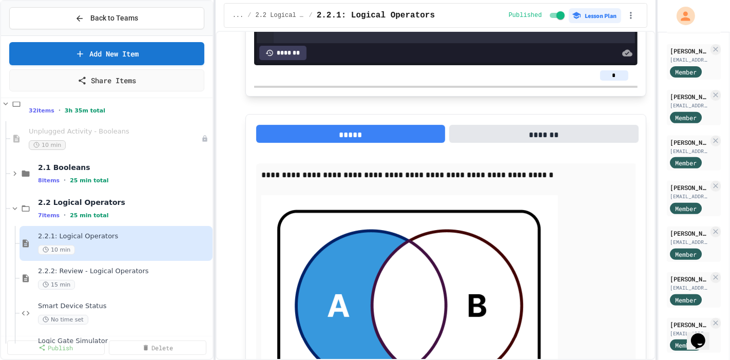
click at [241, 142] on circle "button" at bounding box center [241, 142] width 1 height 1
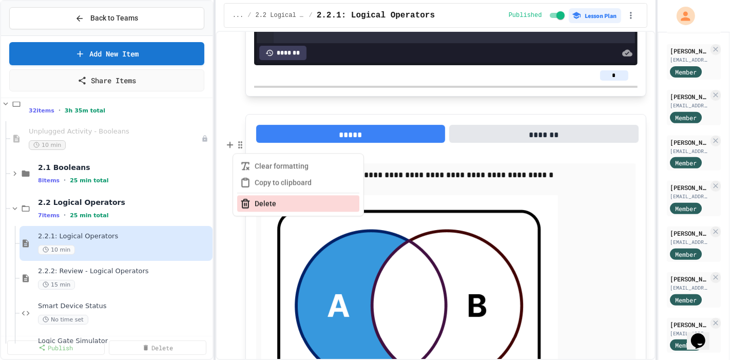
click at [273, 195] on button "Delete" at bounding box center [298, 203] width 122 height 16
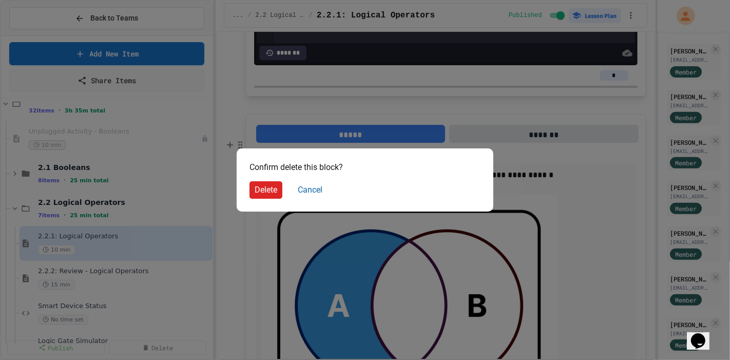
click at [257, 188] on button "Delete" at bounding box center [266, 189] width 33 height 17
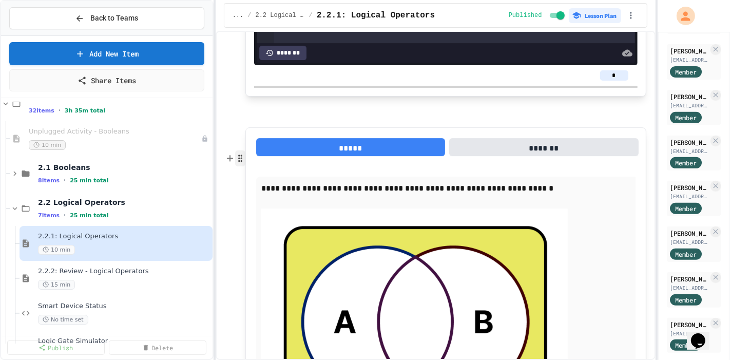
click at [240, 150] on button "button" at bounding box center [240, 158] width 10 height 16
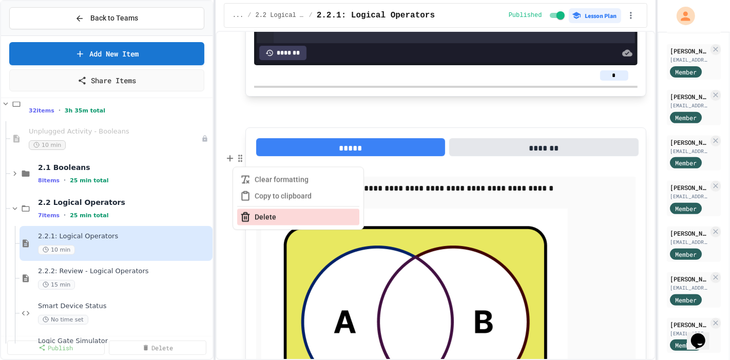
click at [262, 209] on button "Delete" at bounding box center [298, 217] width 122 height 16
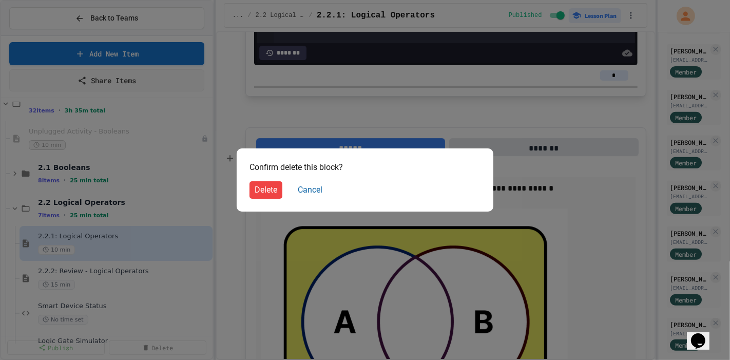
click at [258, 190] on button "Delete" at bounding box center [266, 189] width 33 height 17
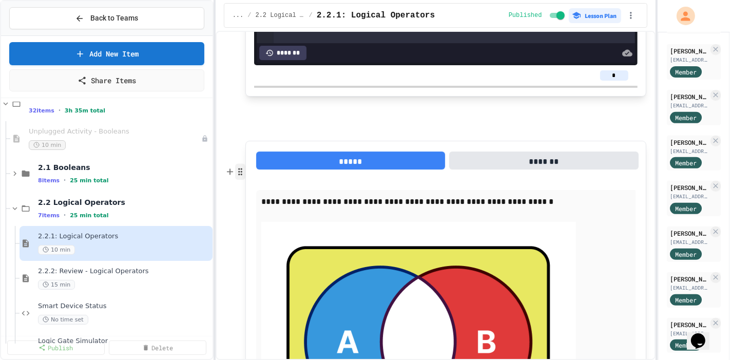
click at [237, 166] on icon "button" at bounding box center [240, 171] width 9 height 10
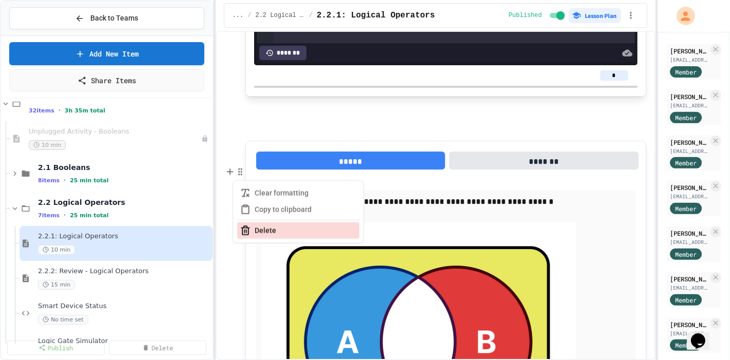
click at [259, 222] on button "Delete" at bounding box center [298, 230] width 122 height 16
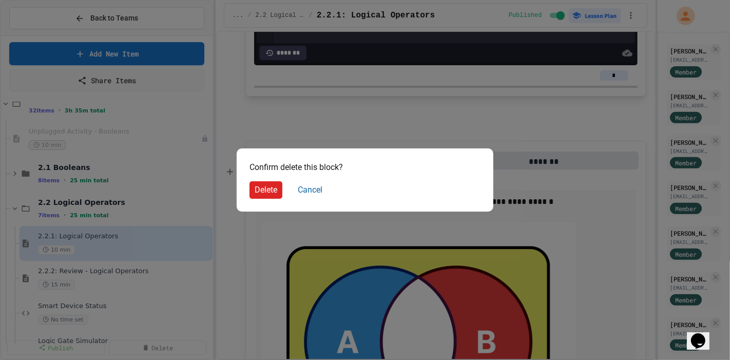
click at [259, 181] on button "Delete" at bounding box center [266, 189] width 33 height 17
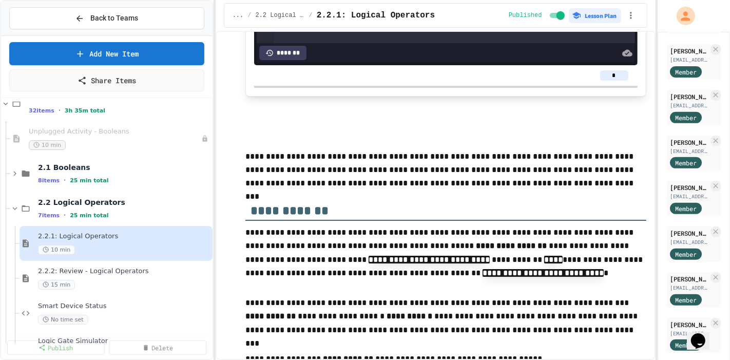
click at [246, 150] on p "**********" at bounding box center [446, 170] width 401 height 40
click at [233, 174] on button at bounding box center [230, 182] width 10 height 16
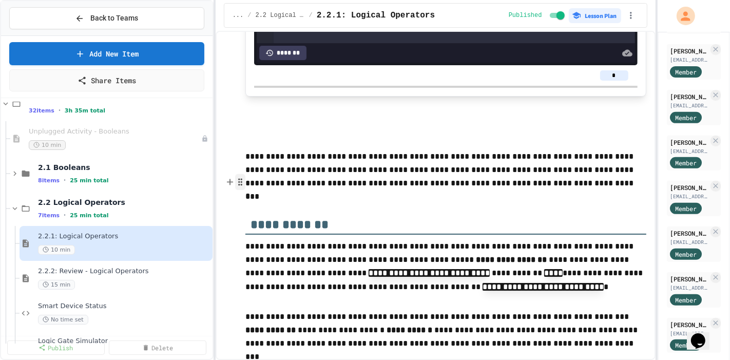
click at [239, 177] on icon "button" at bounding box center [240, 182] width 9 height 10
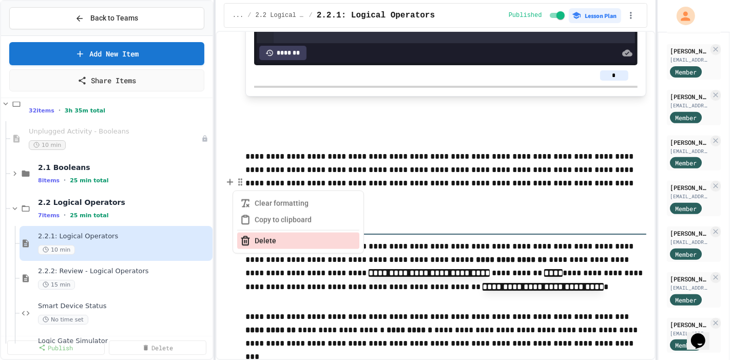
click at [249, 233] on button "Delete" at bounding box center [298, 241] width 122 height 16
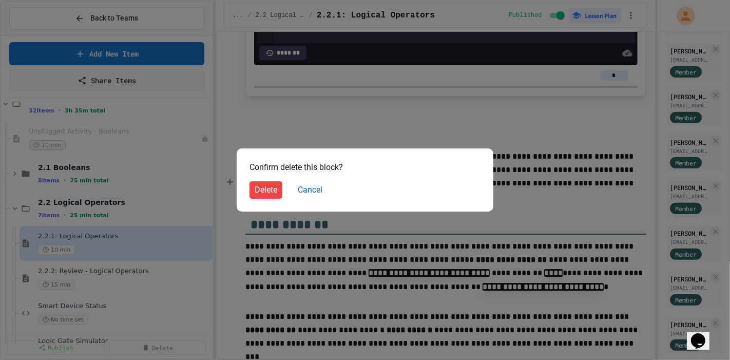
drag, startPoint x: 256, startPoint y: 187, endPoint x: 303, endPoint y: 158, distance: 54.9
click at [257, 187] on button "Delete" at bounding box center [266, 189] width 33 height 17
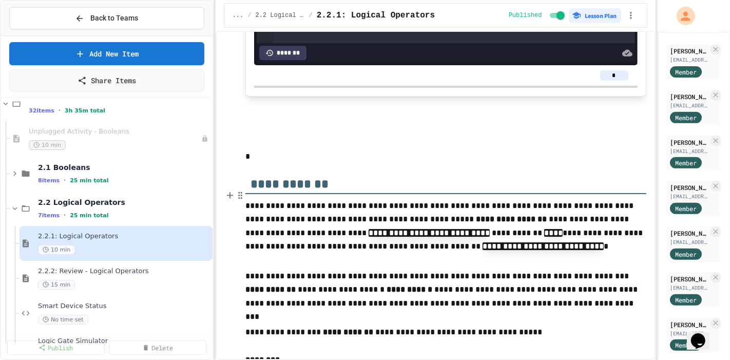
click at [323, 150] on p "*" at bounding box center [446, 156] width 401 height 13
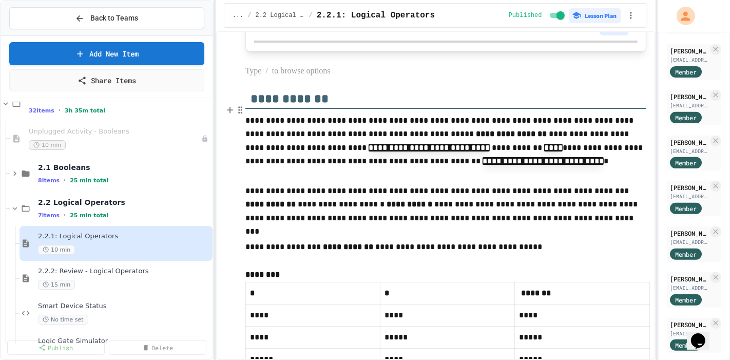
scroll to position [3005, 0]
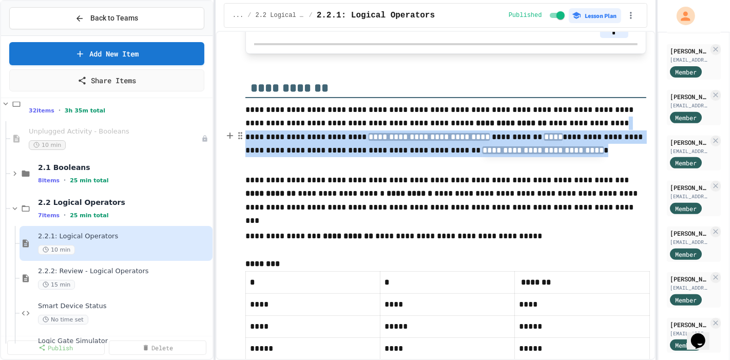
drag, startPoint x: 555, startPoint y: 114, endPoint x: 562, endPoint y: 141, distance: 27.7
click at [562, 141] on p "**********" at bounding box center [446, 131] width 401 height 57
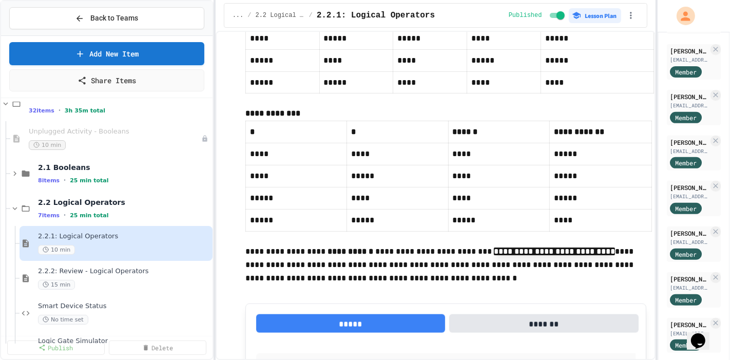
scroll to position [4312, 0]
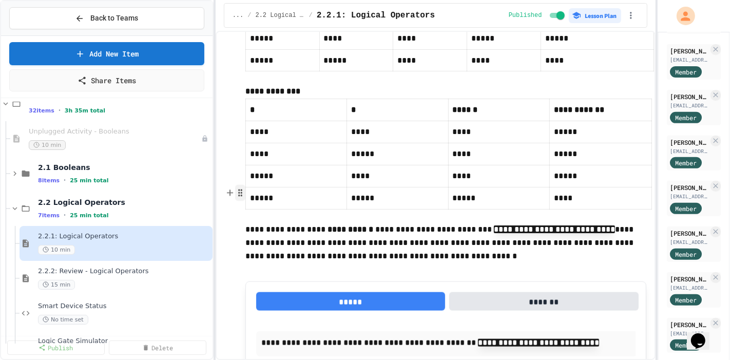
click at [240, 188] on icon "button" at bounding box center [240, 193] width 9 height 10
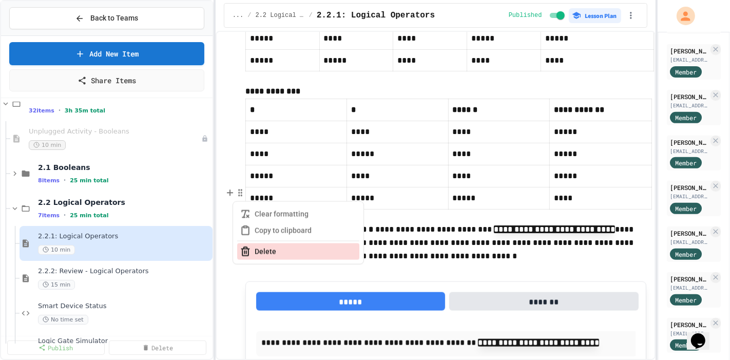
click at [257, 243] on button "Delete" at bounding box center [298, 251] width 122 height 16
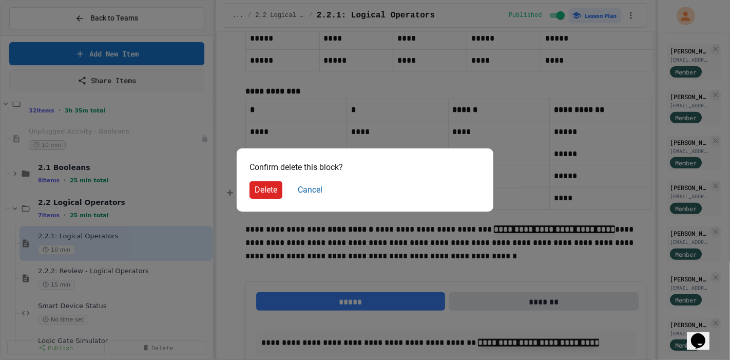
click at [273, 181] on button "Delete" at bounding box center [266, 189] width 33 height 17
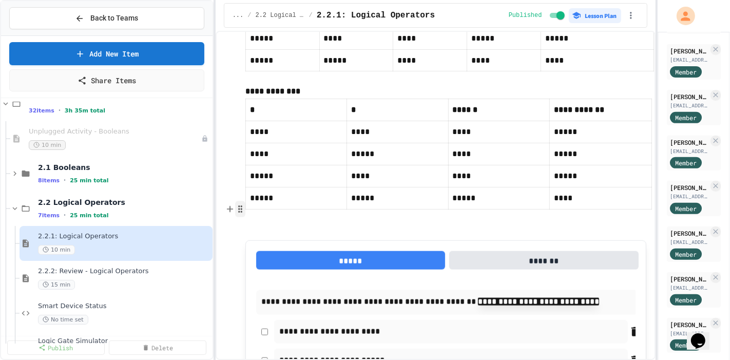
click at [241, 204] on icon "button" at bounding box center [240, 209] width 9 height 10
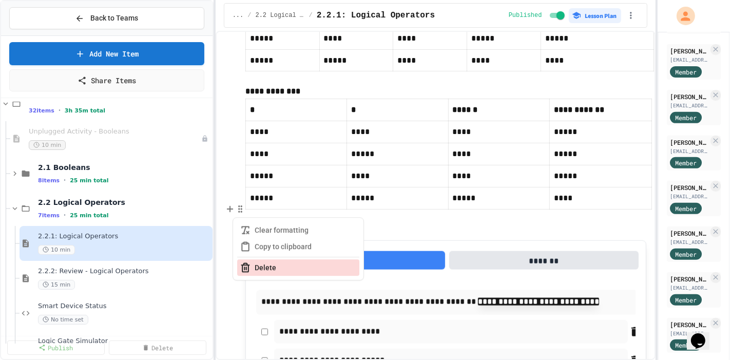
click at [244, 260] on button "Delete" at bounding box center [298, 268] width 122 height 16
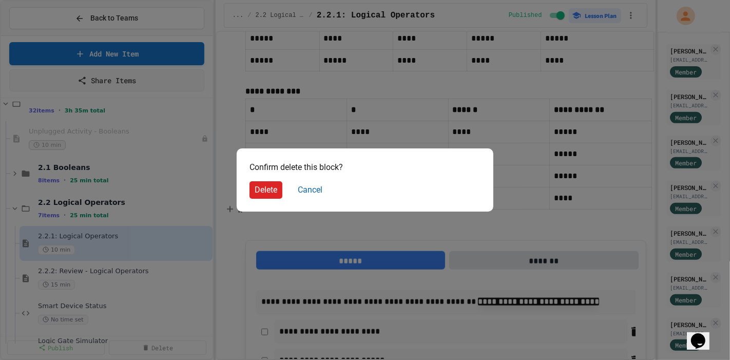
click at [270, 194] on button "Delete" at bounding box center [266, 189] width 33 height 17
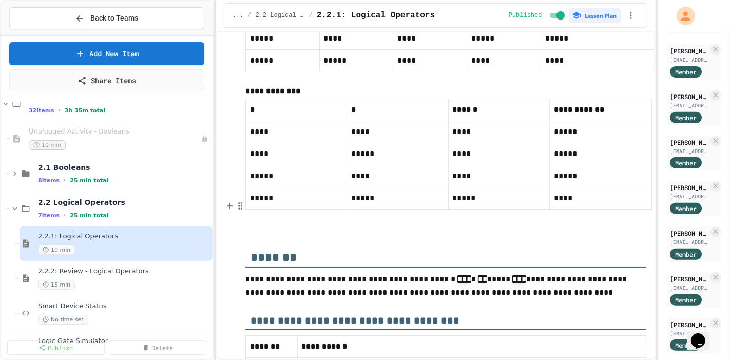
click at [263, 236] on h2 "*******" at bounding box center [446, 251] width 401 height 31
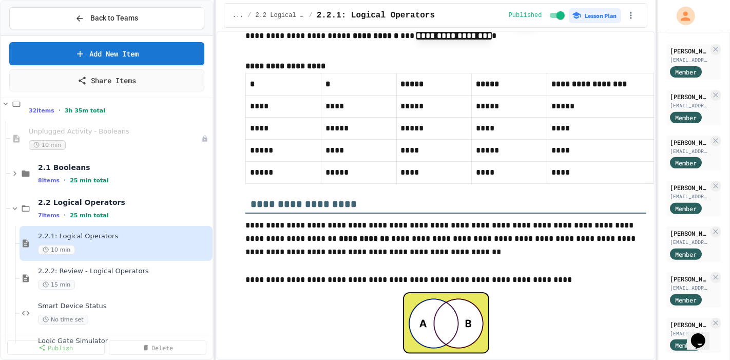
scroll to position [3850, 0]
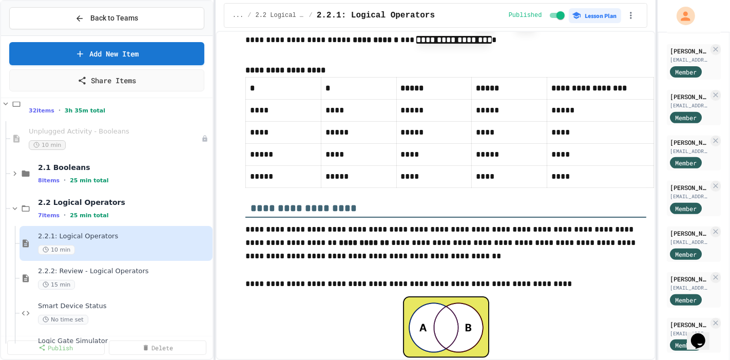
click at [252, 188] on h3 "**********" at bounding box center [446, 203] width 401 height 30
click at [249, 188] on h3 "**********" at bounding box center [446, 203] width 401 height 30
click at [241, 172] on icon "button" at bounding box center [240, 177] width 9 height 10
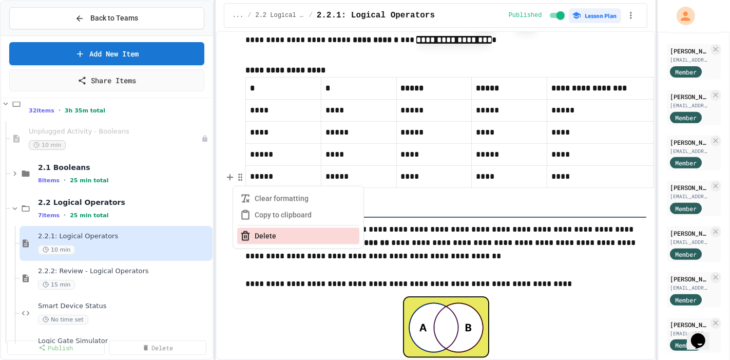
click at [243, 228] on button "Delete" at bounding box center [298, 236] width 122 height 16
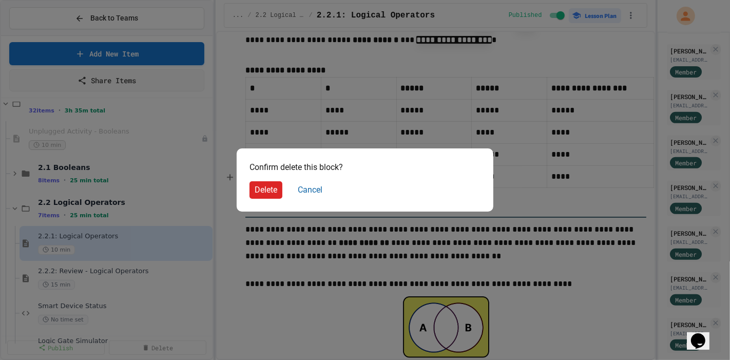
click at [252, 187] on button "Delete" at bounding box center [266, 189] width 33 height 17
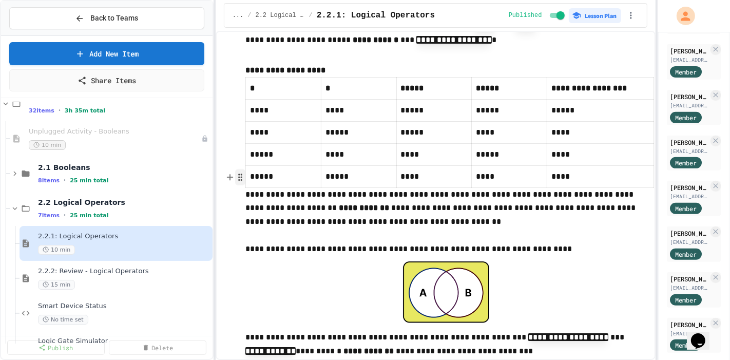
click at [236, 172] on icon "button" at bounding box center [240, 177] width 9 height 10
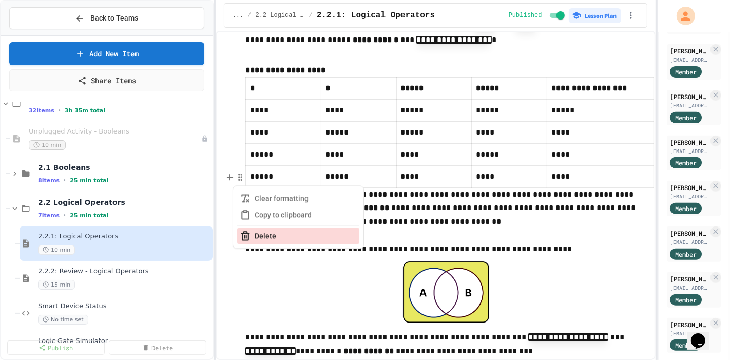
click at [260, 228] on button "Delete" at bounding box center [298, 236] width 122 height 16
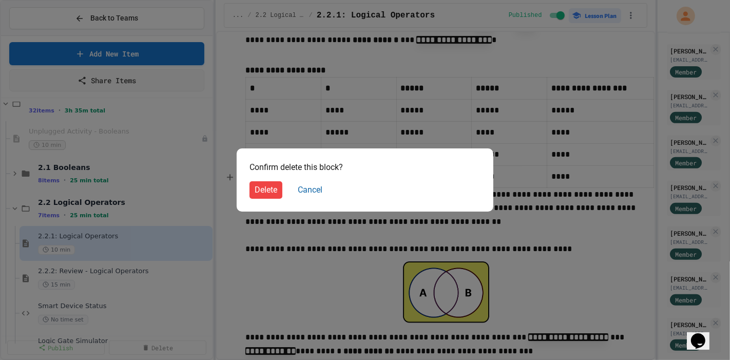
click at [266, 194] on button "Delete" at bounding box center [266, 189] width 33 height 17
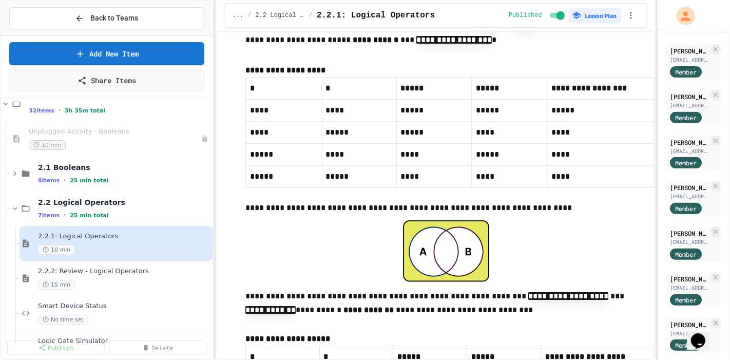
click at [236, 199] on icon "button" at bounding box center [240, 204] width 9 height 10
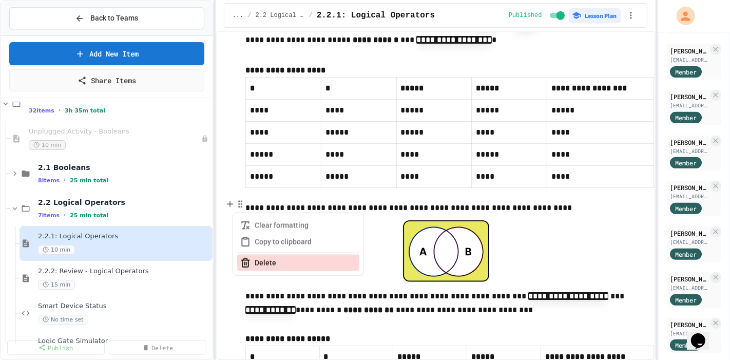
click at [264, 255] on button "Delete" at bounding box center [298, 263] width 122 height 16
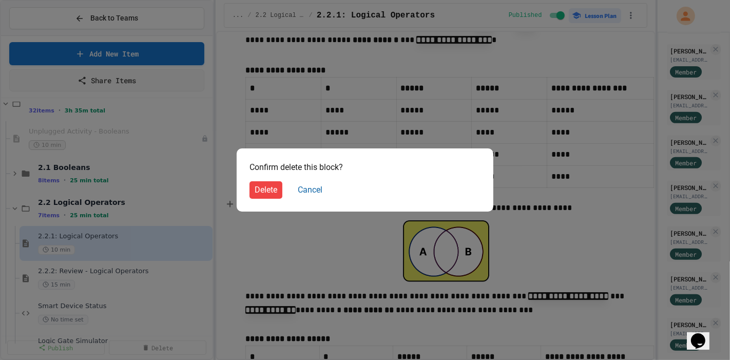
click at [275, 196] on button "Delete" at bounding box center [266, 189] width 33 height 17
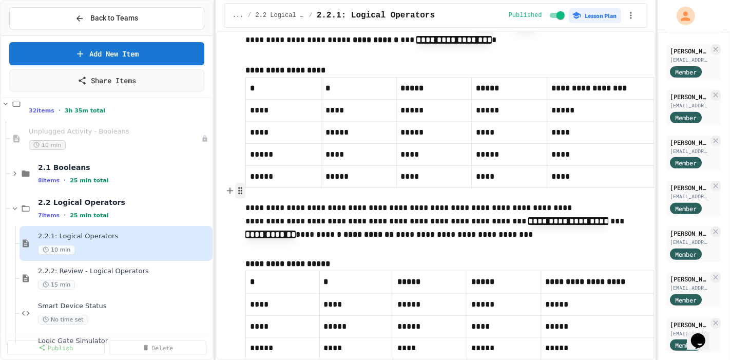
click at [236, 185] on icon "button" at bounding box center [240, 190] width 9 height 10
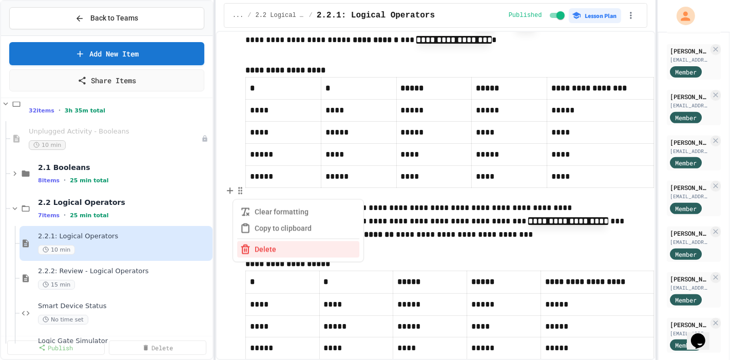
click at [252, 199] on div "Clear formatting Copy to clipboard Delete" at bounding box center [298, 230] width 131 height 63
click at [253, 241] on button "Delete" at bounding box center [298, 249] width 122 height 16
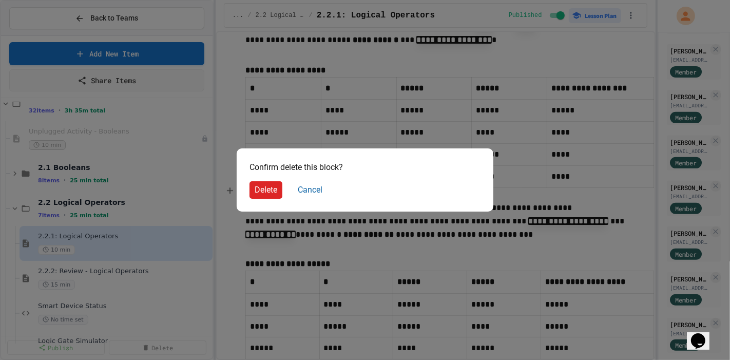
click at [275, 190] on button "Delete" at bounding box center [266, 189] width 33 height 17
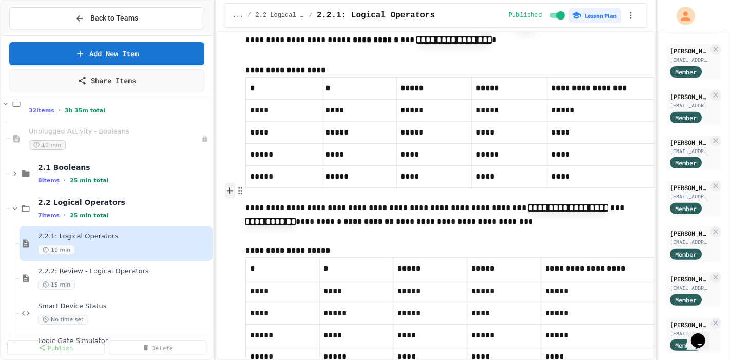
click at [235, 185] on icon at bounding box center [229, 190] width 9 height 10
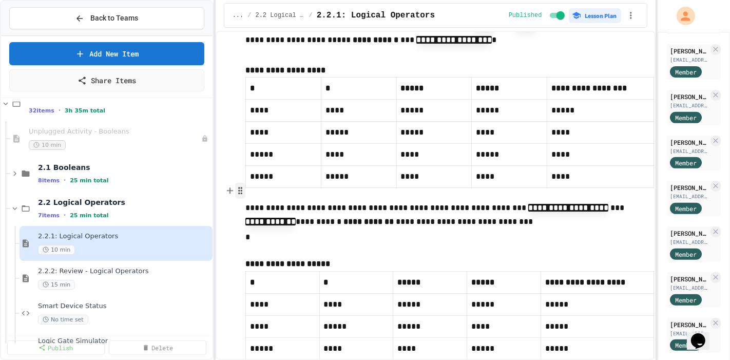
click at [240, 185] on icon "button" at bounding box center [240, 190] width 9 height 10
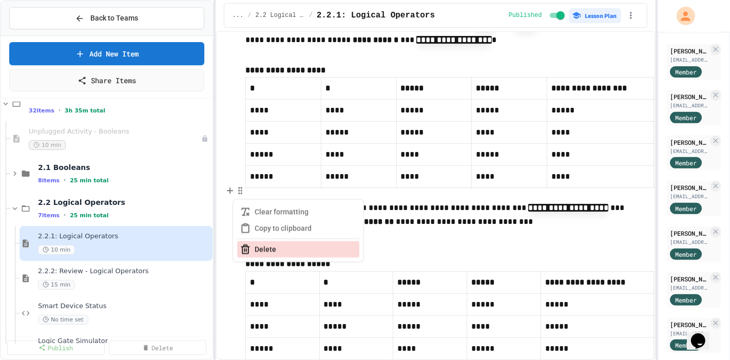
click at [254, 241] on button "Delete" at bounding box center [298, 249] width 122 height 16
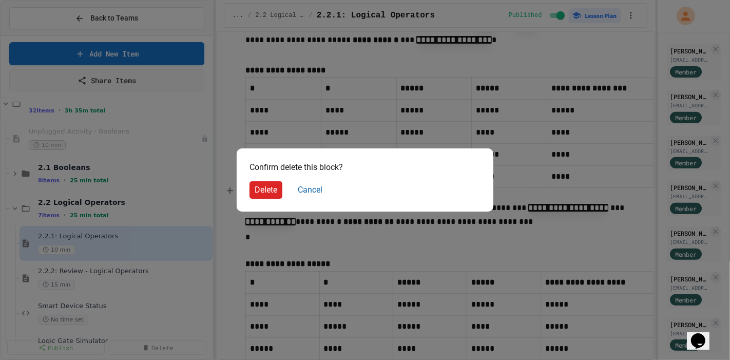
click at [257, 186] on button "Delete" at bounding box center [266, 189] width 33 height 17
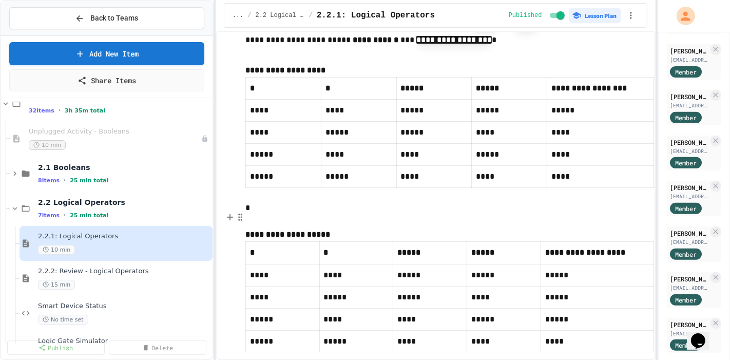
click at [253, 201] on p "*" at bounding box center [446, 207] width 401 height 13
click at [241, 217] on circle "button" at bounding box center [241, 217] width 1 height 1
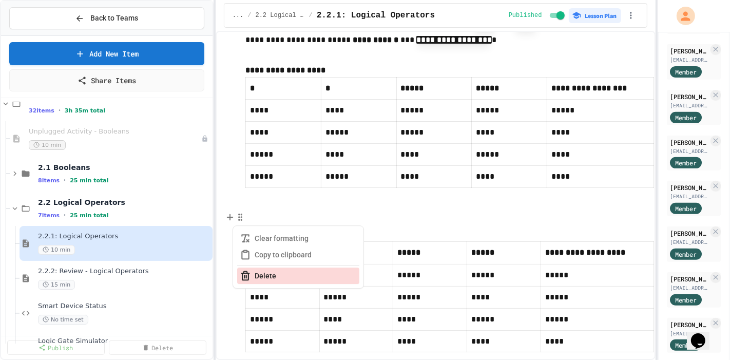
click at [256, 268] on button "Delete" at bounding box center [298, 276] width 122 height 16
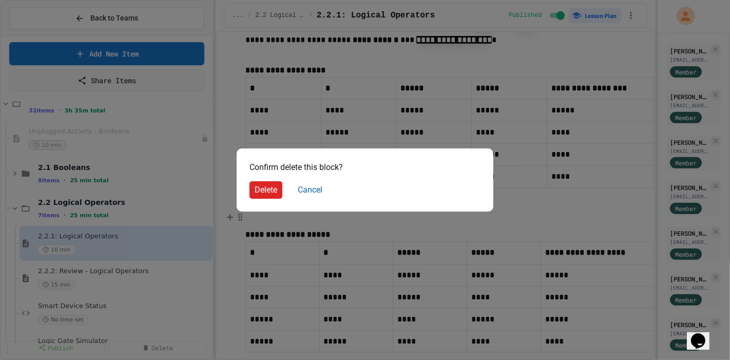
click at [277, 190] on button "Delete" at bounding box center [266, 189] width 33 height 17
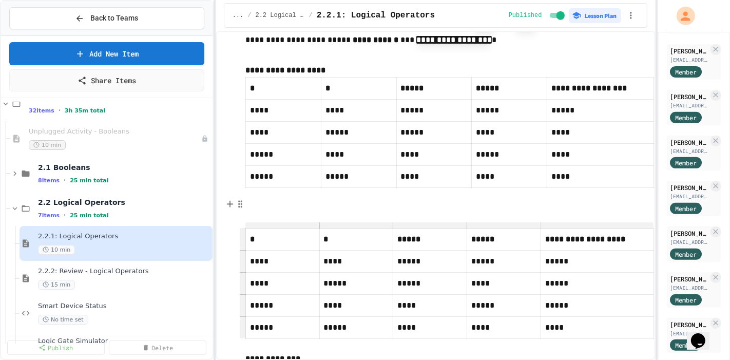
click at [279, 201] on p at bounding box center [446, 207] width 401 height 13
click at [238, 199] on icon "button" at bounding box center [240, 204] width 9 height 10
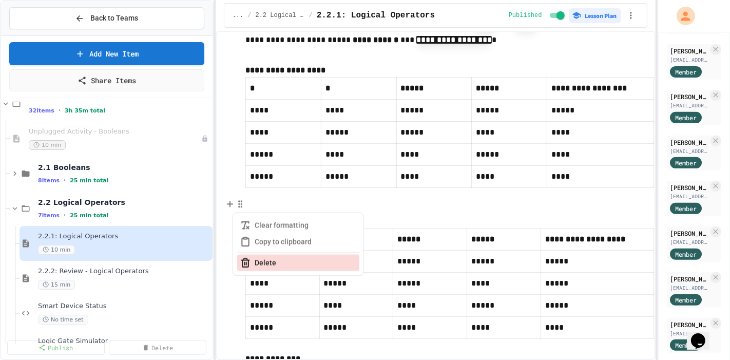
click at [246, 262] on line "button" at bounding box center [246, 263] width 0 height 3
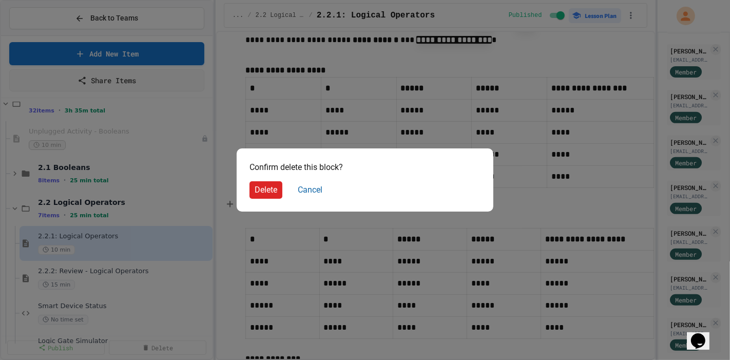
click at [266, 191] on button "Delete" at bounding box center [266, 189] width 33 height 17
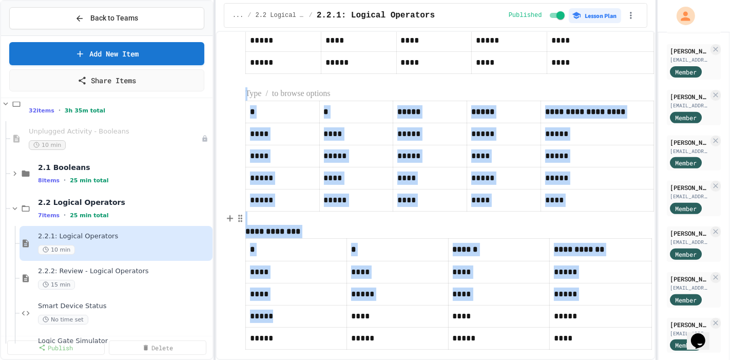
scroll to position [4022, 0]
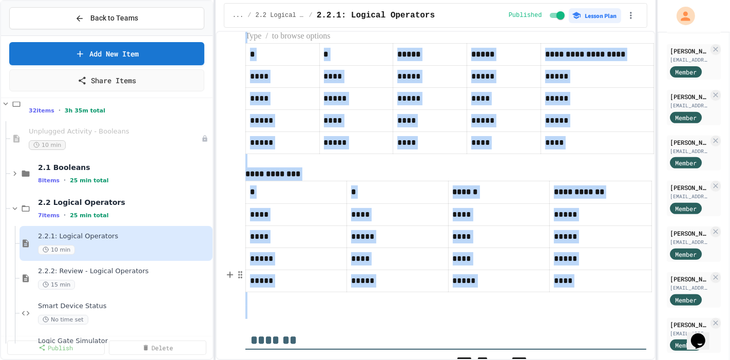
drag, startPoint x: 258, startPoint y: 150, endPoint x: 348, endPoint y: 235, distance: 123.5
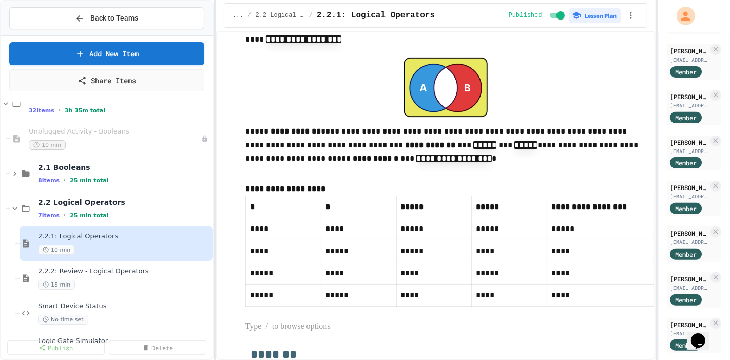
scroll to position [3766, 0]
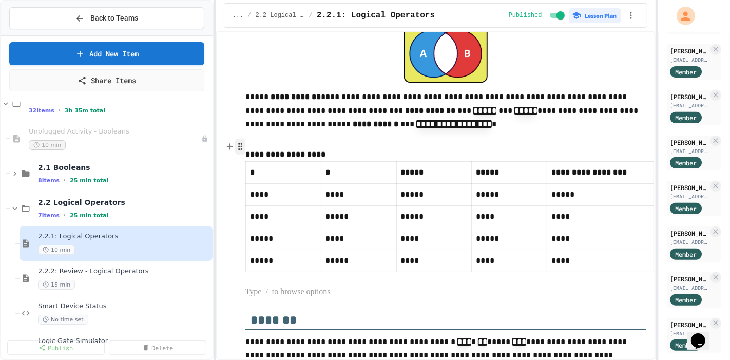
click at [236, 141] on icon "button" at bounding box center [240, 146] width 9 height 10
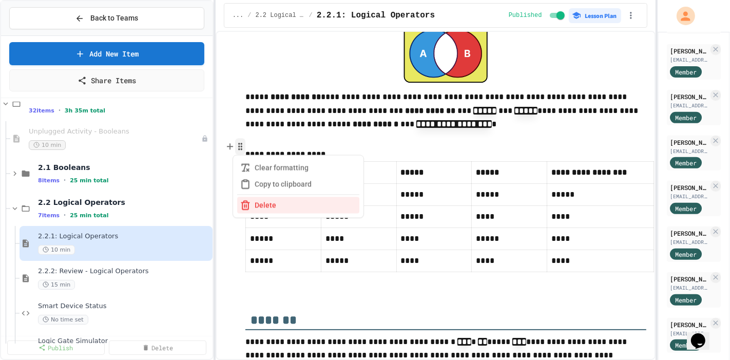
click at [236, 141] on icon "button" at bounding box center [240, 146] width 9 height 10
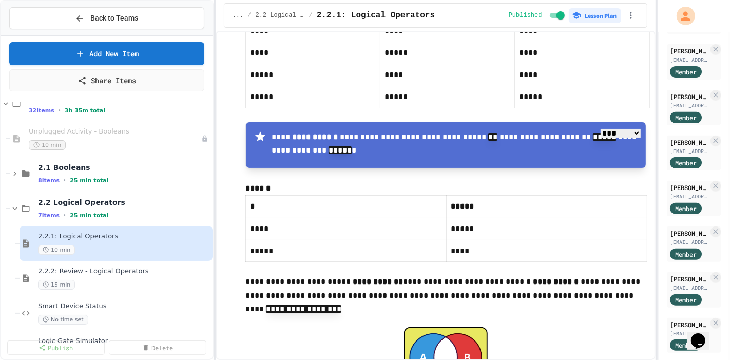
scroll to position [3480, 0]
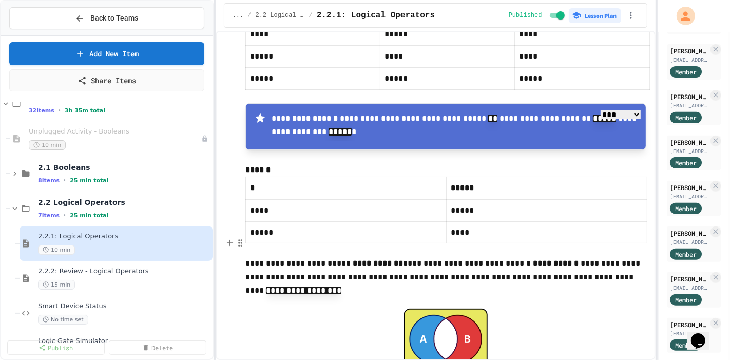
drag, startPoint x: 248, startPoint y: 211, endPoint x: 256, endPoint y: 217, distance: 9.6
click at [248, 257] on p "**********" at bounding box center [446, 279] width 401 height 44
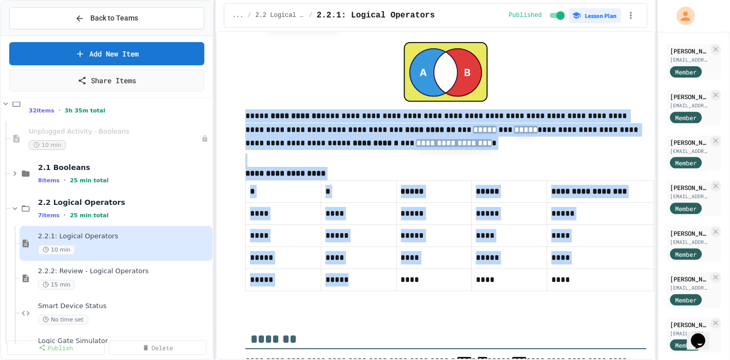
scroll to position [3766, 0]
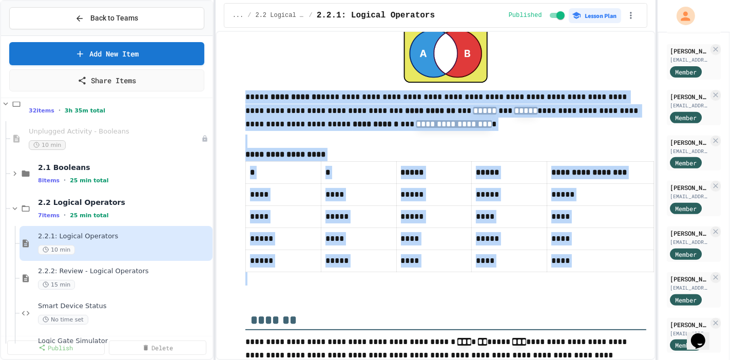
drag, startPoint x: 310, startPoint y: 177, endPoint x: 429, endPoint y: 225, distance: 129.1
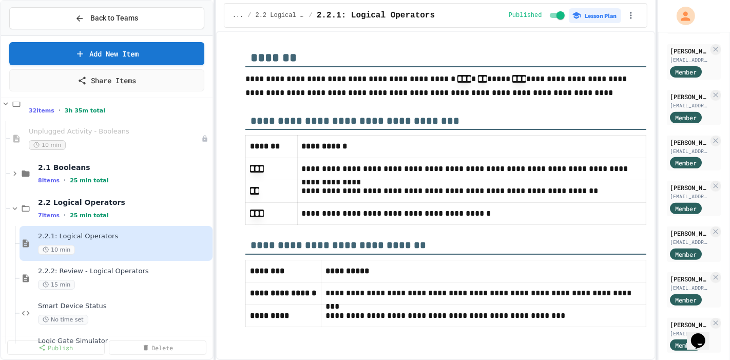
scroll to position [3490, 0]
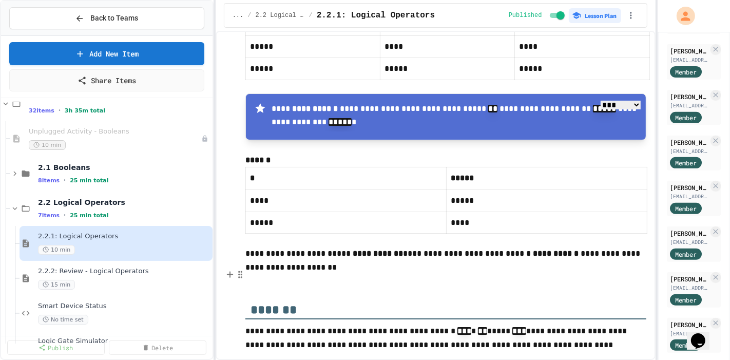
drag, startPoint x: 390, startPoint y: 234, endPoint x: 373, endPoint y: 248, distance: 21.9
drag, startPoint x: 373, startPoint y: 248, endPoint x: 330, endPoint y: 239, distance: 44.0
click at [330, 275] on p at bounding box center [446, 281] width 401 height 13
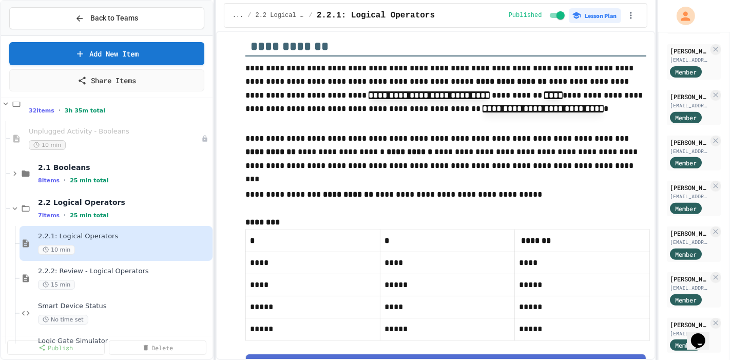
scroll to position [3028, 0]
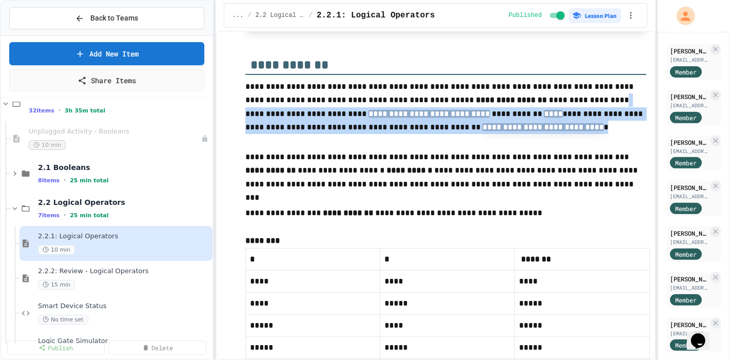
drag, startPoint x: 553, startPoint y: 90, endPoint x: 559, endPoint y: 118, distance: 28.3
click at [559, 118] on p "**********" at bounding box center [446, 108] width 401 height 57
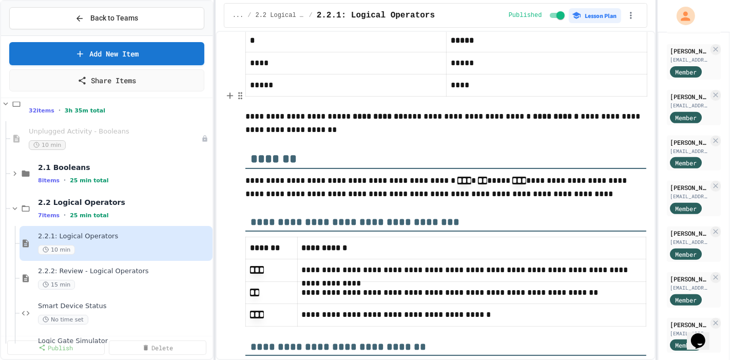
scroll to position [3644, 0]
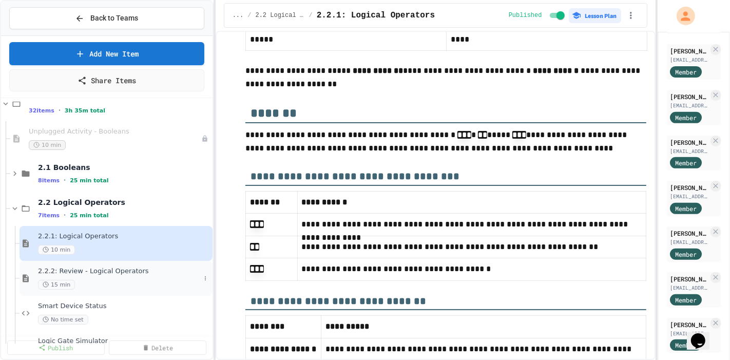
click at [106, 261] on div "2.2.2: Review - Logical Operators 15 min" at bounding box center [116, 278] width 193 height 35
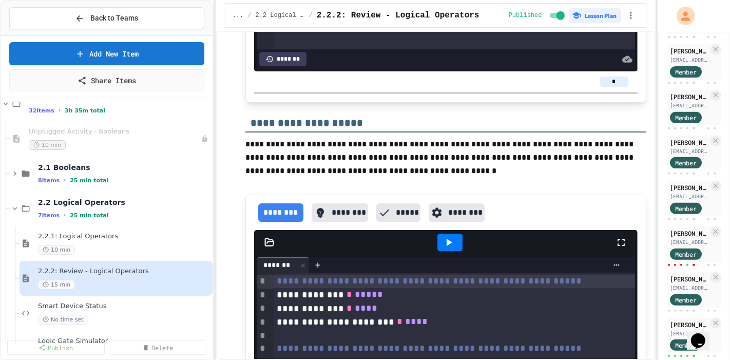
scroll to position [2859, 0]
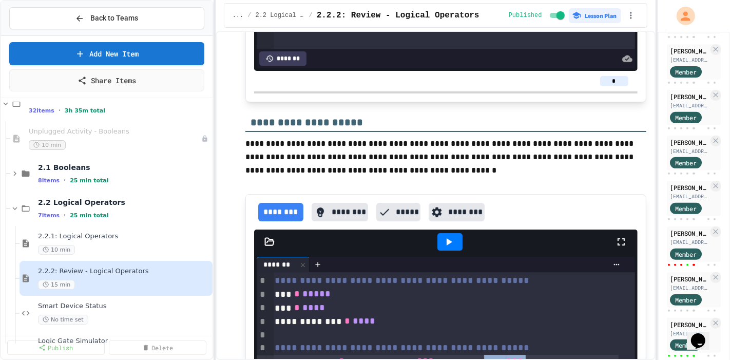
drag, startPoint x: 535, startPoint y: 183, endPoint x: 635, endPoint y: 183, distance: 100.2
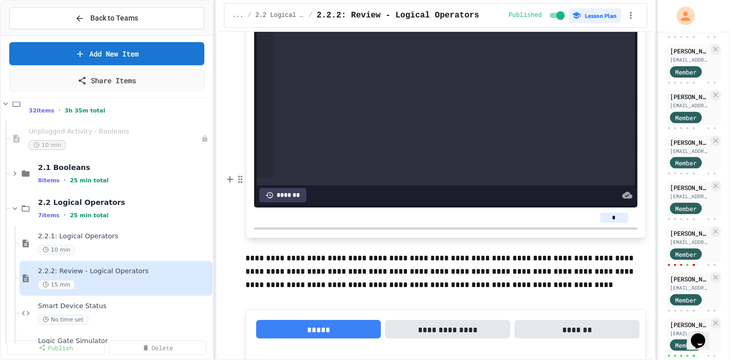
scroll to position [3258, 0]
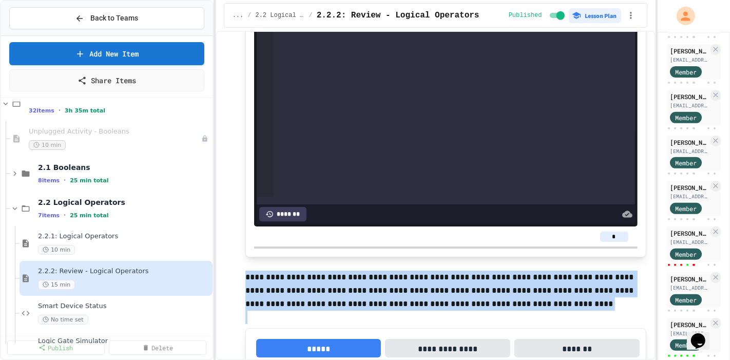
drag, startPoint x: 243, startPoint y: 104, endPoint x: 405, endPoint y: 331, distance: 278.9
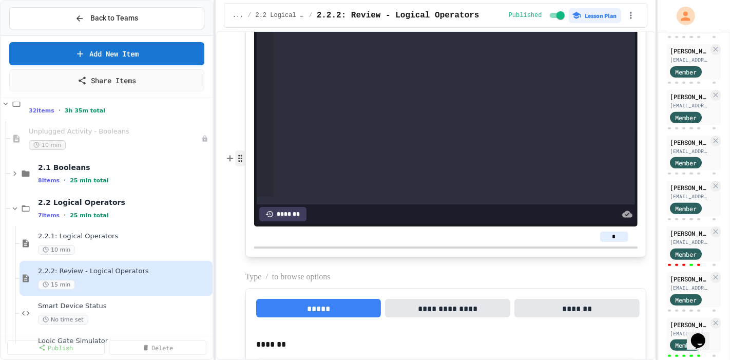
click at [242, 153] on icon "button" at bounding box center [240, 158] width 9 height 10
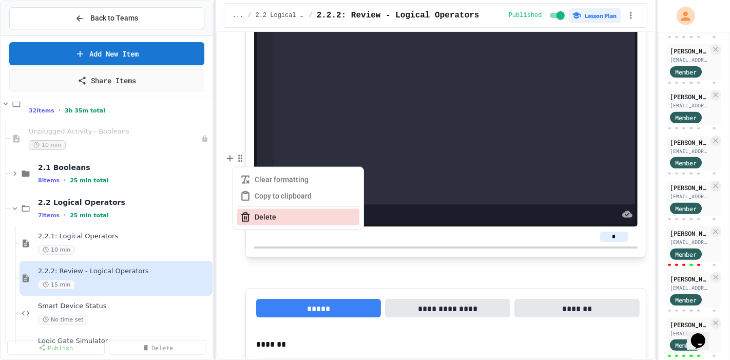
click at [260, 209] on button "Delete" at bounding box center [298, 217] width 122 height 16
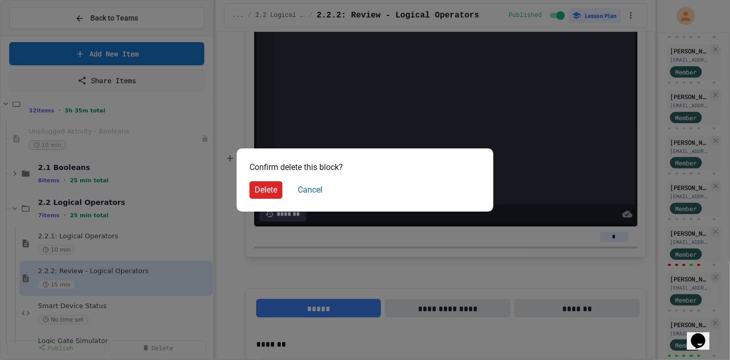
click at [274, 192] on button "Delete" at bounding box center [266, 189] width 33 height 17
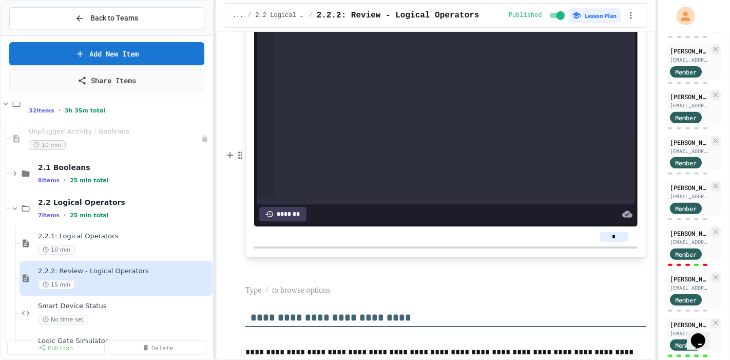
click at [280, 284] on p at bounding box center [446, 290] width 401 height 13
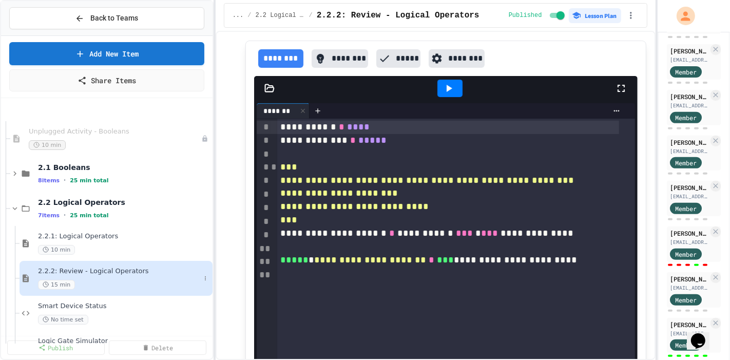
scroll to position [117, 0]
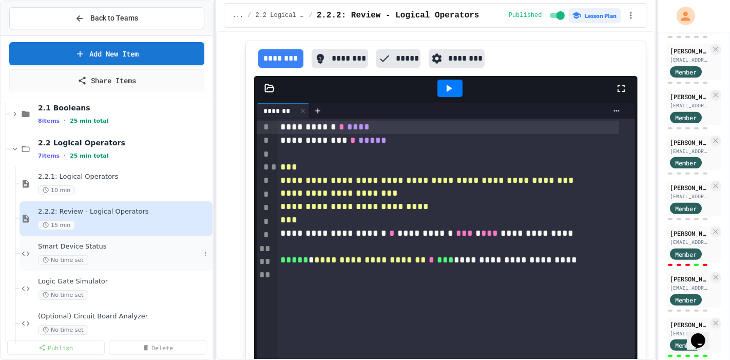
click at [134, 242] on div "Smart Device Status No time set" at bounding box center [119, 253] width 162 height 23
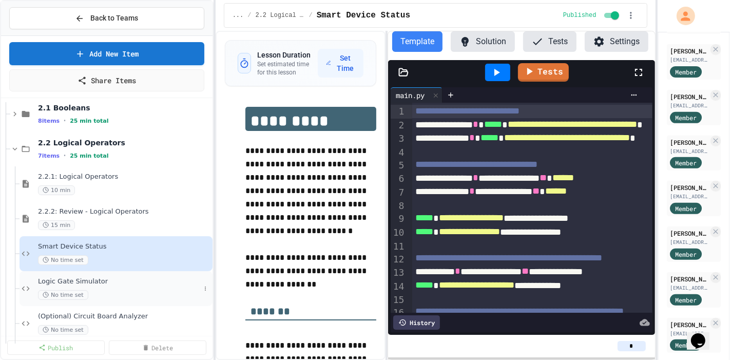
click at [142, 290] on div "No time set" at bounding box center [119, 295] width 162 height 10
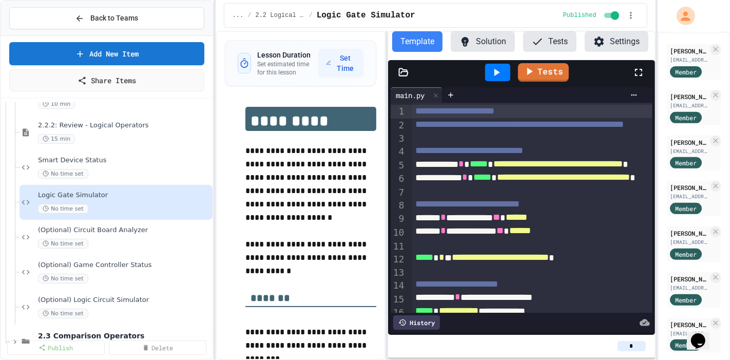
scroll to position [203, 0]
click at [128, 238] on div "No time set" at bounding box center [119, 243] width 162 height 10
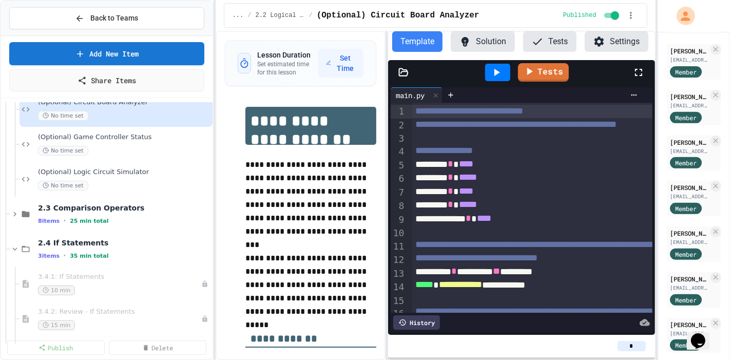
scroll to position [331, 0]
click at [114, 203] on span "2.3 Comparison Operators" at bounding box center [124, 207] width 173 height 9
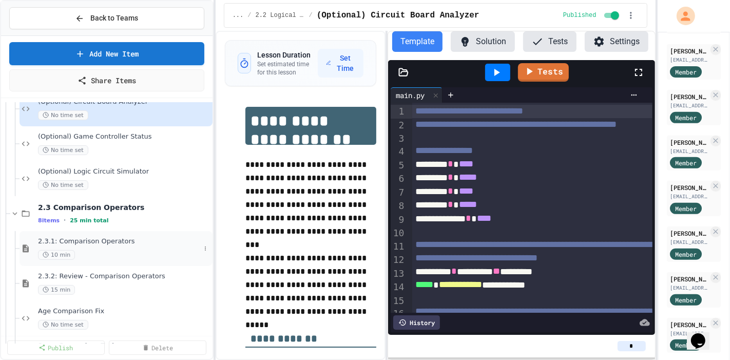
click at [121, 250] on div "10 min" at bounding box center [119, 255] width 162 height 10
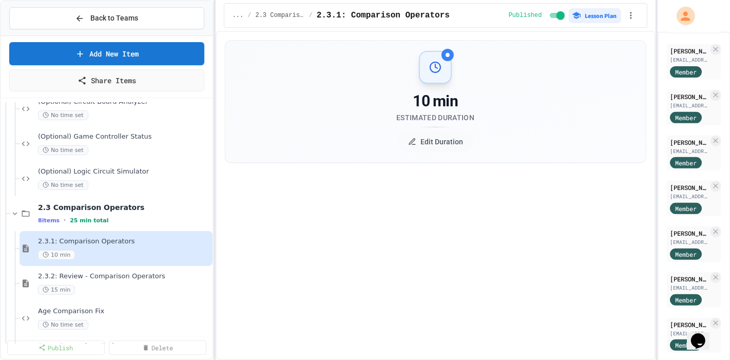
select select "***"
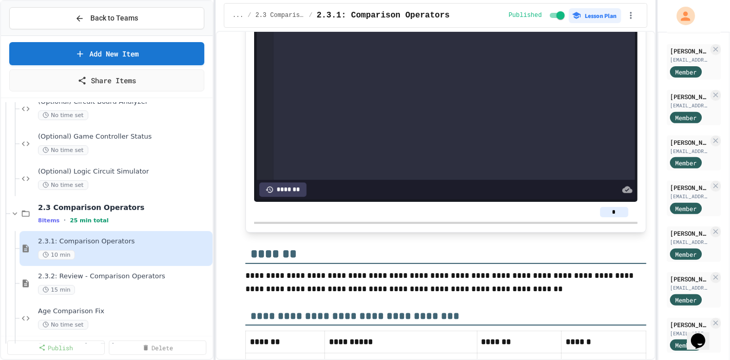
scroll to position [2587, 0]
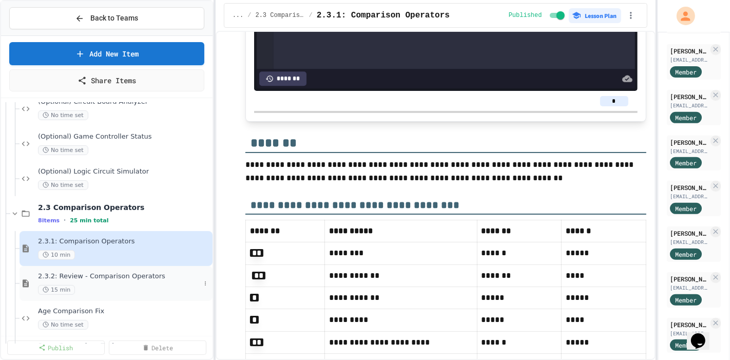
click at [126, 272] on div "2.3.2: Review - Comparison Operators 15 min" at bounding box center [119, 283] width 162 height 23
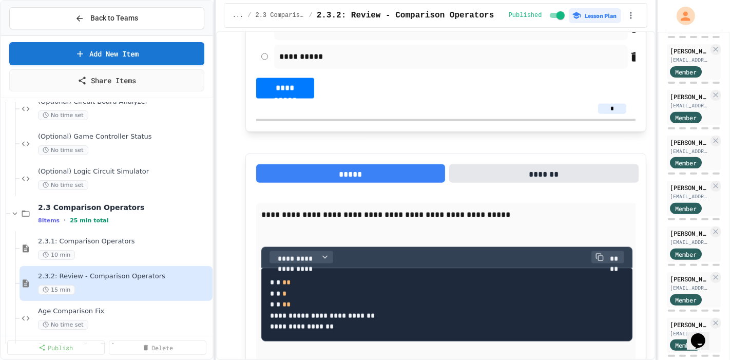
scroll to position [1382, 0]
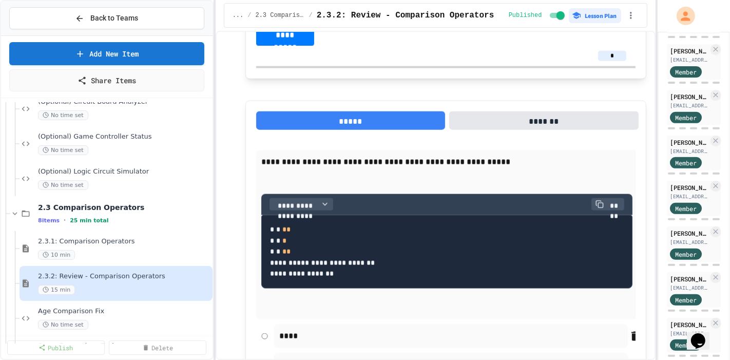
click at [131, 285] on div "2.3.2: Review - Comparison Operators 15 min" at bounding box center [116, 283] width 193 height 35
click at [126, 307] on span "Age Comparison Fix" at bounding box center [119, 311] width 162 height 9
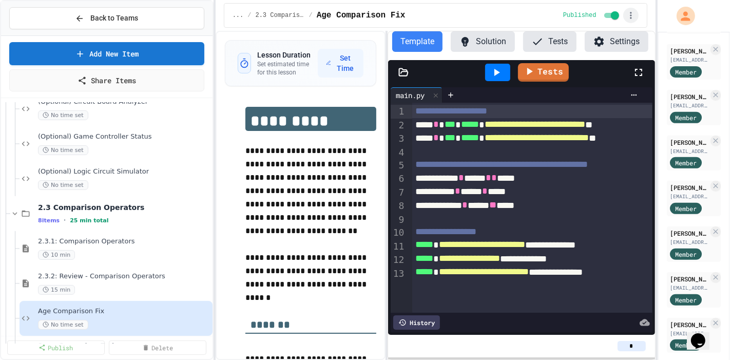
click at [636, 15] on icon "button" at bounding box center [631, 15] width 10 height 10
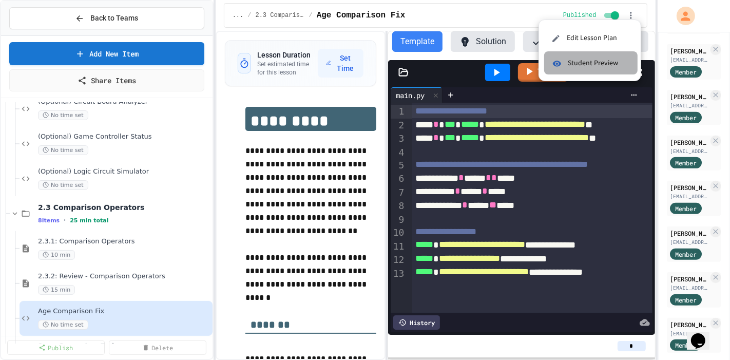
click at [608, 65] on span "Student Preview" at bounding box center [599, 63] width 62 height 11
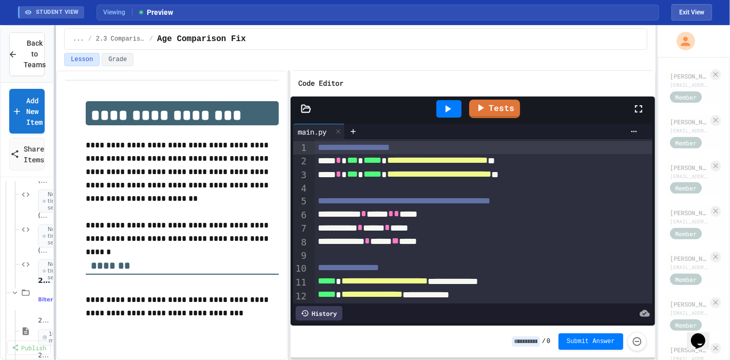
click at [53, 87] on div "**********" at bounding box center [365, 192] width 730 height 335
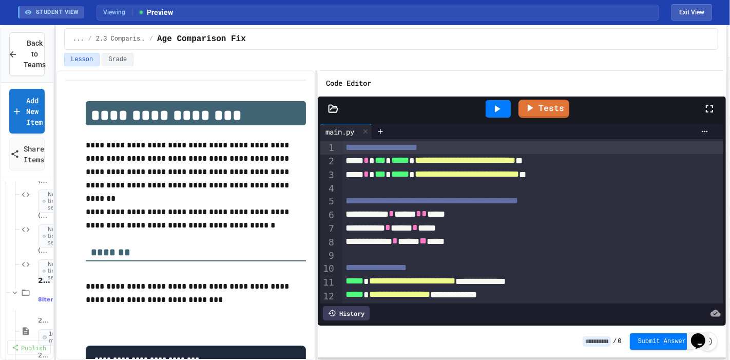
click at [730, 114] on div "**********" at bounding box center [365, 192] width 730 height 335
click at [427, 209] on span "*" at bounding box center [425, 213] width 6 height 9
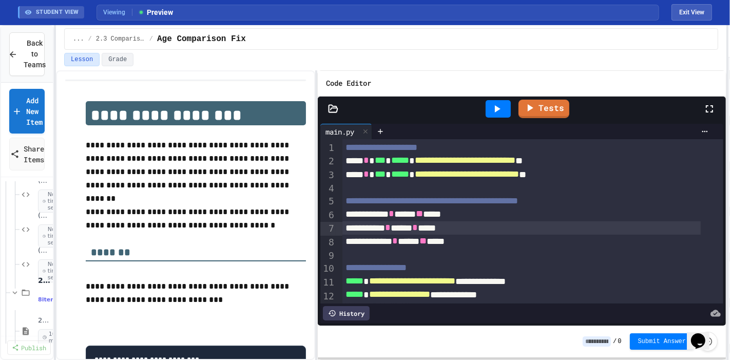
click at [418, 223] on span "*" at bounding box center [415, 227] width 6 height 9
click at [427, 236] on span "**" at bounding box center [423, 240] width 7 height 9
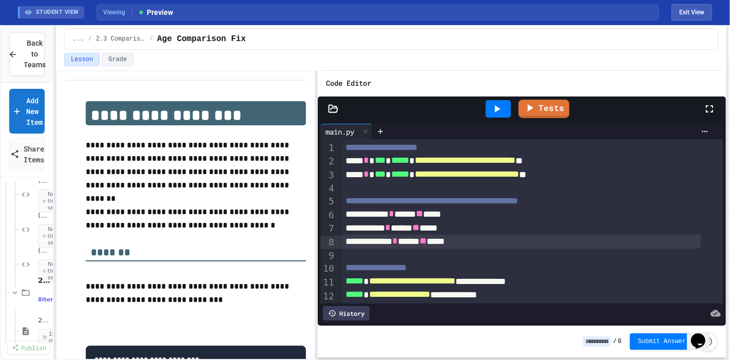
click at [456, 209] on div "**********" at bounding box center [522, 215] width 359 height 14
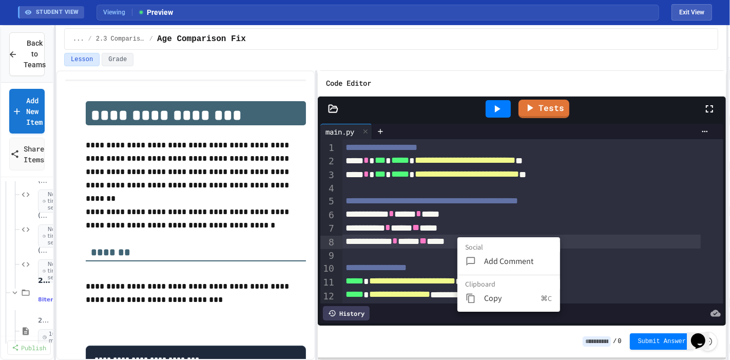
click at [457, 233] on div at bounding box center [365, 180] width 730 height 360
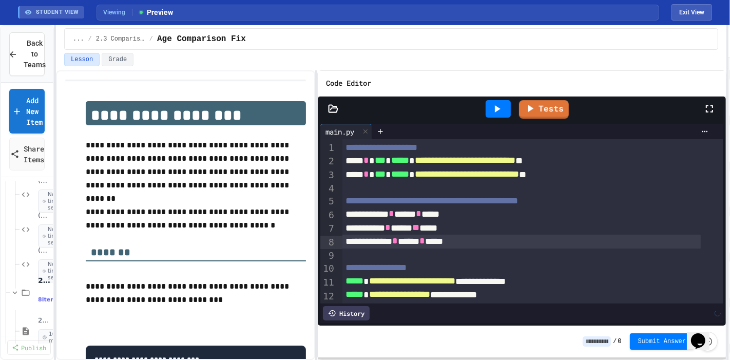
click at [503, 102] on div at bounding box center [498, 108] width 25 height 17
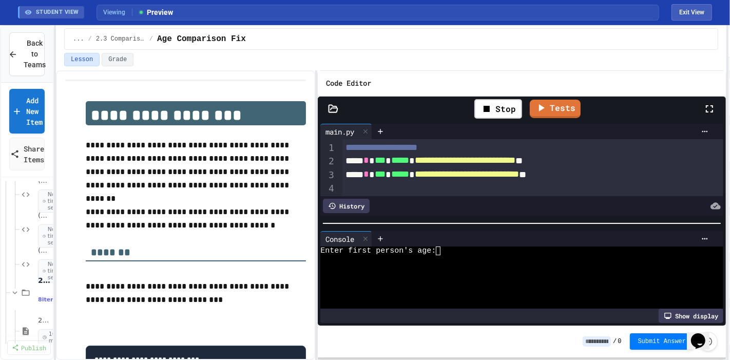
click at [550, 112] on div "Stop Tests" at bounding box center [526, 109] width 355 height 30
click at [550, 103] on link "Tests" at bounding box center [555, 109] width 51 height 18
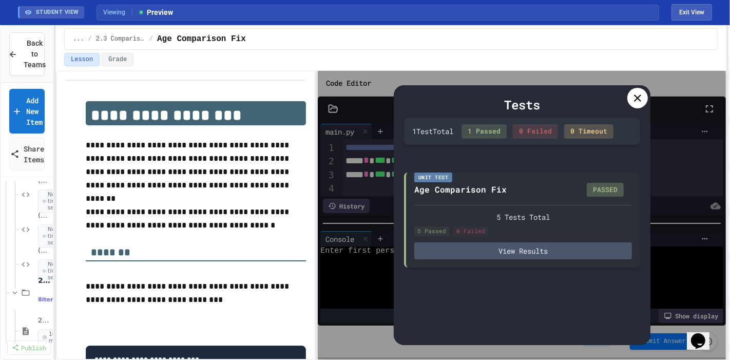
click at [637, 92] on icon at bounding box center [638, 98] width 12 height 12
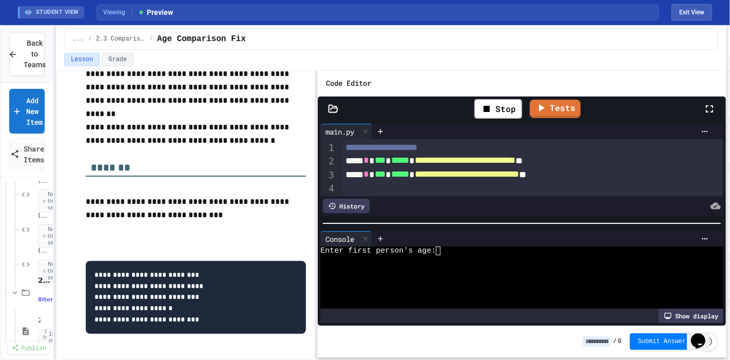
scroll to position [388, 0]
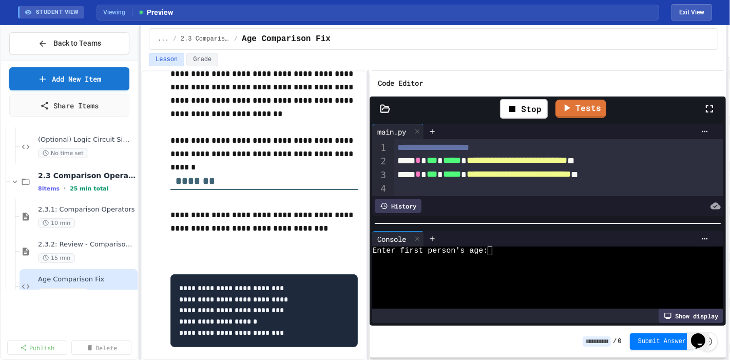
click at [139, 291] on div at bounding box center [140, 192] width 2 height 335
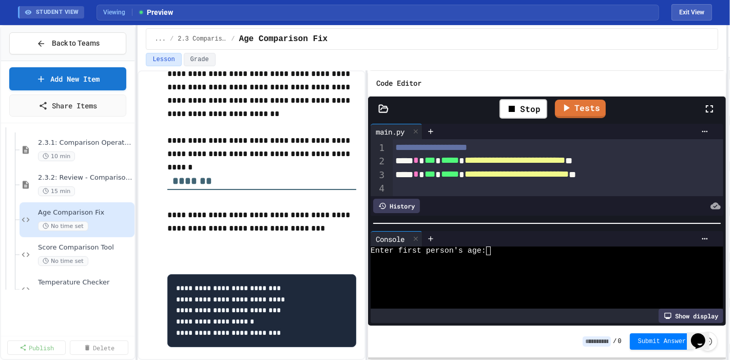
scroll to position [502, 0]
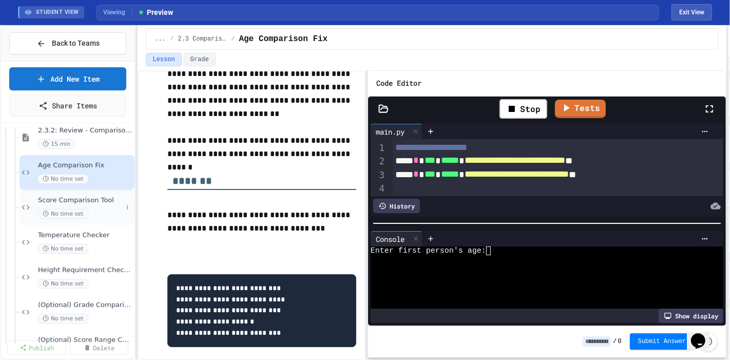
click at [87, 196] on span "Score Comparison Tool" at bounding box center [80, 200] width 84 height 9
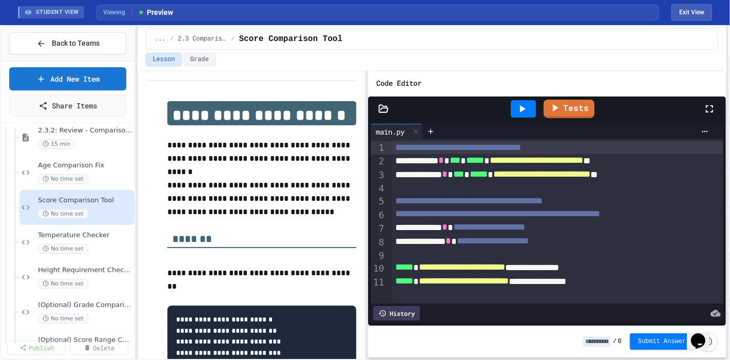
click at [470, 222] on span "**********" at bounding box center [490, 226] width 72 height 9
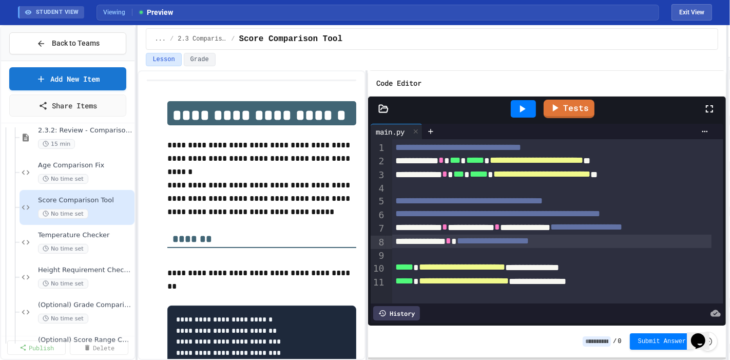
click at [471, 235] on div "**********" at bounding box center [551, 242] width 319 height 14
click at [477, 236] on span "**********" at bounding box center [493, 240] width 72 height 9
click at [576, 104] on link "Tests" at bounding box center [568, 108] width 51 height 19
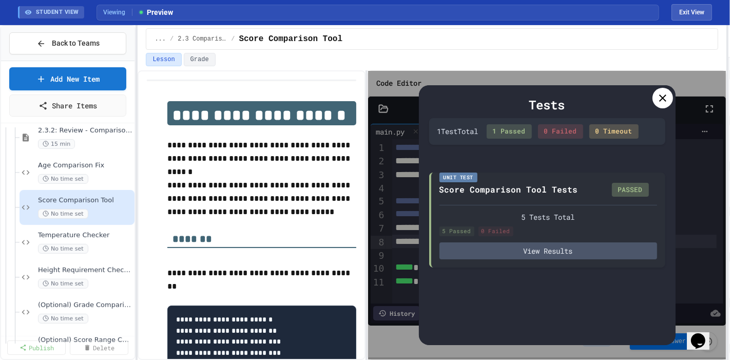
click at [663, 94] on icon at bounding box center [663, 98] width 12 height 12
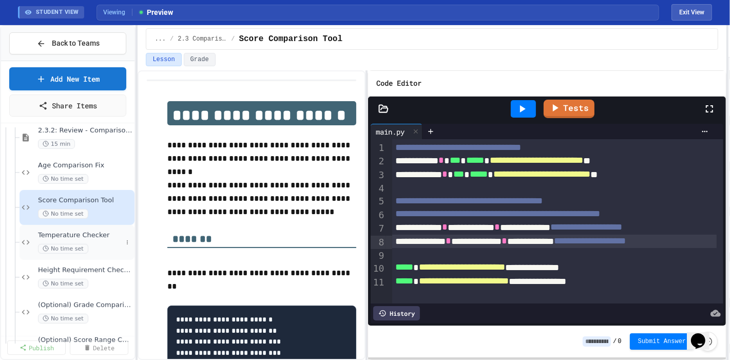
click at [55, 244] on span "No time set" at bounding box center [63, 249] width 50 height 10
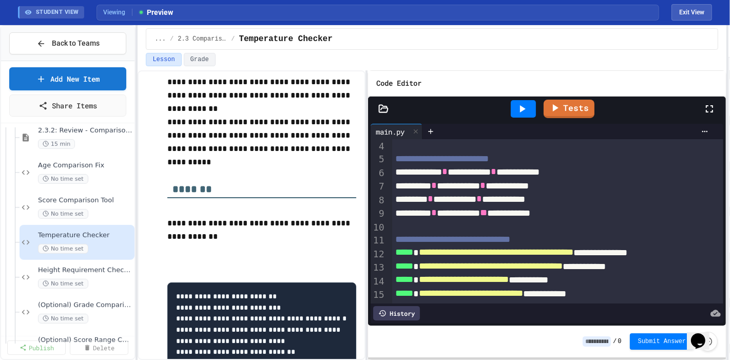
scroll to position [173, 0]
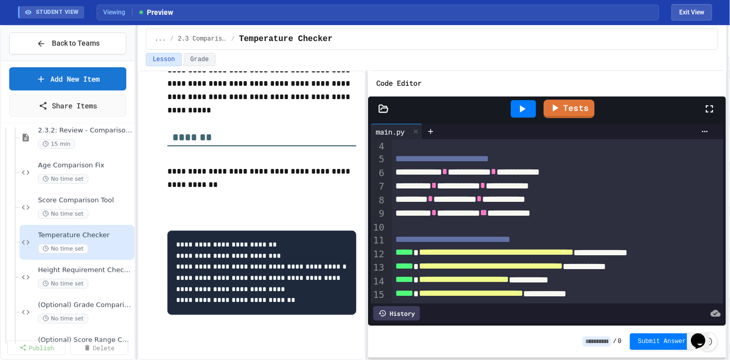
click at [514, 193] on div "**********" at bounding box center [556, 200] width 329 height 14
click at [546, 220] on div at bounding box center [557, 226] width 331 height 13
click at [520, 100] on div at bounding box center [523, 108] width 25 height 17
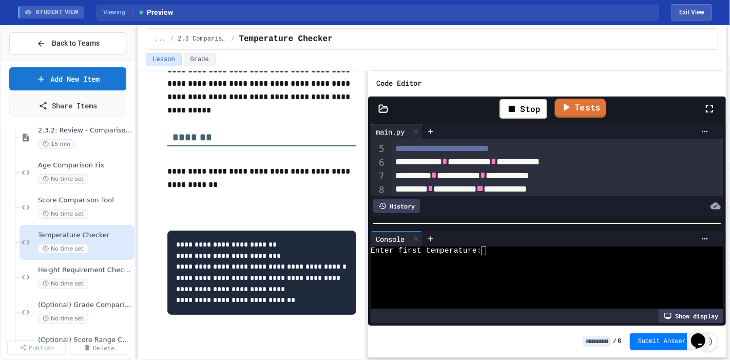
click at [593, 99] on link "Tests" at bounding box center [580, 108] width 51 height 19
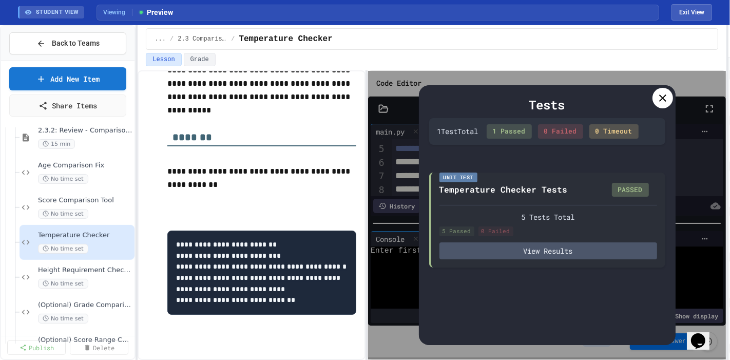
click at [657, 91] on div at bounding box center [663, 98] width 21 height 21
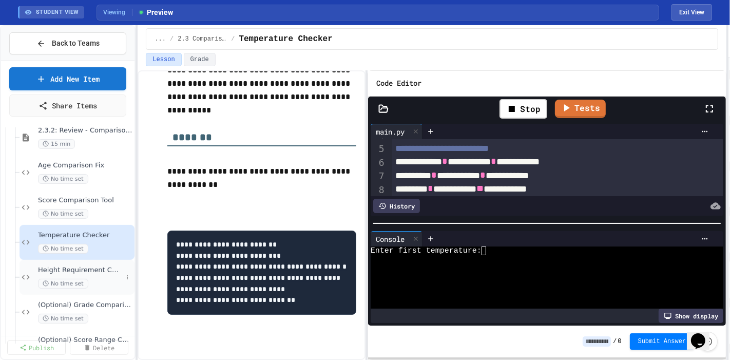
click at [87, 279] on div "No time set" at bounding box center [80, 284] width 84 height 10
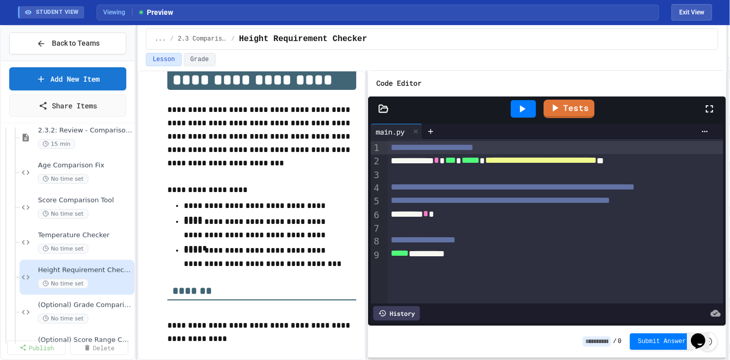
scroll to position [57, 0]
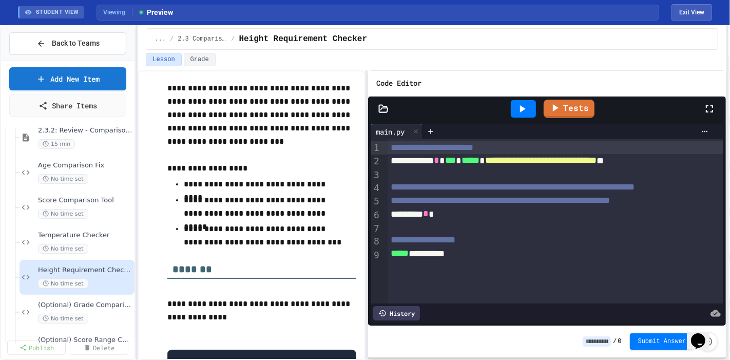
click at [409, 155] on div "**********" at bounding box center [563, 161] width 350 height 14
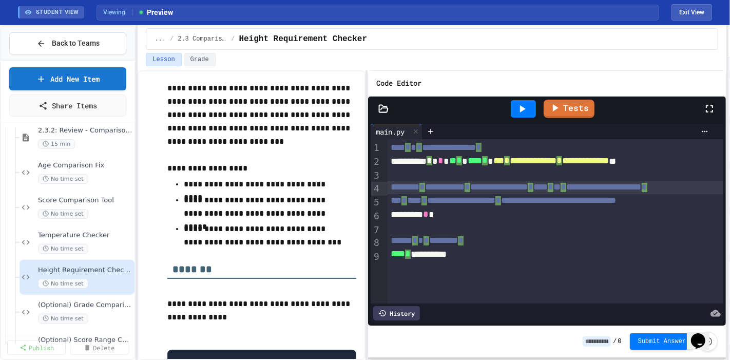
click at [448, 181] on div "**********" at bounding box center [563, 187] width 350 height 13
click at [494, 208] on div "******** *" at bounding box center [563, 215] width 350 height 14
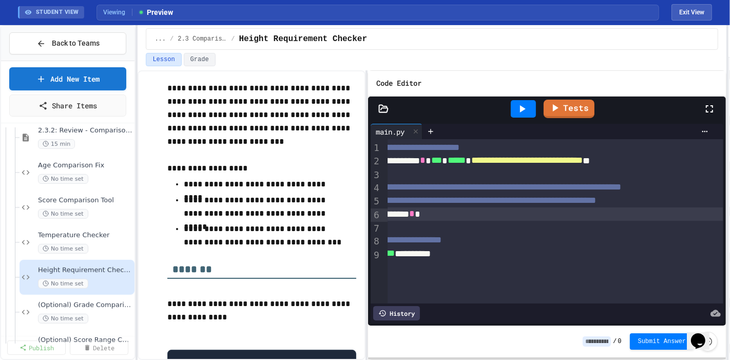
scroll to position [0, 0]
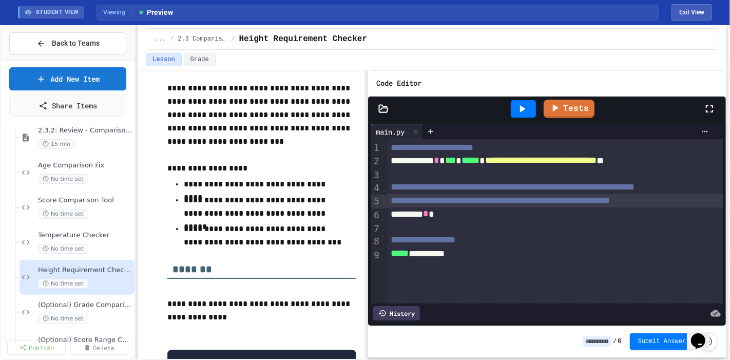
click at [480, 197] on span "**********" at bounding box center [500, 200] width 219 height 9
click at [485, 208] on div "******** *" at bounding box center [563, 215] width 350 height 14
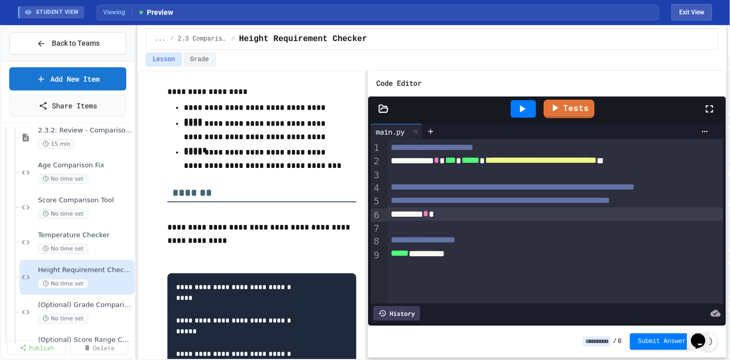
scroll to position [171, 0]
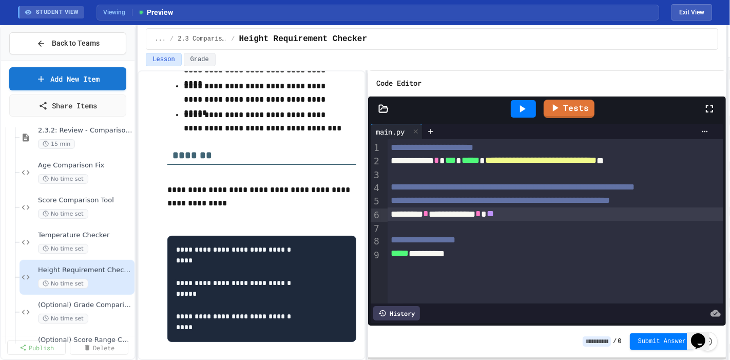
click at [526, 103] on icon at bounding box center [522, 109] width 12 height 12
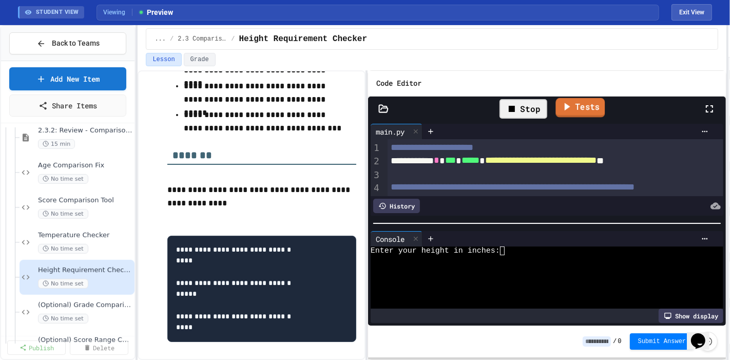
click at [574, 103] on link "Tests" at bounding box center [580, 108] width 49 height 20
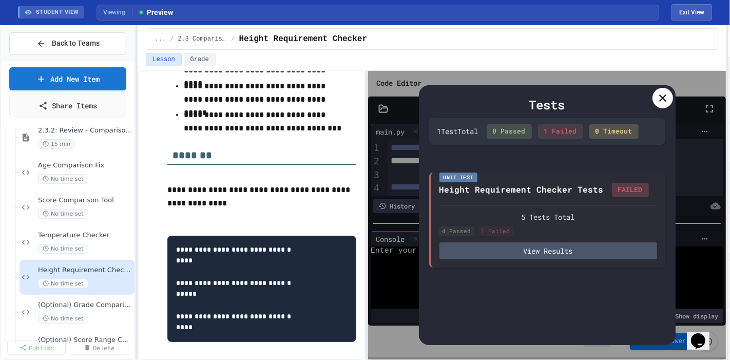
click at [664, 92] on icon at bounding box center [663, 98] width 12 height 12
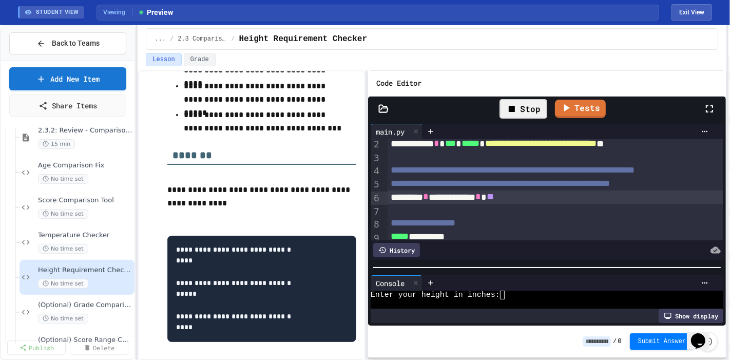
scroll to position [0, 0]
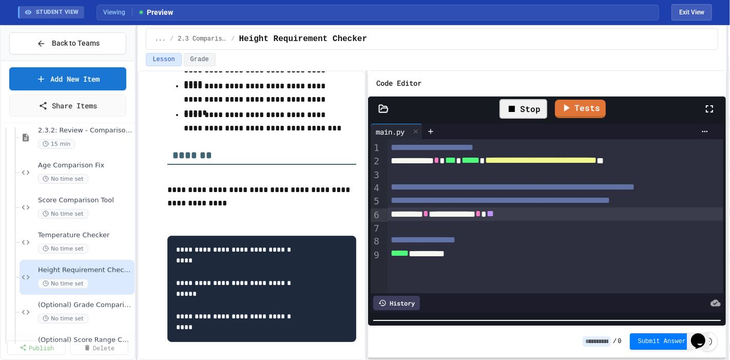
click at [550, 325] on div "**********" at bounding box center [547, 223] width 358 height 205
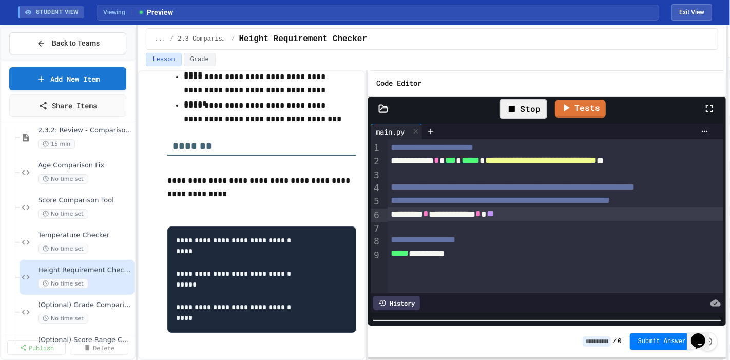
click at [422, 248] on div "**********" at bounding box center [563, 254] width 350 height 14
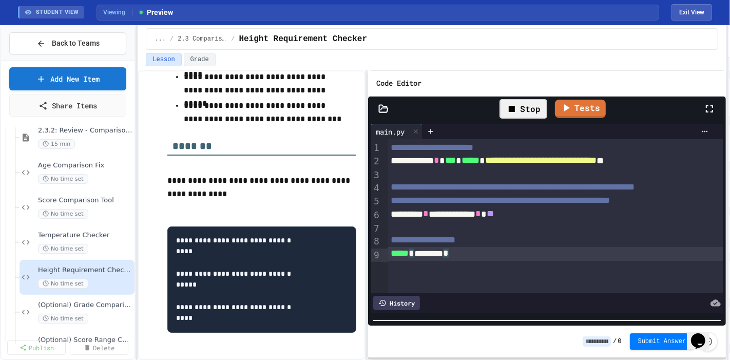
click at [524, 99] on div "Stop" at bounding box center [524, 109] width 48 height 20
click at [573, 98] on link "Tests" at bounding box center [569, 108] width 51 height 20
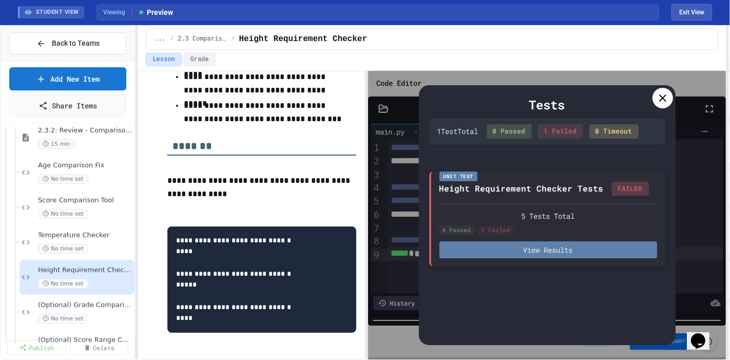
click at [550, 248] on button "View Results" at bounding box center [549, 249] width 218 height 17
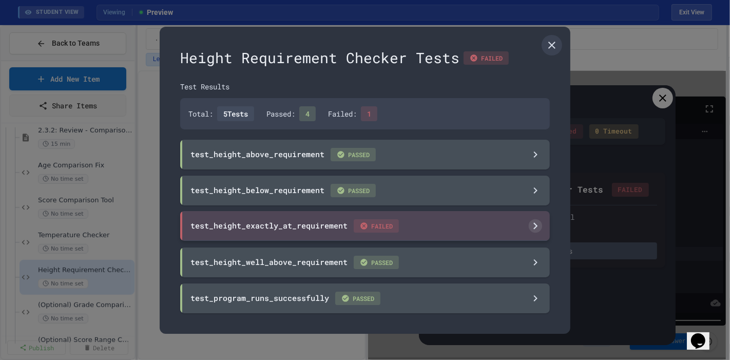
click at [425, 226] on div "test_height_exactly_at_requirement FAILED" at bounding box center [365, 226] width 370 height 30
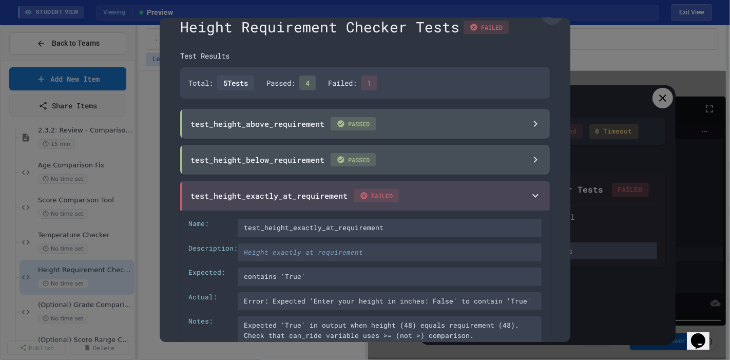
scroll to position [22, 0]
click at [599, 49] on div at bounding box center [365, 180] width 730 height 360
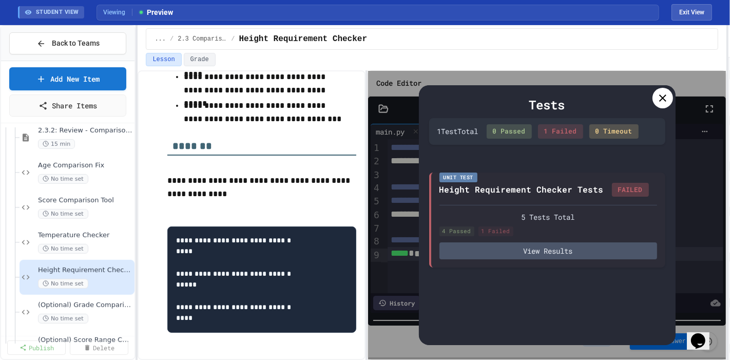
click at [655, 91] on div at bounding box center [663, 98] width 21 height 21
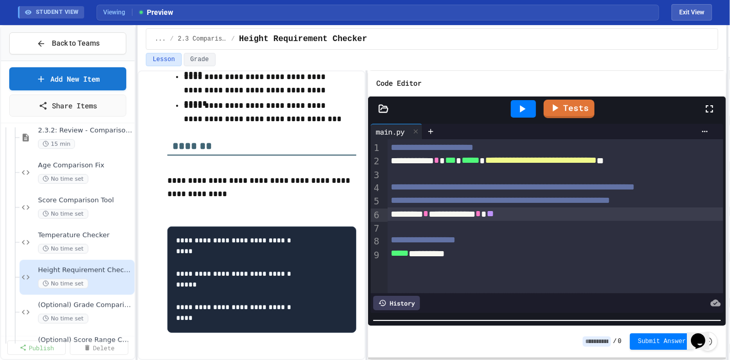
click at [516, 208] on div "**********" at bounding box center [563, 215] width 350 height 14
click at [561, 101] on link "Tests" at bounding box center [569, 108] width 51 height 20
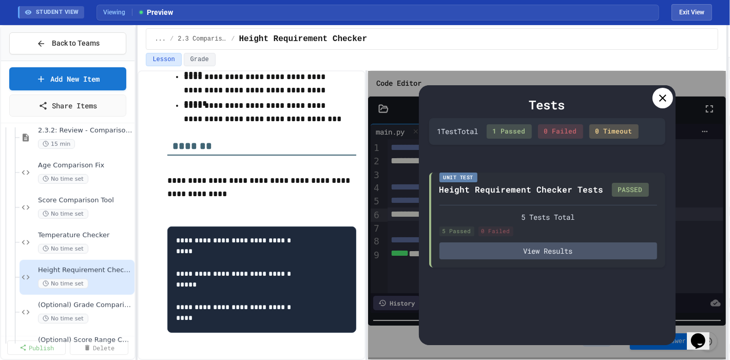
click at [669, 88] on div at bounding box center [663, 98] width 21 height 21
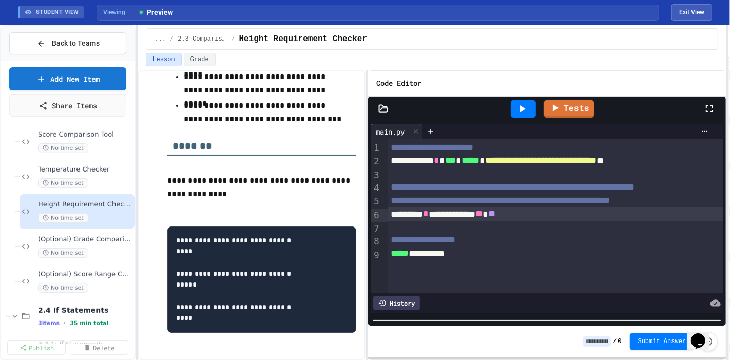
scroll to position [617, 0]
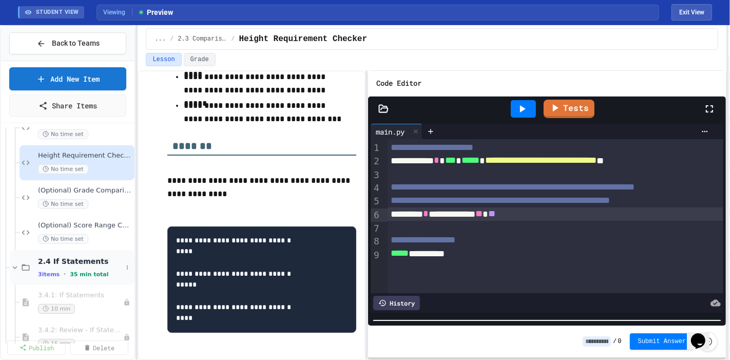
click at [80, 258] on span "2.4 If Statements" at bounding box center [80, 261] width 84 height 9
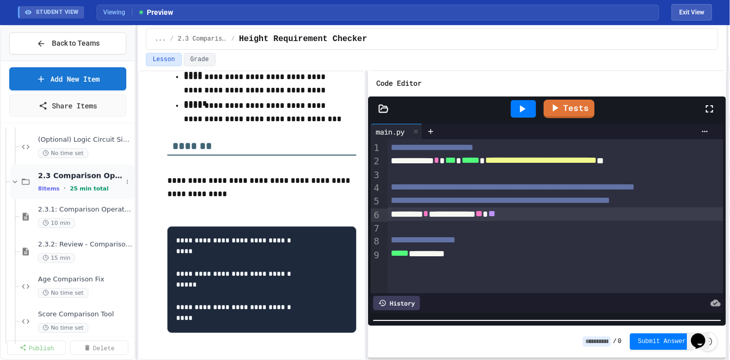
click at [70, 185] on span "25 min total" at bounding box center [89, 188] width 39 height 7
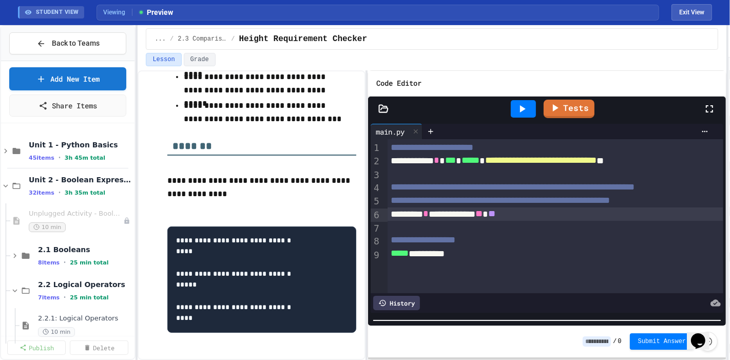
scroll to position [0, 0]
click at [79, 261] on div "2.1 Booleans 8 items • 25 min total" at bounding box center [72, 255] width 124 height 35
click at [98, 279] on span "2.1.1: Booleans" at bounding box center [80, 283] width 84 height 9
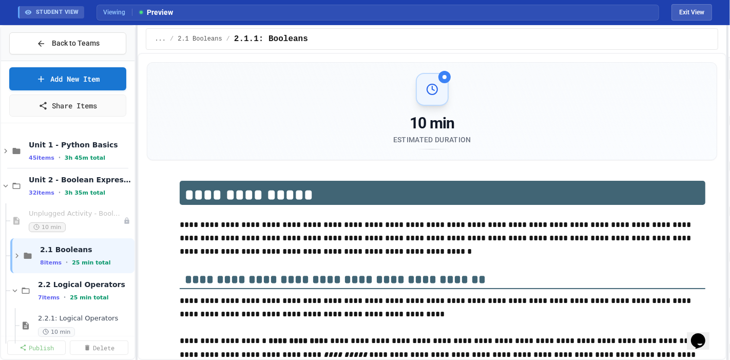
scroll to position [57, 0]
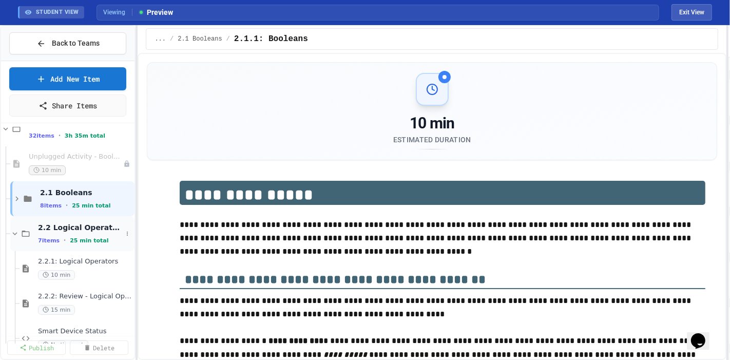
click at [82, 223] on span "2.2 Logical Operators" at bounding box center [80, 227] width 84 height 9
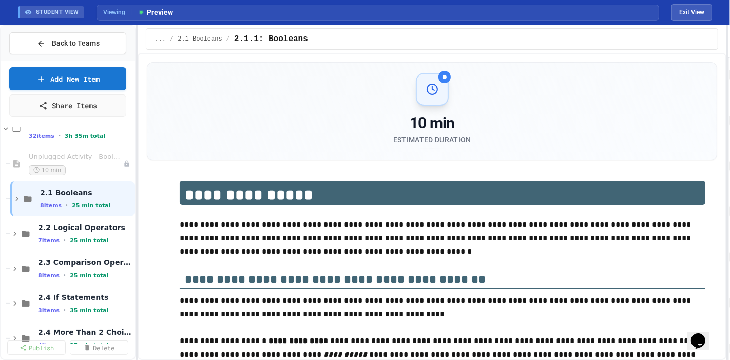
click at [82, 223] on span "2.2 Logical Operators" at bounding box center [85, 227] width 95 height 9
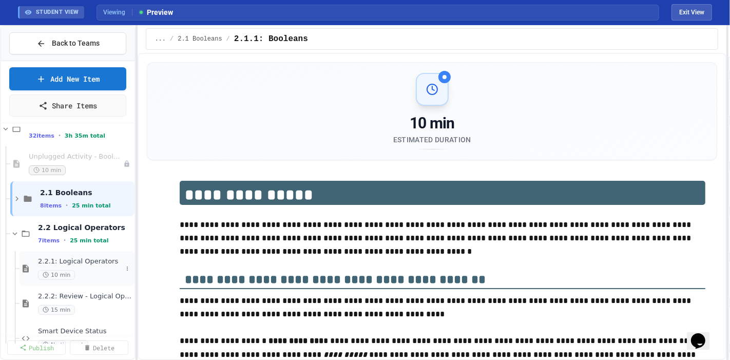
click at [76, 257] on div "2.2.1: Logical Operators 10 min" at bounding box center [80, 268] width 84 height 23
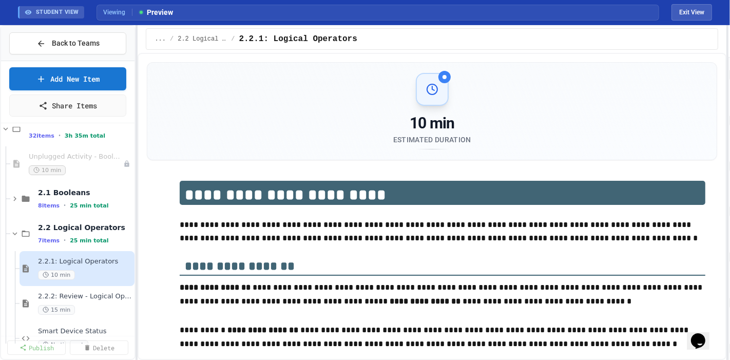
click at [407, 245] on h2 "**********" at bounding box center [443, 260] width 526 height 31
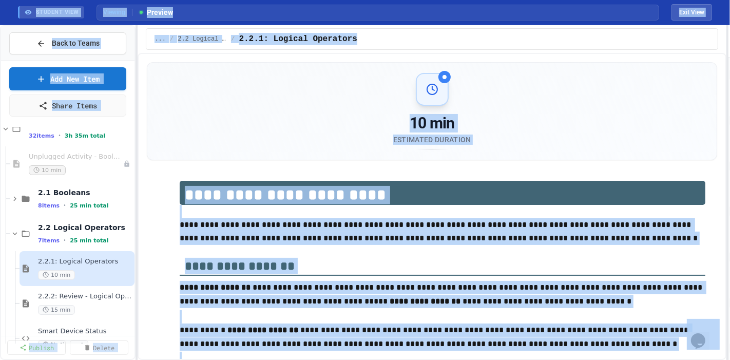
click at [434, 181] on h1 "**********" at bounding box center [443, 193] width 526 height 24
click at [422, 218] on p "**********" at bounding box center [443, 231] width 526 height 27
click at [676, 16] on button "Exit View" at bounding box center [692, 12] width 41 height 16
select select "***"
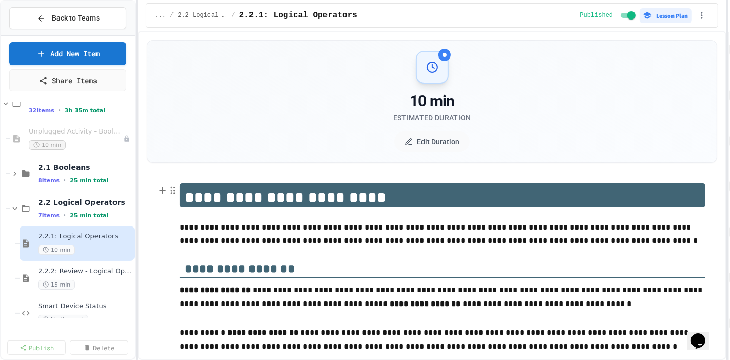
click at [403, 221] on p "**********" at bounding box center [443, 234] width 526 height 27
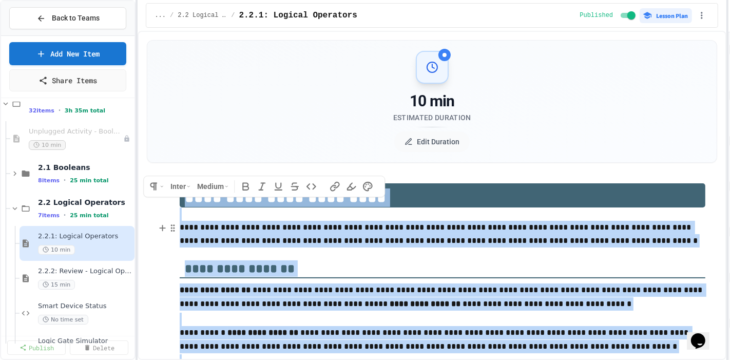
copy div "**********"
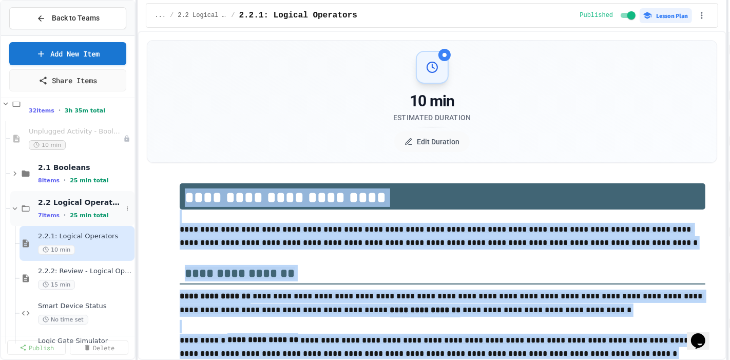
click at [86, 212] on span "25 min total" at bounding box center [89, 215] width 39 height 7
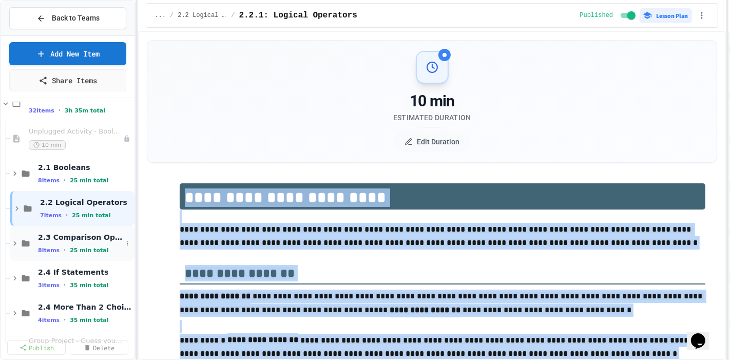
click at [84, 234] on span "2.3 Comparison Operators" at bounding box center [80, 237] width 84 height 9
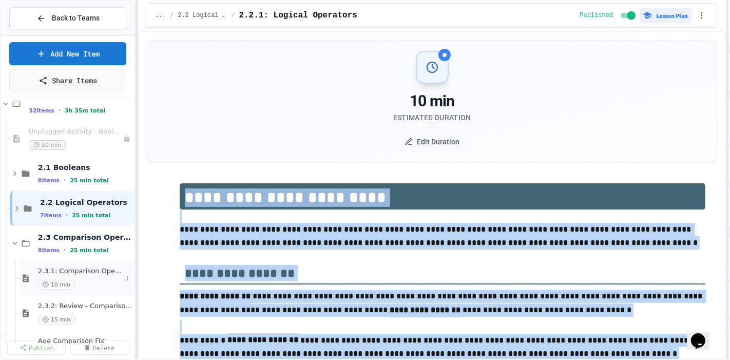
click at [82, 267] on span "2.3.1: Comparison Operators" at bounding box center [80, 271] width 84 height 9
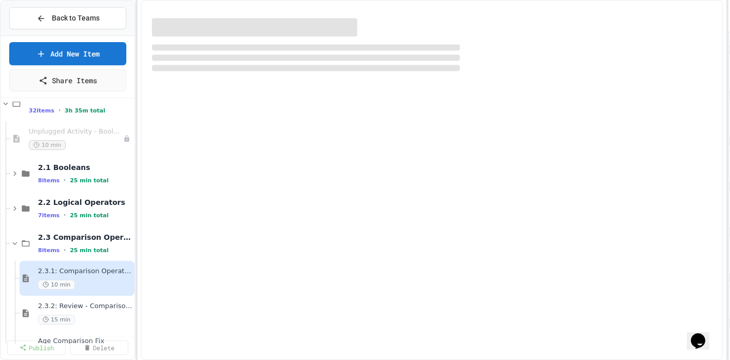
select select "***"
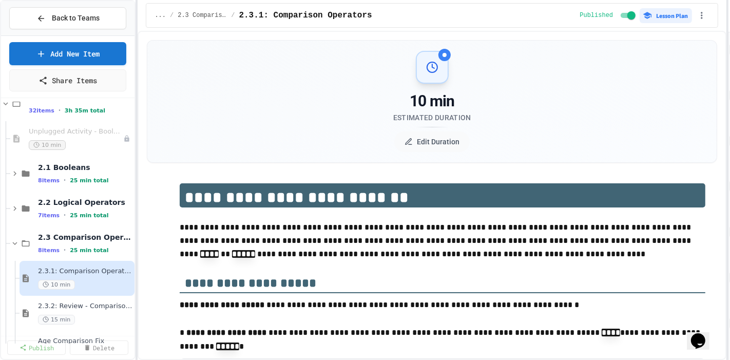
click at [376, 221] on p "**********" at bounding box center [443, 241] width 526 height 41
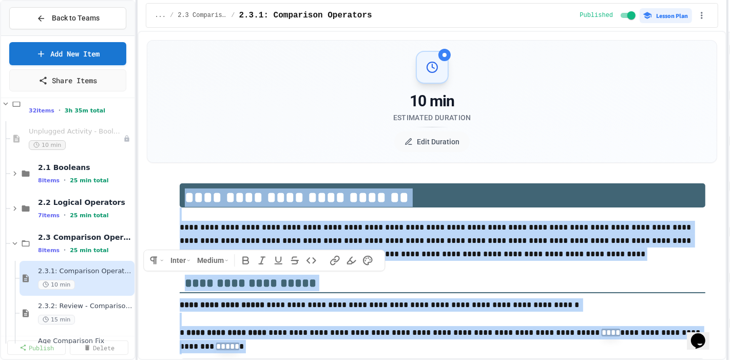
copy div "**********"
